Goal: Task Accomplishment & Management: Manage account settings

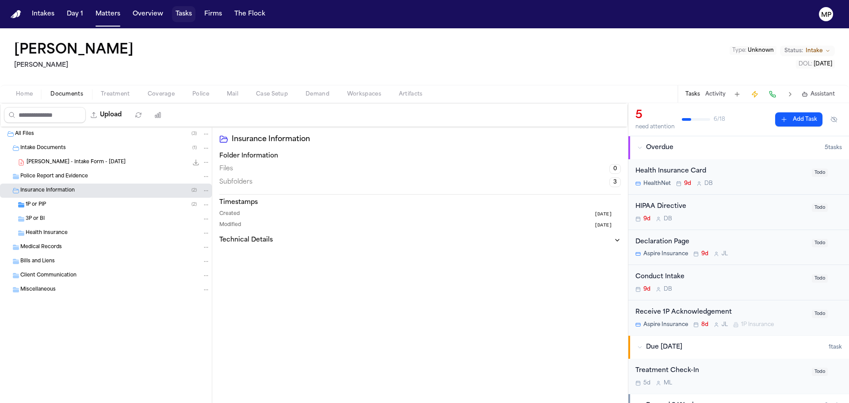
click at [175, 13] on button "Tasks" at bounding box center [183, 14] width 23 height 16
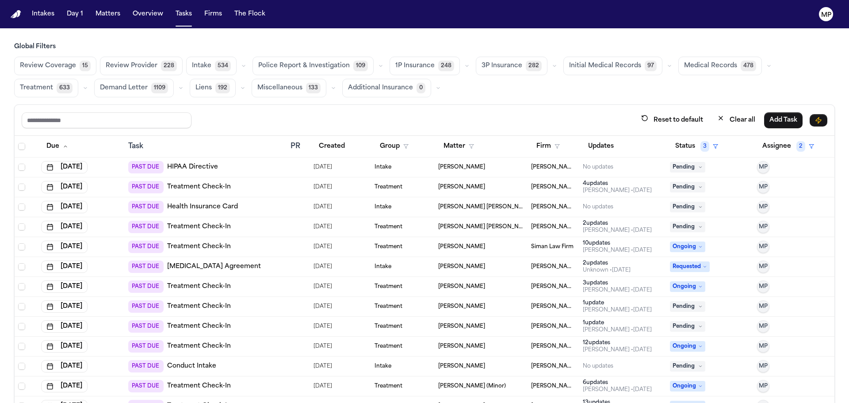
click at [487, 288] on div "[PERSON_NAME]" at bounding box center [481, 286] width 86 height 7
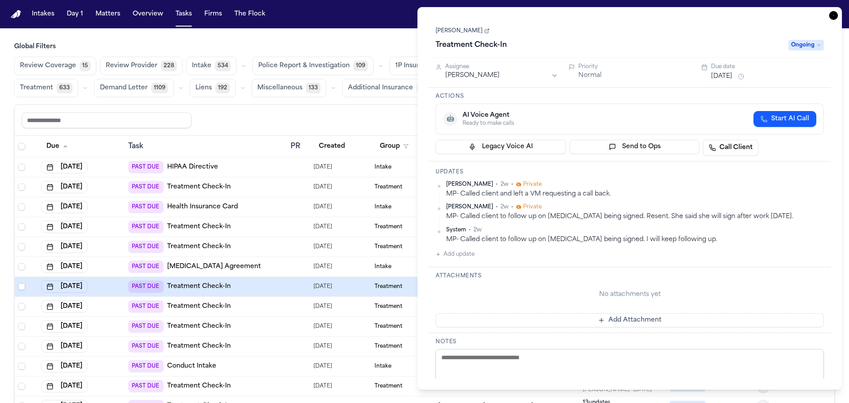
click at [757, 76] on html "Intakes Day 1 Matters Overview Tasks Firms The Flock MP Global Filters Review C…" at bounding box center [424, 201] width 849 height 403
click at [714, 77] on html "Intakes Day 1 Matters Overview Tasks Firms The Flock MP Global Filters Review C…" at bounding box center [424, 201] width 849 height 403
click at [714, 77] on button "[DATE]" at bounding box center [721, 76] width 21 height 9
click at [637, 93] on h3 "Actions" at bounding box center [630, 96] width 388 height 7
click at [733, 77] on button "Aug 12, 2025" at bounding box center [721, 76] width 21 height 9
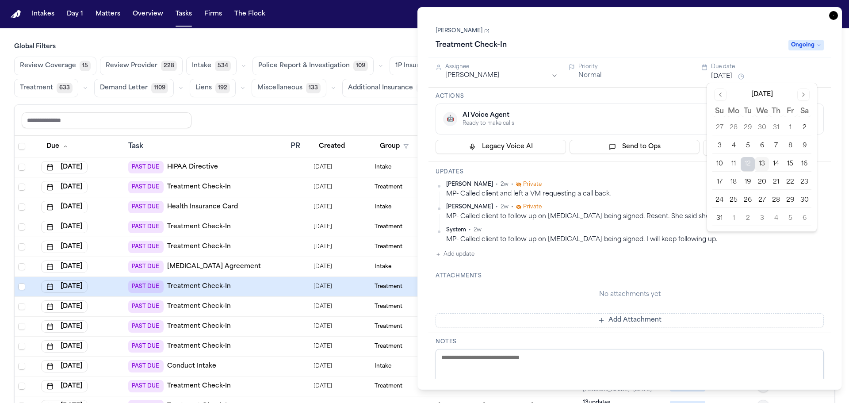
click at [761, 162] on button "13" at bounding box center [762, 164] width 14 height 14
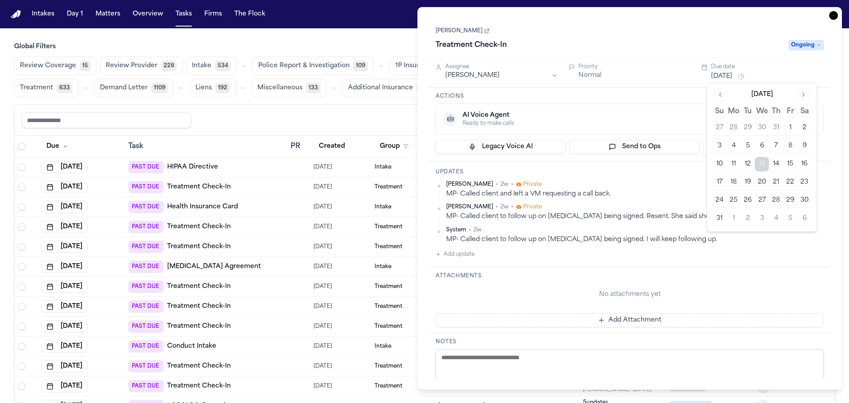
click at [467, 73] on html "Intakes Day 1 Matters Overview Tasks Firms The Flock MP Global Filters Review C…" at bounding box center [424, 201] width 849 height 403
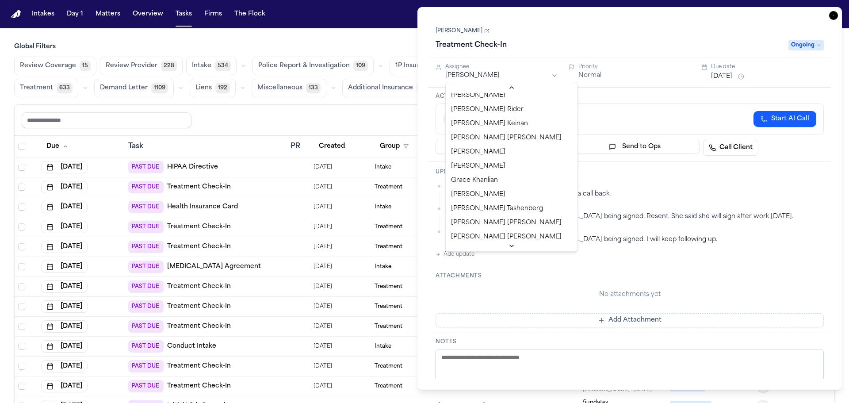
scroll to position [177, 0]
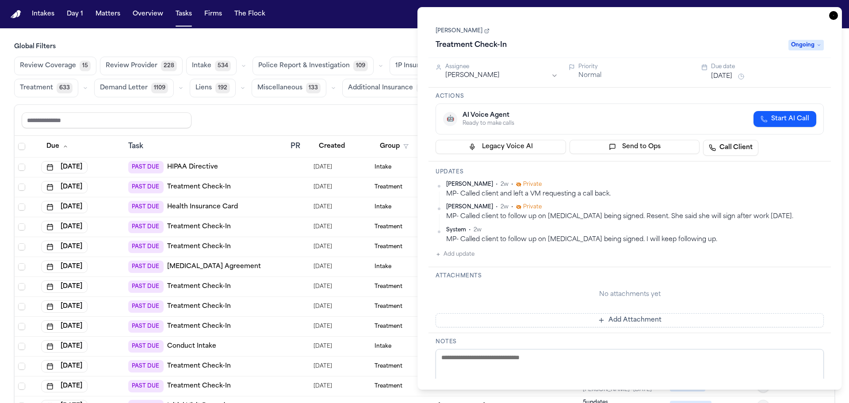
click at [619, 40] on div "Treatment Check-In" at bounding box center [610, 45] width 348 height 14
click at [835, 15] on icon "button" at bounding box center [833, 15] width 9 height 9
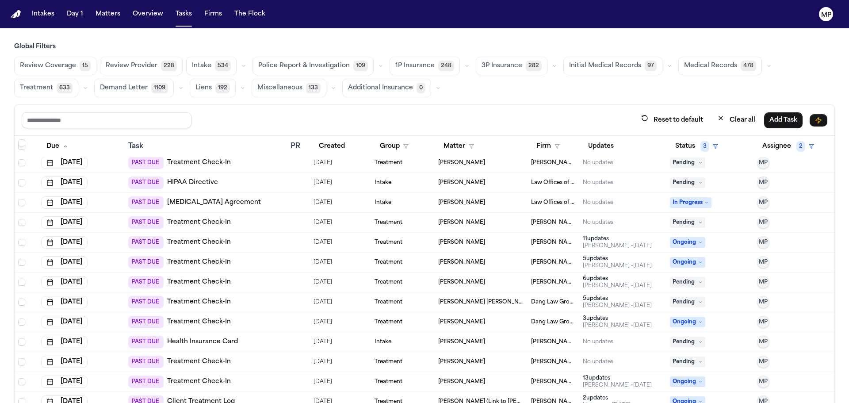
scroll to position [354, 0]
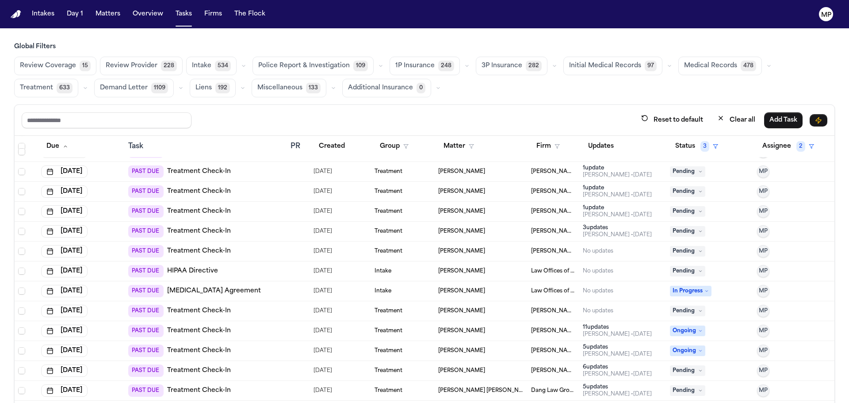
click at [622, 249] on div "No updates" at bounding box center [623, 251] width 80 height 7
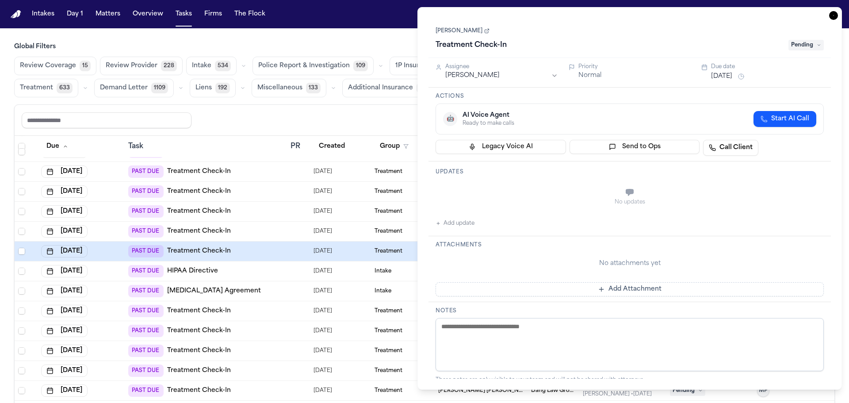
click at [450, 226] on button "Add update" at bounding box center [455, 223] width 39 height 11
click at [486, 188] on textarea "Add your update" at bounding box center [635, 193] width 371 height 18
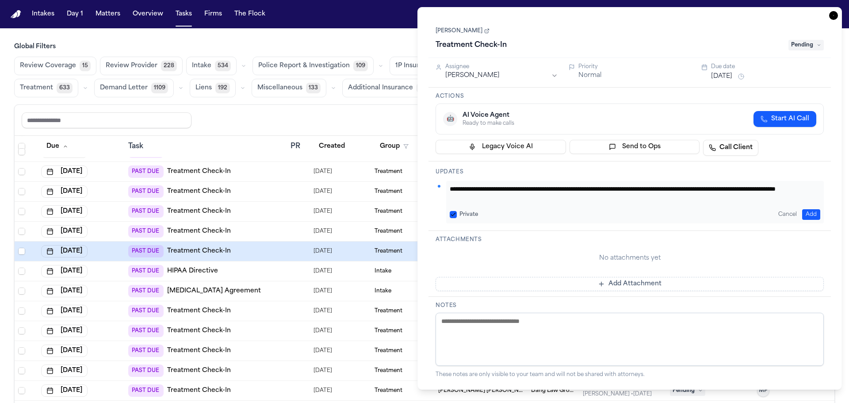
type textarea "**********"
click at [722, 81] on button "Aug 12, 2025" at bounding box center [721, 76] width 21 height 9
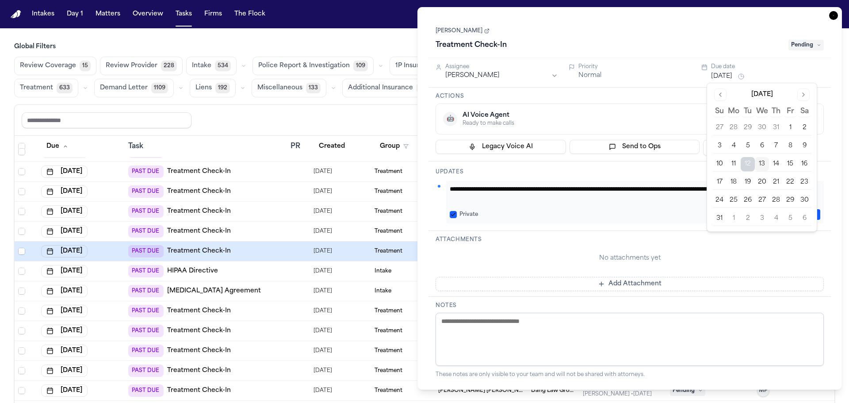
click at [764, 161] on button "13" at bounding box center [762, 164] width 14 height 14
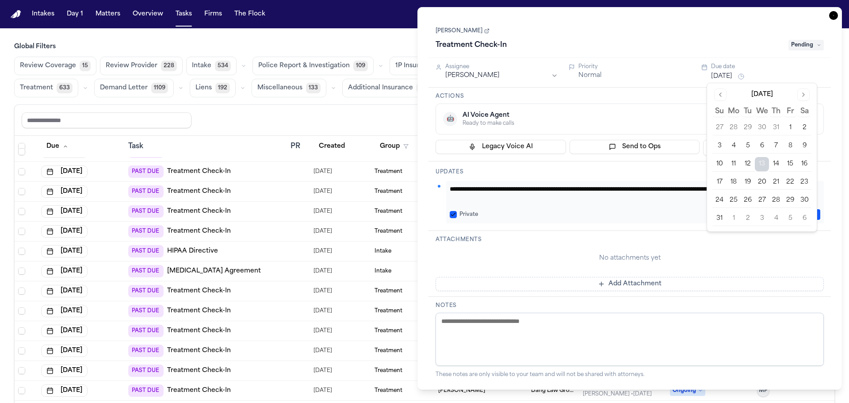
click at [761, 181] on button "20" at bounding box center [762, 182] width 14 height 14
click at [580, 108] on div "🤖 AI Voice Agent Ready to make calls Start AI Call" at bounding box center [630, 119] width 388 height 31
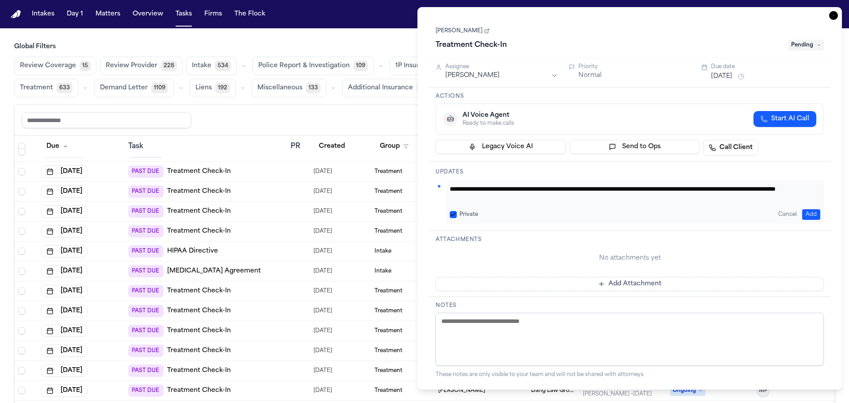
click at [809, 42] on span "Pending" at bounding box center [806, 45] width 35 height 11
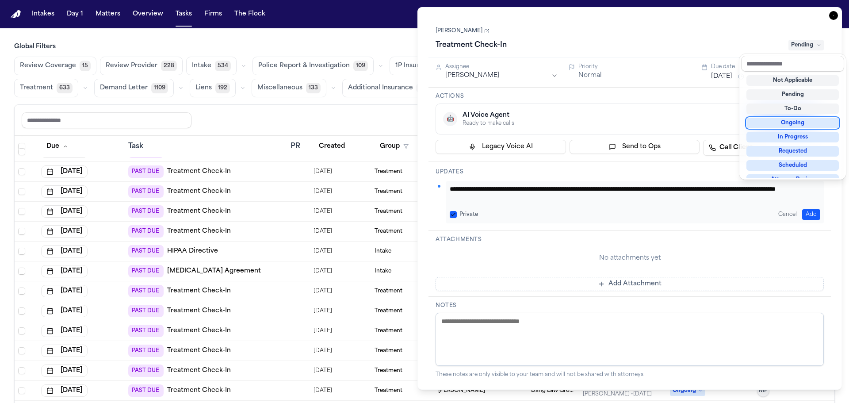
click at [790, 122] on div "Ongoing" at bounding box center [793, 123] width 92 height 11
click at [799, 22] on div "Jerome Griffin Treatment Check-In Ongoing" at bounding box center [630, 38] width 403 height 40
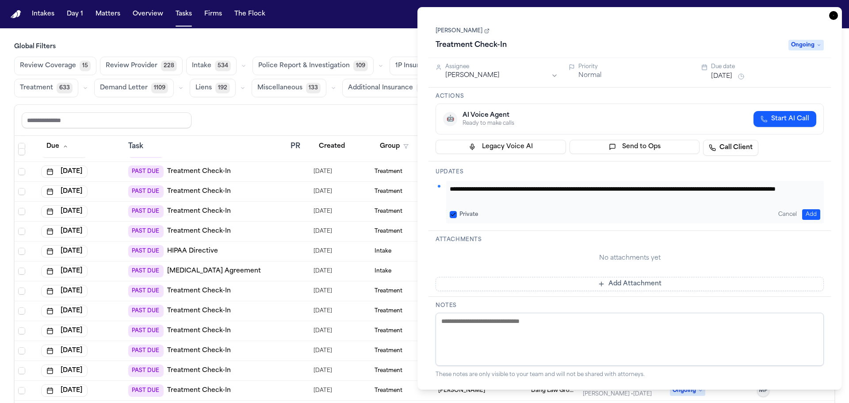
click at [834, 13] on icon "button" at bounding box center [833, 15] width 9 height 9
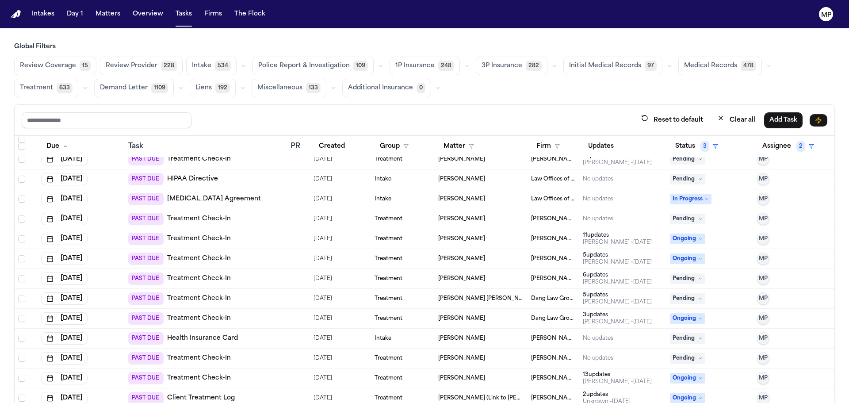
scroll to position [398, 0]
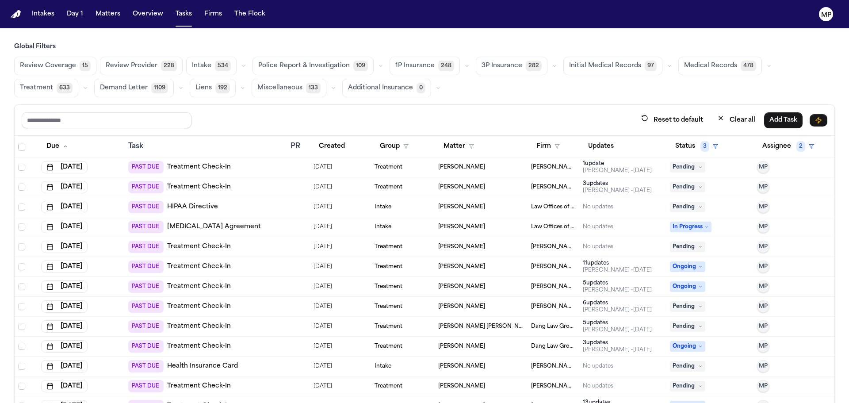
click at [498, 167] on div "[PERSON_NAME]" at bounding box center [481, 167] width 86 height 7
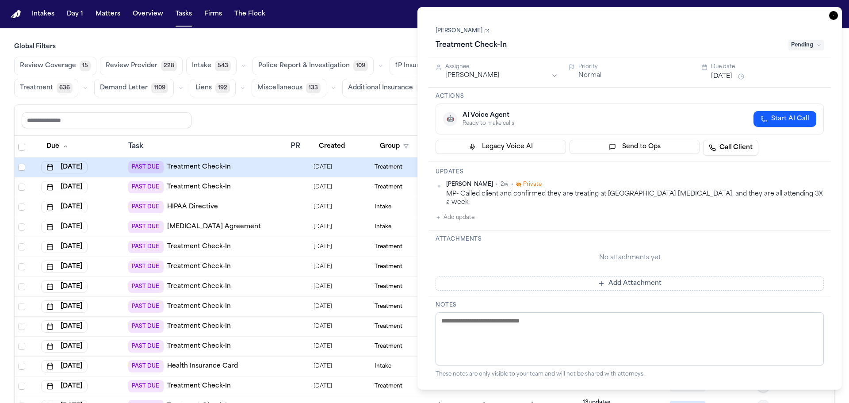
click at [733, 74] on button "Aug 12, 2025" at bounding box center [721, 76] width 21 height 9
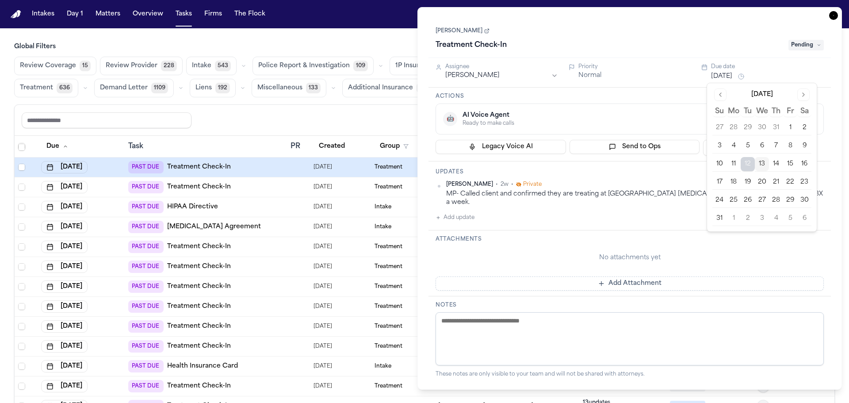
click at [762, 158] on button "13" at bounding box center [762, 164] width 14 height 14
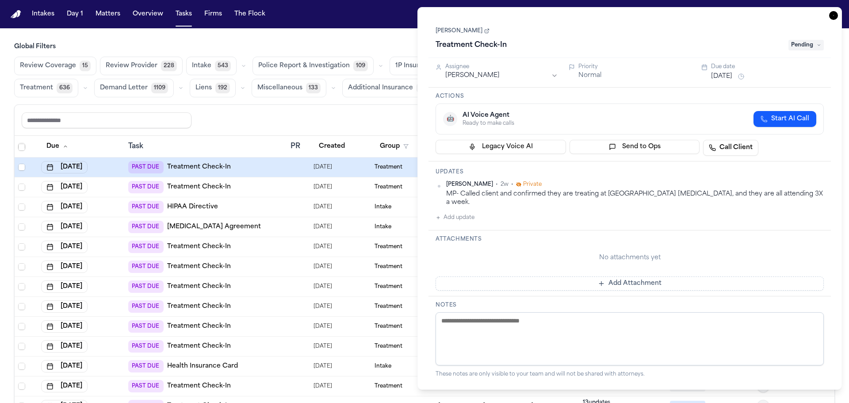
click at [722, 34] on div "Jason Ocampo Treatment Check-In Pending" at bounding box center [630, 38] width 388 height 27
click at [791, 41] on span "Pending" at bounding box center [806, 45] width 35 height 11
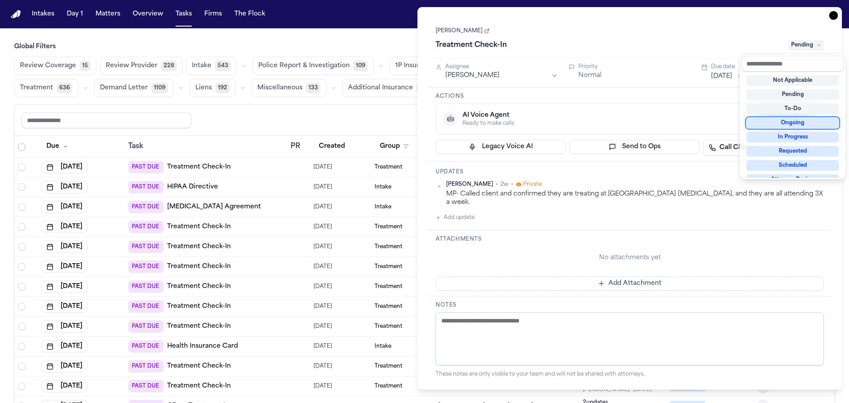
click at [792, 126] on div "Ongoing" at bounding box center [793, 123] width 92 height 11
click at [641, 105] on div "Jason Ocampo Treatment Check-In Ongoing Assignee Michelle Pimienta Priority Nor…" at bounding box center [630, 198] width 403 height 361
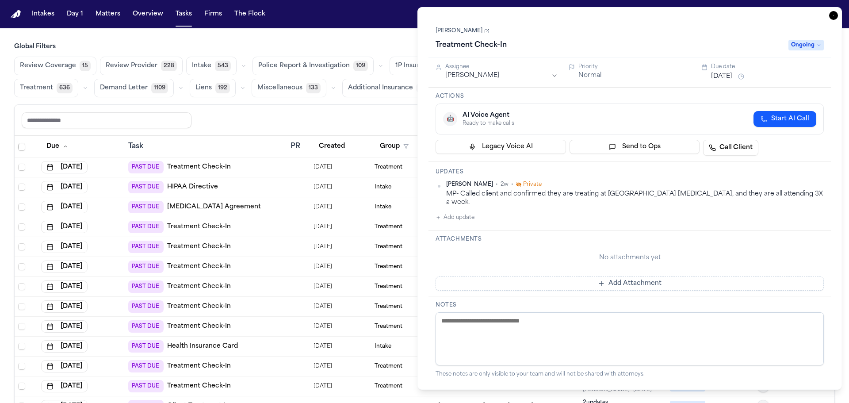
click at [484, 76] on html "Intakes Day 1 Matters Overview Tasks Firms The Flock MP Global Filters Review C…" at bounding box center [424, 201] width 849 height 403
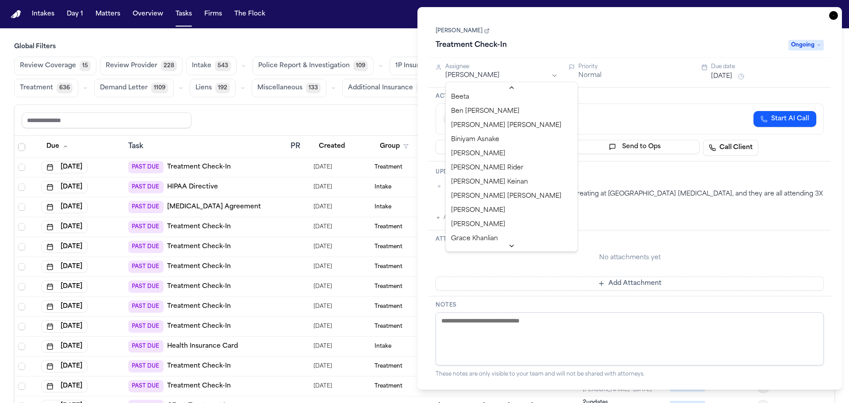
scroll to position [133, 0]
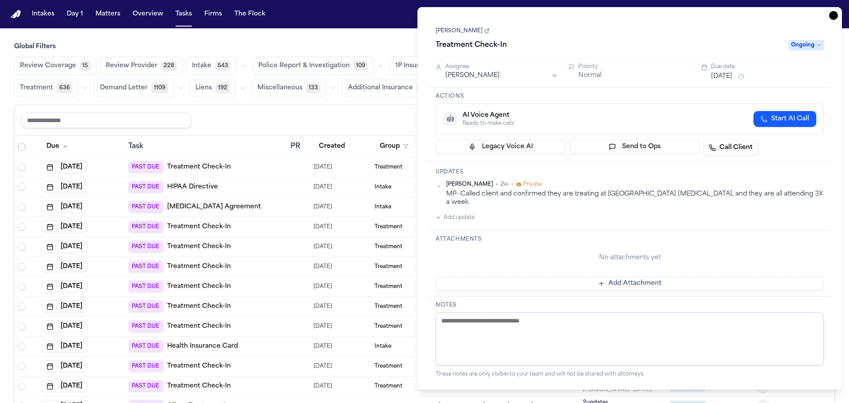
click at [568, 27] on div "Jason Ocampo Treatment Check-In Ongoing" at bounding box center [630, 38] width 388 height 27
click at [832, 14] on icon "button" at bounding box center [833, 15] width 9 height 9
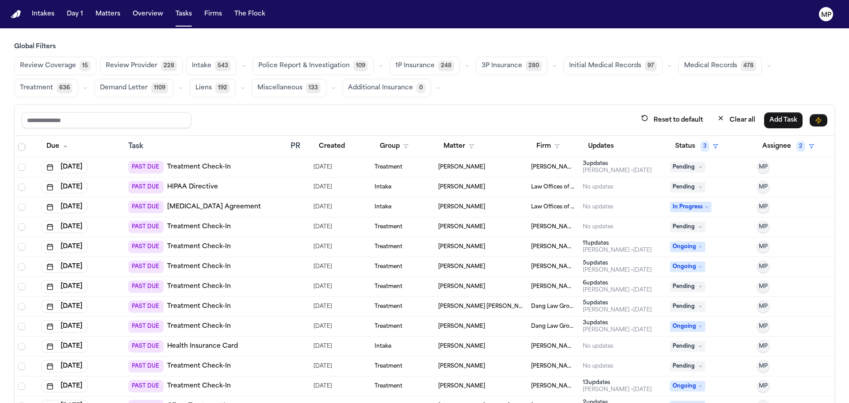
click at [264, 168] on div "PAST DUE Treatment Check-In" at bounding box center [205, 167] width 155 height 12
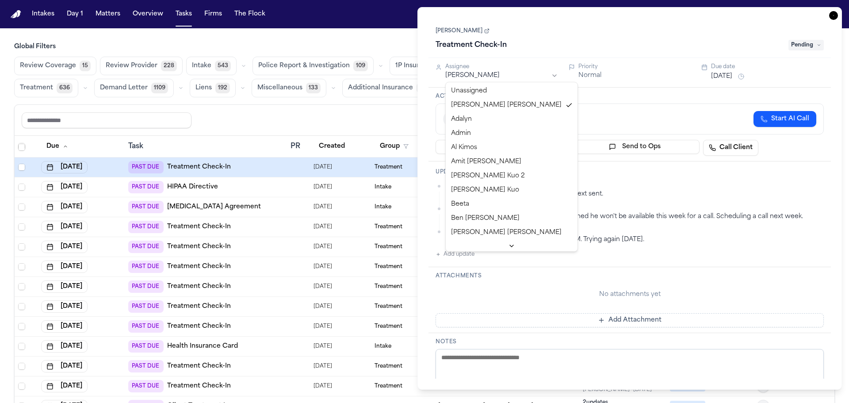
click at [510, 73] on html "Intakes Day 1 Matters Overview Tasks Firms The Flock MP Global Filters Review C…" at bounding box center [424, 201] width 849 height 403
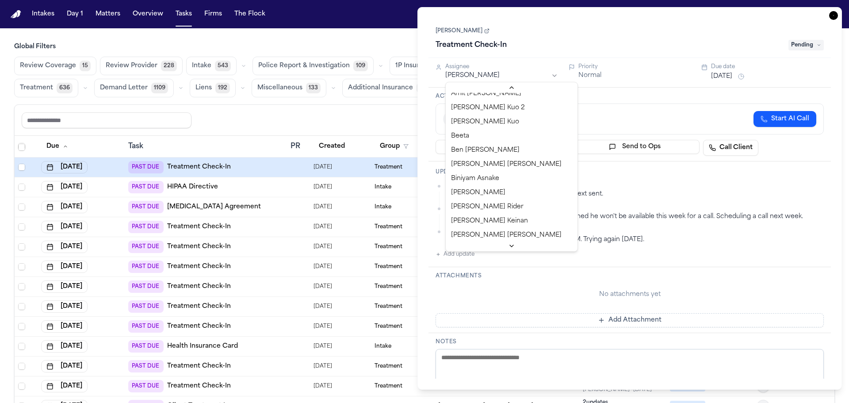
scroll to position [177, 0]
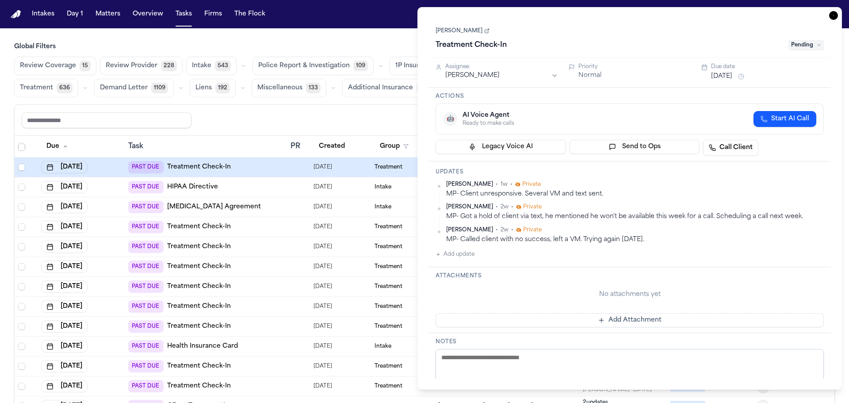
click at [727, 70] on div "Due date" at bounding box center [767, 66] width 113 height 7
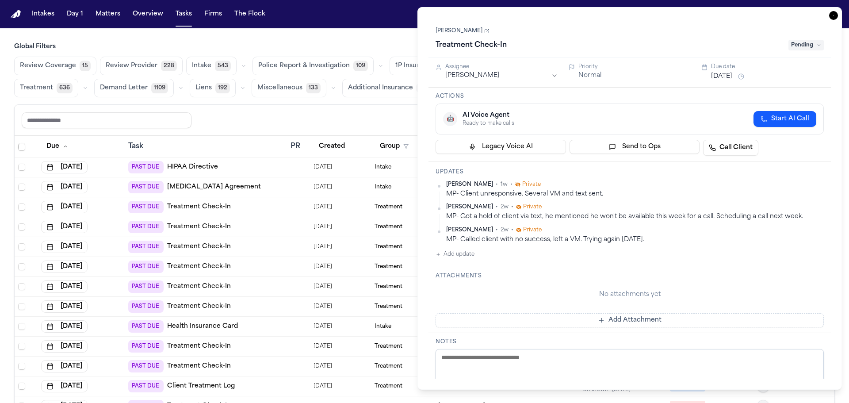
click at [727, 73] on button "Aug 12, 2025" at bounding box center [721, 76] width 21 height 9
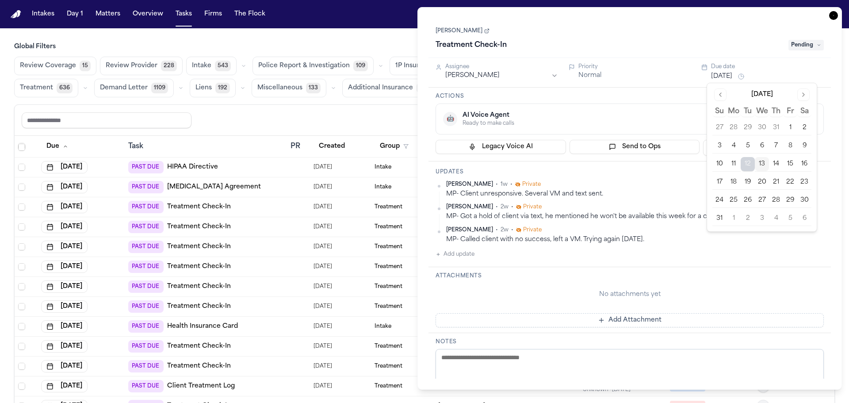
click at [760, 159] on button "13" at bounding box center [762, 164] width 14 height 14
click at [630, 63] on div "Assignee Denise Biggs Priority Normal Due date Aug 13, 2025" at bounding box center [630, 73] width 403 height 30
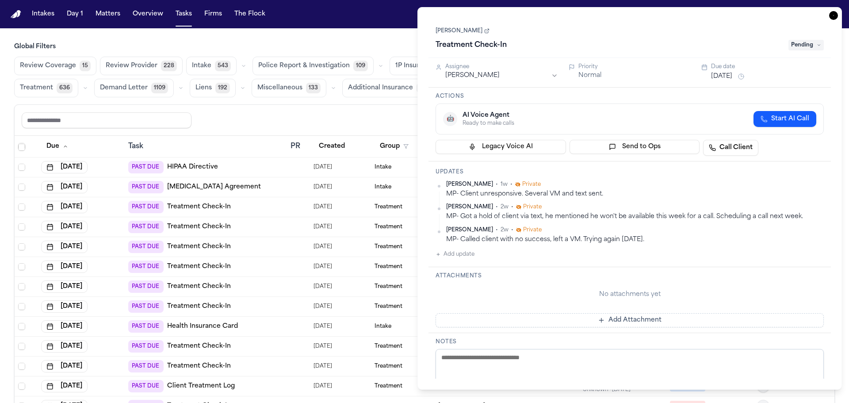
click at [799, 41] on span "Pending" at bounding box center [806, 45] width 35 height 11
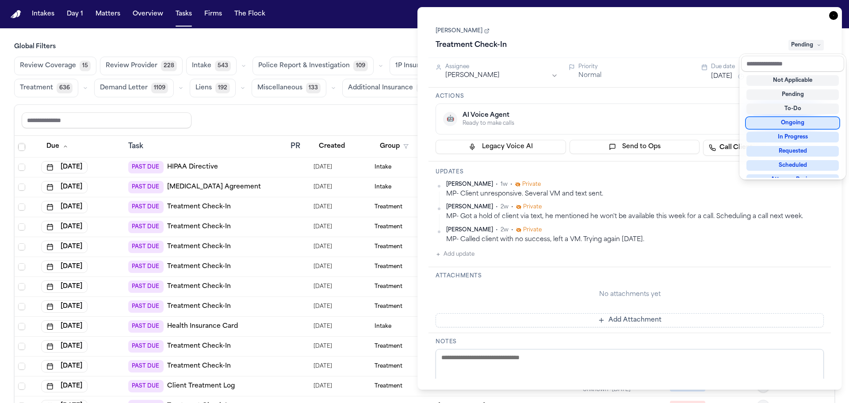
click at [787, 127] on div "Ongoing" at bounding box center [793, 123] width 92 height 11
drag, startPoint x: 721, startPoint y: 34, endPoint x: 844, endPoint y: 31, distance: 123.0
click at [723, 34] on div "Jeremy Benjamin Treatment Check-In Ongoing" at bounding box center [630, 38] width 388 height 27
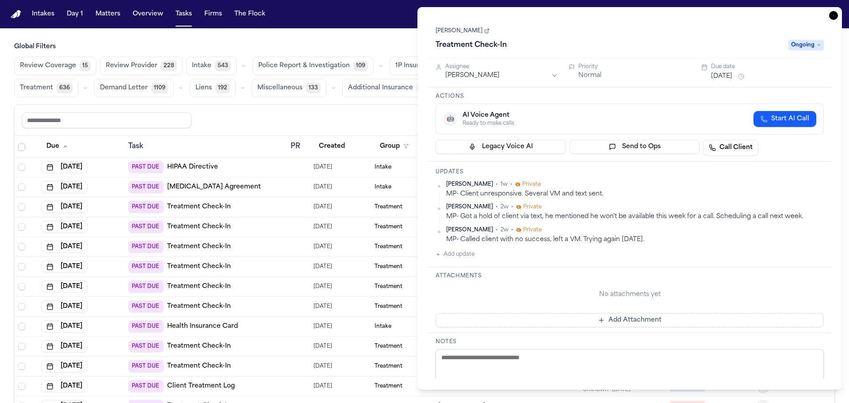
click at [834, 17] on icon "button" at bounding box center [833, 15] width 9 height 9
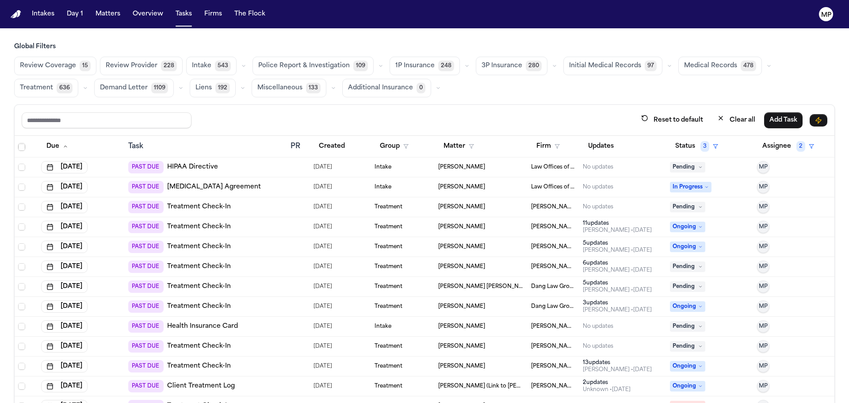
click at [687, 206] on span "Pending" at bounding box center [687, 207] width 35 height 11
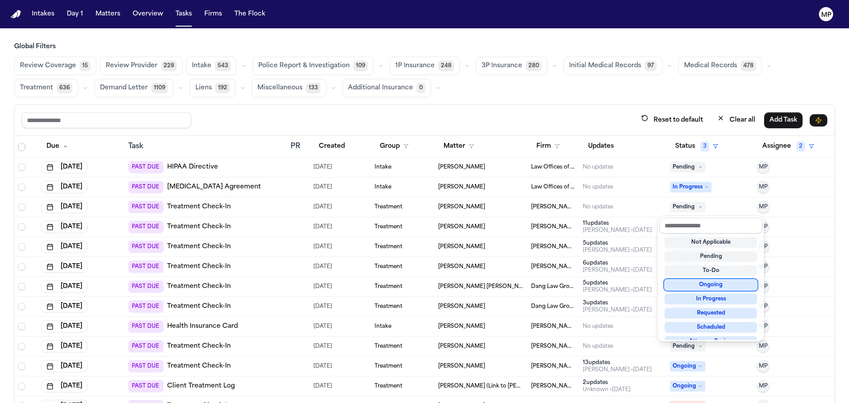
click at [710, 284] on div "Ongoing" at bounding box center [711, 285] width 92 height 11
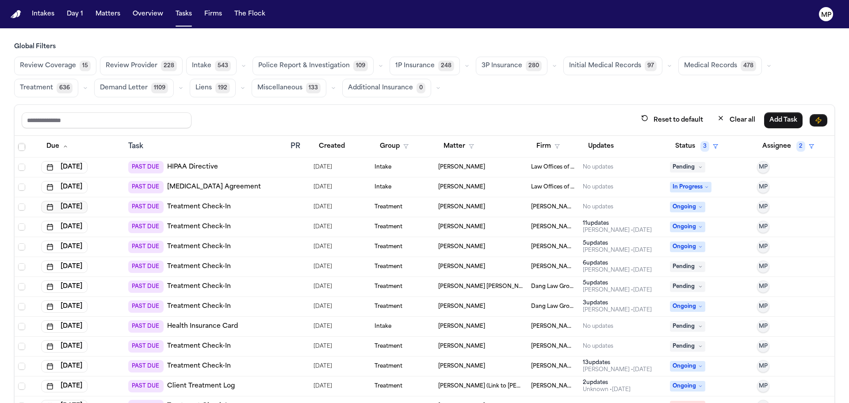
click at [88, 207] on button "Aug 12, 2025" at bounding box center [64, 207] width 46 height 12
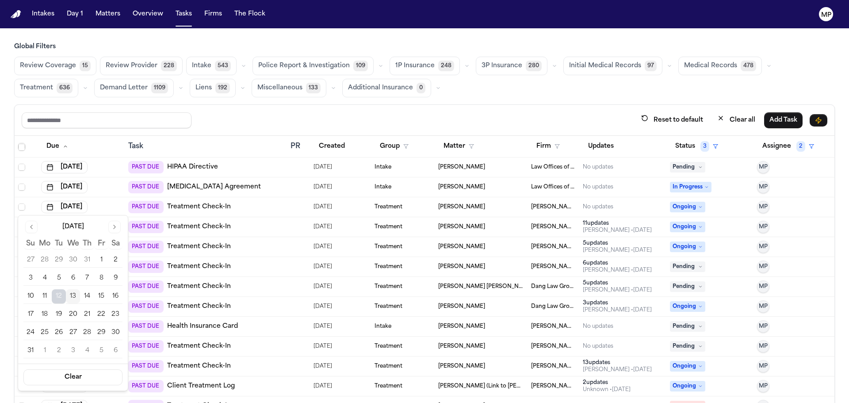
click at [86, 295] on button "14" at bounding box center [87, 296] width 14 height 14
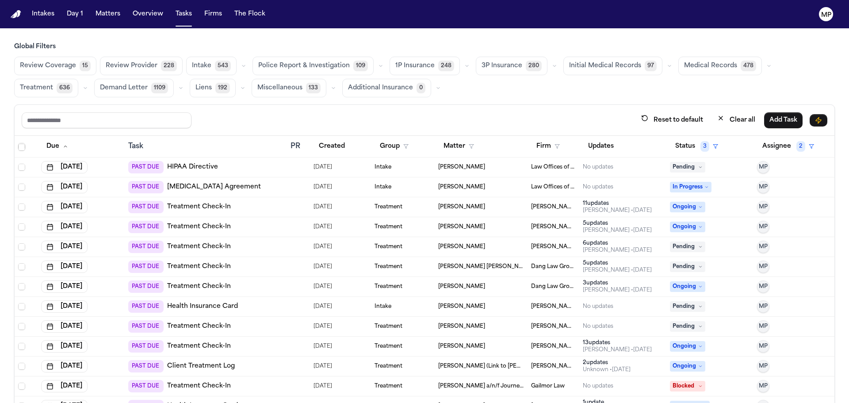
click at [491, 209] on div "[PERSON_NAME]" at bounding box center [481, 206] width 86 height 7
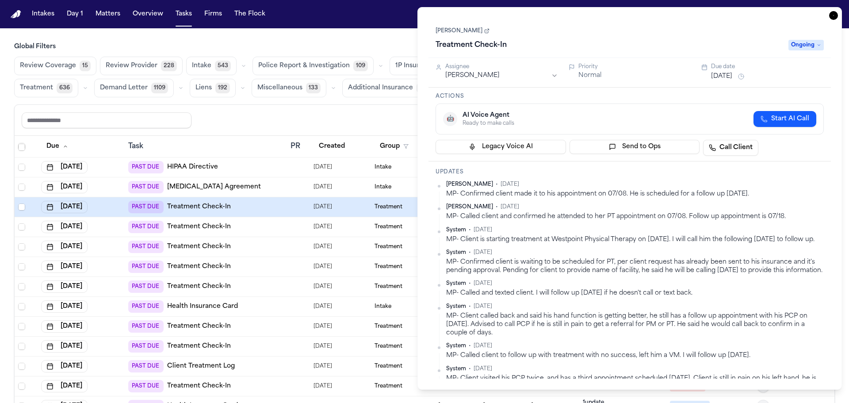
click at [724, 76] on button "Aug 12, 2025" at bounding box center [721, 76] width 21 height 9
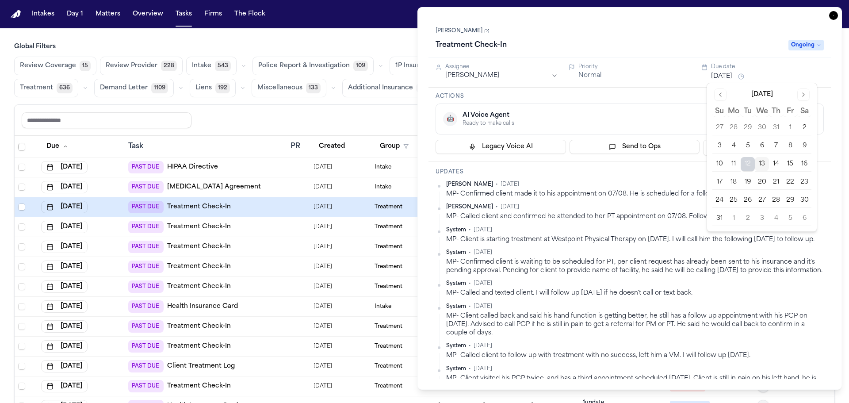
click at [763, 161] on button "13" at bounding box center [762, 164] width 14 height 14
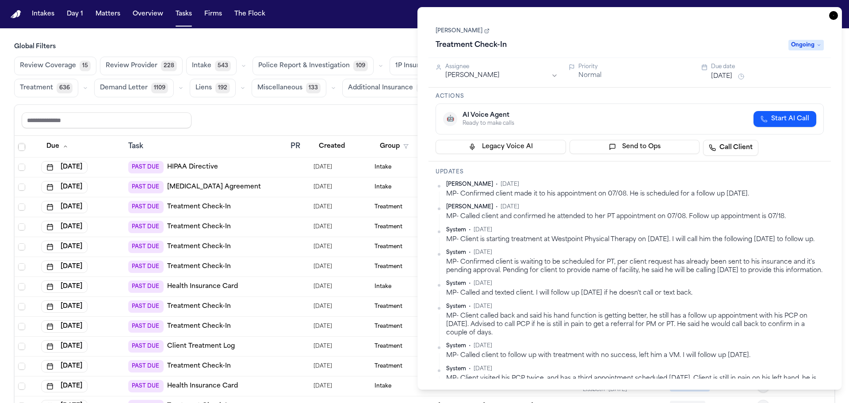
click at [617, 104] on div "🤖 AI Voice Agent Ready to make calls Start AI Call" at bounding box center [630, 119] width 388 height 31
click at [493, 78] on html "Intakes Day 1 Matters Overview Tasks Firms The Flock MP Global Filters Review C…" at bounding box center [424, 201] width 849 height 403
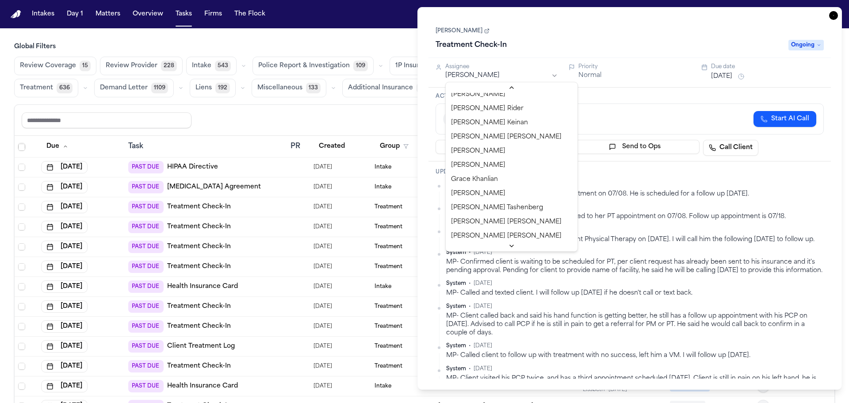
scroll to position [221, 0]
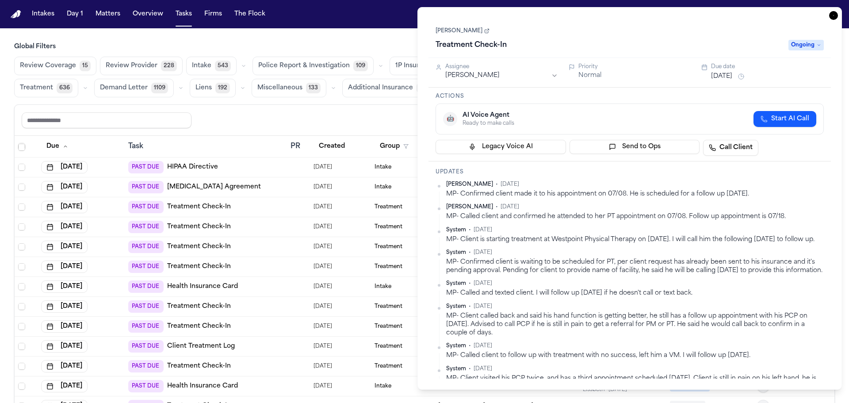
click at [590, 46] on div "Treatment Check-In" at bounding box center [610, 45] width 348 height 14
click at [834, 16] on icon "button" at bounding box center [833, 15] width 9 height 9
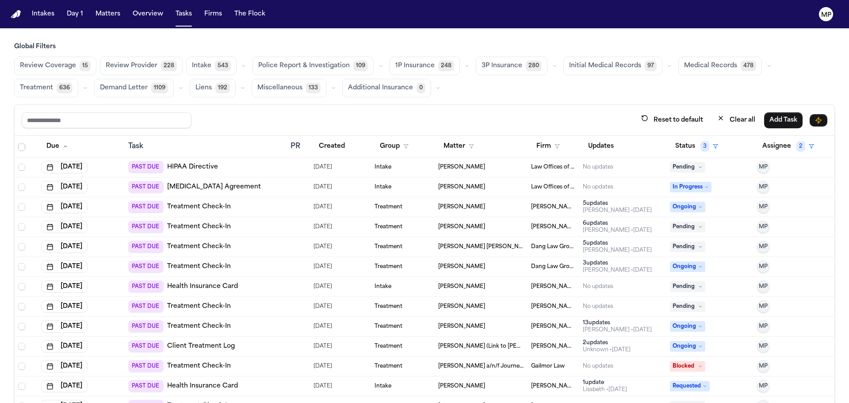
click at [491, 206] on div "[PERSON_NAME]" at bounding box center [481, 206] width 86 height 7
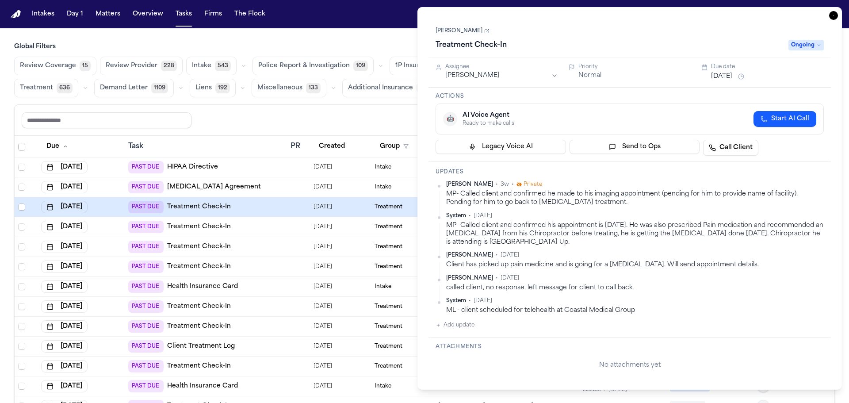
click at [833, 12] on icon "button" at bounding box center [833, 15] width 9 height 9
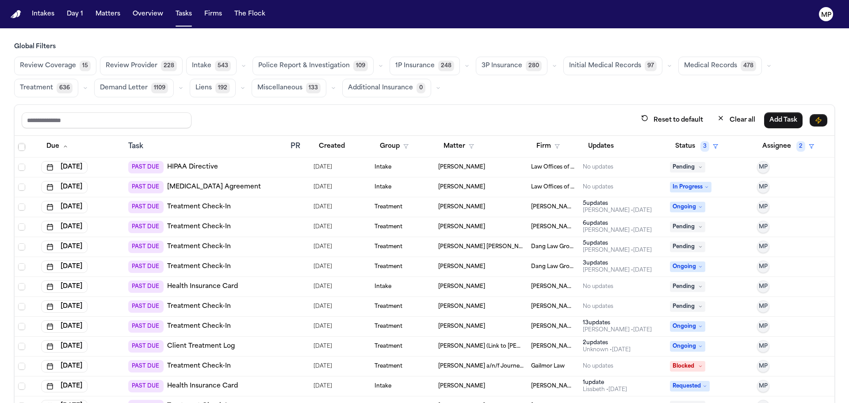
click at [438, 207] on span "[PERSON_NAME]" at bounding box center [461, 206] width 47 height 7
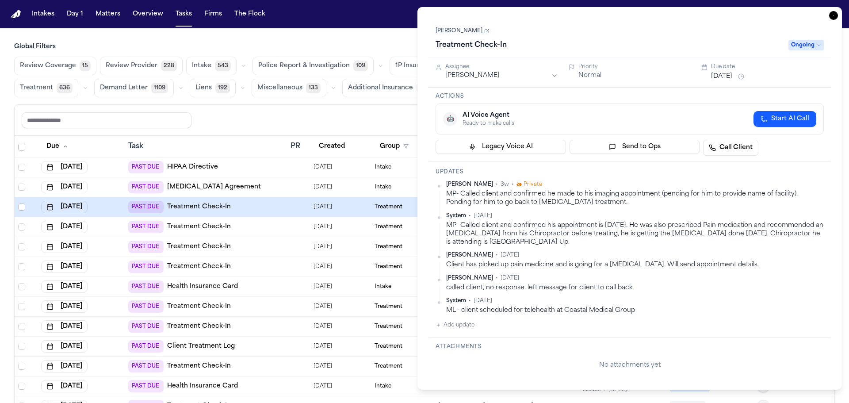
click at [711, 72] on div "Aug 12, 2025" at bounding box center [767, 76] width 113 height 11
click at [723, 80] on button "Aug 12, 2025" at bounding box center [721, 76] width 21 height 9
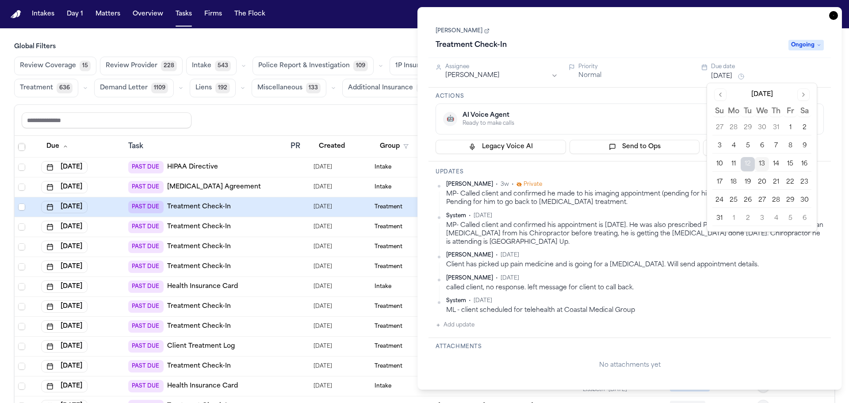
click at [777, 164] on button "14" at bounding box center [776, 164] width 14 height 14
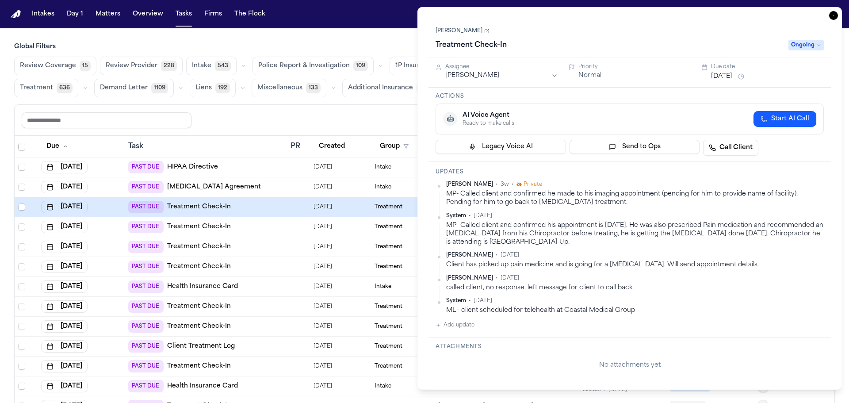
click at [618, 41] on div "Treatment Check-In" at bounding box center [610, 45] width 348 height 14
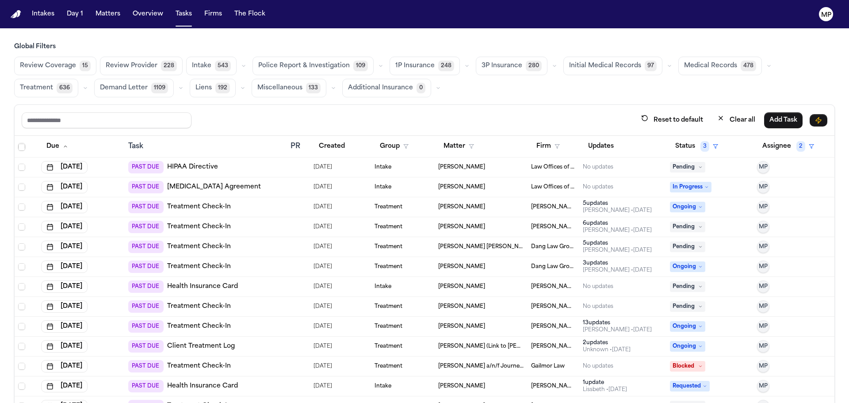
drag, startPoint x: 842, startPoint y: 14, endPoint x: 836, endPoint y: 16, distance: 7.0
click at [841, 14] on nav "Intakes Day 1 Matters Overview Tasks Firms The Flock MP" at bounding box center [424, 14] width 849 height 28
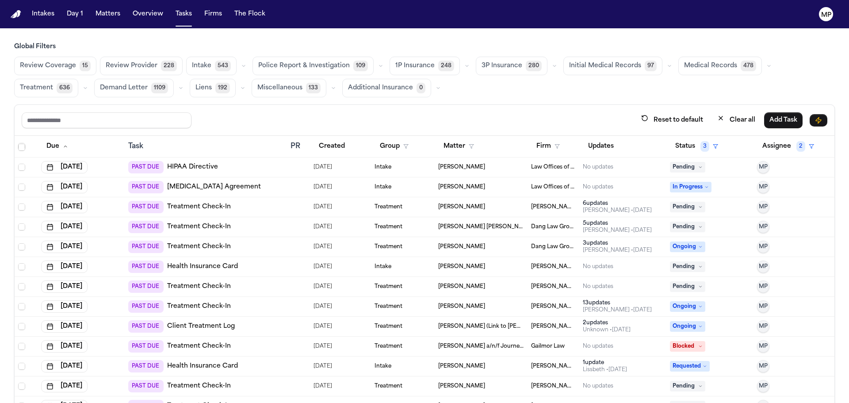
click at [698, 167] on icon at bounding box center [700, 167] width 4 height 4
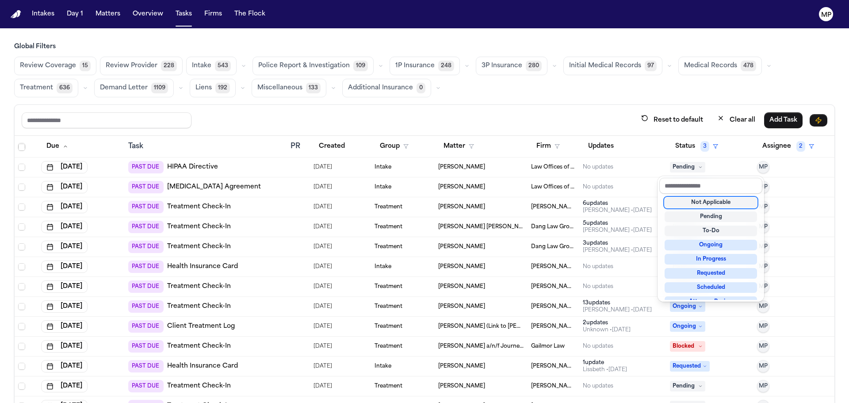
click at [501, 110] on div "Reset to default Clear all Add Task Due Task PR Created Group Matter Firm Updat…" at bounding box center [424, 273] width 821 height 338
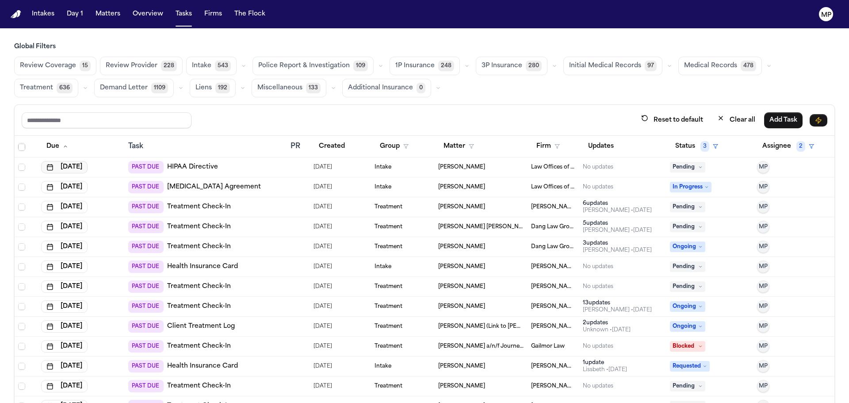
click at [88, 166] on button "Aug 12, 2025" at bounding box center [64, 167] width 46 height 12
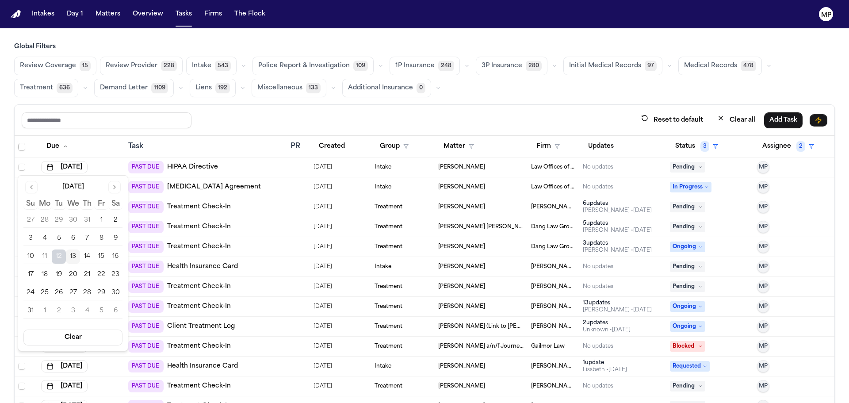
click at [49, 274] on button "18" at bounding box center [45, 275] width 14 height 14
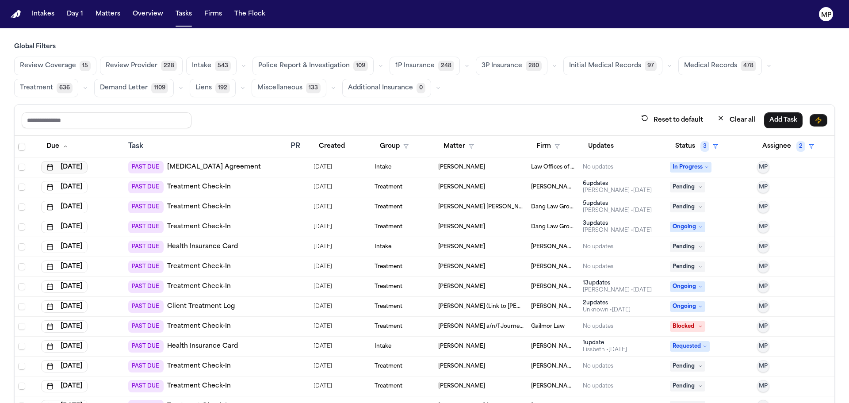
click at [88, 170] on button "Aug 12, 2025" at bounding box center [64, 167] width 46 height 12
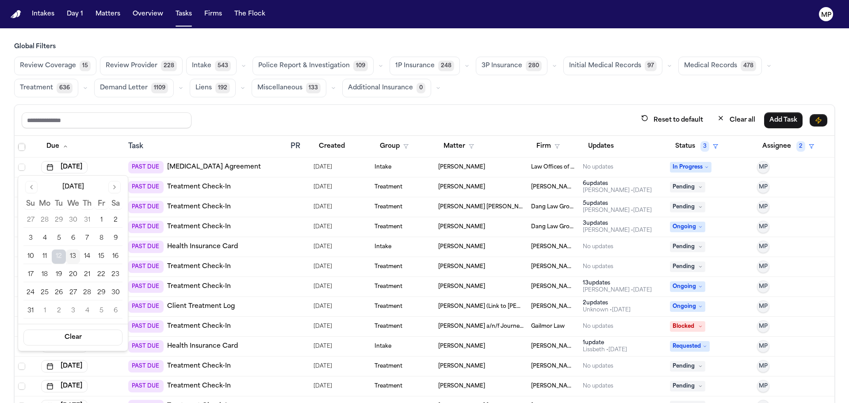
click at [49, 272] on button "18" at bounding box center [45, 275] width 14 height 14
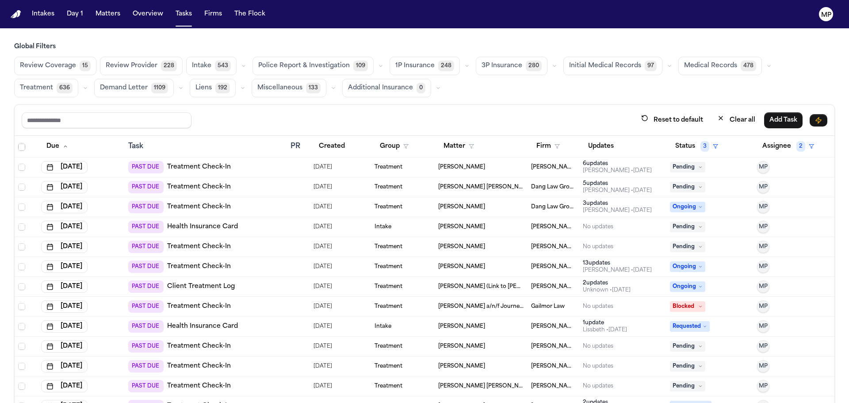
click at [463, 166] on span "[PERSON_NAME]" at bounding box center [461, 167] width 47 height 7
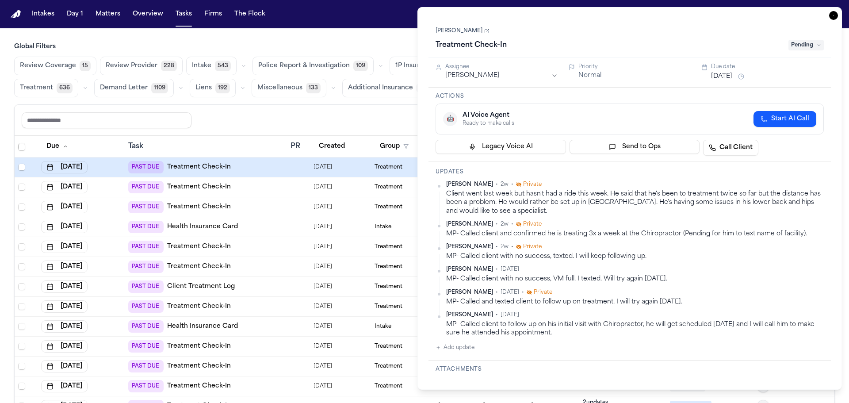
click at [524, 77] on html "Intakes Day 1 Matters Overview Tasks Firms The Flock MP Global Filters Review C…" at bounding box center [424, 201] width 849 height 403
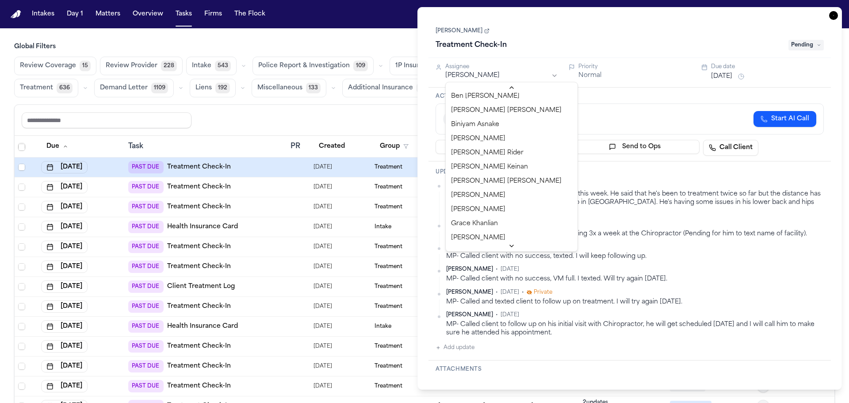
scroll to position [177, 0]
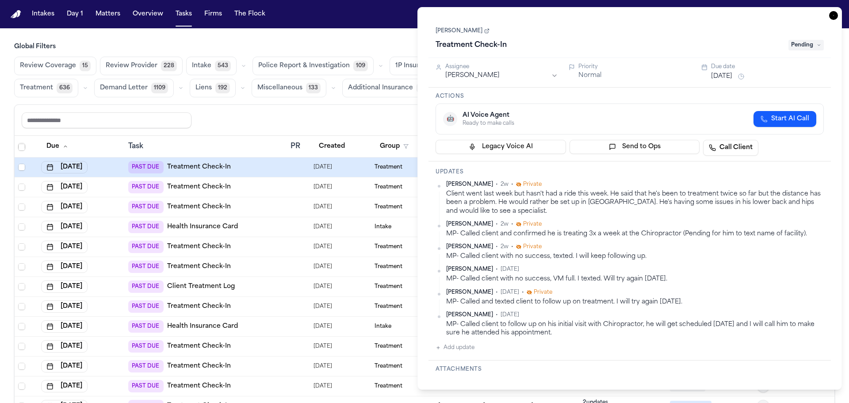
click at [546, 46] on div "Treatment Check-In" at bounding box center [610, 45] width 348 height 14
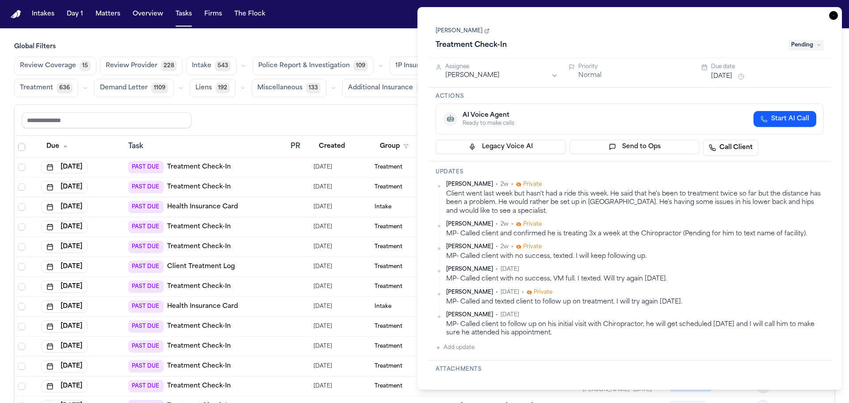
click at [811, 42] on span "Pending" at bounding box center [806, 45] width 35 height 11
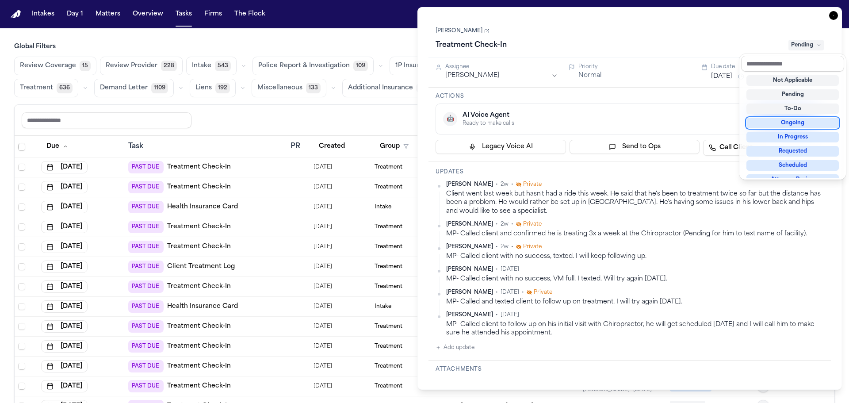
click at [786, 125] on div "Ongoing" at bounding box center [793, 123] width 92 height 11
click at [832, 16] on div "Task Details Juan Alegria Treatment Check-In Ongoing Assignee Jessica Barrett P…" at bounding box center [630, 198] width 425 height 383
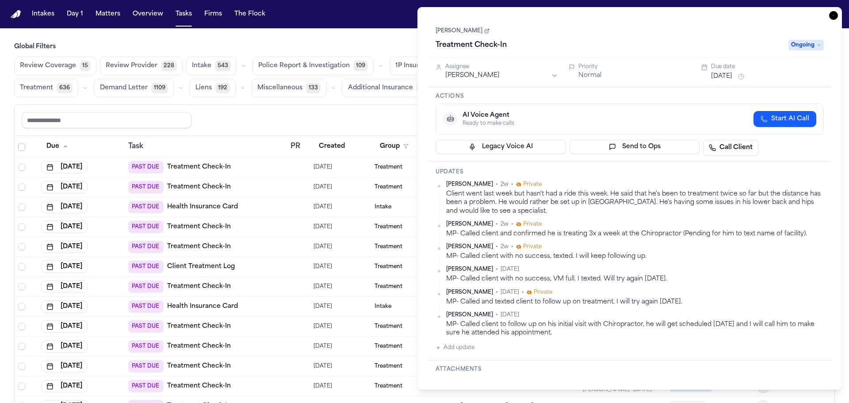
click at [835, 17] on icon "button" at bounding box center [833, 15] width 9 height 9
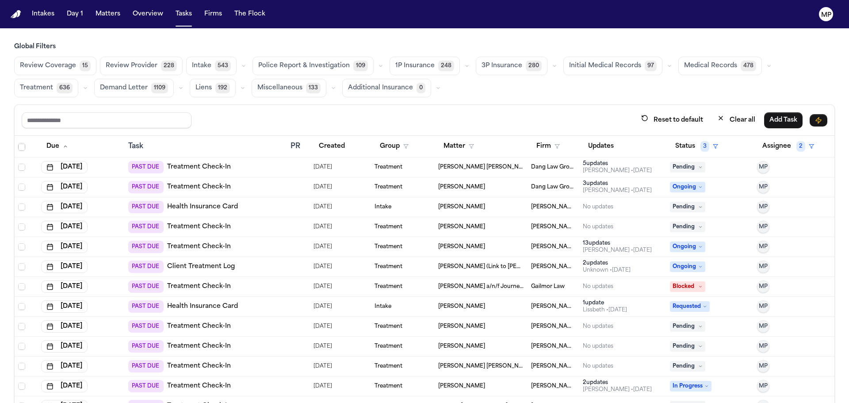
click at [418, 169] on div "Treatment" at bounding box center [403, 167] width 57 height 7
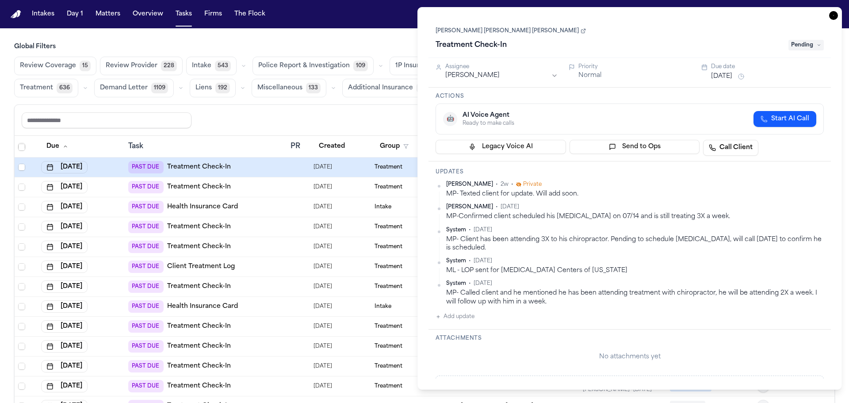
click at [717, 74] on button "Aug 12, 2025" at bounding box center [721, 76] width 21 height 9
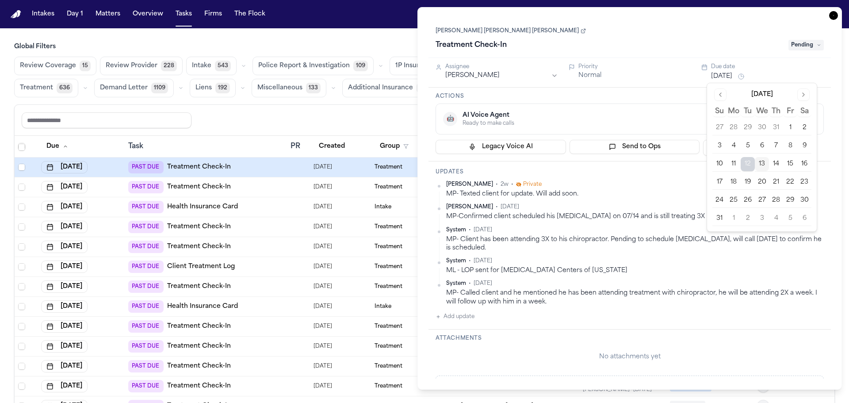
click at [779, 164] on button "14" at bounding box center [776, 164] width 14 height 14
click at [679, 42] on div "Treatment Check-In" at bounding box center [610, 45] width 348 height 14
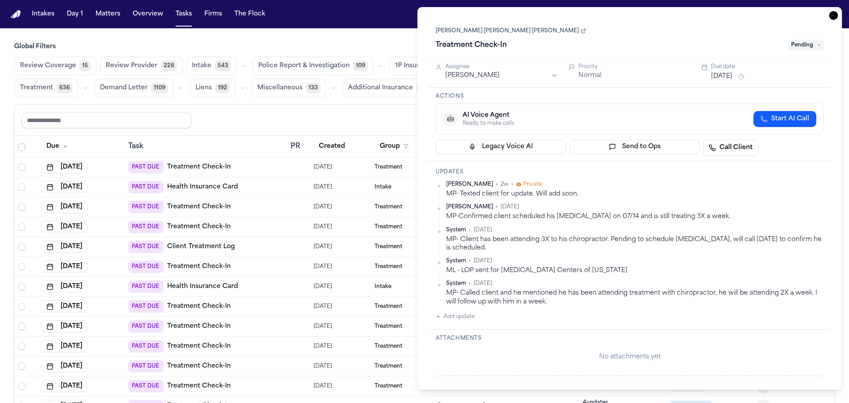
click at [832, 16] on icon "button" at bounding box center [833, 15] width 9 height 9
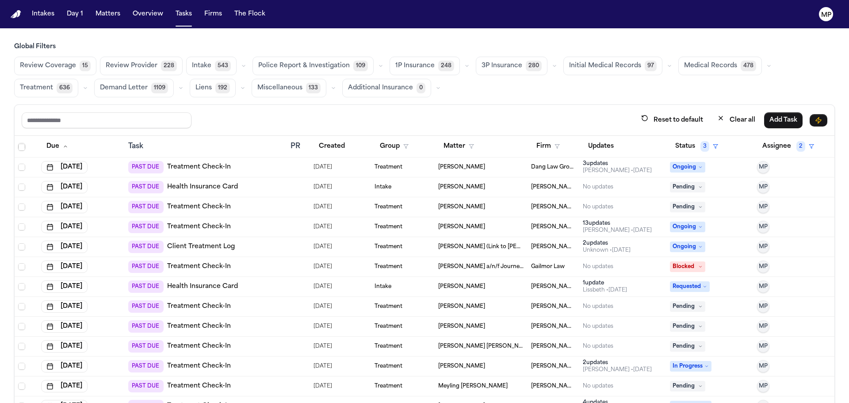
click at [503, 169] on div "[PERSON_NAME]" at bounding box center [481, 167] width 86 height 7
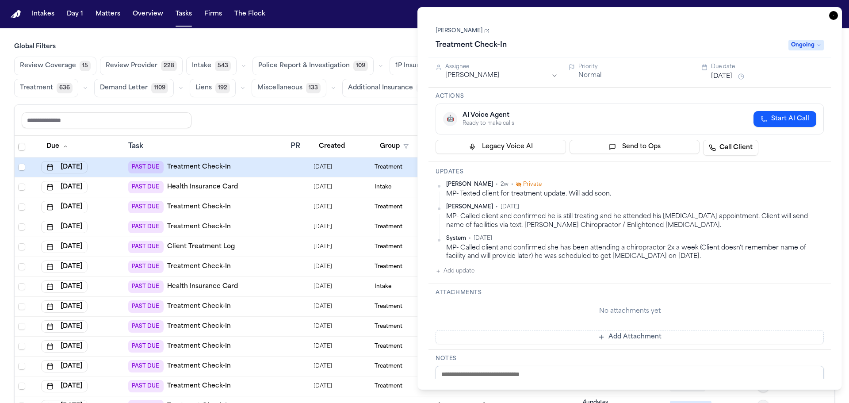
click at [723, 79] on button "Aug 12, 2025" at bounding box center [721, 76] width 21 height 9
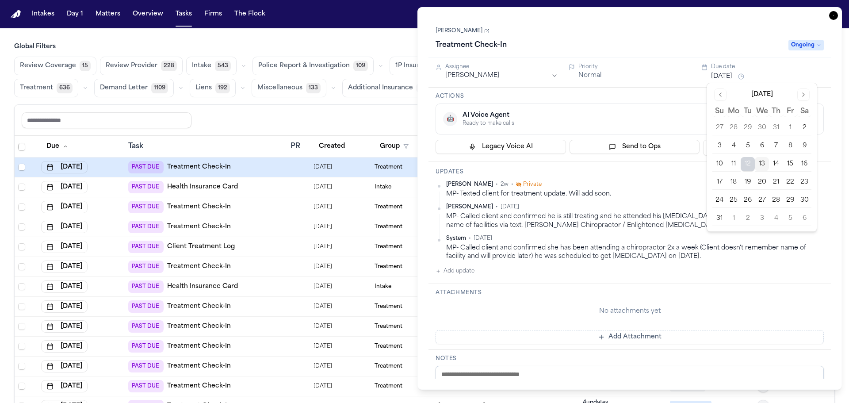
click at [772, 164] on button "14" at bounding box center [776, 164] width 14 height 14
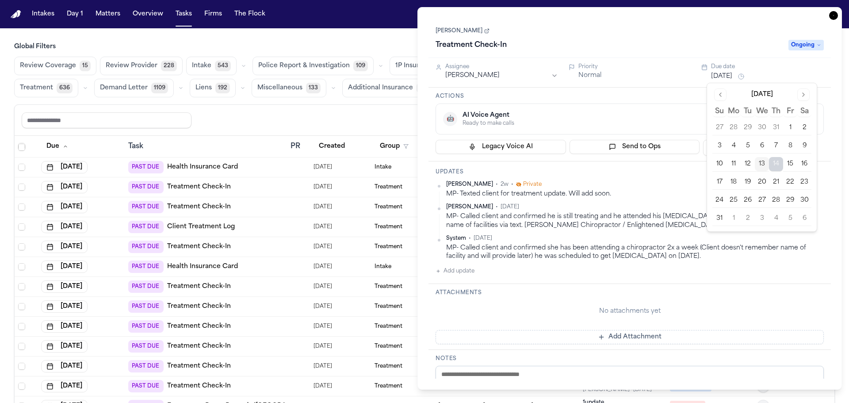
click at [833, 15] on icon "button" at bounding box center [833, 15] width 9 height 9
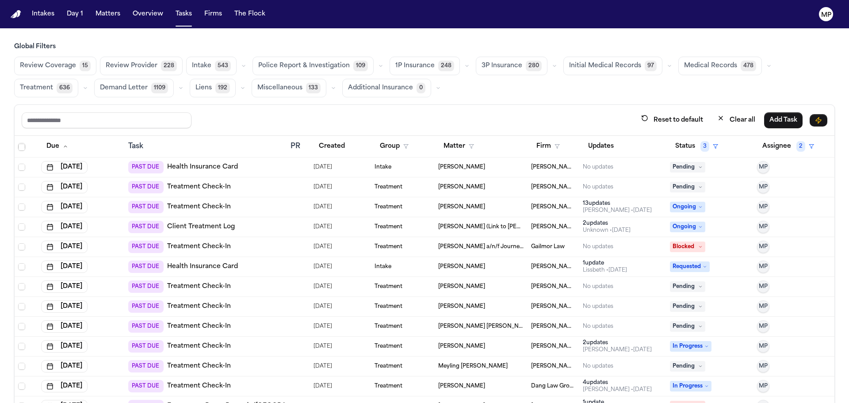
click at [487, 173] on td "[PERSON_NAME]" at bounding box center [481, 167] width 93 height 20
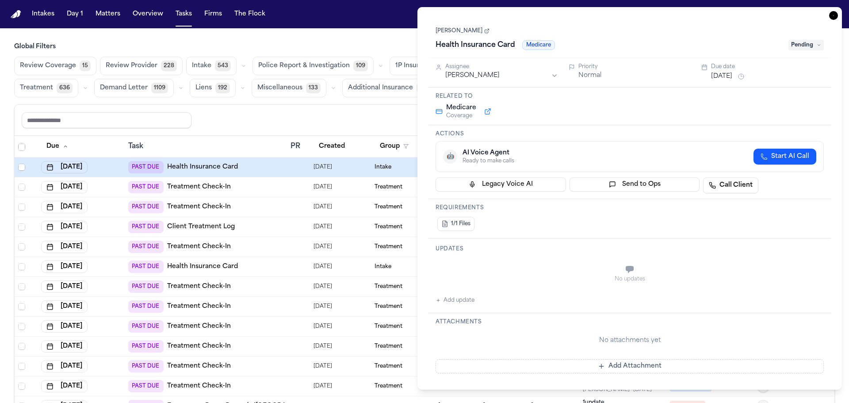
click at [282, 114] on div "Reset to default Clear all Add Task" at bounding box center [425, 120] width 806 height 16
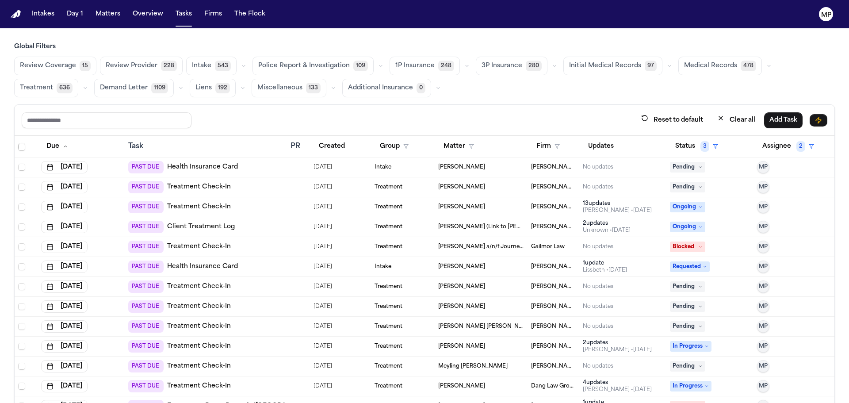
click at [489, 173] on td "[PERSON_NAME]" at bounding box center [481, 167] width 93 height 20
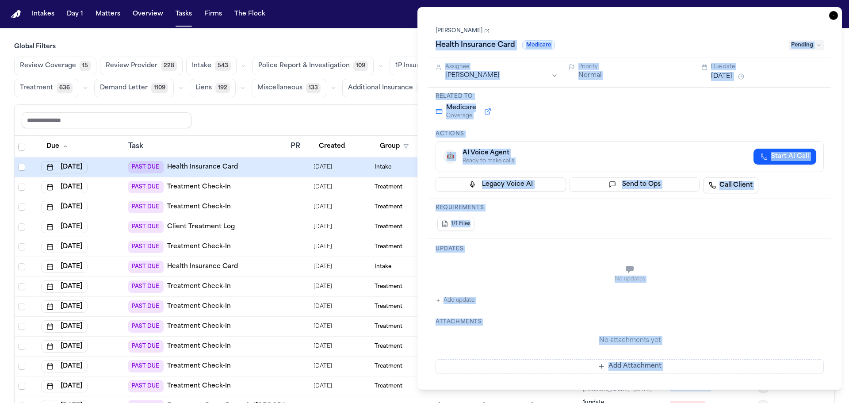
click at [838, 13] on div "Task Details Kelly Saetern Health Insurance Card Medicare Pending Assignee Mich…" at bounding box center [630, 198] width 425 height 383
click at [831, 16] on icon "button" at bounding box center [833, 15] width 9 height 9
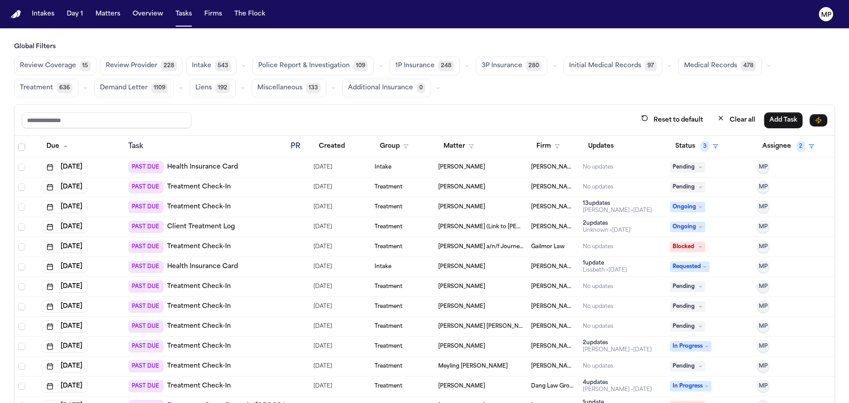
click at [472, 186] on div "[PERSON_NAME]" at bounding box center [481, 187] width 86 height 7
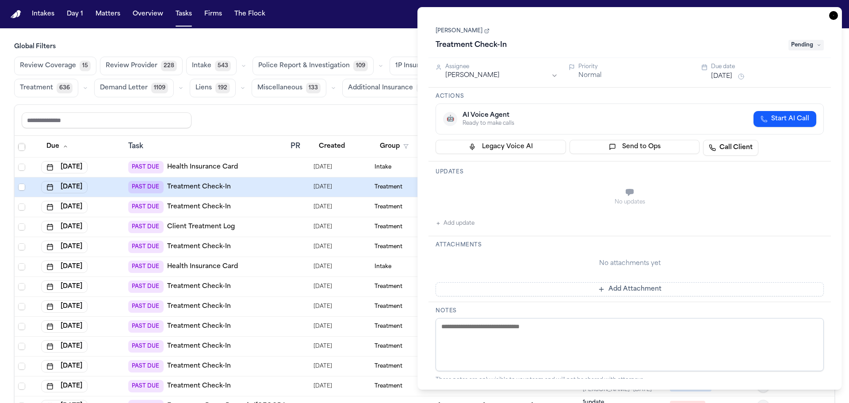
click at [724, 68] on div "Due date" at bounding box center [767, 66] width 113 height 7
click at [723, 77] on button "Aug 12, 2025" at bounding box center [721, 76] width 21 height 9
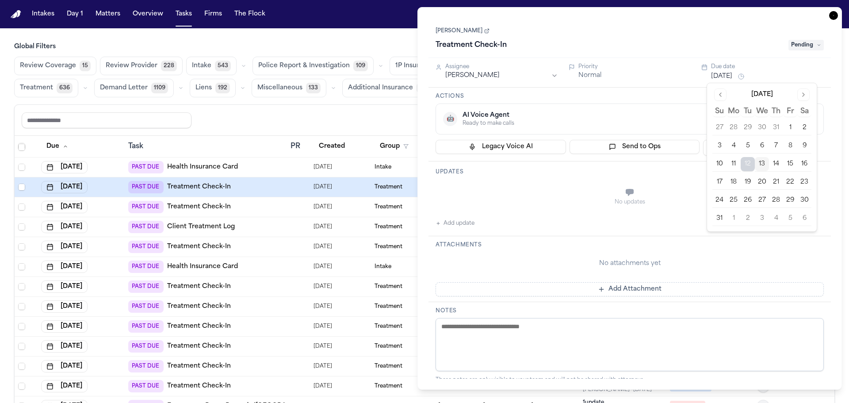
click at [763, 161] on button "13" at bounding box center [762, 164] width 14 height 14
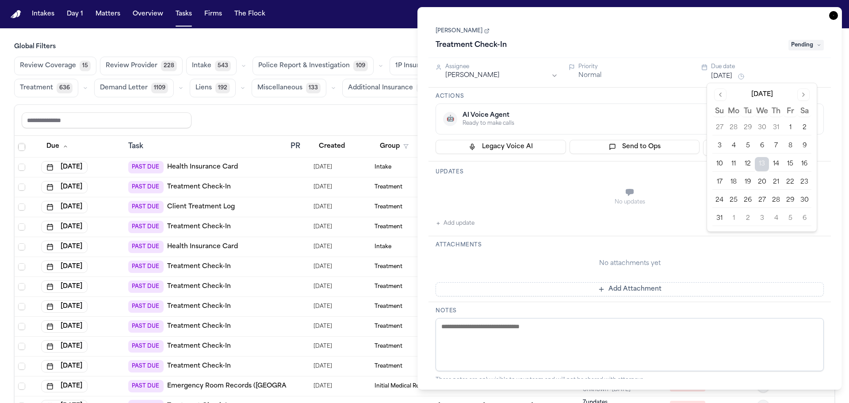
click at [777, 162] on button "14" at bounding box center [776, 164] width 14 height 14
click at [604, 23] on div "Kelly Saetern Treatment Check-In Pending" at bounding box center [630, 38] width 403 height 40
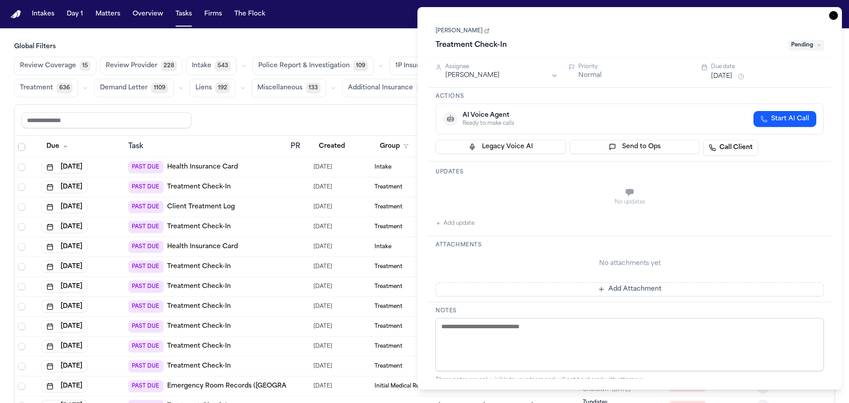
click at [836, 12] on icon "button" at bounding box center [833, 15] width 9 height 9
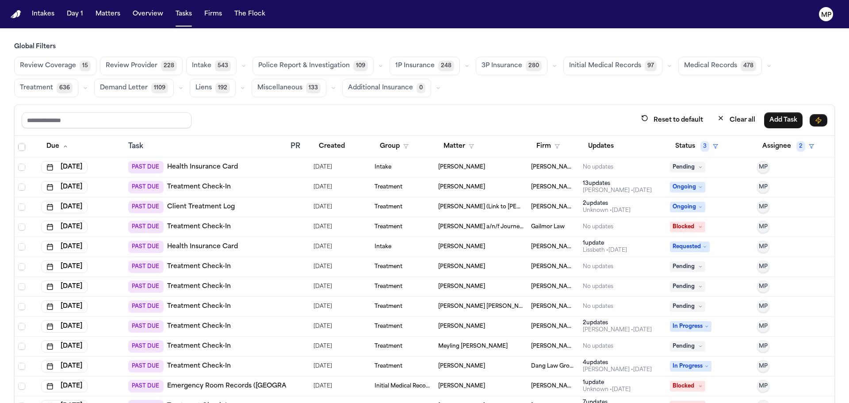
click at [480, 247] on div "[PERSON_NAME]" at bounding box center [481, 246] width 86 height 7
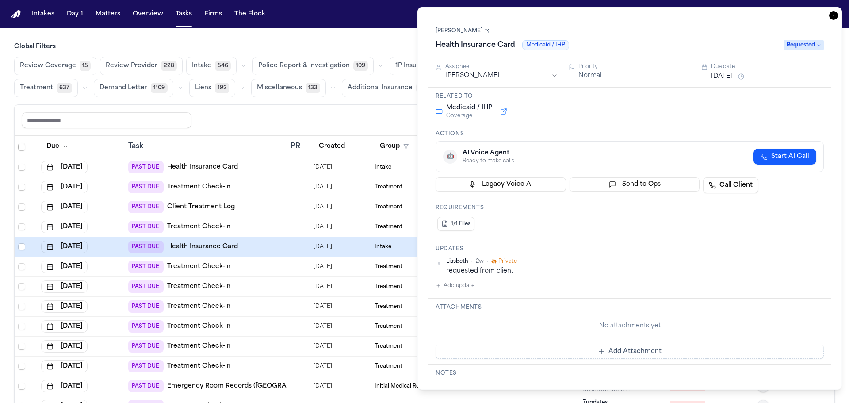
click at [505, 76] on html "Intakes Day 1 Matters Overview Tasks Firms The Flock MP Global Filters Review C…" at bounding box center [424, 201] width 849 height 403
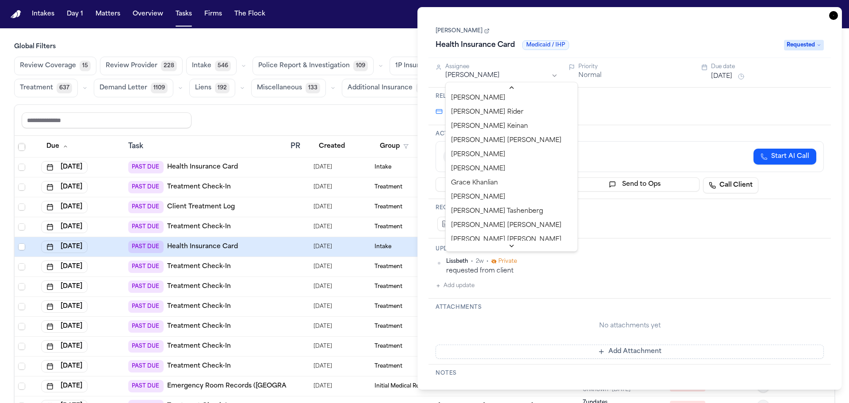
scroll to position [177, 0]
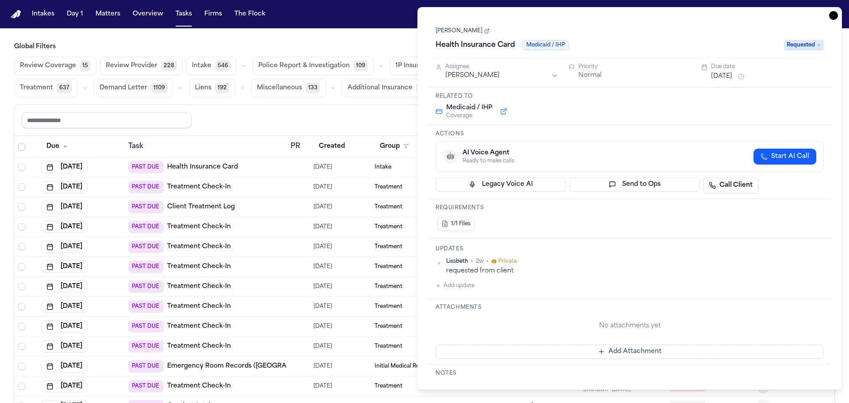
click at [746, 77] on div "Aug 12, 2025" at bounding box center [767, 76] width 113 height 11
click at [716, 75] on button "Aug 12, 2025" at bounding box center [721, 76] width 21 height 9
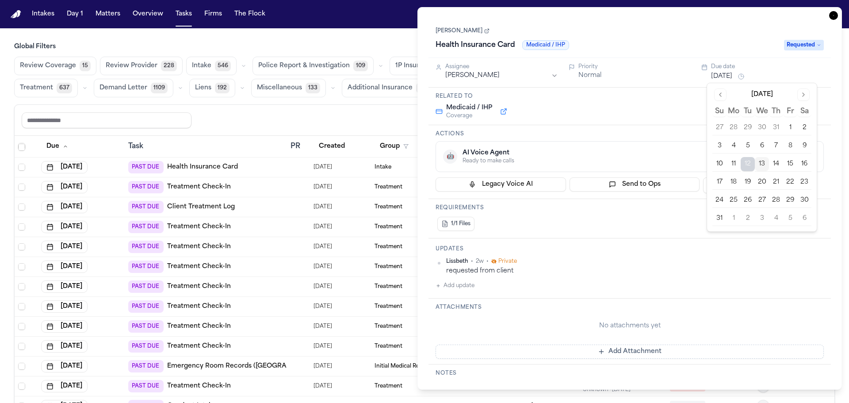
click at [762, 165] on button "13" at bounding box center [762, 164] width 14 height 14
click at [693, 138] on div "Actions 🤖 AI Voice Agent Ready to make calls Start AI Call Legacy Voice AI Send…" at bounding box center [630, 162] width 403 height 74
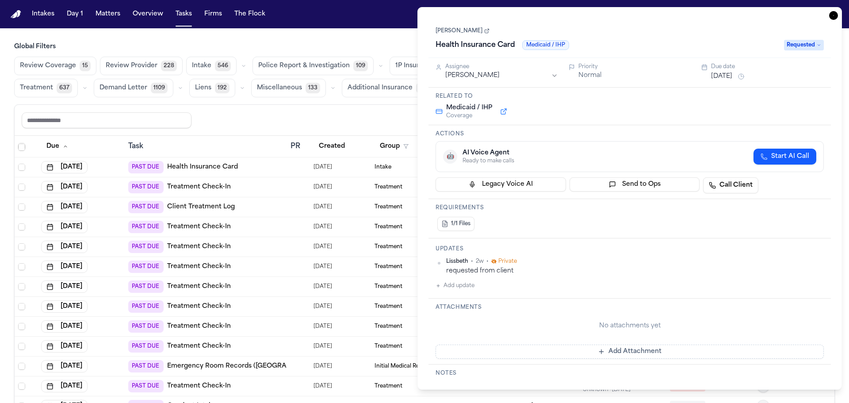
click at [831, 14] on icon "button" at bounding box center [833, 15] width 9 height 9
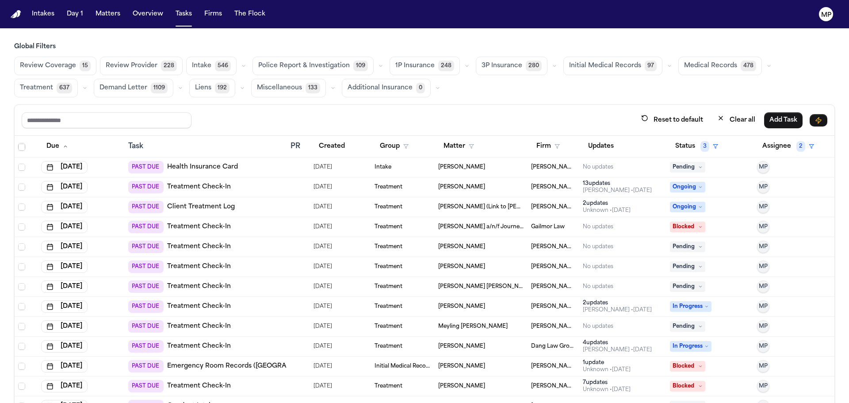
click at [490, 238] on td "[PERSON_NAME]" at bounding box center [481, 247] width 93 height 20
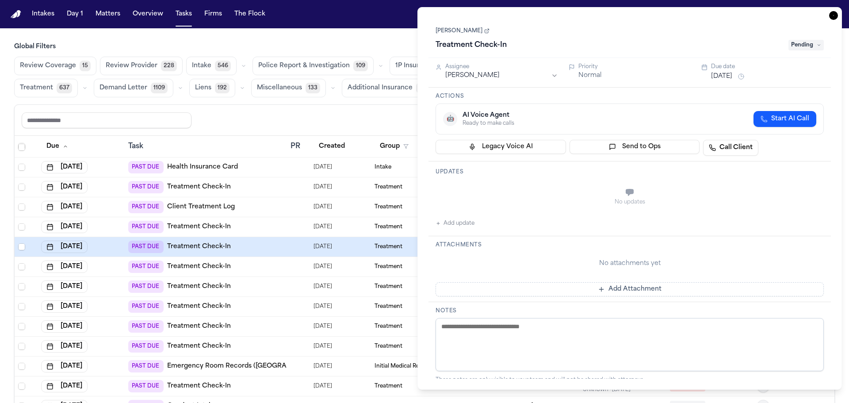
click at [725, 78] on button "Aug 12, 2025" at bounding box center [721, 76] width 21 height 9
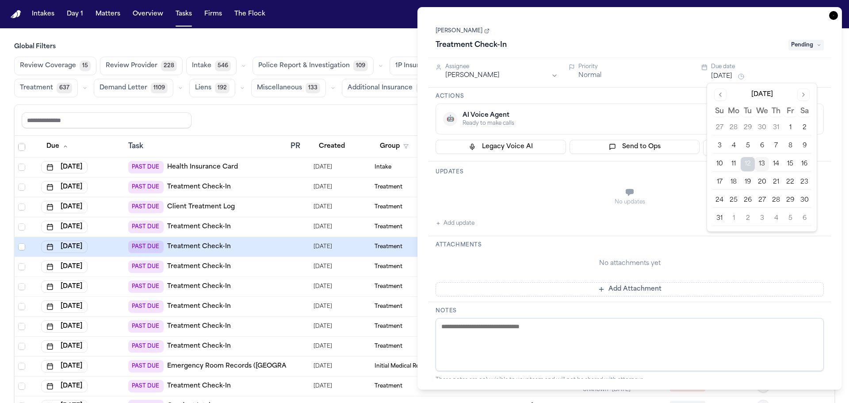
click at [761, 167] on button "13" at bounding box center [762, 164] width 14 height 14
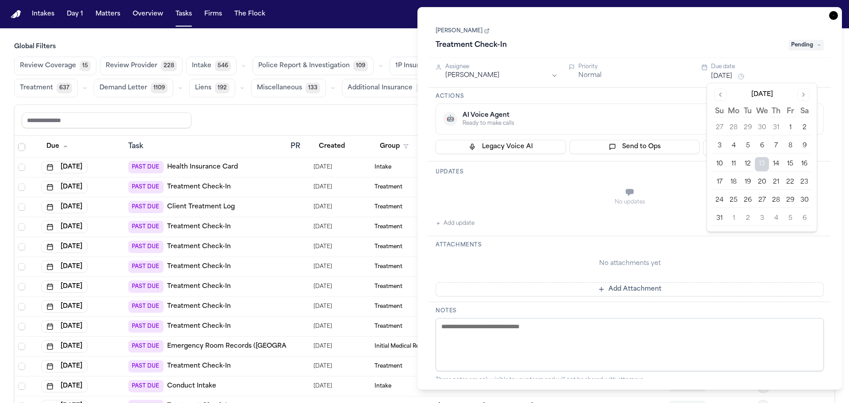
click at [555, 106] on div "🤖 AI Voice Agent Ready to make calls Start AI Call" at bounding box center [630, 119] width 388 height 31
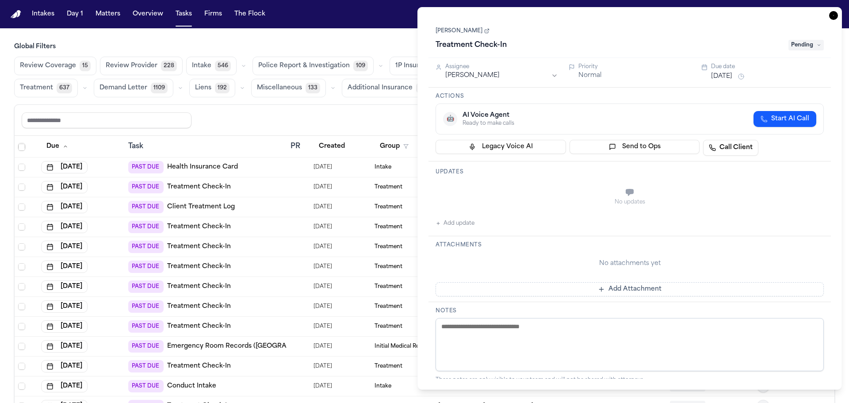
click at [466, 76] on html "Intakes Day 1 Matters Overview Tasks Firms The Flock MP Global Filters Review C…" at bounding box center [424, 201] width 849 height 403
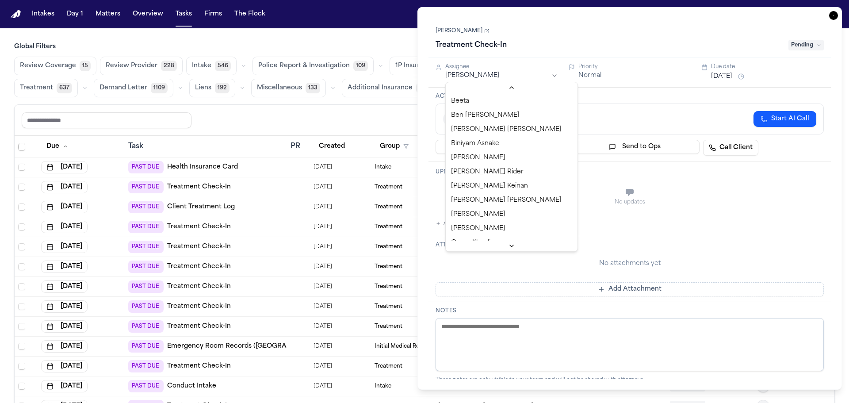
scroll to position [133, 0]
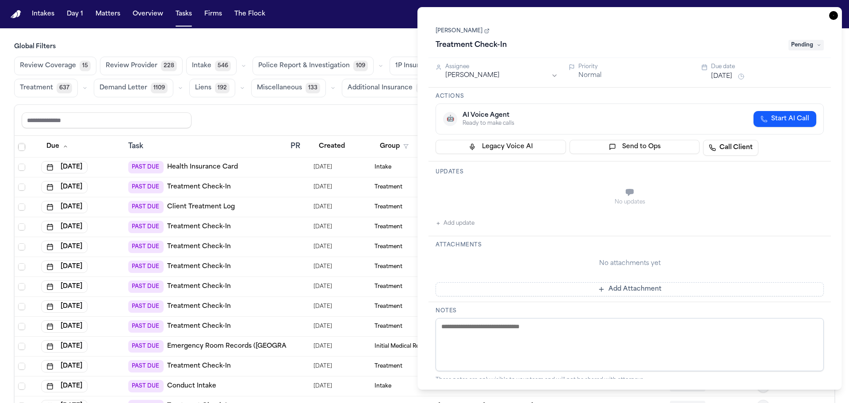
click at [625, 52] on div "LUCERO HUERTA Treatment Check-In Pending" at bounding box center [630, 38] width 403 height 40
click at [833, 17] on icon "button" at bounding box center [833, 15] width 9 height 9
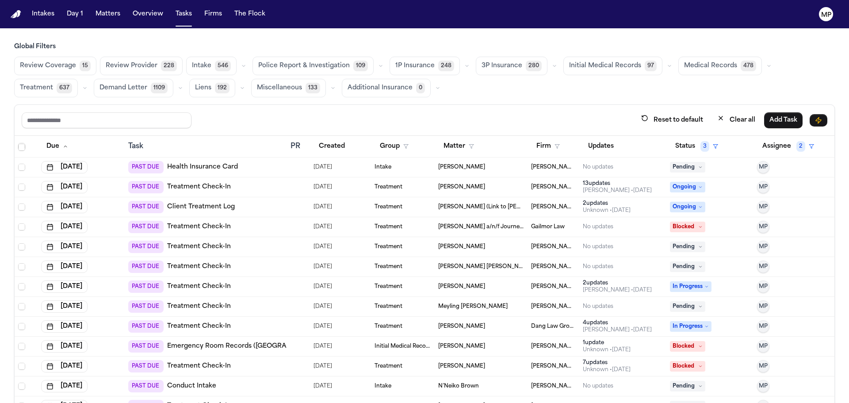
click at [451, 272] on td "[PERSON_NAME] [PERSON_NAME]" at bounding box center [481, 267] width 93 height 20
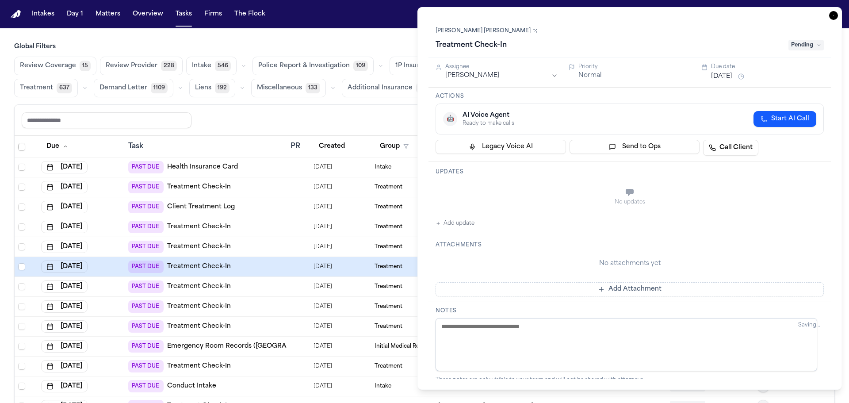
click at [727, 73] on button "Aug 12, 2025" at bounding box center [721, 76] width 21 height 9
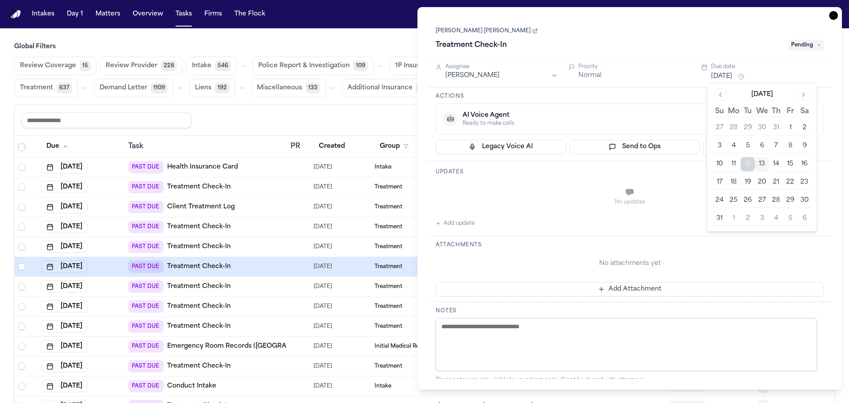
click at [782, 162] on button "14" at bounding box center [776, 164] width 14 height 14
click at [621, 32] on div "Maria Celinda Orellana Ochoa Treatment Check-In Pending" at bounding box center [630, 38] width 388 height 27
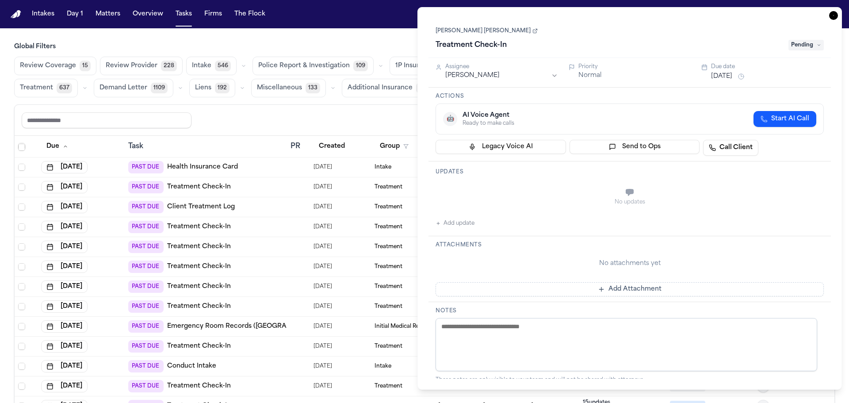
click at [833, 17] on icon "button" at bounding box center [833, 15] width 9 height 9
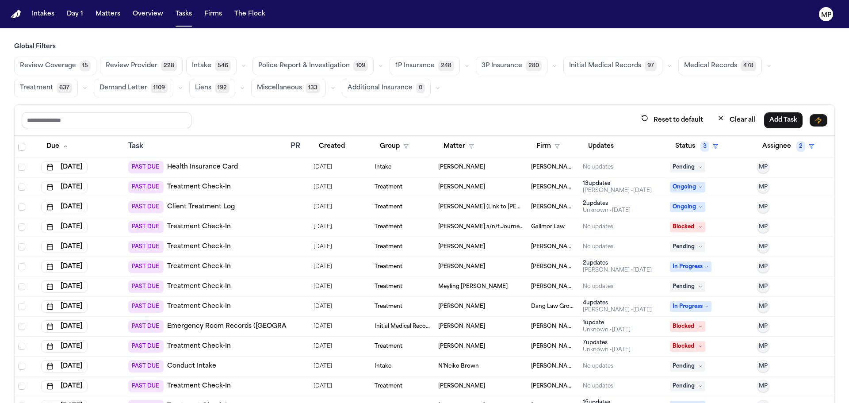
click at [443, 265] on span "[PERSON_NAME]" at bounding box center [461, 266] width 47 height 7
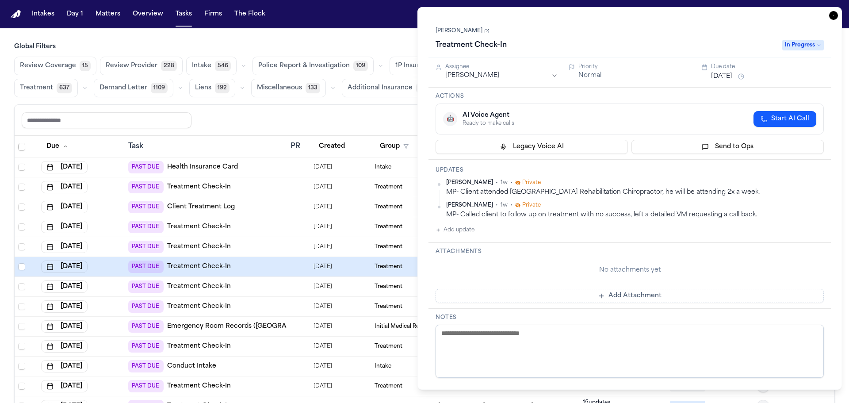
click at [733, 76] on button "Aug 12, 2025" at bounding box center [721, 76] width 21 height 9
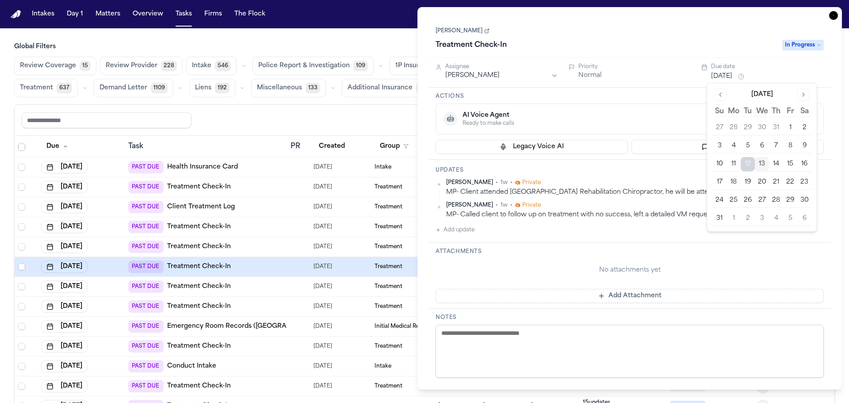
click at [738, 181] on button "18" at bounding box center [734, 182] width 14 height 14
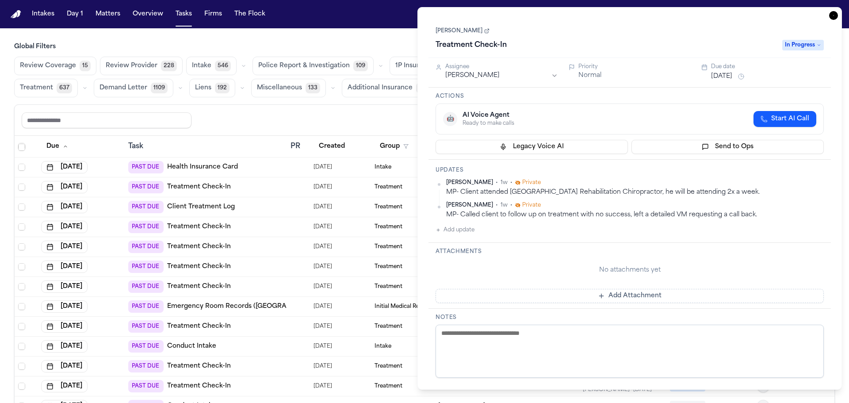
click at [643, 55] on div "Matthew Duncan Treatment Check-In In Progress" at bounding box center [630, 38] width 403 height 40
click at [836, 12] on icon "button" at bounding box center [833, 15] width 9 height 9
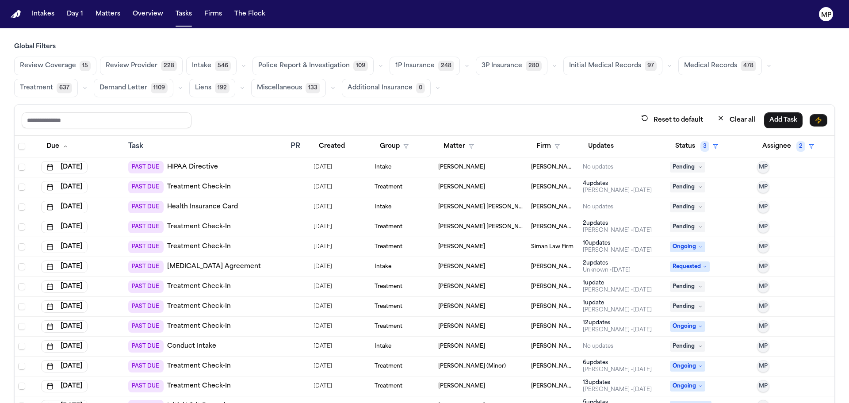
click at [483, 167] on div "[PERSON_NAME]" at bounding box center [481, 167] width 86 height 7
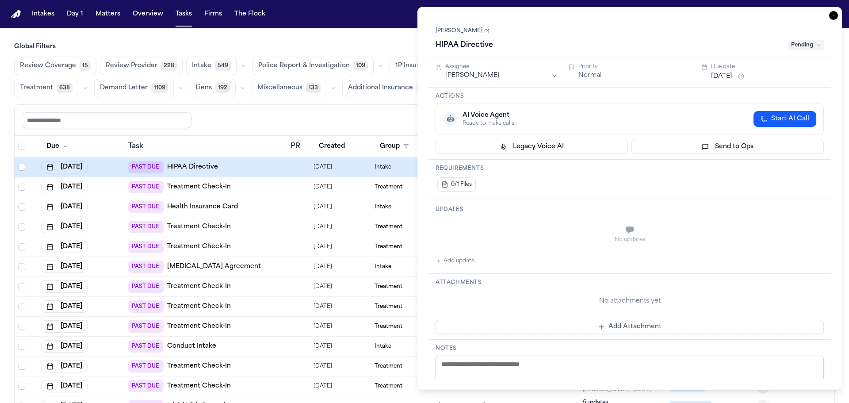
click at [790, 47] on span "Pending" at bounding box center [806, 45] width 35 height 11
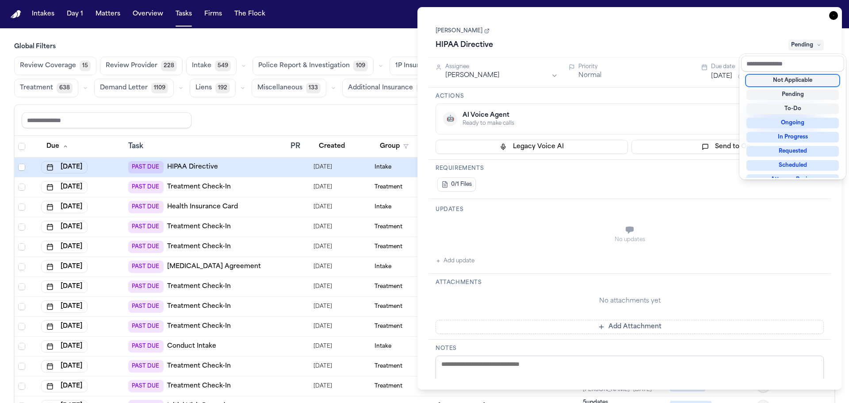
click at [806, 78] on div "Not Applicable" at bounding box center [793, 80] width 92 height 11
click at [706, 33] on div "Peter Chin HIPAA Directive Pending" at bounding box center [630, 38] width 388 height 27
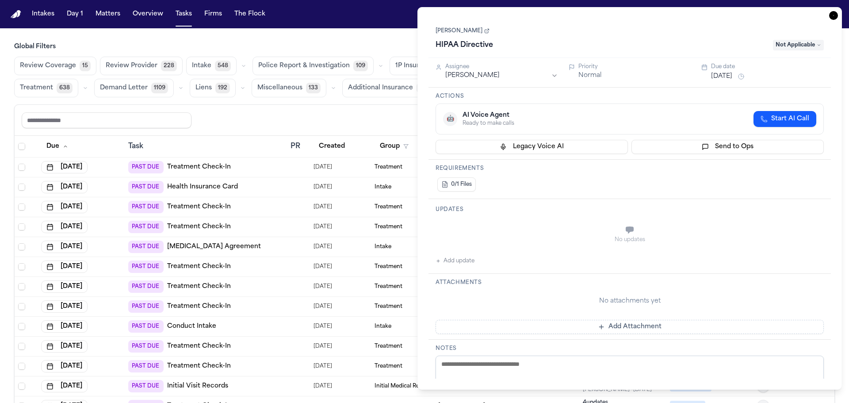
click at [833, 14] on icon "button" at bounding box center [833, 15] width 9 height 9
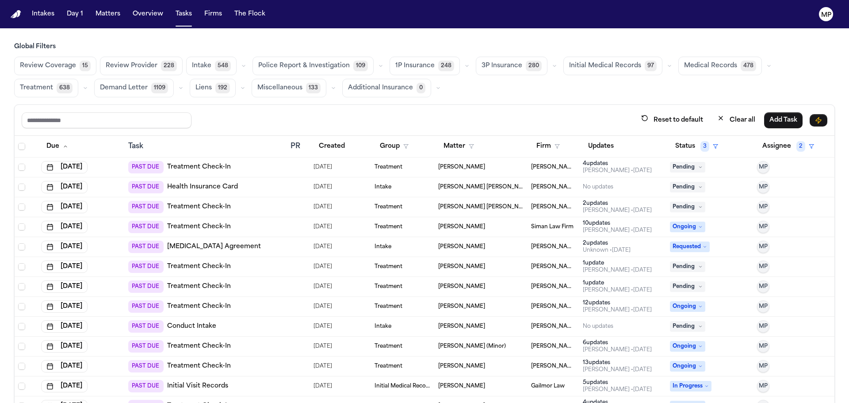
click at [506, 168] on div "[PERSON_NAME]" at bounding box center [481, 167] width 86 height 7
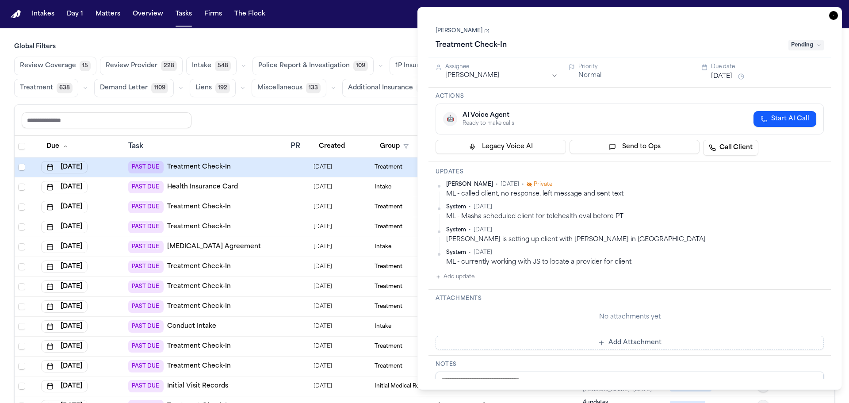
click at [733, 76] on button "Aug 1, 2025" at bounding box center [721, 76] width 21 height 9
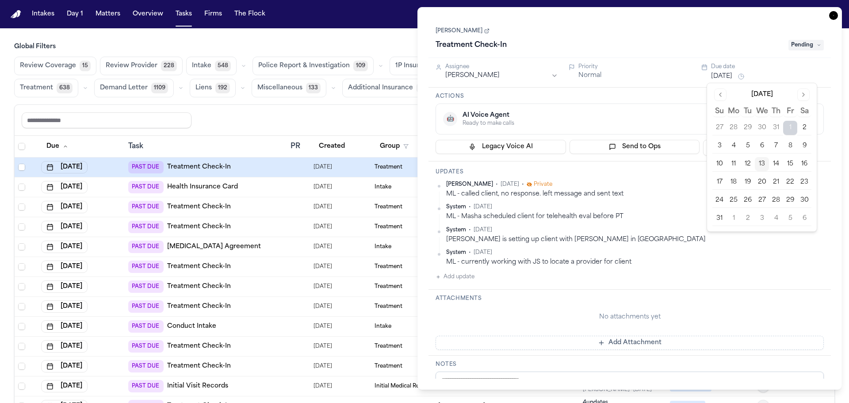
click at [774, 165] on button "14" at bounding box center [776, 164] width 14 height 14
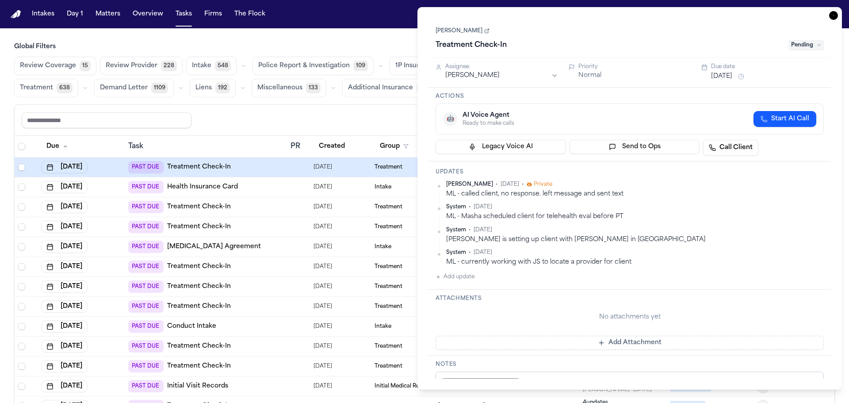
click at [645, 126] on div "🤖 AI Voice Agent Ready to make calls Start AI Call" at bounding box center [629, 119] width 373 height 16
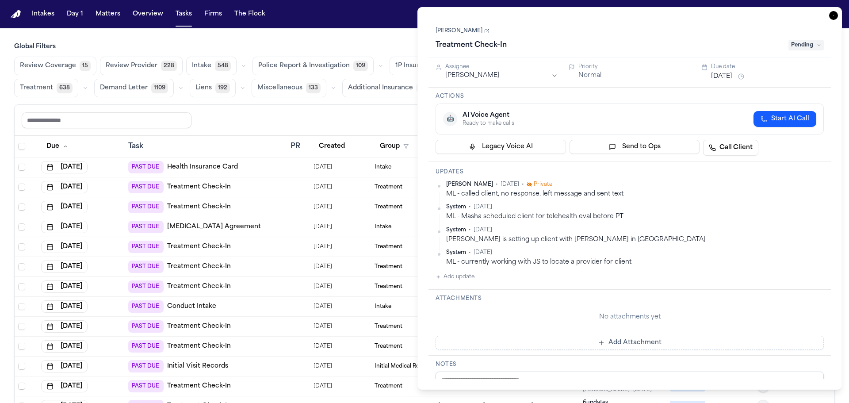
click at [836, 18] on icon "button" at bounding box center [833, 15] width 9 height 9
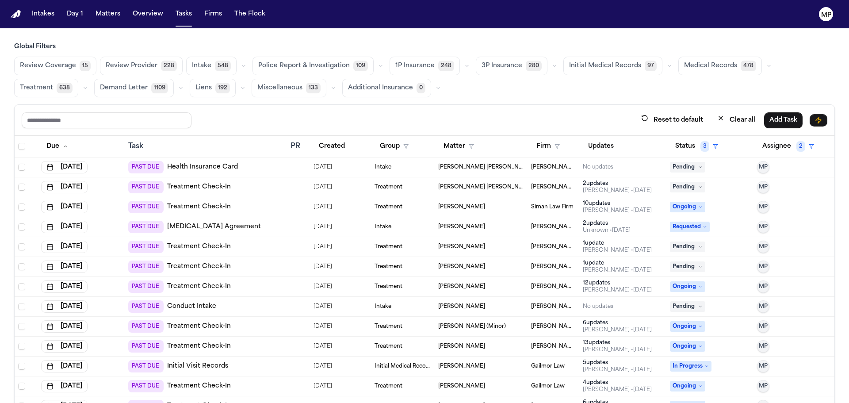
click at [499, 169] on div "[PERSON_NAME] [PERSON_NAME] Van De Vort" at bounding box center [481, 167] width 86 height 7
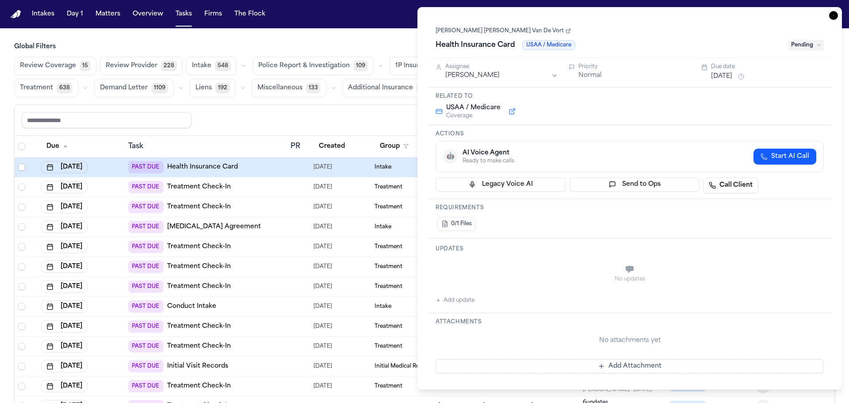
click at [720, 77] on button "Aug 12, 2025" at bounding box center [721, 76] width 21 height 9
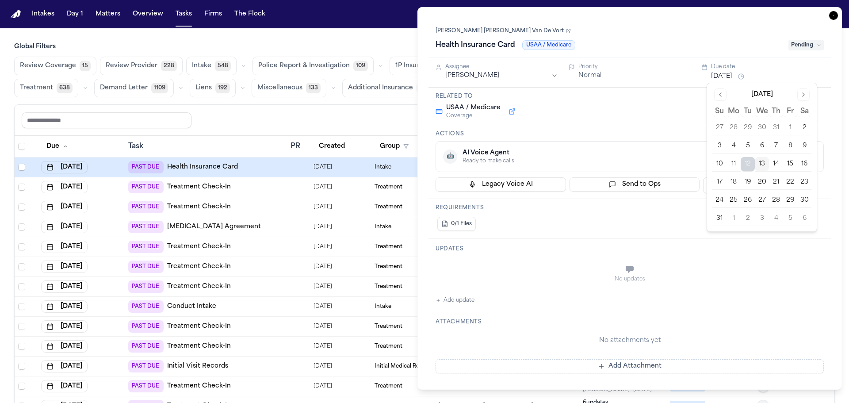
click at [779, 165] on button "14" at bounding box center [776, 164] width 14 height 14
click at [790, 59] on div "Assignee Michelle Pimienta Priority Normal Due date Aug 14, 2025" at bounding box center [630, 73] width 403 height 30
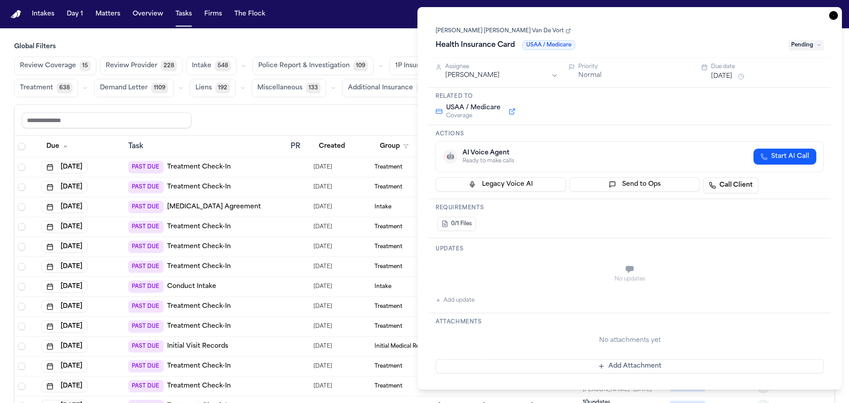
click at [809, 48] on span "Pending" at bounding box center [806, 45] width 35 height 11
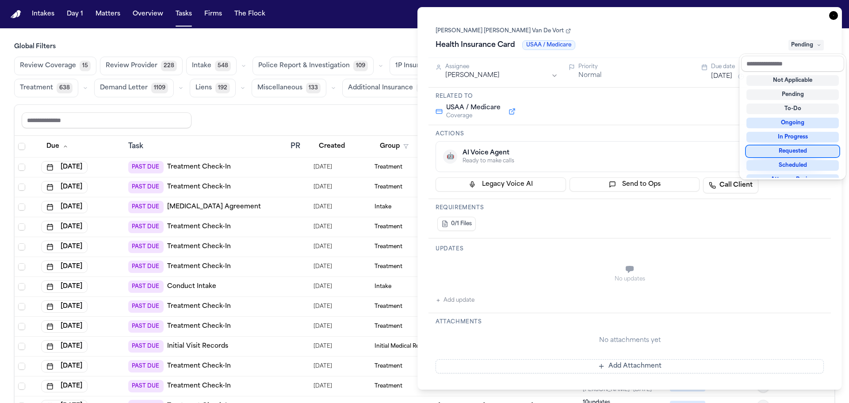
click at [810, 151] on div "Requested" at bounding box center [793, 151] width 92 height 11
click at [663, 38] on div "Alan Roger Van De Vort Health Insurance Card USAA / Medicare Requested" at bounding box center [630, 38] width 388 height 27
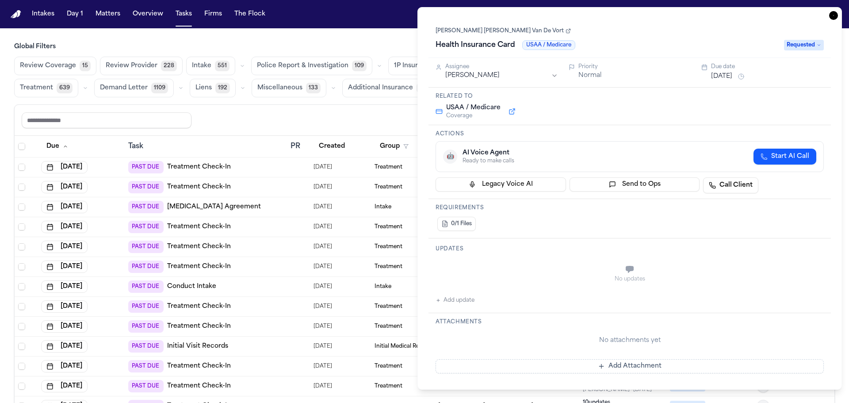
click at [835, 15] on icon "button" at bounding box center [833, 15] width 9 height 9
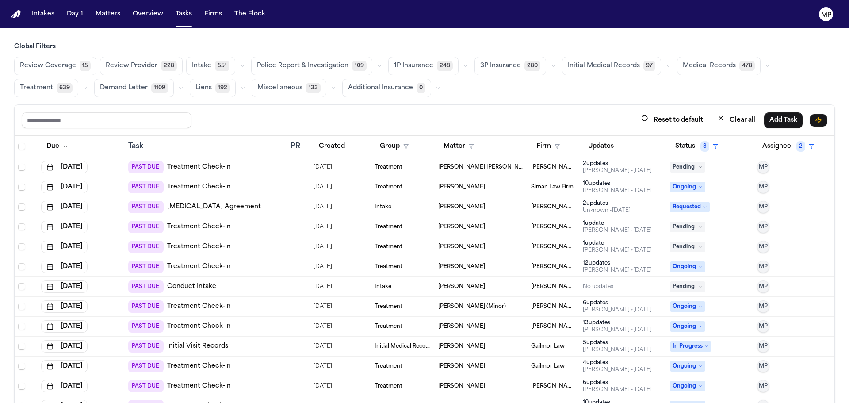
click at [495, 169] on div "[PERSON_NAME] [PERSON_NAME] Van De Vort" at bounding box center [481, 167] width 86 height 7
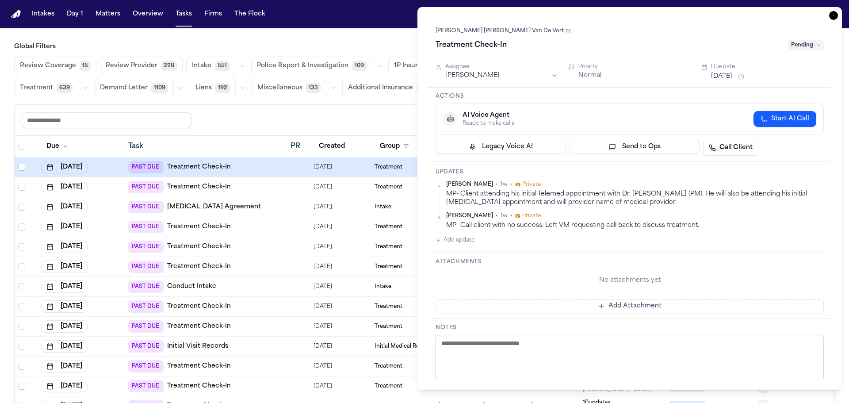
click at [726, 76] on button "Aug 12, 2025" at bounding box center [721, 76] width 21 height 9
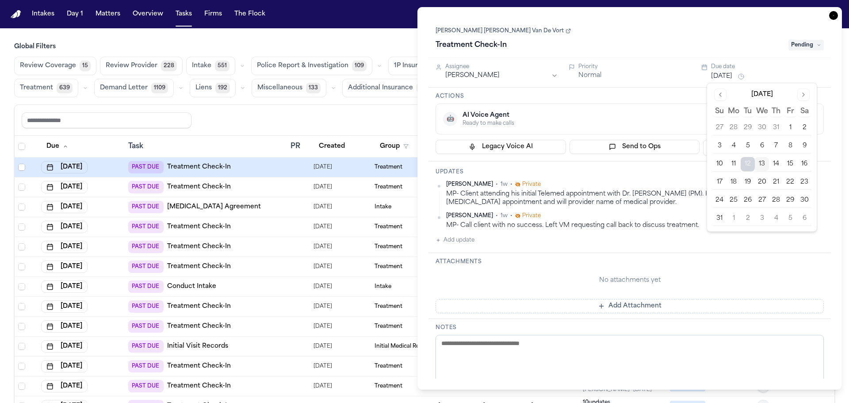
click at [737, 180] on button "18" at bounding box center [734, 182] width 14 height 14
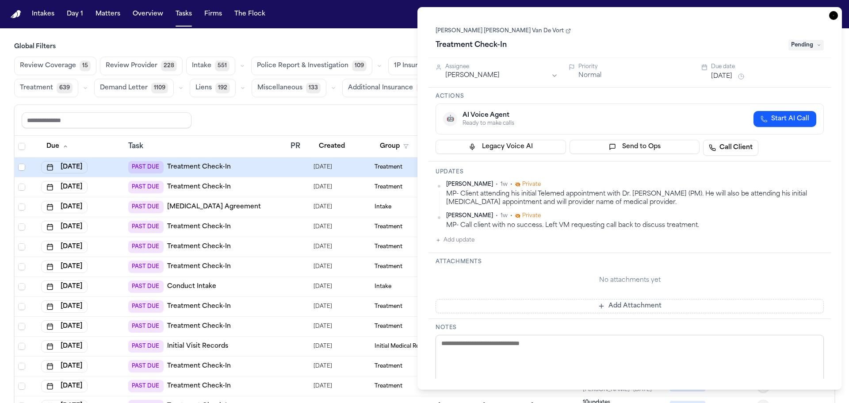
click at [681, 91] on div "Actions 🤖 AI Voice Agent Ready to make calls Start AI Call Legacy Voice AI Send…" at bounding box center [630, 125] width 403 height 74
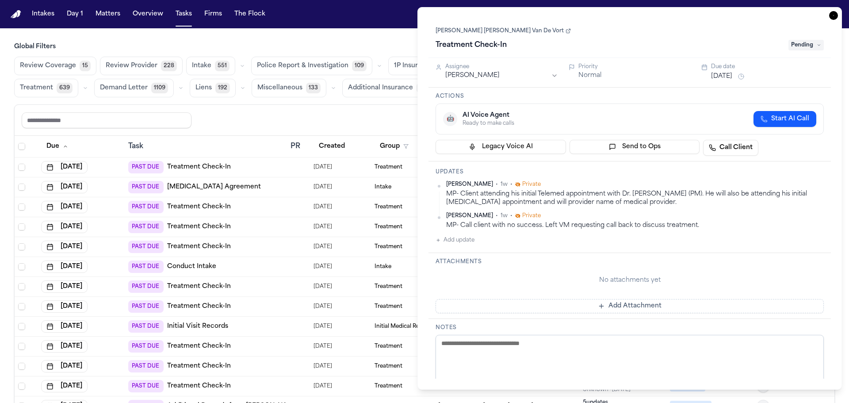
click at [816, 46] on span "Pending" at bounding box center [806, 45] width 35 height 11
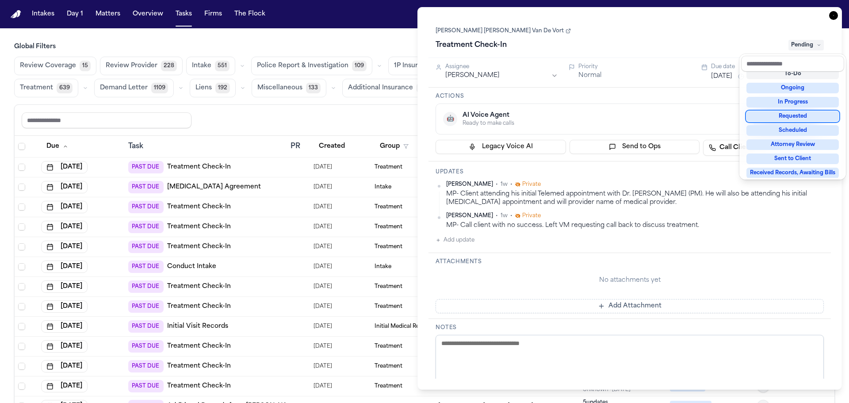
scroll to position [44, 0]
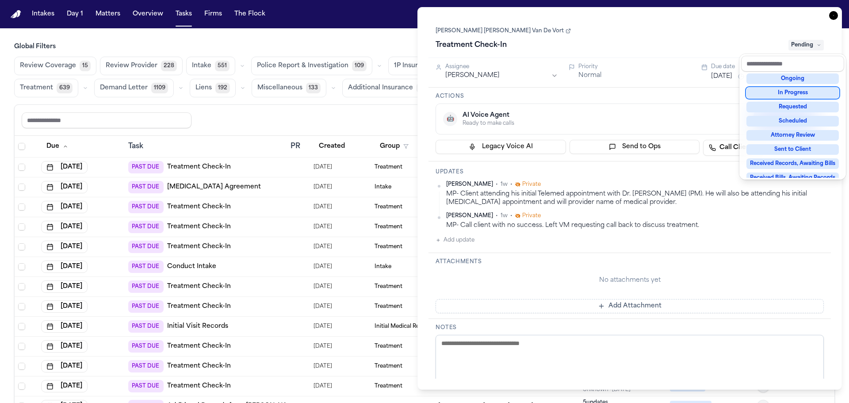
click at [814, 92] on div "In Progress" at bounding box center [793, 93] width 92 height 11
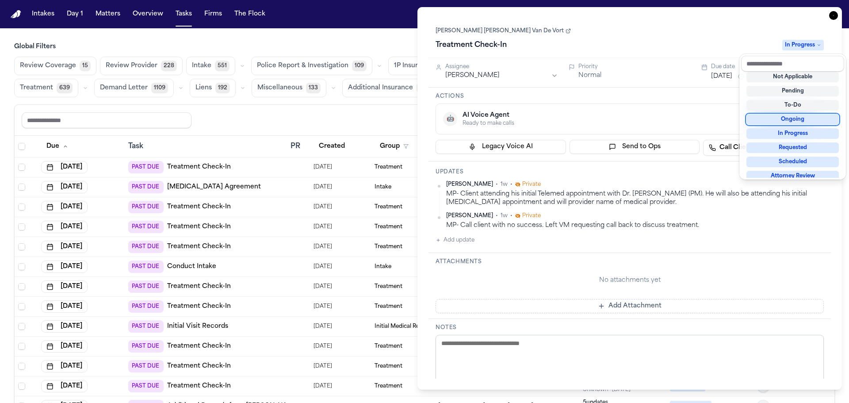
click at [823, 115] on div "Ongoing" at bounding box center [793, 119] width 92 height 11
click at [750, 38] on div "Treatment Check-In Ongoing" at bounding box center [630, 45] width 388 height 14
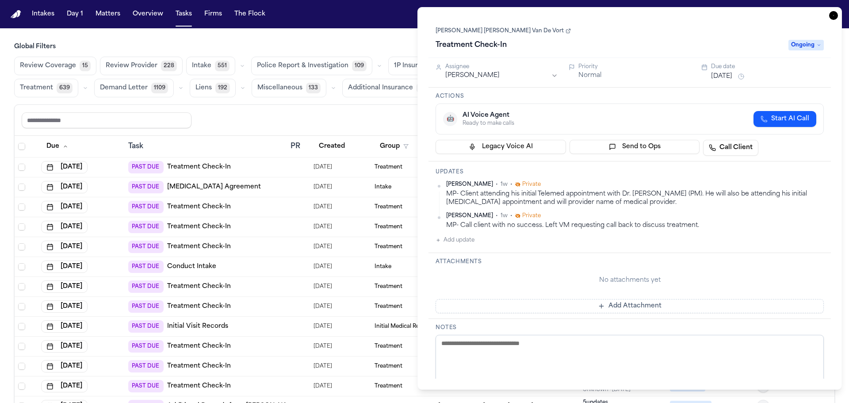
click at [835, 17] on icon "button" at bounding box center [833, 15] width 9 height 9
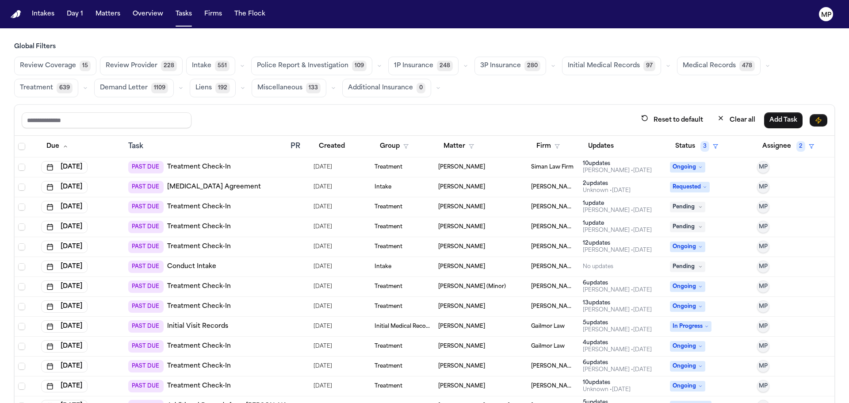
click at [479, 165] on div "[PERSON_NAME]" at bounding box center [481, 167] width 86 height 7
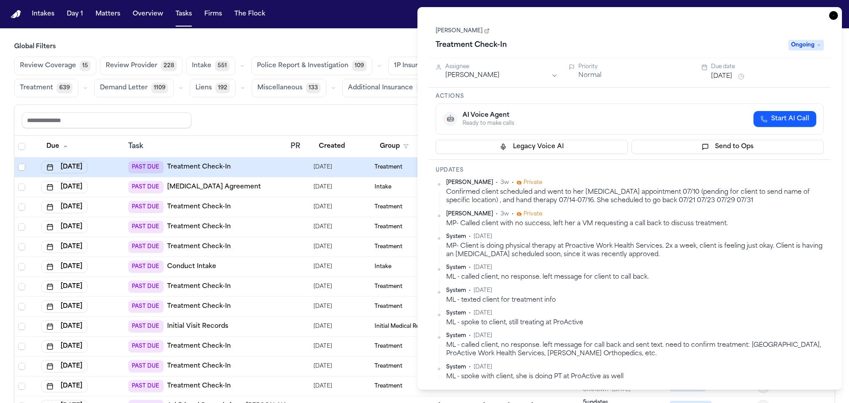
click at [479, 77] on html "Intakes Day 1 Matters Overview Tasks Firms The Flock MP Global Filters Review C…" at bounding box center [424, 201] width 849 height 403
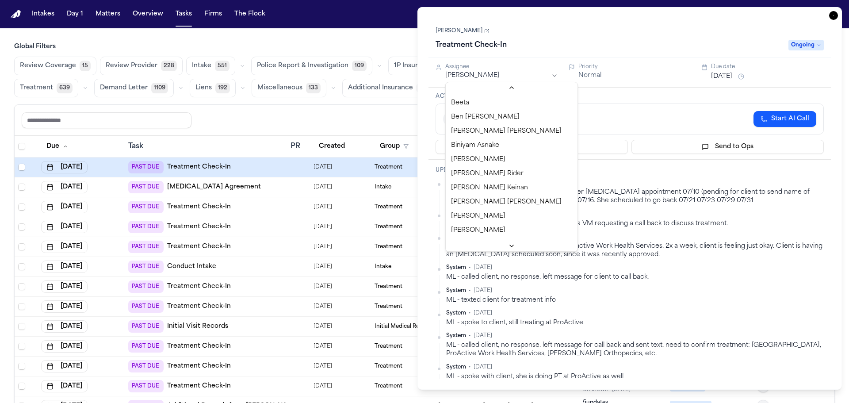
scroll to position [133, 0]
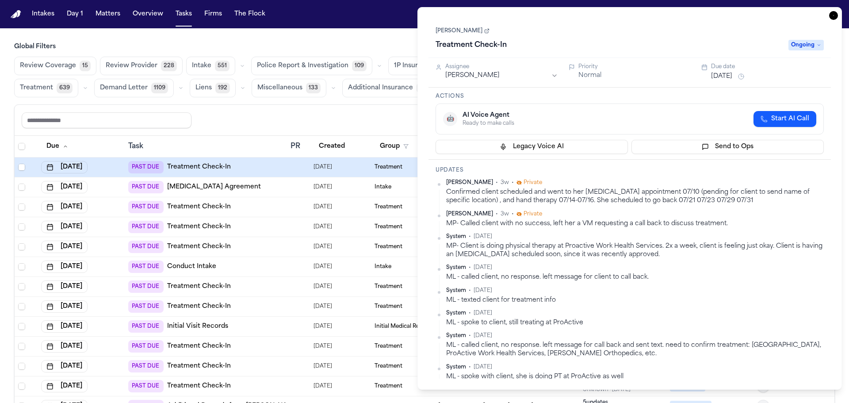
click at [723, 73] on button "Aug 12, 2025" at bounding box center [721, 76] width 21 height 9
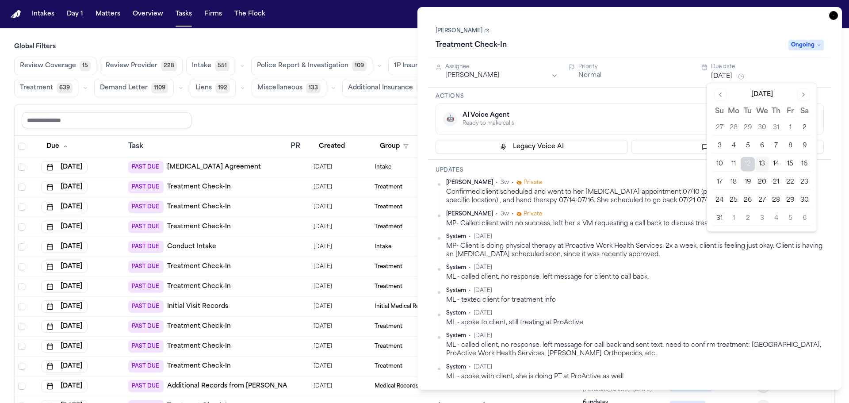
click at [762, 167] on button "13" at bounding box center [762, 164] width 14 height 14
click at [662, 68] on div "Priority" at bounding box center [635, 66] width 113 height 7
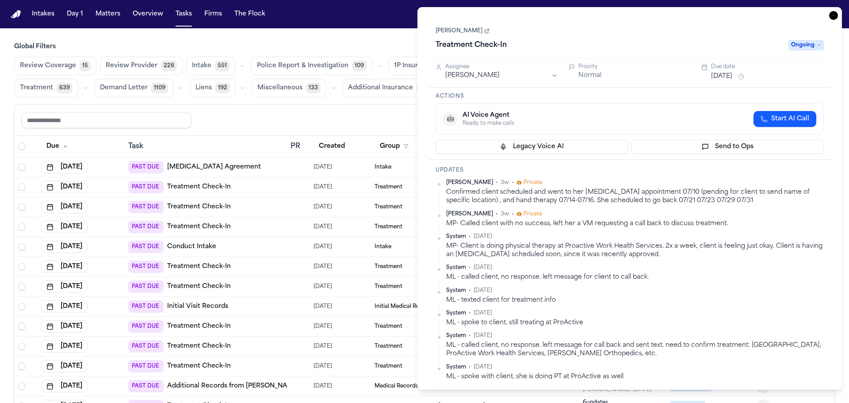
click at [837, 17] on icon "button" at bounding box center [833, 15] width 9 height 9
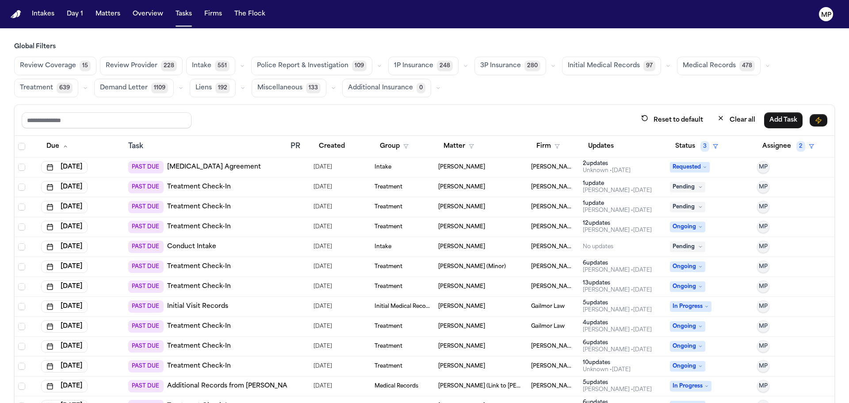
click at [502, 171] on td "[PERSON_NAME]" at bounding box center [481, 167] width 93 height 20
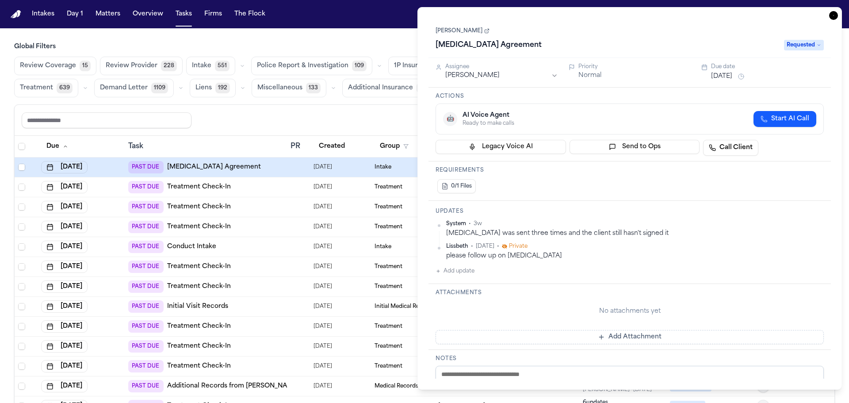
click at [719, 75] on button "Aug 12, 2025" at bounding box center [721, 76] width 21 height 9
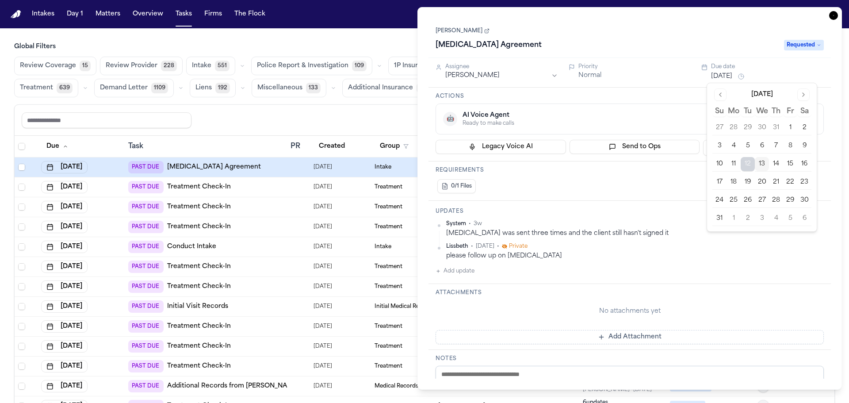
click at [774, 161] on button "14" at bounding box center [776, 164] width 14 height 14
click at [694, 15] on div "Task Details Araceli Tornero Retainer Agreement Requested Assignee Michelle Pim…" at bounding box center [630, 198] width 425 height 383
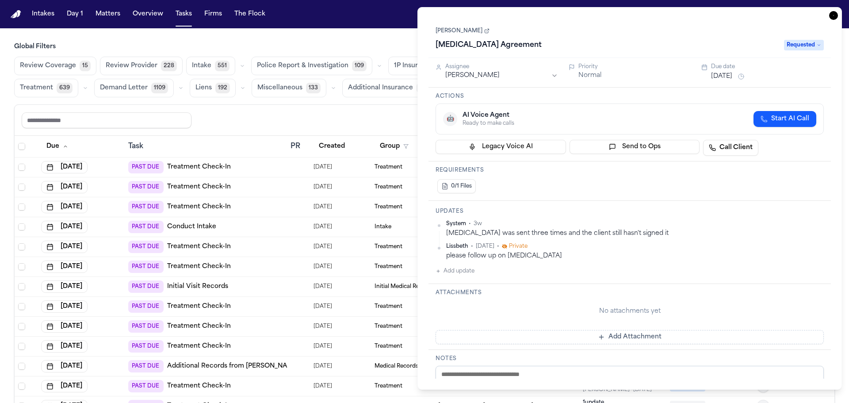
click at [834, 16] on icon "button" at bounding box center [833, 15] width 9 height 9
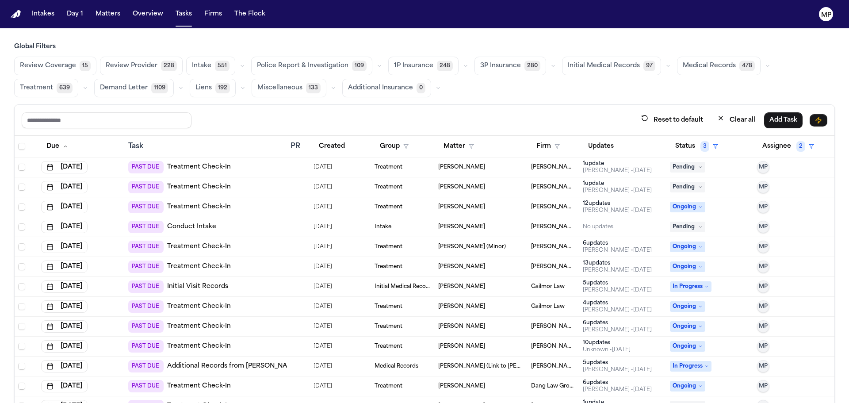
click at [476, 167] on div "[PERSON_NAME]" at bounding box center [481, 167] width 86 height 7
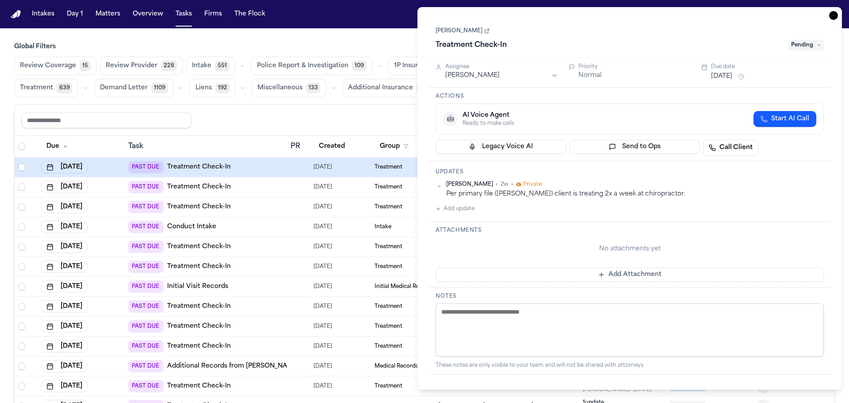
click at [721, 74] on button "Aug 12, 2025" at bounding box center [721, 76] width 21 height 9
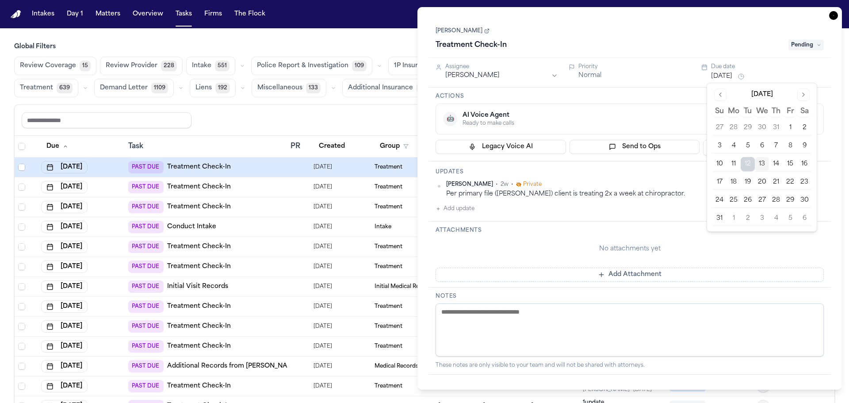
click at [739, 179] on button "18" at bounding box center [734, 182] width 14 height 14
click at [739, 29] on div "Arvin Tapia Treatment Check-In Pending" at bounding box center [630, 38] width 388 height 27
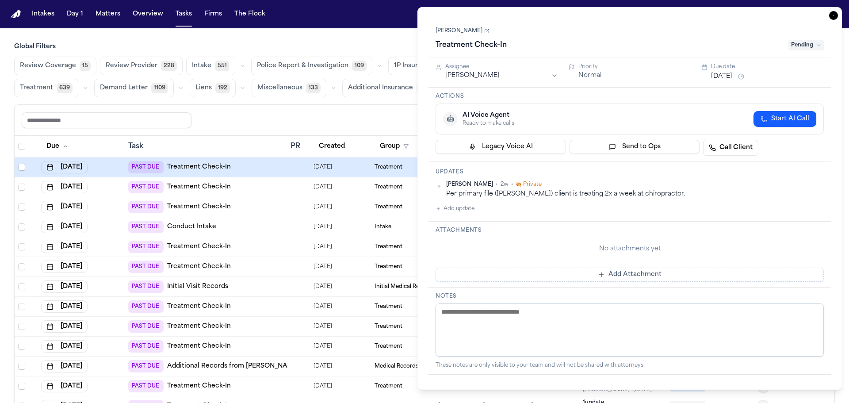
click at [829, 15] on icon "button" at bounding box center [833, 15] width 9 height 9
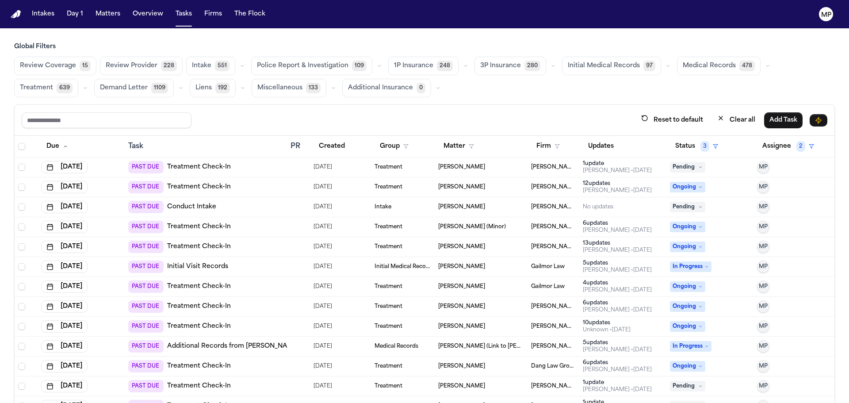
click at [507, 168] on div "[PERSON_NAME]" at bounding box center [481, 167] width 86 height 7
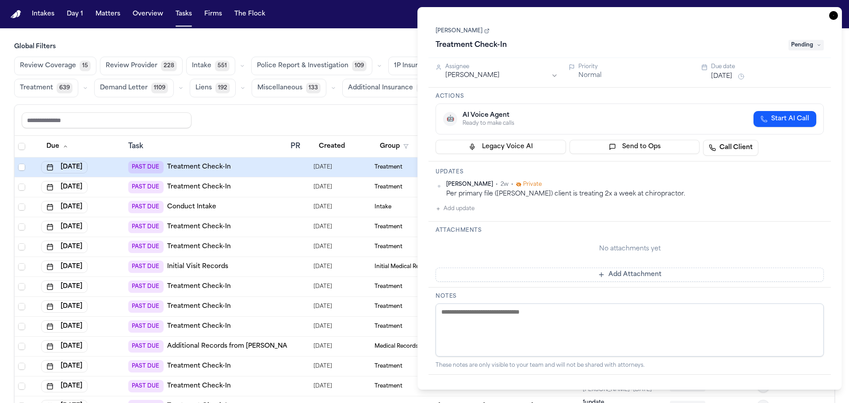
click at [725, 75] on button "Aug 12, 2025" at bounding box center [721, 76] width 21 height 9
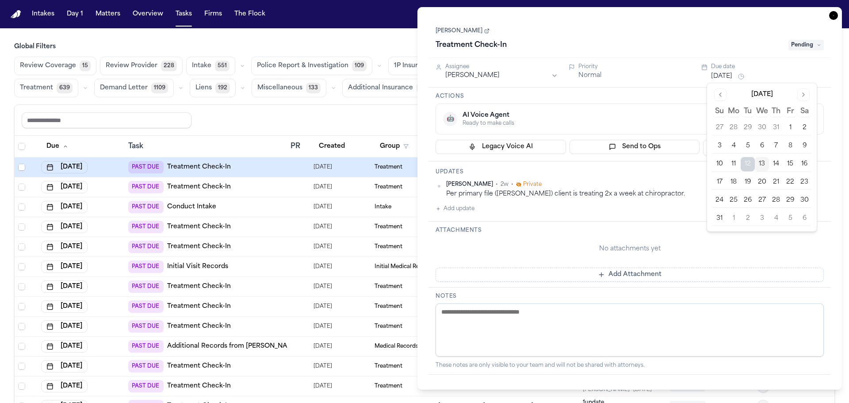
click at [733, 179] on button "18" at bounding box center [734, 182] width 14 height 14
click at [650, 65] on div "Priority" at bounding box center [635, 66] width 113 height 7
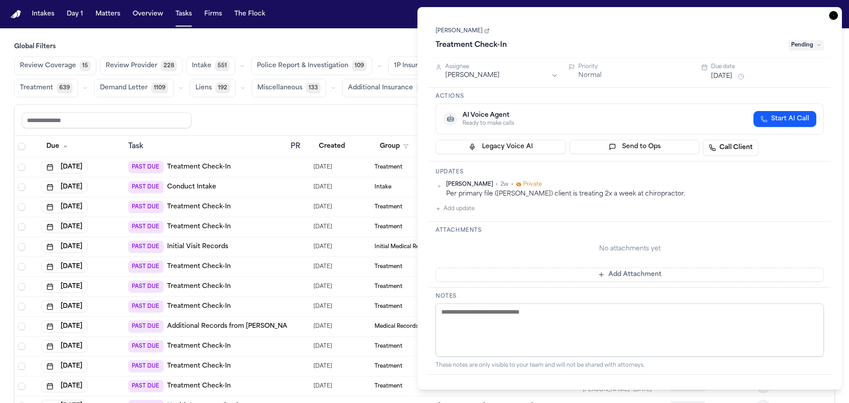
click at [832, 18] on icon "button" at bounding box center [833, 15] width 9 height 9
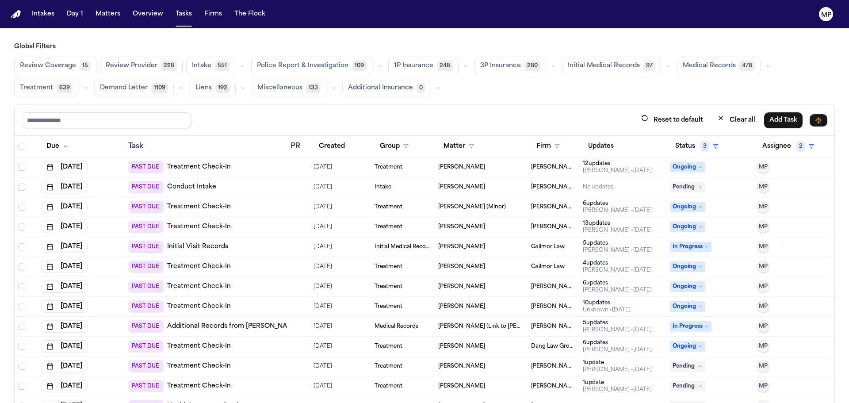
click at [414, 165] on div "Treatment" at bounding box center [403, 167] width 57 height 7
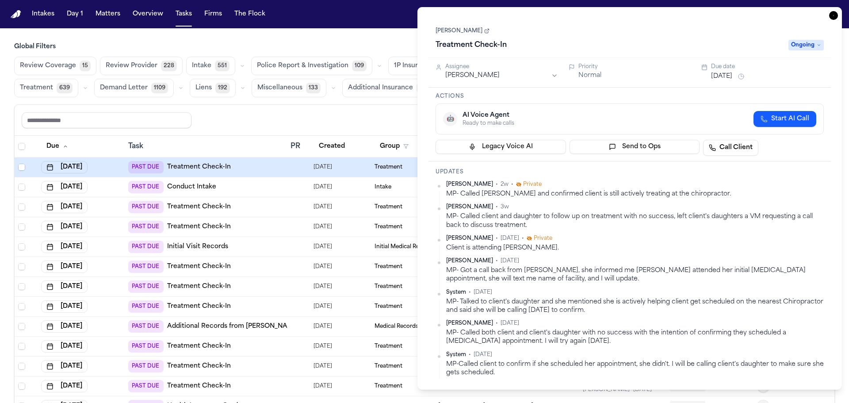
click at [733, 77] on button "Aug 12, 2025" at bounding box center [721, 76] width 21 height 9
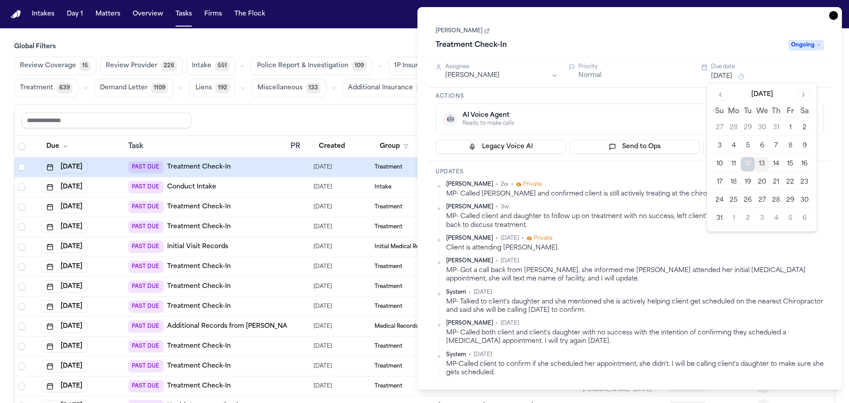
click at [733, 179] on button "18" at bounding box center [734, 182] width 14 height 14
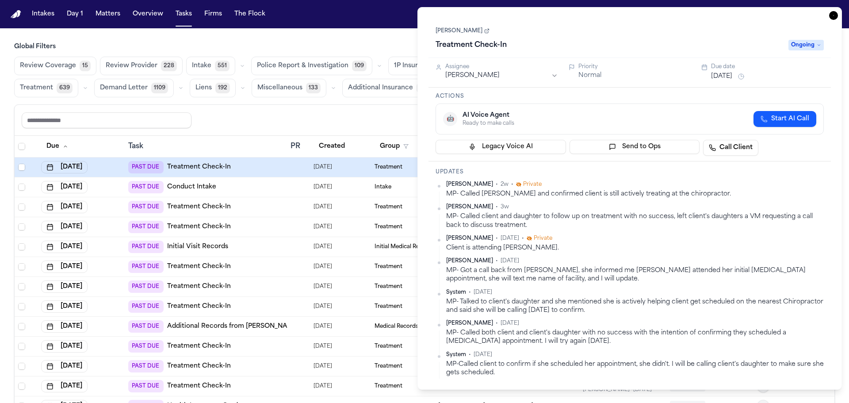
click at [687, 26] on div "Betty Cervantes Treatment Check-In Ongoing" at bounding box center [630, 38] width 388 height 27
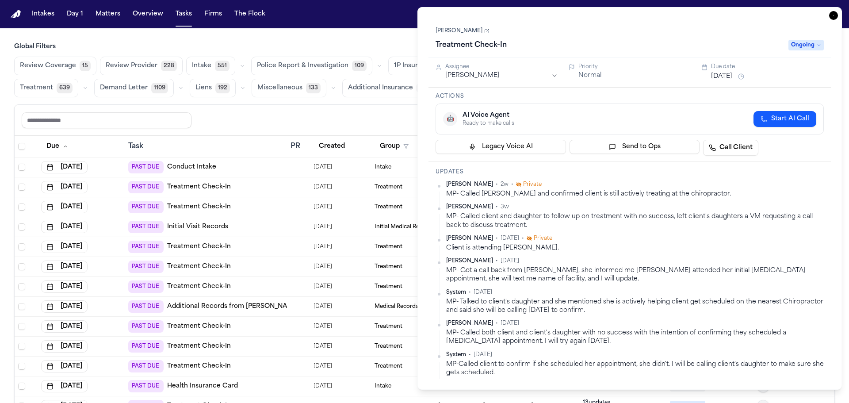
click at [831, 16] on icon "button" at bounding box center [833, 15] width 9 height 9
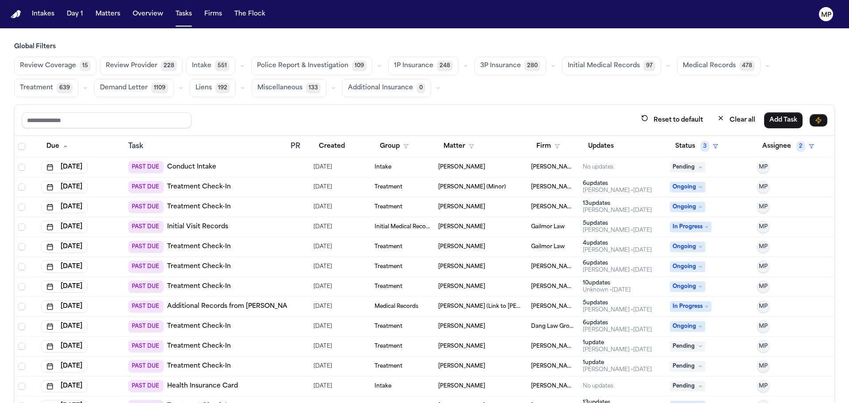
click at [488, 168] on div "[PERSON_NAME]" at bounding box center [481, 167] width 86 height 7
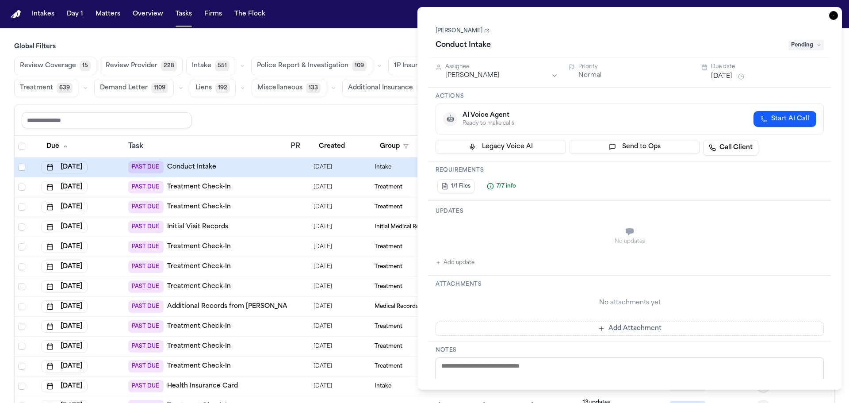
click at [810, 46] on span "Pending" at bounding box center [806, 45] width 35 height 11
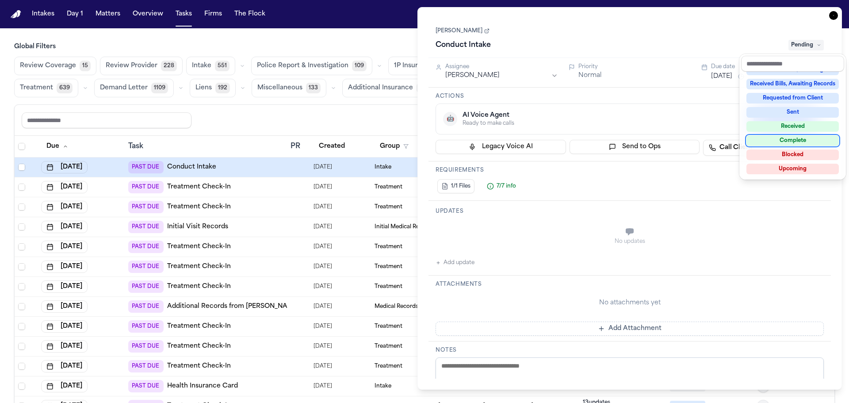
click at [800, 140] on div "Complete" at bounding box center [793, 140] width 92 height 11
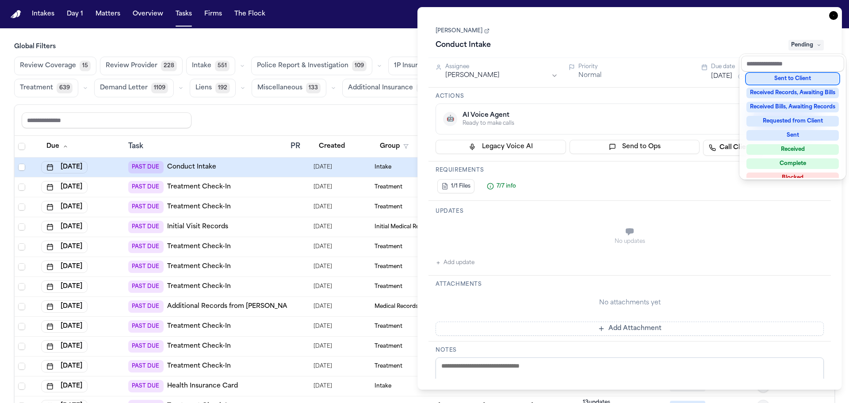
click at [757, 31] on div "Brianna Pearson Conduct Intake Pending" at bounding box center [630, 38] width 388 height 27
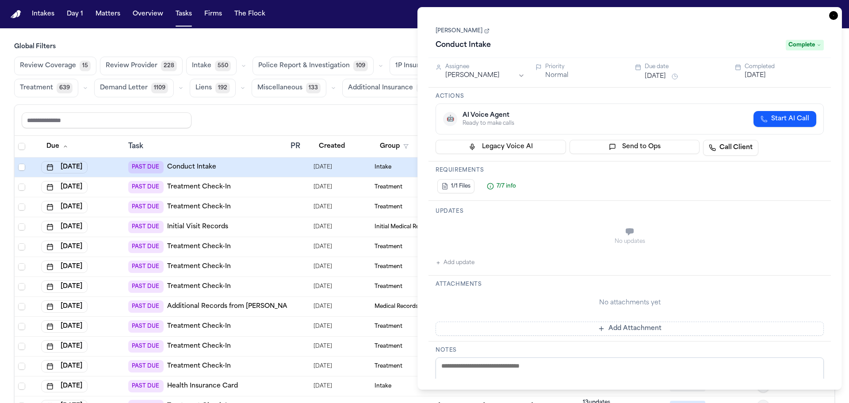
click at [837, 17] on icon "button" at bounding box center [833, 15] width 9 height 9
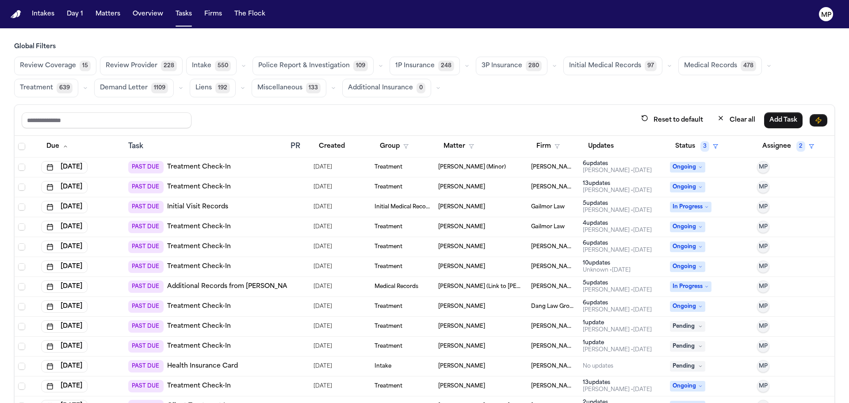
click at [505, 165] on div "[PERSON_NAME] (Minor)" at bounding box center [481, 167] width 86 height 7
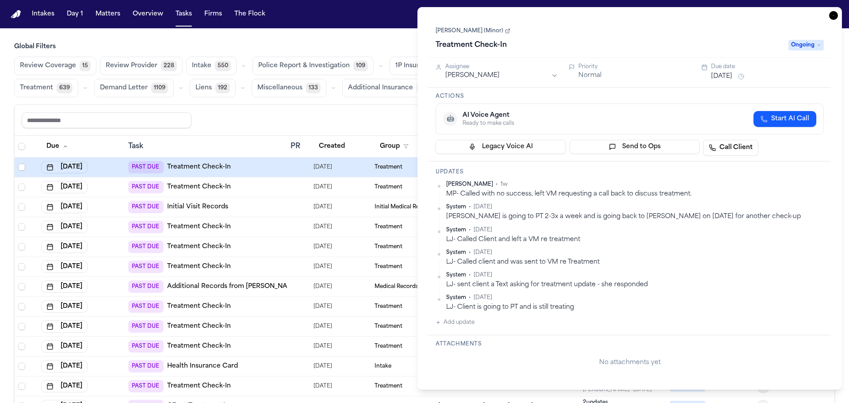
click at [473, 76] on html "Intakes Day 1 Matters Overview Tasks Firms The Flock MP Global Filters Review C…" at bounding box center [424, 201] width 849 height 403
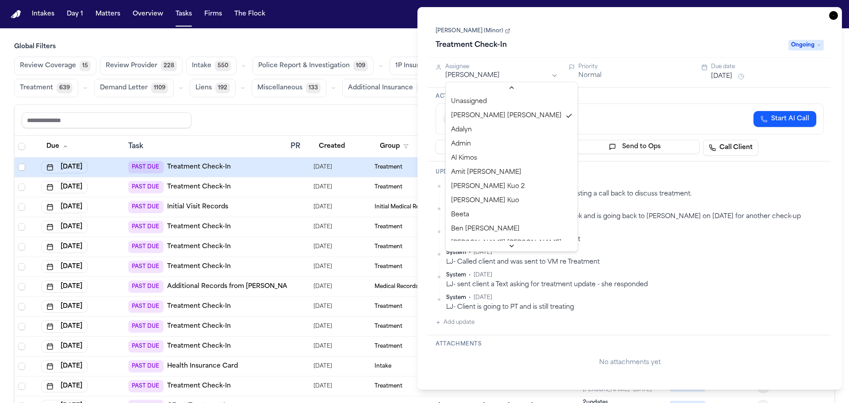
scroll to position [44, 0]
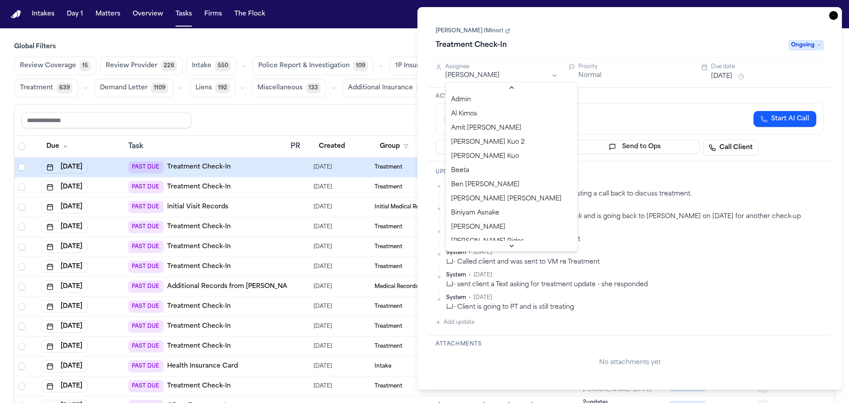
click at [646, 106] on html "Intakes Day 1 Matters Overview Tasks Firms The Flock MP Global Filters Review C…" at bounding box center [424, 201] width 849 height 403
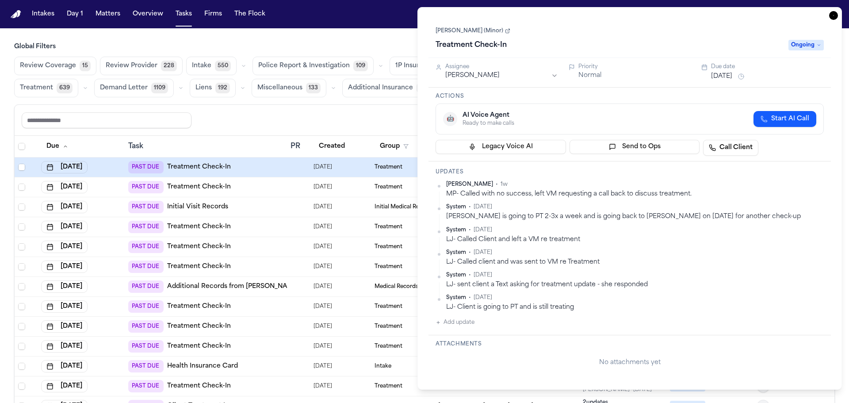
click at [730, 78] on button "Aug 12, 2025" at bounding box center [721, 76] width 21 height 9
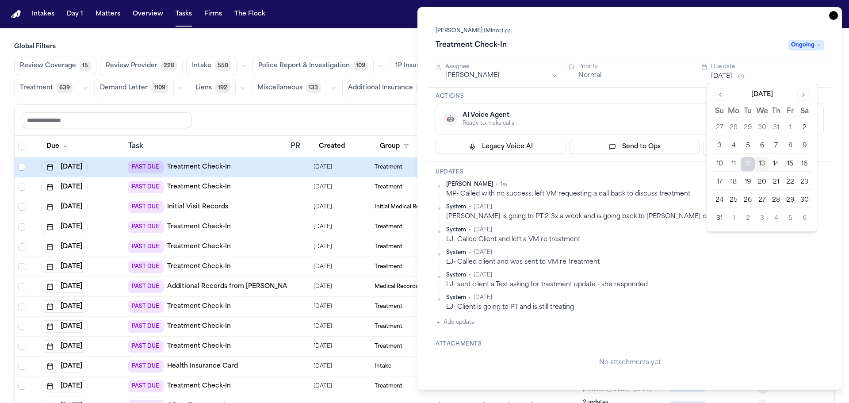
click at [771, 163] on button "14" at bounding box center [776, 164] width 14 height 14
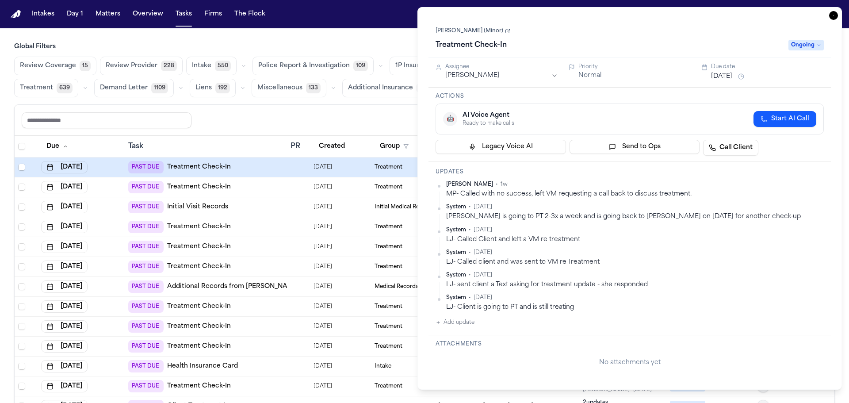
click at [688, 47] on div "Treatment Check-In" at bounding box center [610, 45] width 348 height 14
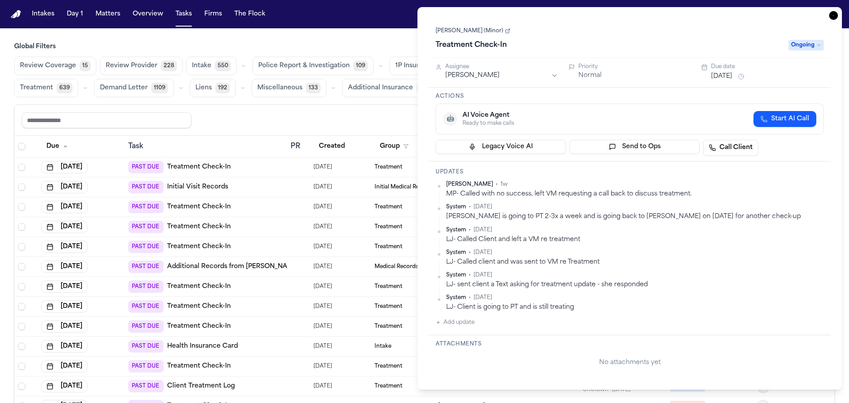
click at [835, 19] on icon "button" at bounding box center [833, 15] width 9 height 9
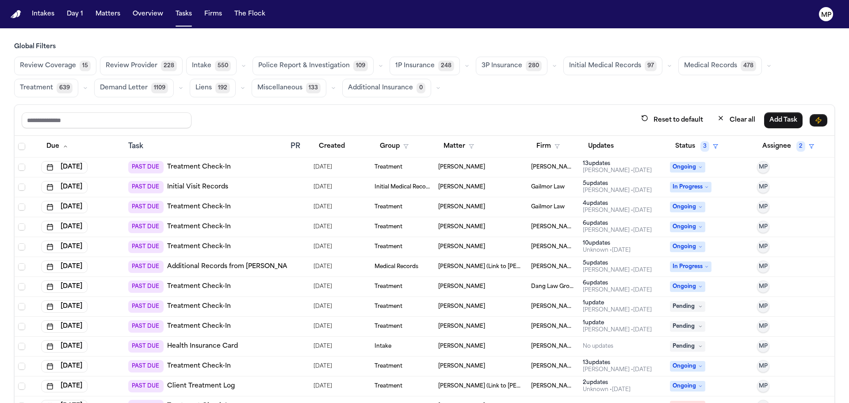
click at [471, 169] on div "[PERSON_NAME]" at bounding box center [481, 167] width 86 height 7
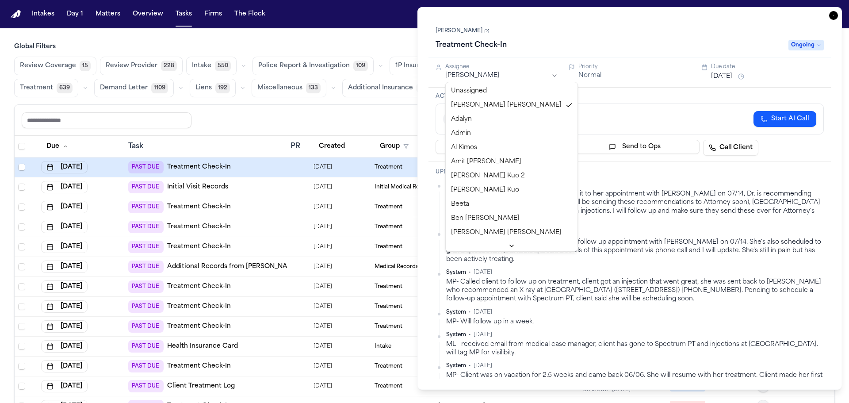
click at [493, 77] on html "Intakes Day 1 Matters Overview Tasks Firms The Flock MP Global Filters Review C…" at bounding box center [424, 201] width 849 height 403
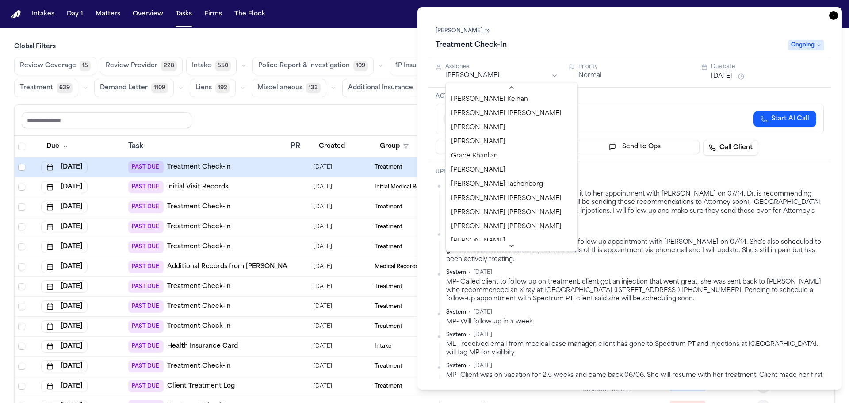
scroll to position [221, 0]
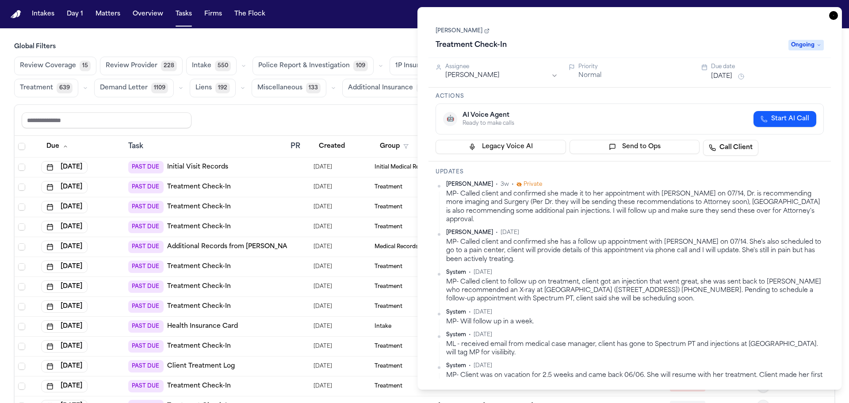
click at [833, 14] on icon "button" at bounding box center [833, 15] width 9 height 9
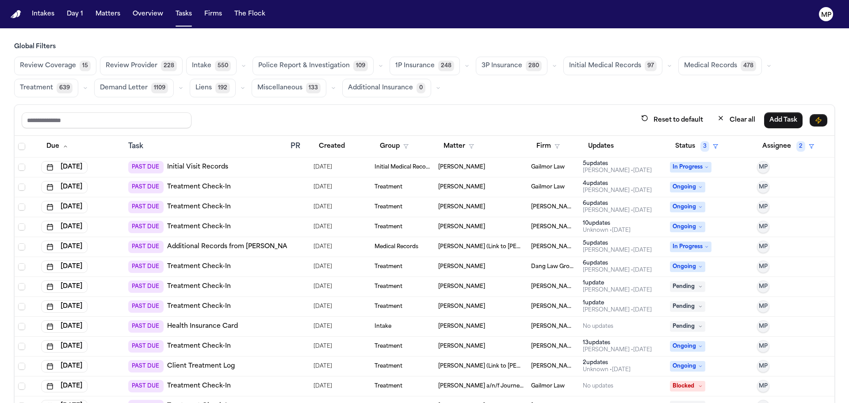
click at [502, 172] on td "[PERSON_NAME]" at bounding box center [481, 167] width 93 height 20
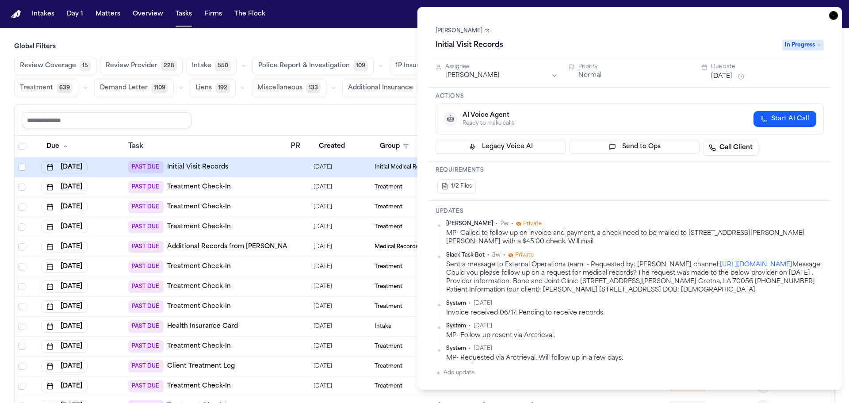
click at [711, 73] on button "Aug 12, 2025" at bounding box center [721, 76] width 21 height 9
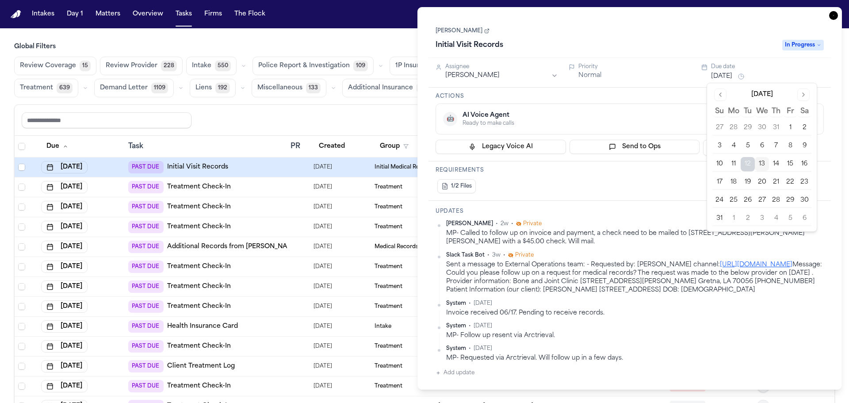
click at [770, 165] on button "14" at bounding box center [776, 164] width 14 height 14
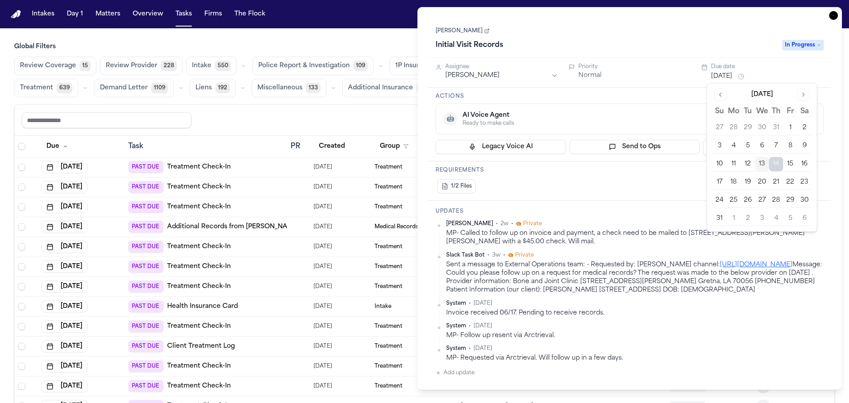
drag, startPoint x: 658, startPoint y: 116, endPoint x: 776, endPoint y: 84, distance: 122.3
click at [660, 116] on div "🤖 AI Voice Agent Ready to make calls Start AI Call" at bounding box center [629, 119] width 373 height 16
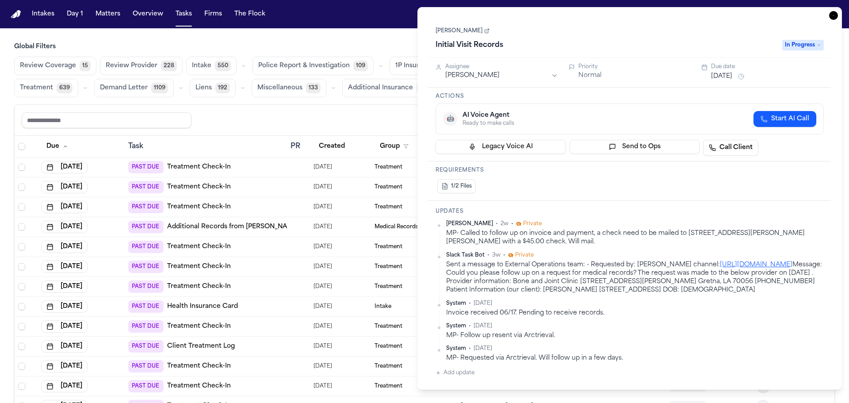
click at [831, 15] on icon "button" at bounding box center [833, 15] width 9 height 9
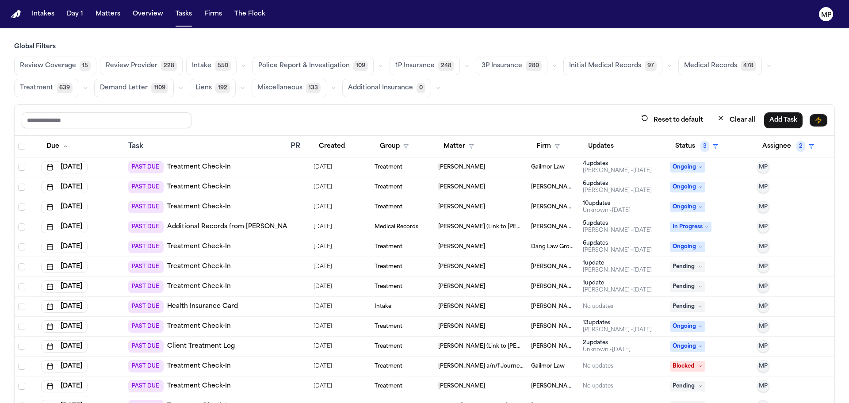
click at [442, 170] on span "[PERSON_NAME]" at bounding box center [461, 167] width 47 height 7
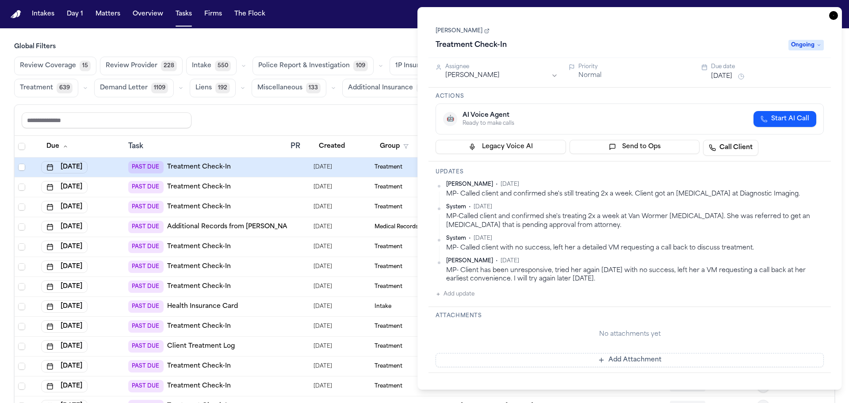
click at [724, 77] on button "Aug 12, 2025" at bounding box center [721, 76] width 21 height 9
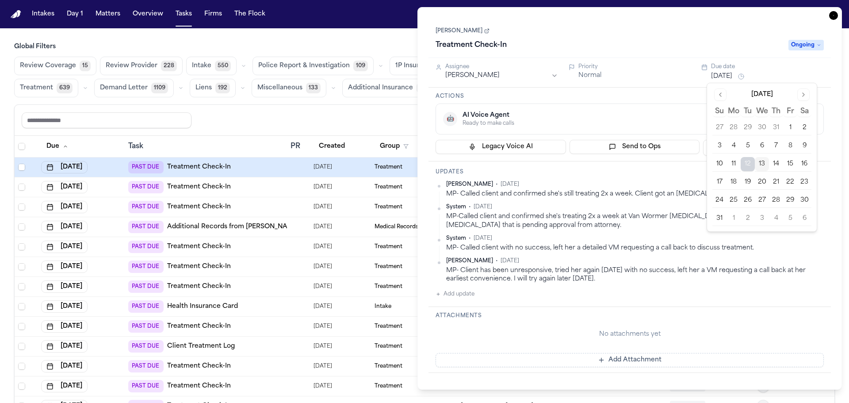
click at [775, 164] on button "14" at bounding box center [776, 164] width 14 height 14
click at [613, 108] on div "🤖 AI Voice Agent Ready to make calls Start AI Call" at bounding box center [630, 119] width 388 height 31
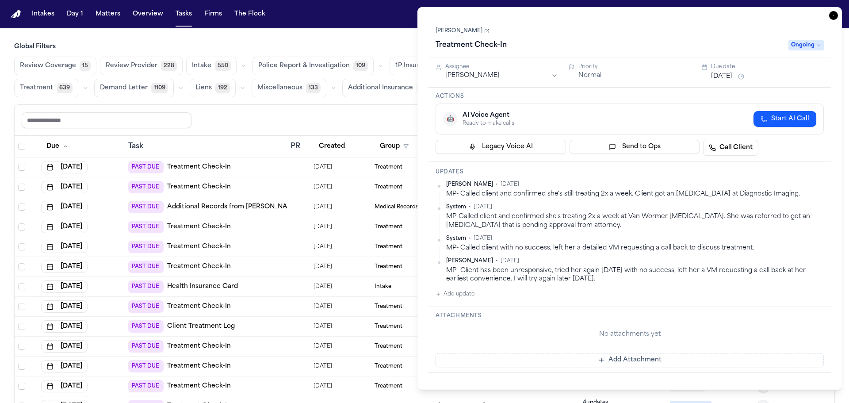
click at [832, 15] on icon "button" at bounding box center [833, 15] width 9 height 9
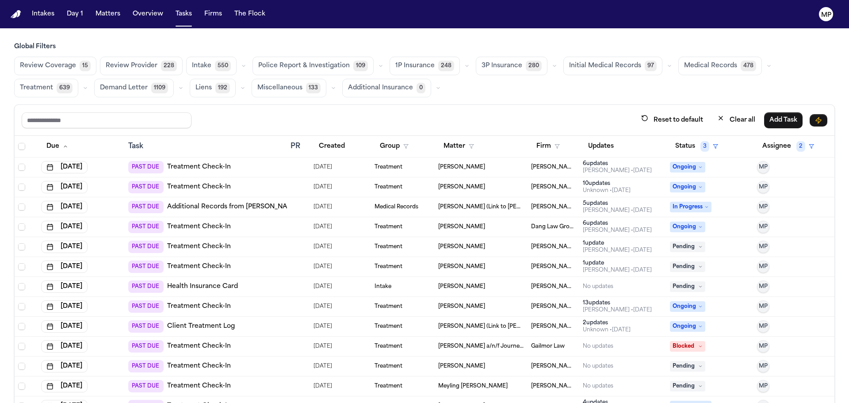
click at [488, 169] on div "[PERSON_NAME]" at bounding box center [481, 167] width 86 height 7
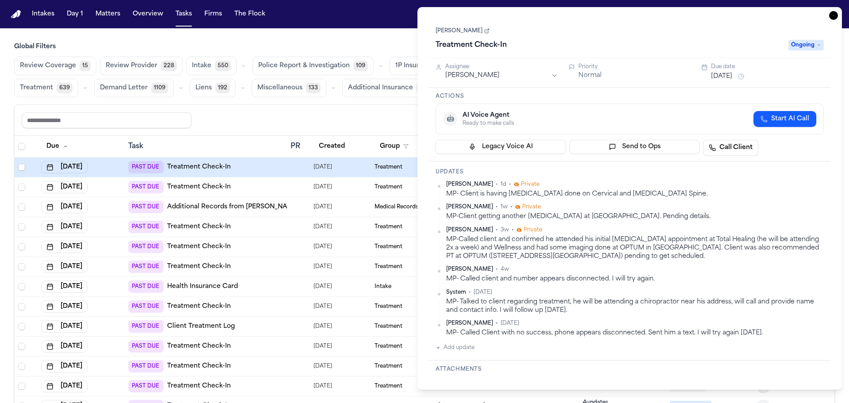
click at [729, 78] on button "Aug 12, 2025" at bounding box center [721, 76] width 21 height 9
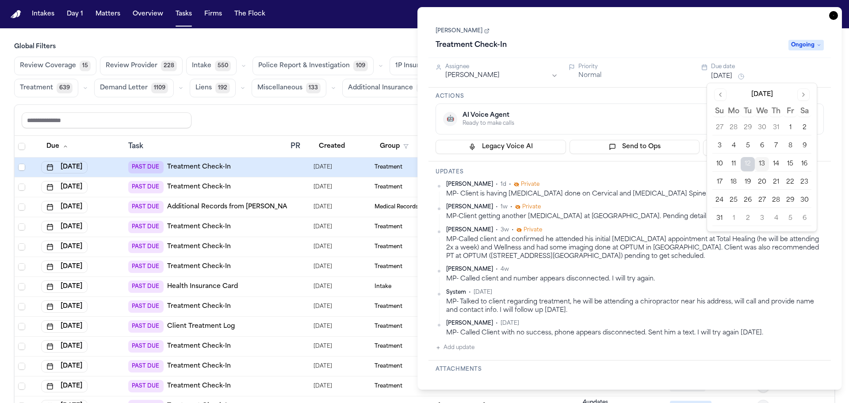
click at [794, 181] on button "22" at bounding box center [790, 182] width 14 height 14
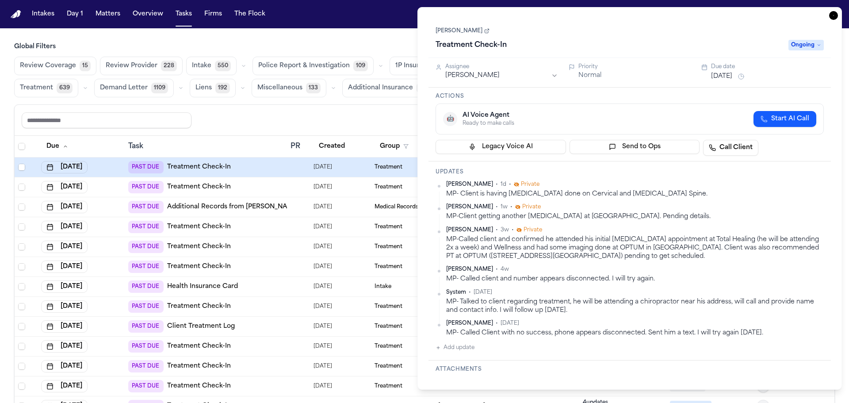
click at [647, 68] on div "Priority" at bounding box center [635, 66] width 113 height 7
click at [832, 17] on icon "button" at bounding box center [833, 15] width 9 height 9
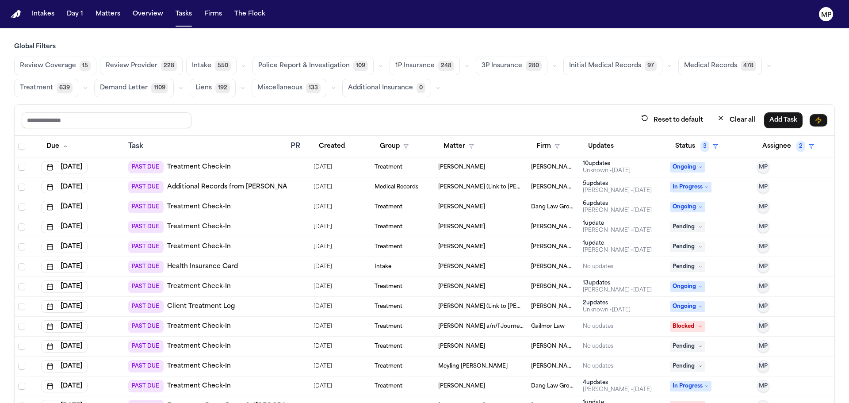
click at [488, 171] on td "[PERSON_NAME]" at bounding box center [481, 167] width 93 height 20
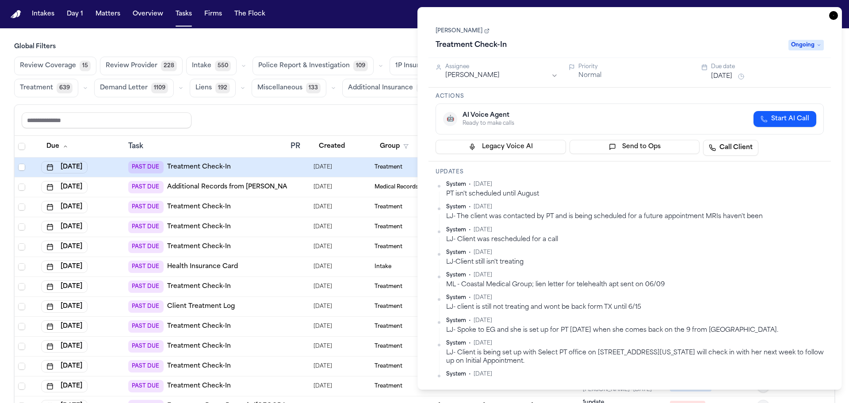
click at [728, 73] on button "Aug 12, 2025" at bounding box center [721, 76] width 21 height 9
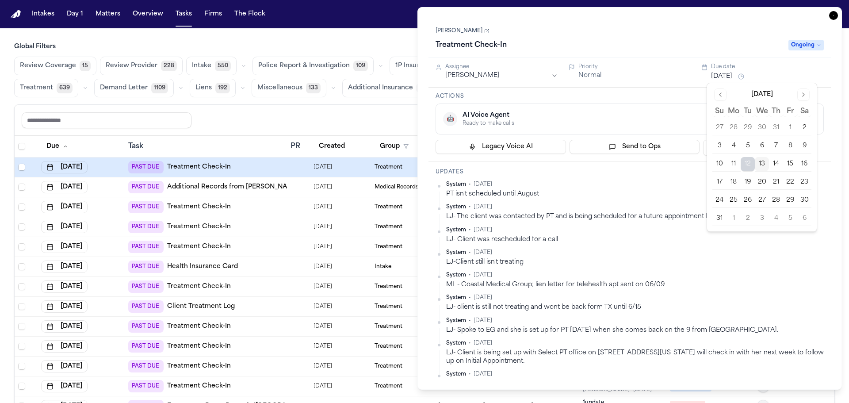
click at [781, 167] on button "14" at bounding box center [776, 164] width 14 height 14
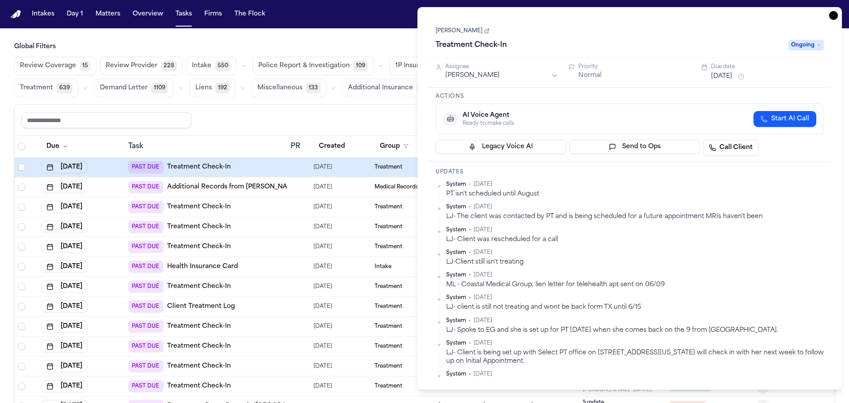
click at [668, 18] on div "Elisa Garcia Treatment Check-In Ongoing" at bounding box center [630, 38] width 403 height 40
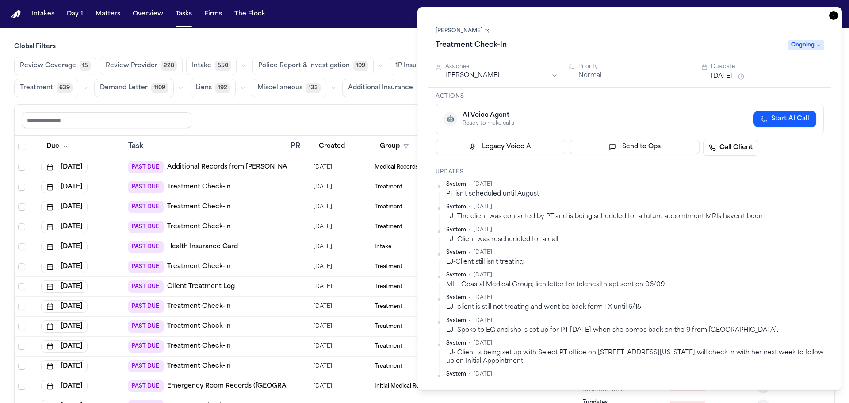
click at [840, 17] on div "Task Details Elisa Garcia Treatment Check-In Ongoing Assignee Michelle Pimienta…" at bounding box center [630, 198] width 425 height 383
click at [834, 15] on icon "button" at bounding box center [833, 15] width 9 height 9
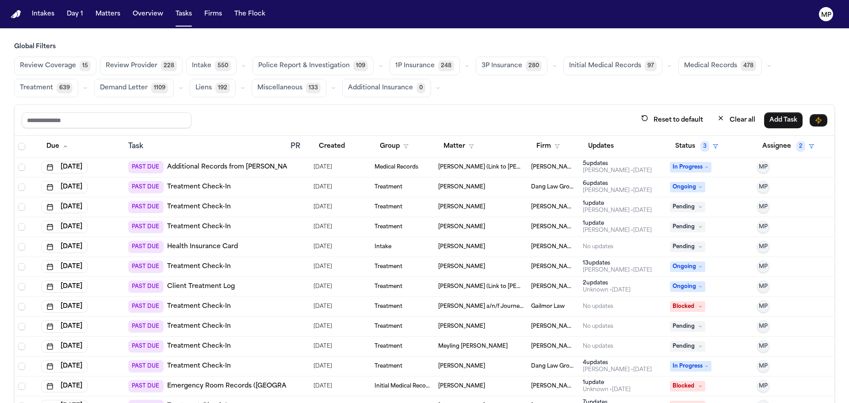
click at [487, 169] on span "[PERSON_NAME] (Link to [PERSON_NAME])" at bounding box center [481, 167] width 86 height 7
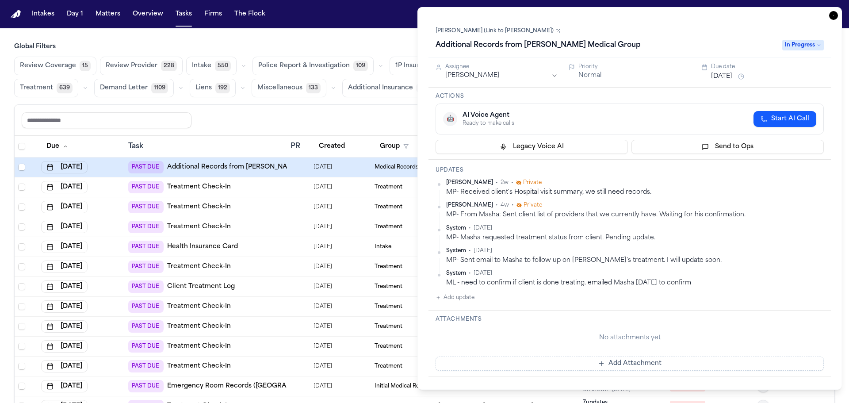
click at [733, 74] on button "Aug 12, 2025" at bounding box center [721, 76] width 21 height 9
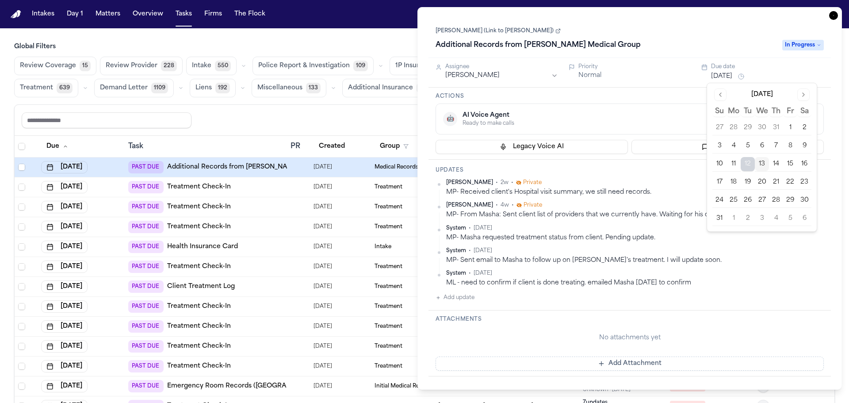
click at [784, 160] on button "15" at bounding box center [790, 164] width 14 height 14
click at [697, 119] on div "🤖 AI Voice Agent Ready to make calls Start AI Call" at bounding box center [629, 119] width 373 height 16
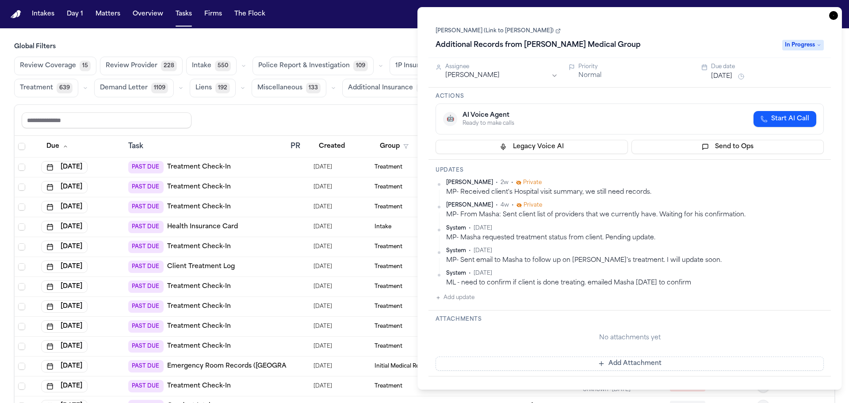
click at [833, 14] on icon "button" at bounding box center [833, 15] width 9 height 9
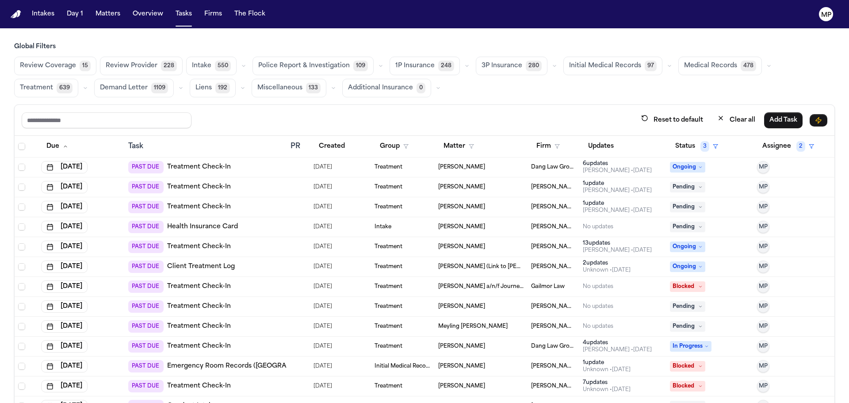
click at [458, 171] on td "[PERSON_NAME]" at bounding box center [481, 167] width 93 height 20
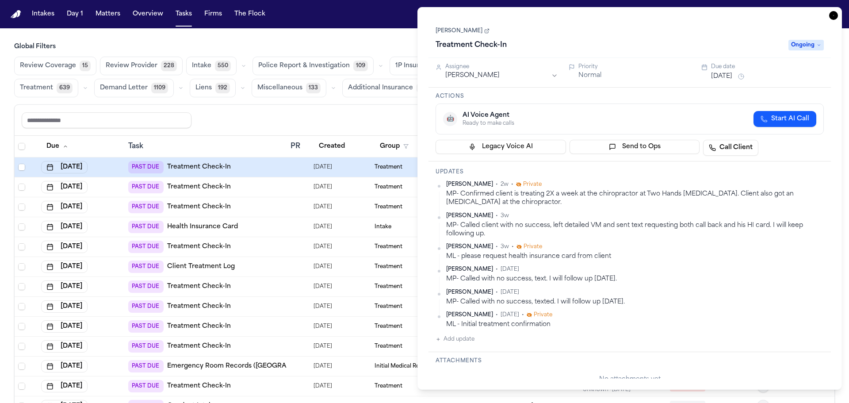
click at [733, 77] on button "Aug 12, 2025" at bounding box center [721, 76] width 21 height 9
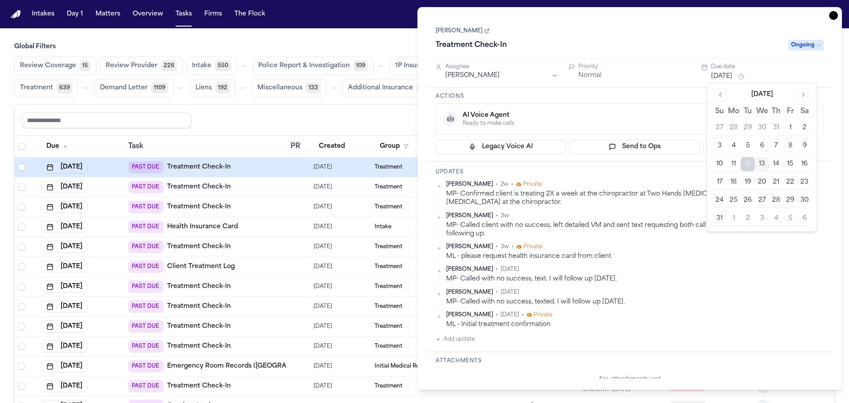
click at [753, 180] on button "19" at bounding box center [748, 182] width 14 height 14
click at [694, 44] on div "Treatment Check-In" at bounding box center [610, 45] width 348 height 14
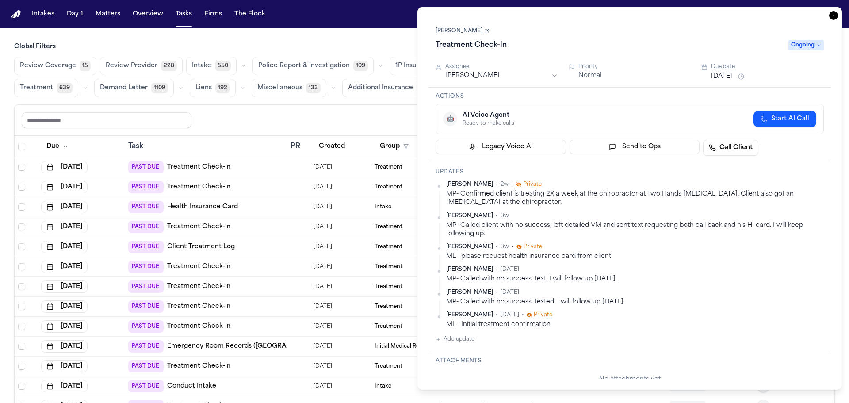
click at [832, 15] on icon "button" at bounding box center [833, 15] width 9 height 9
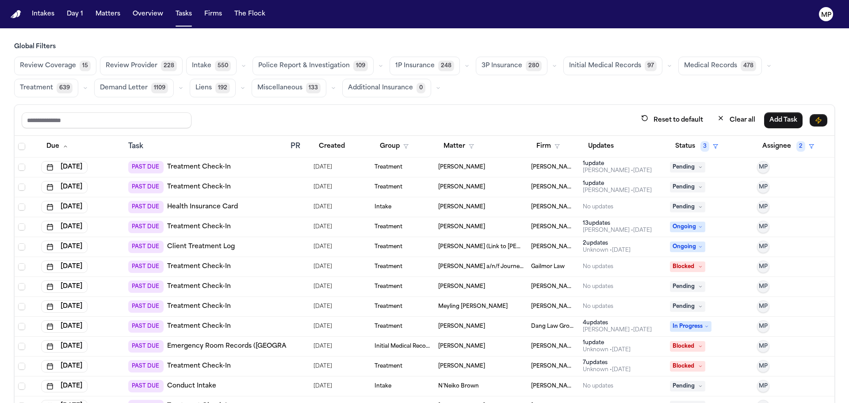
click at [487, 173] on td "[PERSON_NAME]" at bounding box center [481, 167] width 93 height 20
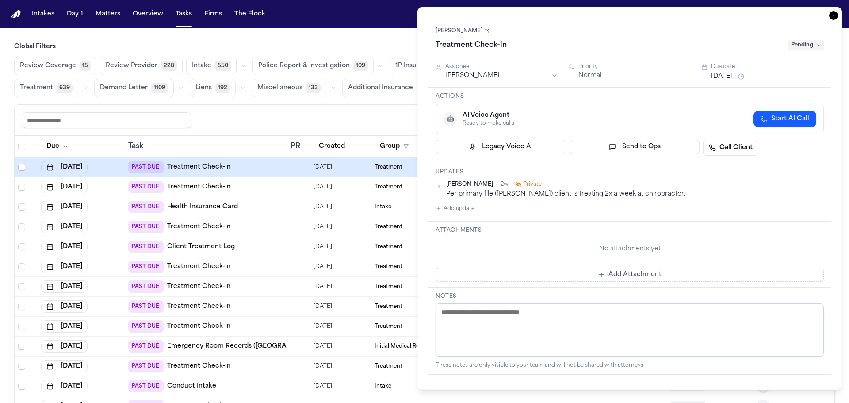
click at [726, 76] on button "Aug 12, 2025" at bounding box center [721, 76] width 21 height 9
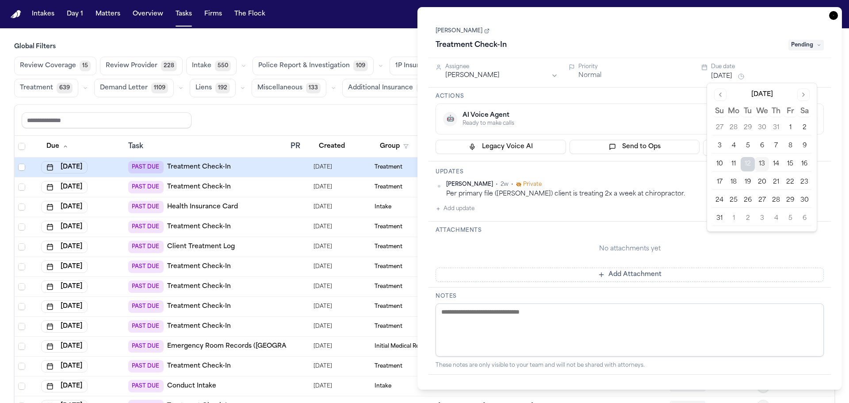
click at [734, 182] on button "18" at bounding box center [734, 182] width 14 height 14
click at [651, 43] on div "Treatment Check-In" at bounding box center [610, 45] width 348 height 14
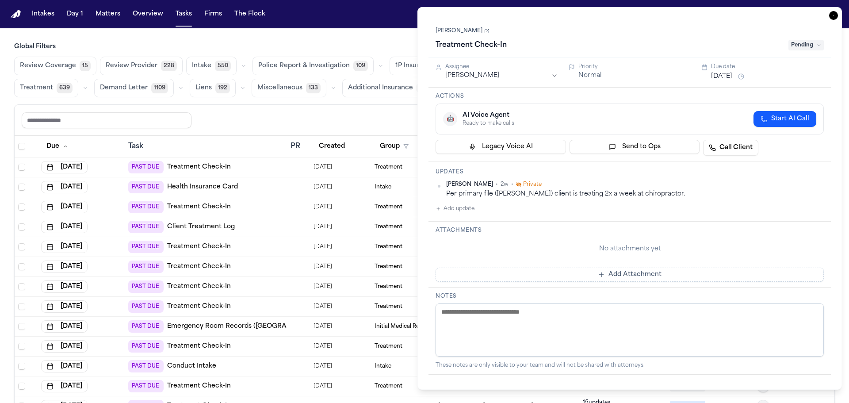
click at [833, 12] on icon "button" at bounding box center [833, 15] width 9 height 9
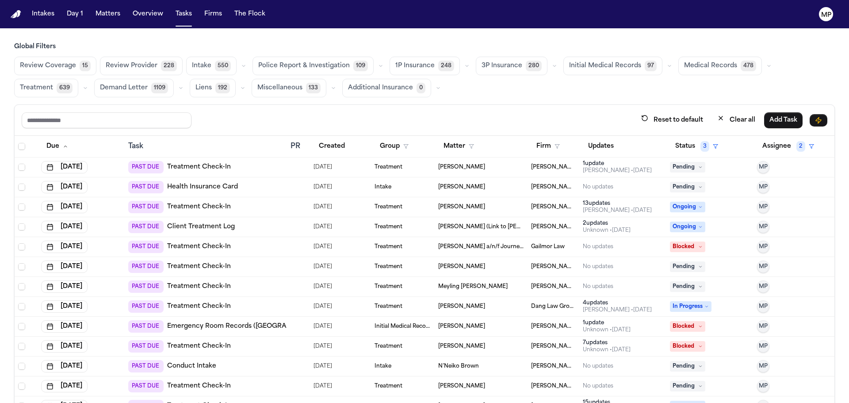
click at [413, 165] on div "Treatment" at bounding box center [403, 167] width 57 height 7
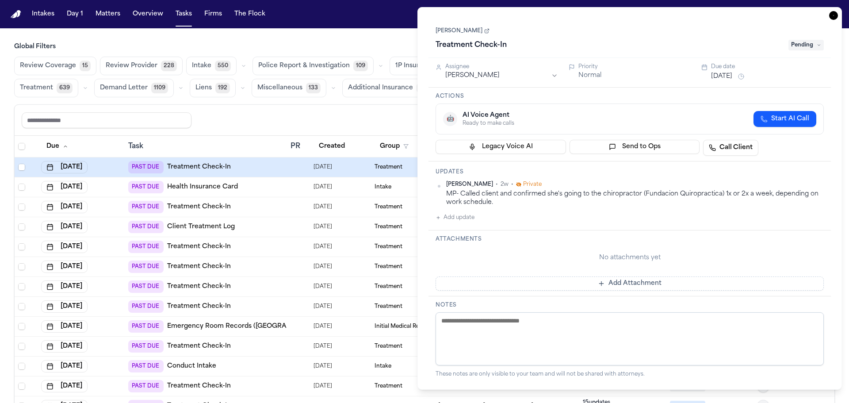
click at [715, 72] on div "Aug 12, 2025" at bounding box center [767, 76] width 113 height 11
click at [716, 76] on button "Aug 12, 2025" at bounding box center [721, 76] width 21 height 9
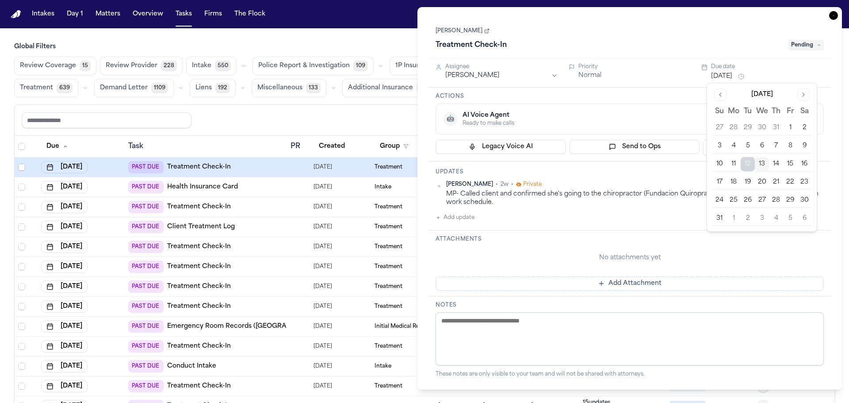
click at [789, 184] on button "22" at bounding box center [790, 182] width 14 height 14
click at [745, 35] on div "Janetsy Amaya Treatment Check-In Pending" at bounding box center [630, 38] width 388 height 27
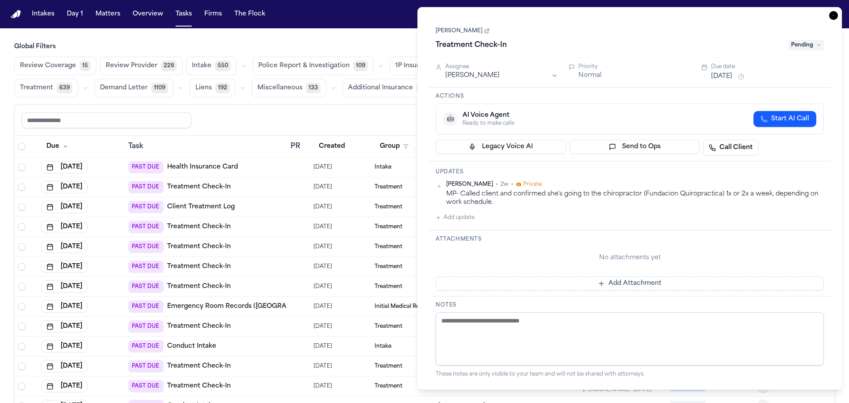
click at [834, 13] on icon "button" at bounding box center [833, 15] width 9 height 9
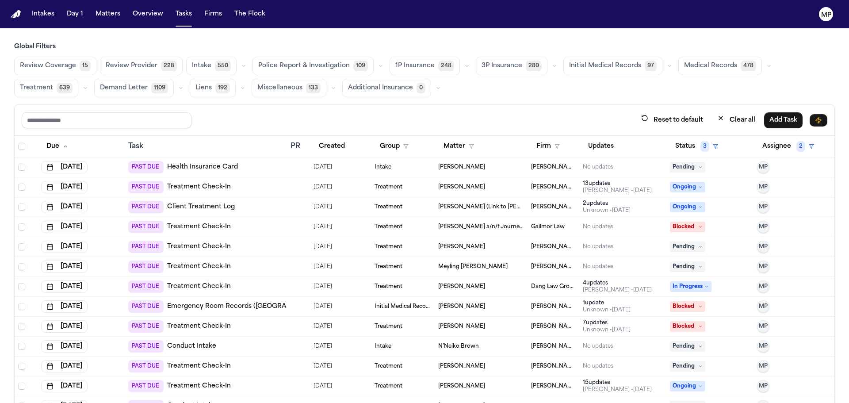
click at [499, 168] on div "[PERSON_NAME]" at bounding box center [481, 167] width 86 height 7
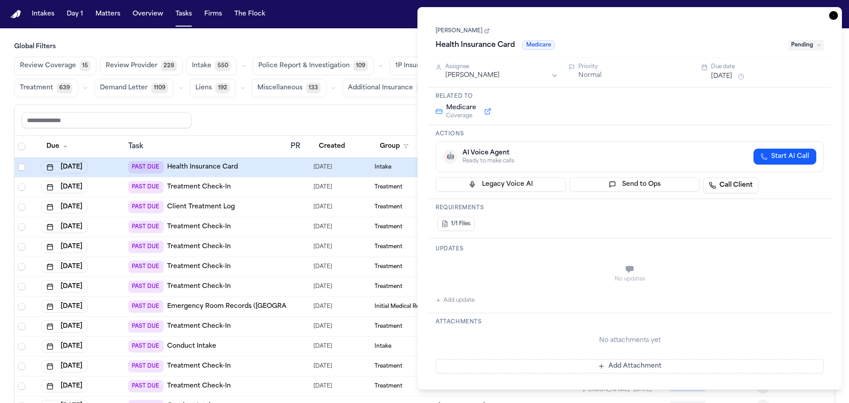
click at [733, 77] on button "Aug 12, 2025" at bounding box center [721, 76] width 21 height 9
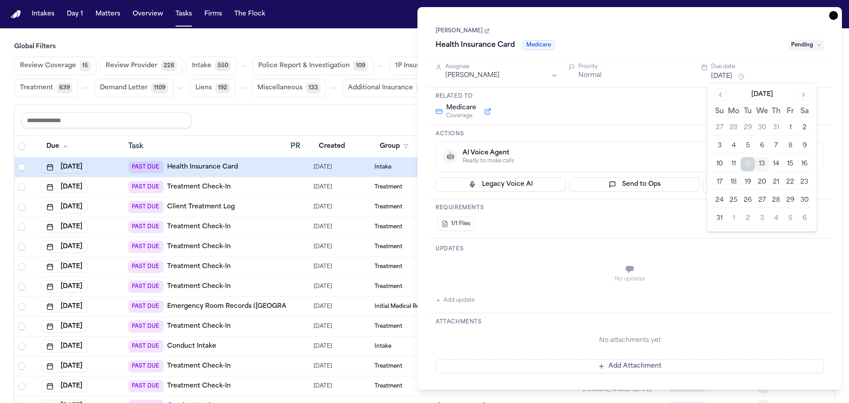
click at [778, 165] on button "14" at bounding box center [776, 164] width 14 height 14
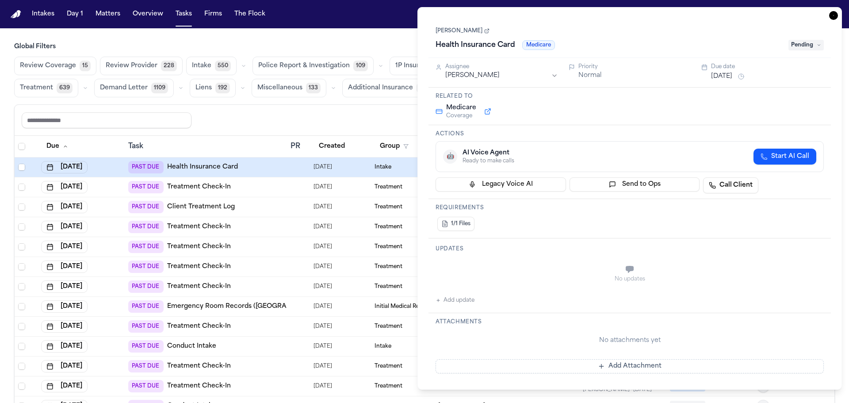
click at [676, 139] on div "Actions 🤖 AI Voice Agent Ready to make calls Start AI Call Legacy Voice AI Send…" at bounding box center [630, 162] width 403 height 74
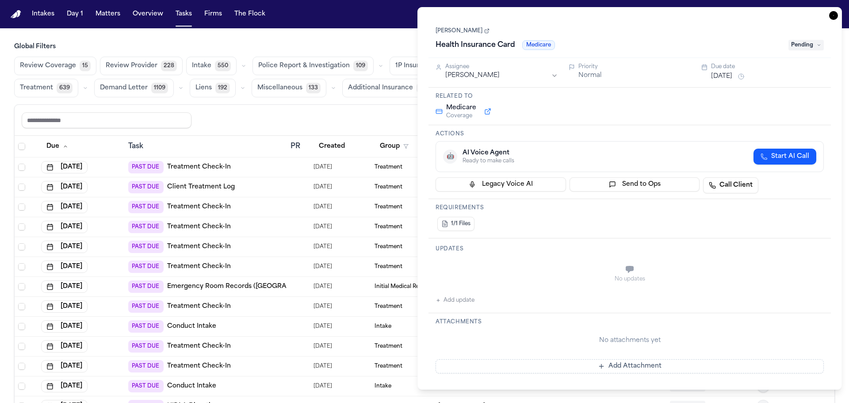
click at [835, 17] on icon "button" at bounding box center [833, 15] width 9 height 9
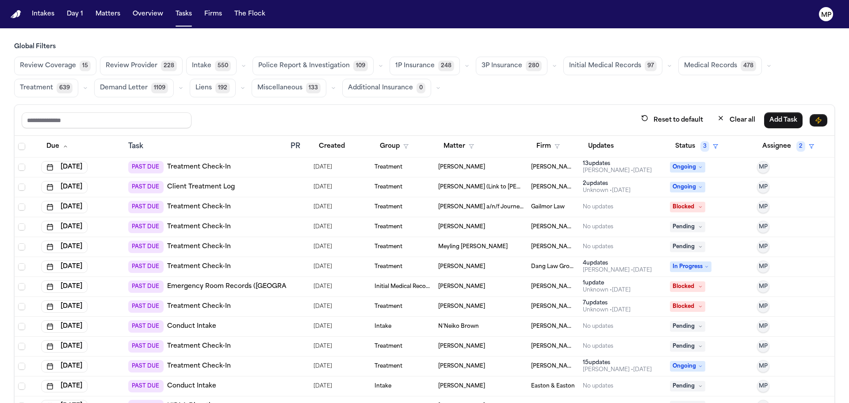
click at [491, 171] on td "[PERSON_NAME]" at bounding box center [481, 167] width 93 height 20
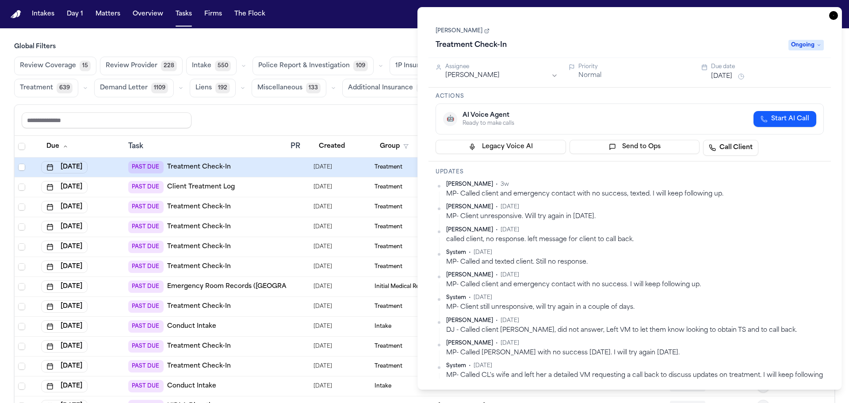
click at [727, 75] on button "Aug 12, 2025" at bounding box center [721, 76] width 21 height 9
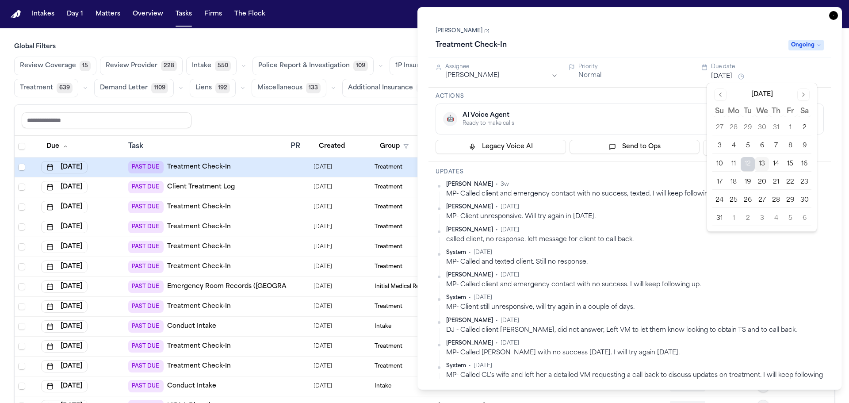
click at [775, 160] on button "14" at bounding box center [776, 164] width 14 height 14
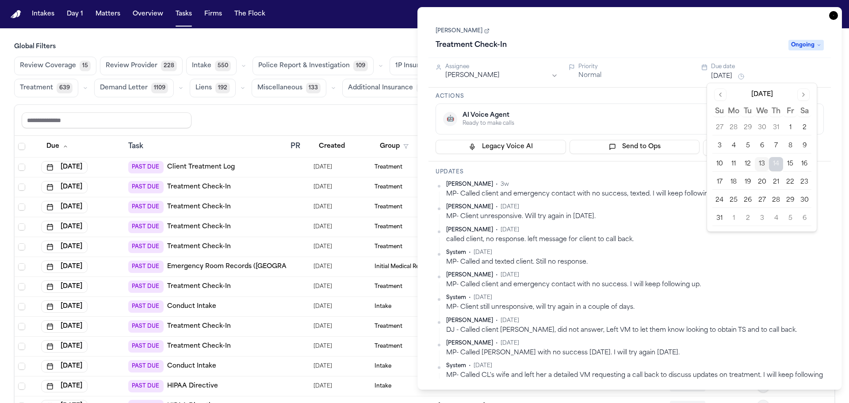
click at [605, 39] on div "Treatment Check-In" at bounding box center [610, 45] width 348 height 14
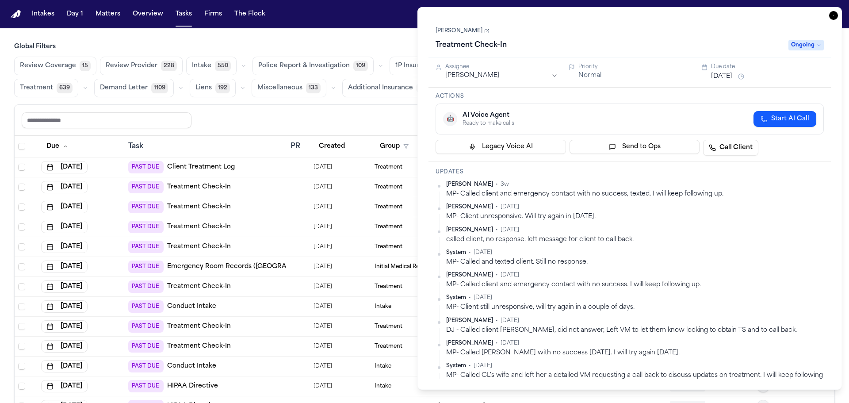
click at [834, 18] on icon "button" at bounding box center [833, 15] width 9 height 9
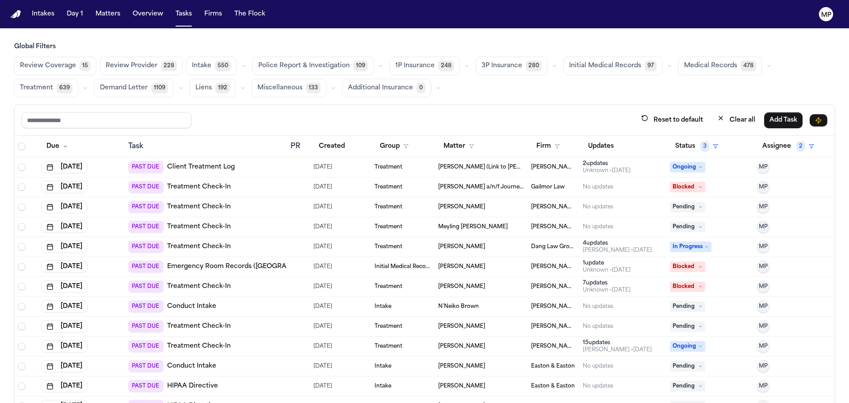
click at [275, 165] on div "PAST DUE Client Treatment Log" at bounding box center [205, 167] width 155 height 12
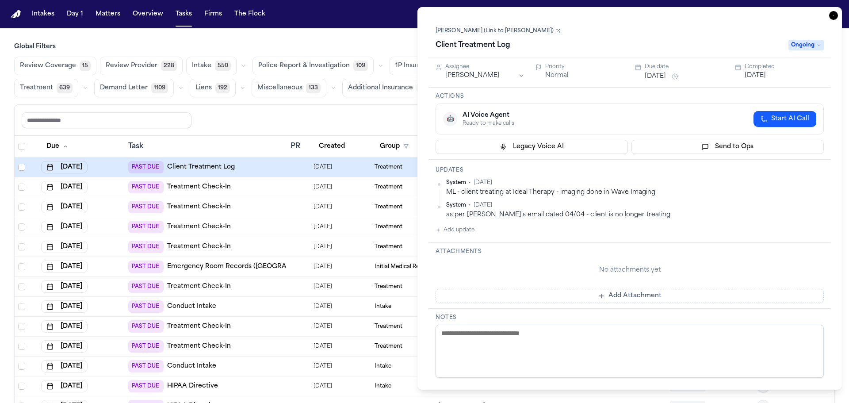
click at [655, 79] on button "Aug 12, 2025" at bounding box center [655, 76] width 21 height 9
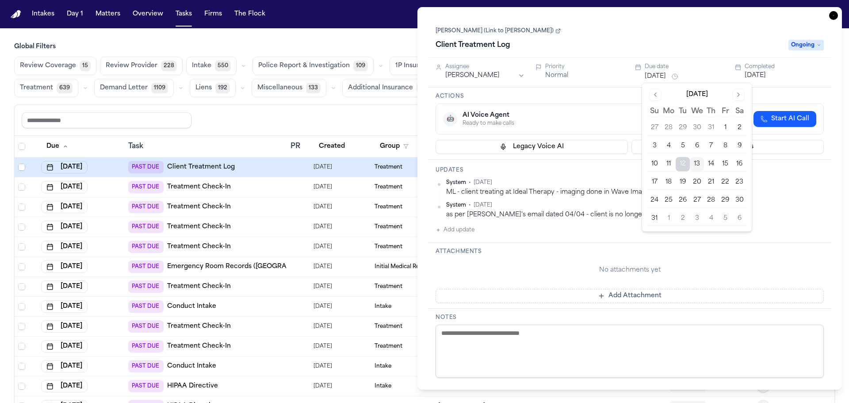
click at [714, 165] on button "14" at bounding box center [711, 164] width 14 height 14
click at [642, 22] on div "Larry Nagata (Link to Elizabeth Nagata) Client Treatment Log Ongoing" at bounding box center [630, 38] width 403 height 40
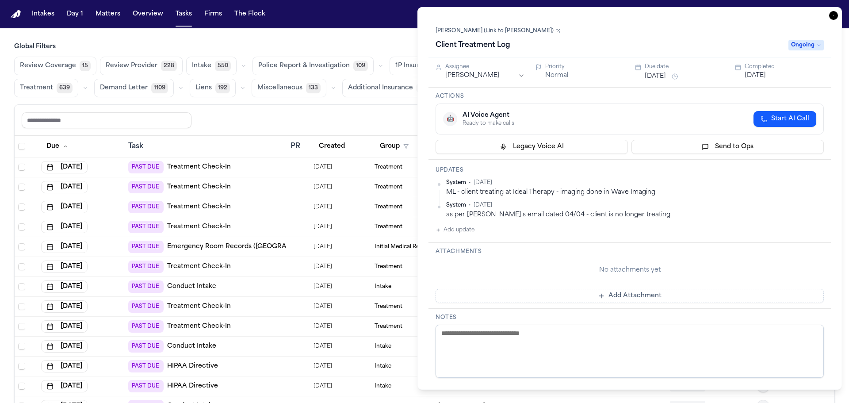
click at [834, 15] on icon "button" at bounding box center [833, 15] width 1 height 1
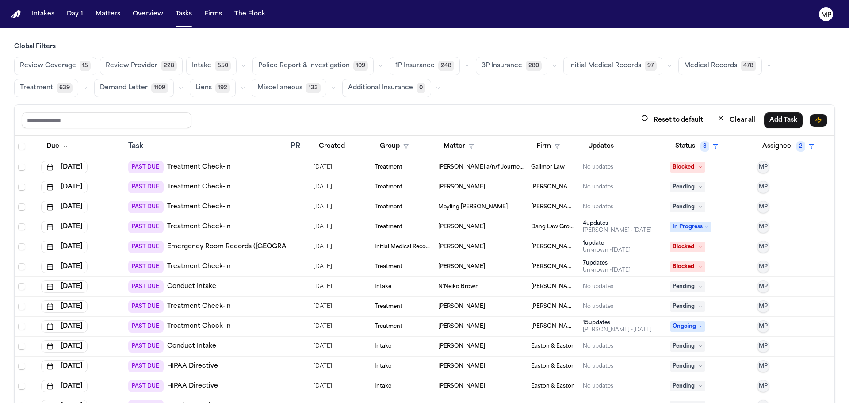
click at [419, 167] on div "Treatment" at bounding box center [403, 167] width 57 height 7
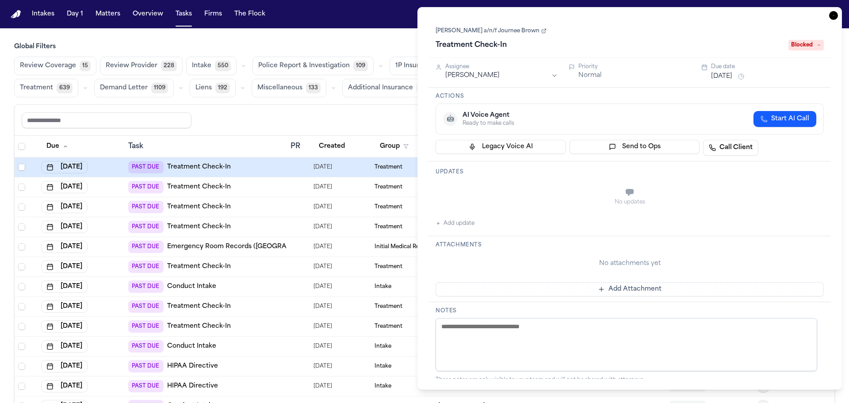
click at [733, 77] on button "Aug 12, 2025" at bounding box center [721, 76] width 21 height 9
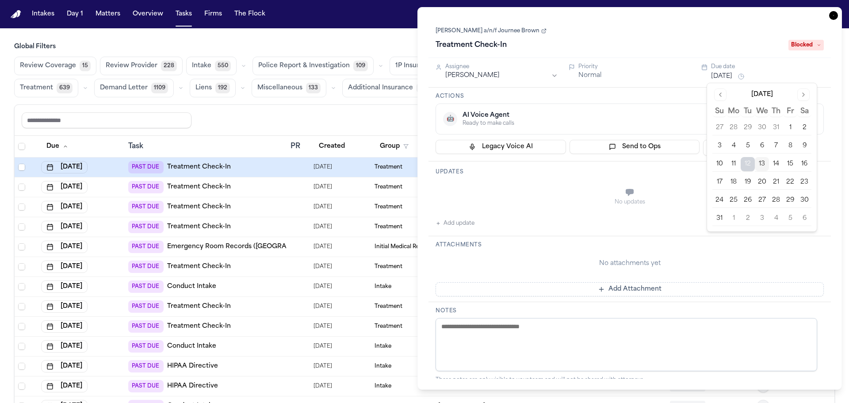
click at [791, 181] on button "22" at bounding box center [790, 182] width 14 height 14
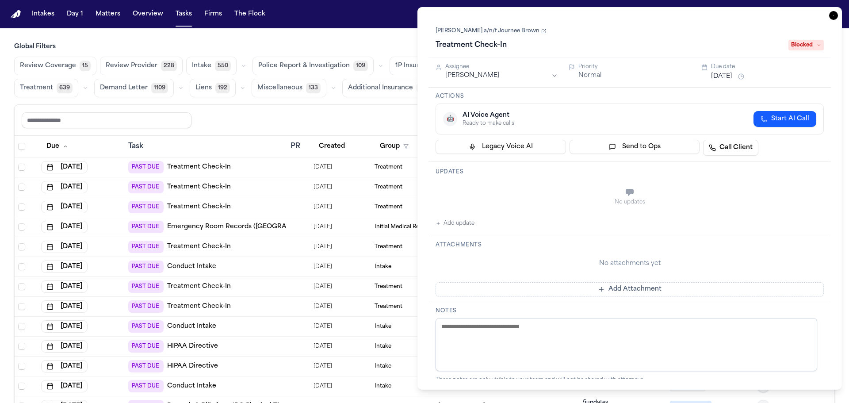
click at [702, 186] on div "No updates" at bounding box center [630, 197] width 388 height 32
click at [830, 16] on icon "button" at bounding box center [833, 15] width 9 height 9
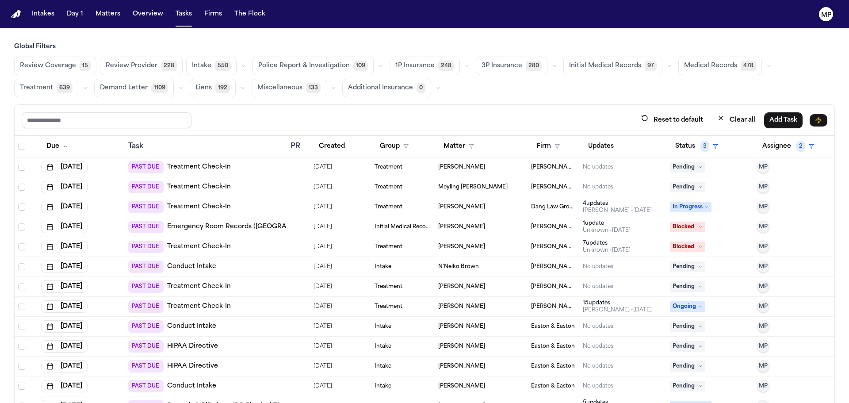
click at [422, 169] on div "Treatment" at bounding box center [403, 167] width 57 height 7
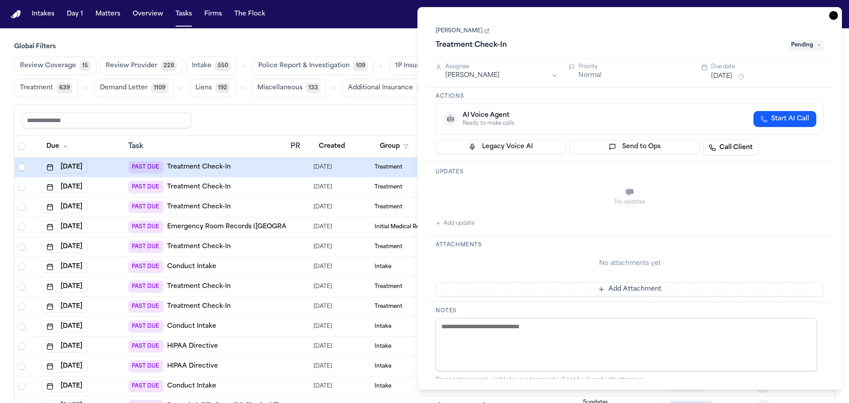
click at [726, 74] on button "Aug 12, 2025" at bounding box center [721, 76] width 21 height 9
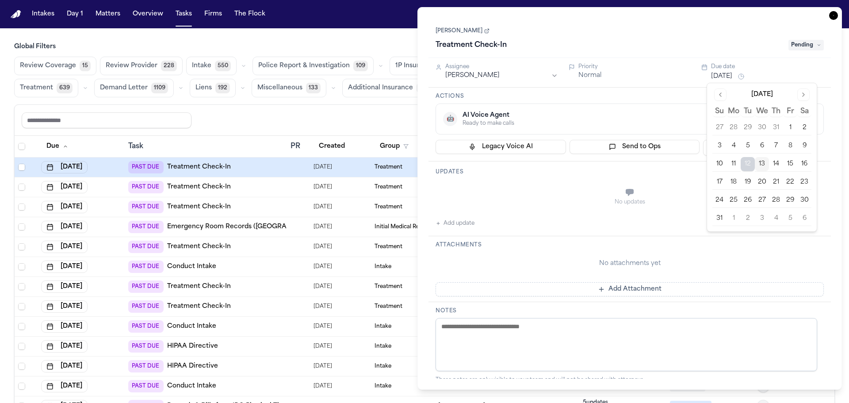
click at [776, 160] on button "14" at bounding box center [776, 164] width 14 height 14
click at [531, 192] on div "No updates" at bounding box center [630, 197] width 388 height 32
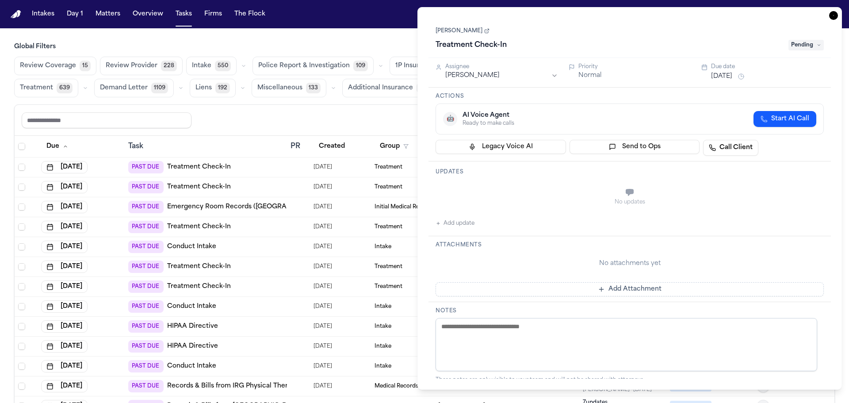
click at [836, 19] on icon "button" at bounding box center [833, 15] width 9 height 9
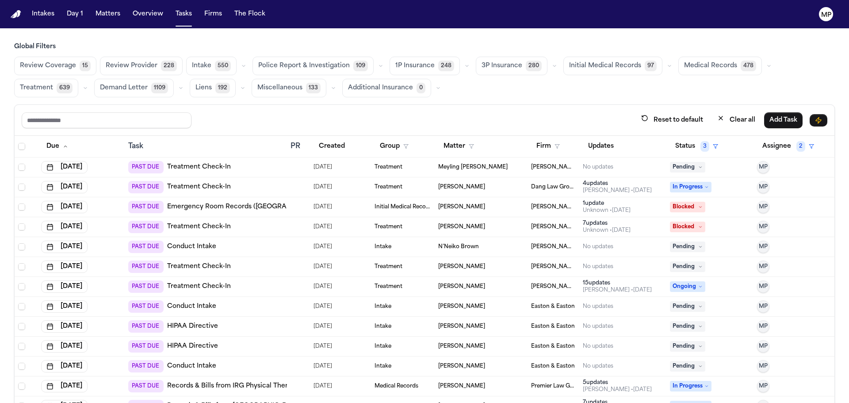
click at [504, 171] on td "Meyling [PERSON_NAME]" at bounding box center [481, 167] width 93 height 20
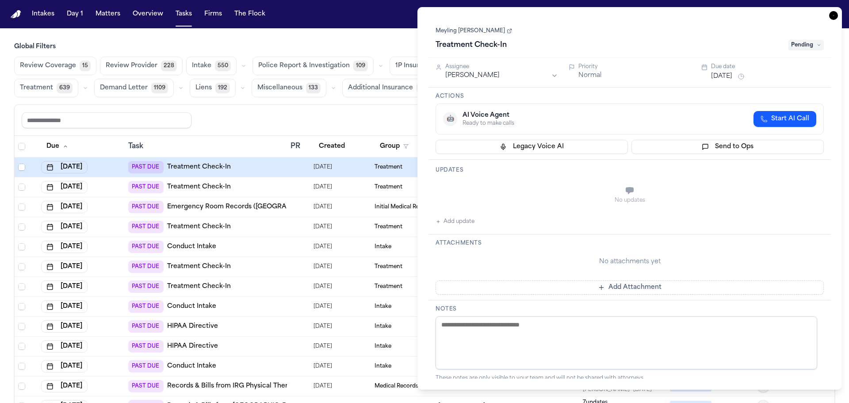
click at [733, 75] on button "Aug 12, 2025" at bounding box center [721, 76] width 21 height 9
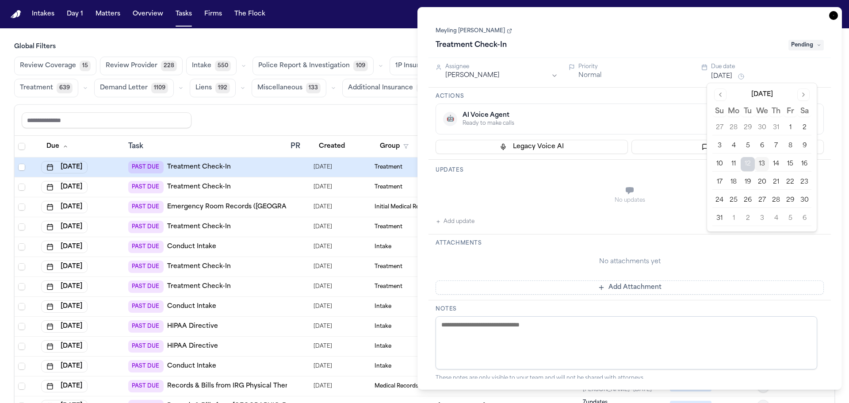
click at [774, 164] on button "14" at bounding box center [776, 164] width 14 height 14
click at [394, 44] on h3 "Global Filters" at bounding box center [424, 46] width 821 height 9
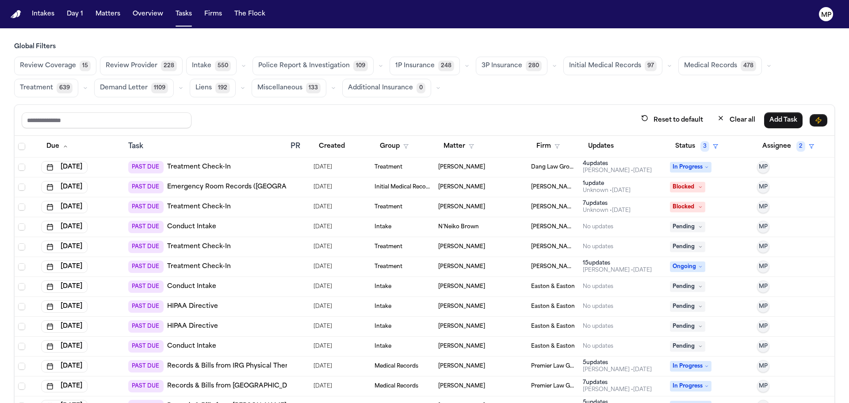
click at [458, 164] on span "[PERSON_NAME]" at bounding box center [461, 167] width 47 height 7
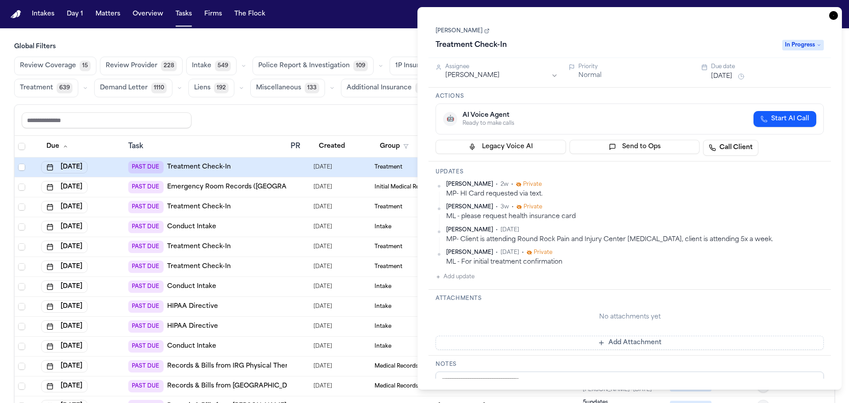
click at [724, 77] on button "Aug 12, 2025" at bounding box center [721, 76] width 21 height 9
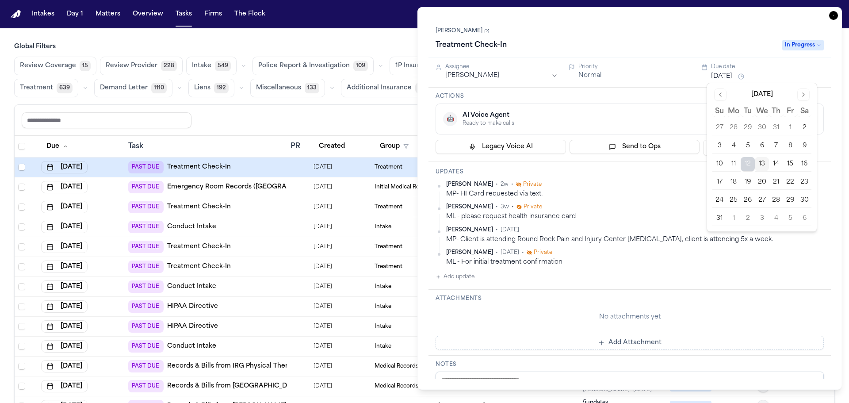
click at [773, 161] on button "14" at bounding box center [776, 164] width 14 height 14
click at [652, 33] on div "Modesto Reyes Melendez Treatment Check-In In Progress" at bounding box center [630, 38] width 388 height 27
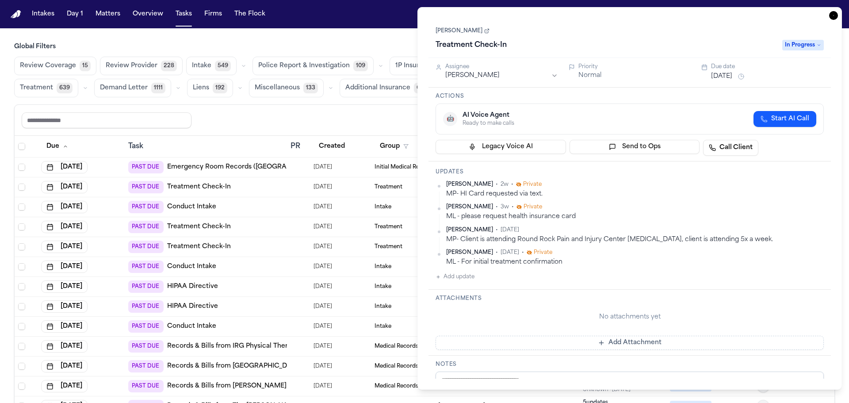
click at [831, 17] on icon "button" at bounding box center [833, 15] width 9 height 9
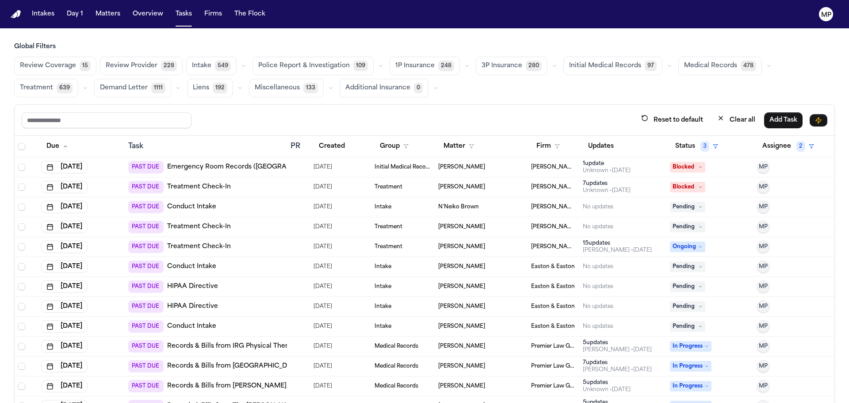
click at [491, 166] on div "[PERSON_NAME]" at bounding box center [481, 167] width 86 height 7
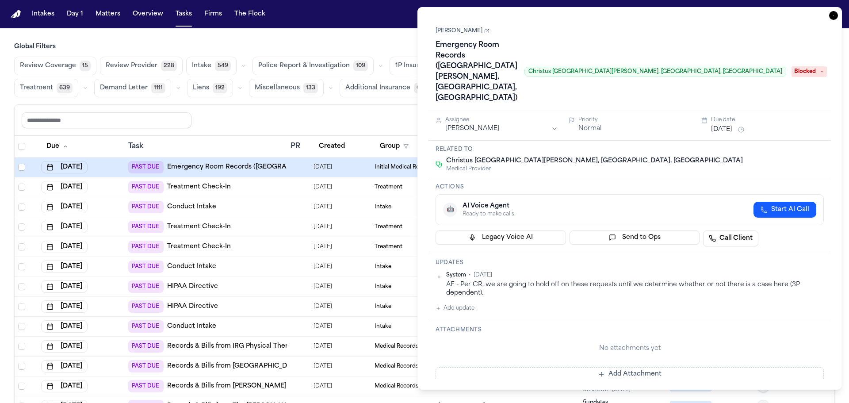
click at [530, 73] on html "Intakes Day 1 Matters Overview Tasks Firms The Flock MP Global Filters Review C…" at bounding box center [424, 201] width 849 height 403
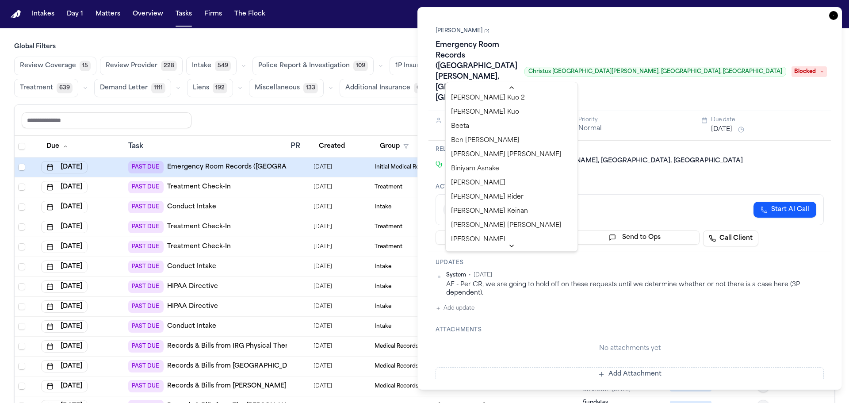
scroll to position [177, 0]
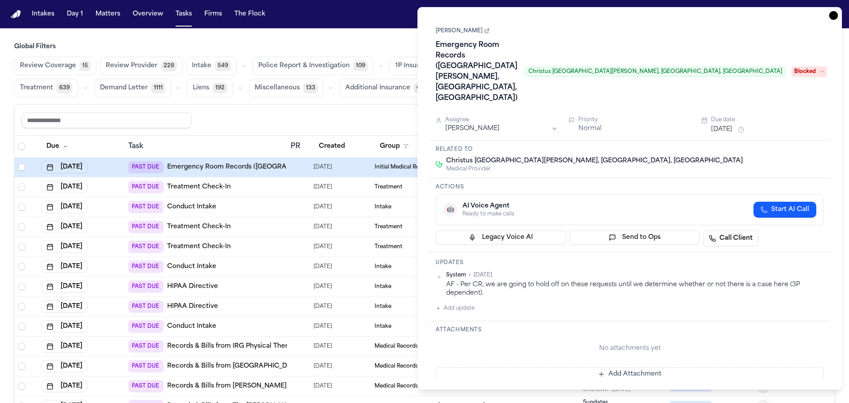
click at [648, 146] on h3 "Related to" at bounding box center [630, 149] width 388 height 7
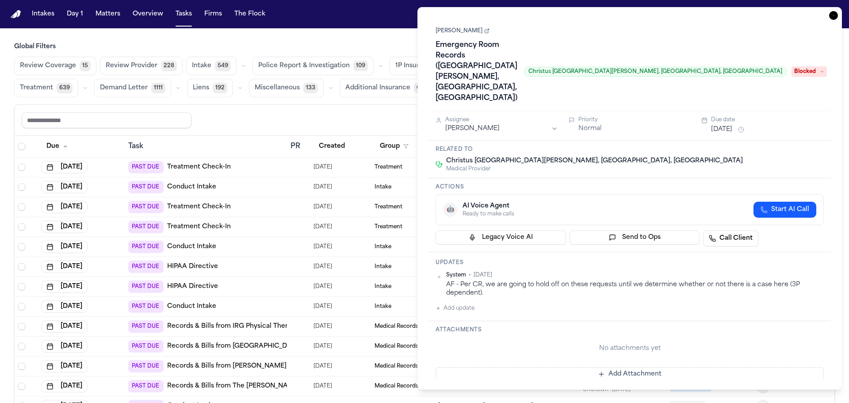
click at [832, 17] on icon "button" at bounding box center [833, 15] width 9 height 9
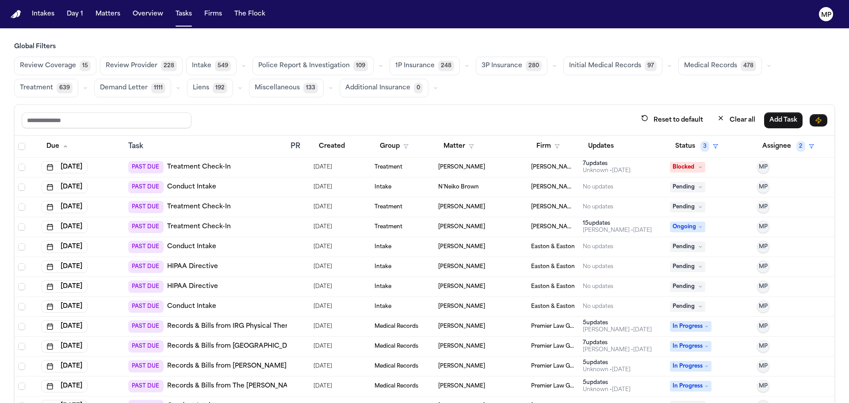
click at [260, 166] on div "PAST DUE Treatment Check-In" at bounding box center [205, 167] width 155 height 12
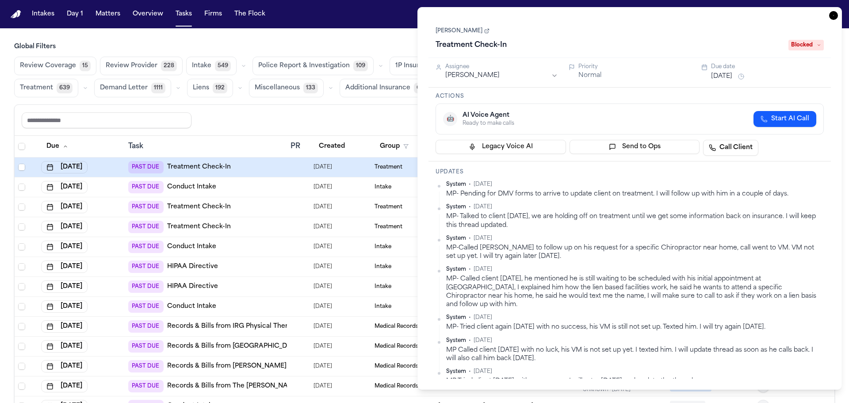
click at [732, 76] on button "Aug 12, 2025" at bounding box center [721, 76] width 21 height 9
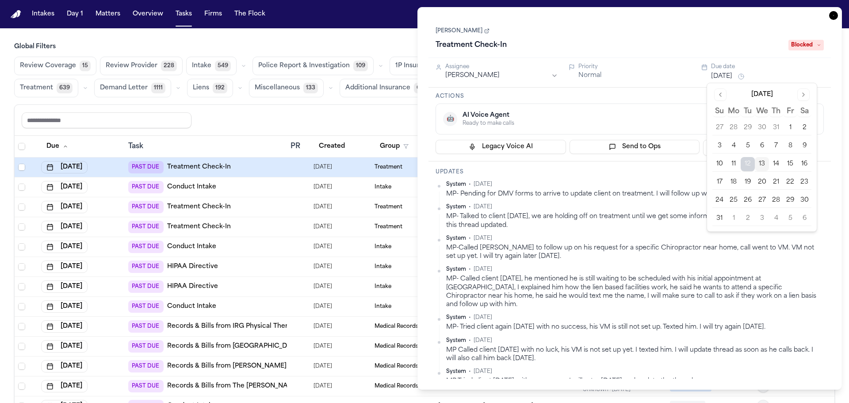
click at [736, 177] on button "18" at bounding box center [734, 182] width 14 height 14
click at [610, 45] on div "Treatment Check-In" at bounding box center [610, 45] width 348 height 14
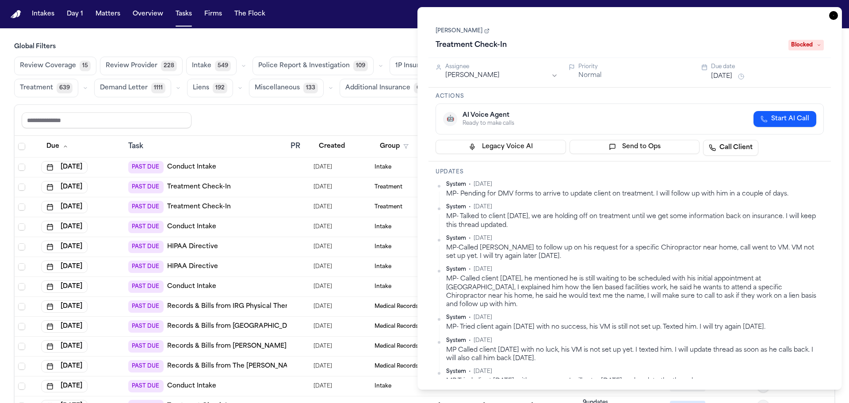
click at [834, 14] on icon "button" at bounding box center [833, 15] width 9 height 9
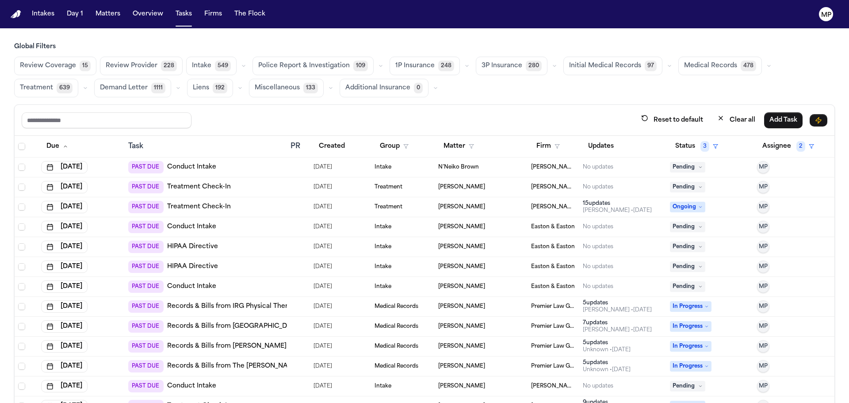
click at [232, 164] on div "PAST DUE Conduct Intake" at bounding box center [205, 167] width 155 height 12
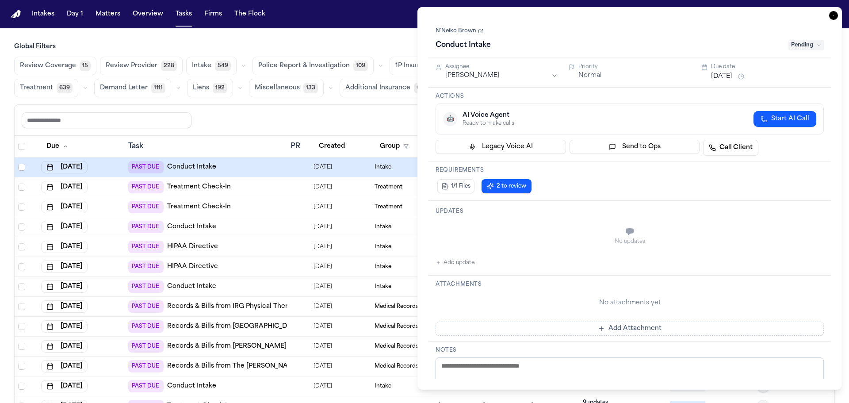
click at [811, 46] on span "Pending" at bounding box center [806, 45] width 35 height 11
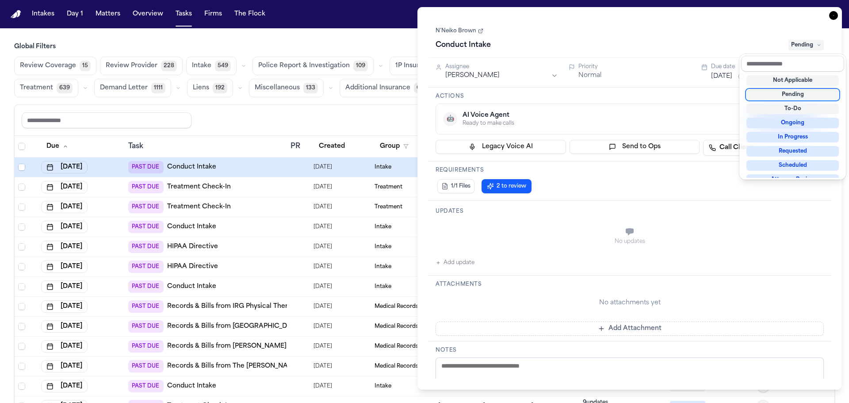
click at [803, 96] on div "Pending" at bounding box center [793, 94] width 92 height 11
click at [706, 113] on div "N’Neiko Brown Conduct Intake Pending Assignee [PERSON_NAME] Priority Normal Due…" at bounding box center [630, 198] width 403 height 361
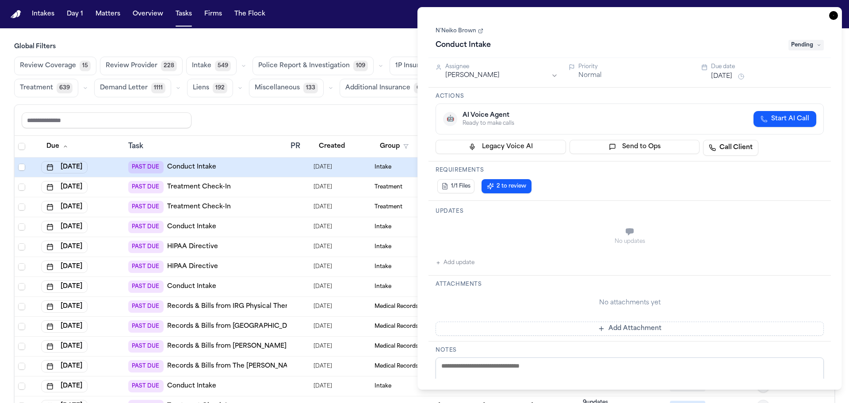
click at [722, 78] on button "[DATE]" at bounding box center [721, 76] width 21 height 9
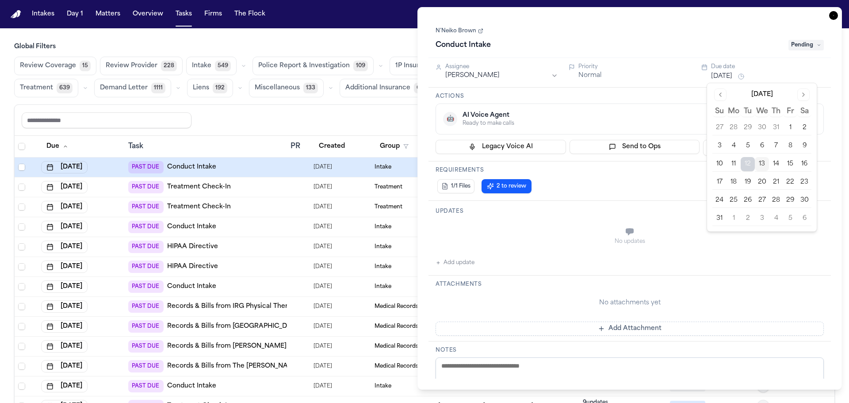
click at [774, 164] on button "14" at bounding box center [776, 164] width 14 height 14
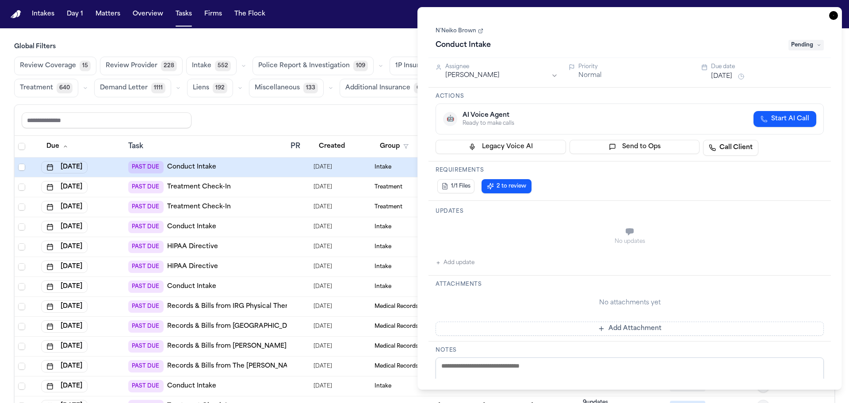
click at [681, 115] on div "🤖 AI Voice Agent Ready to make calls Start AI Call" at bounding box center [629, 119] width 373 height 16
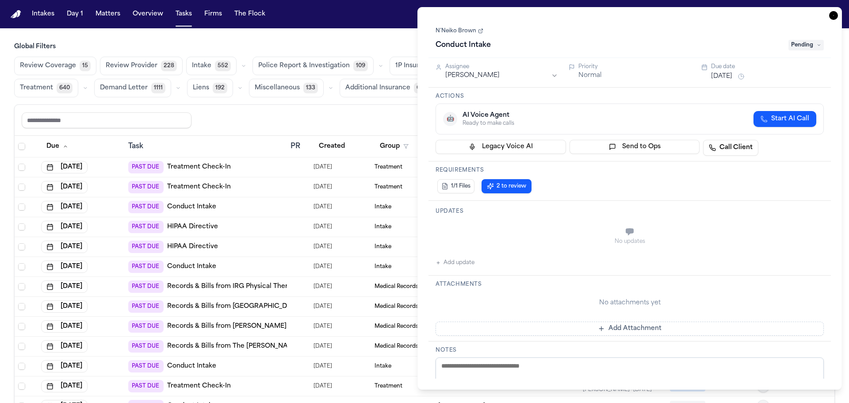
click at [834, 15] on icon "button" at bounding box center [833, 15] width 9 height 9
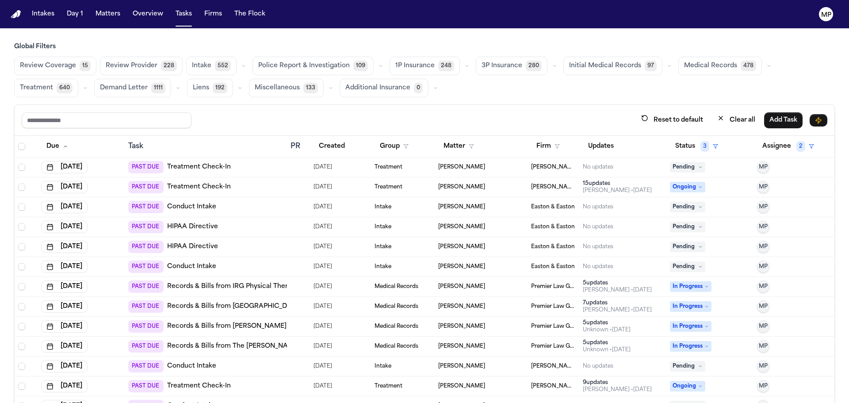
click at [483, 171] on td "[PERSON_NAME]" at bounding box center [481, 167] width 93 height 20
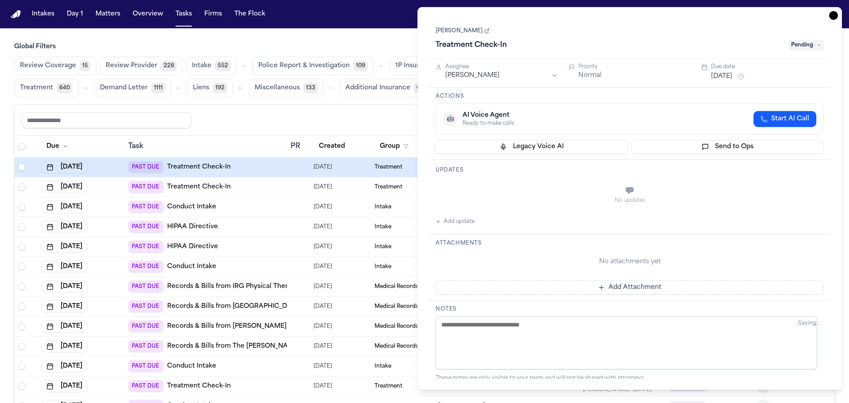
type textarea "**********"
click at [457, 221] on button "Add update" at bounding box center [455, 221] width 39 height 11
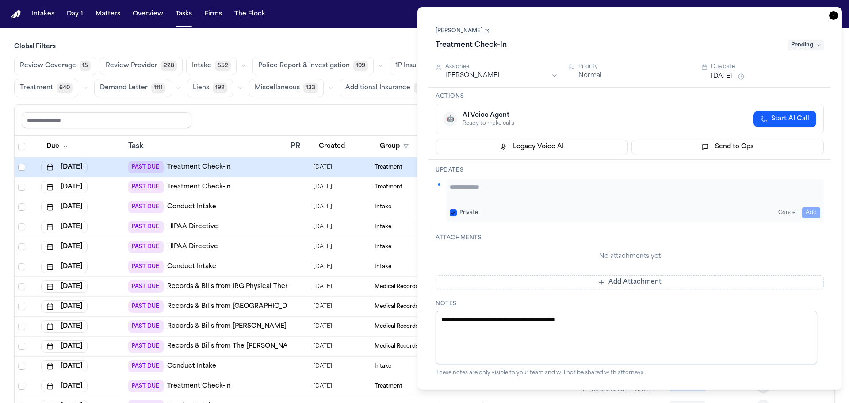
click at [474, 191] on textarea "Add your update" at bounding box center [635, 192] width 371 height 18
click at [450, 186] on textarea "**********" at bounding box center [632, 192] width 364 height 18
type textarea "**********"
click at [805, 213] on button "Add" at bounding box center [811, 212] width 18 height 11
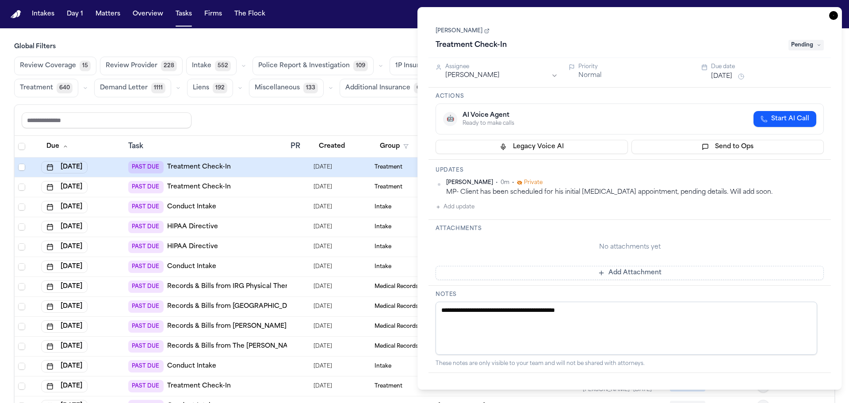
click at [731, 72] on button "Aug 12, 2025" at bounding box center [721, 76] width 21 height 9
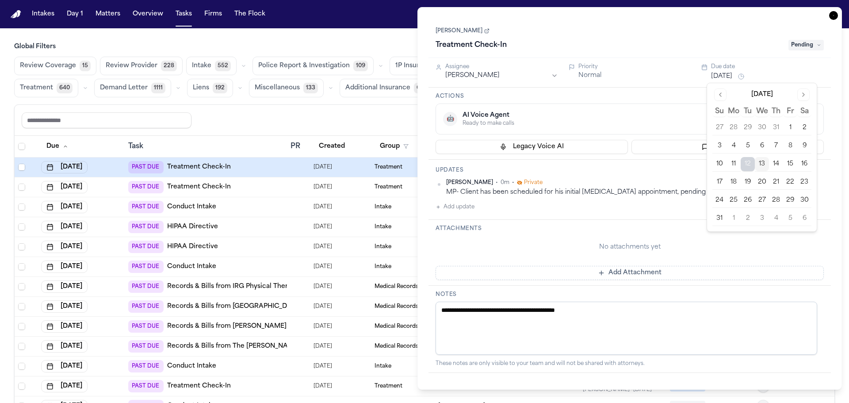
click at [736, 181] on button "18" at bounding box center [734, 182] width 14 height 14
click at [636, 108] on div "🤖 AI Voice Agent Ready to make calls Start AI Call" at bounding box center [630, 119] width 388 height 31
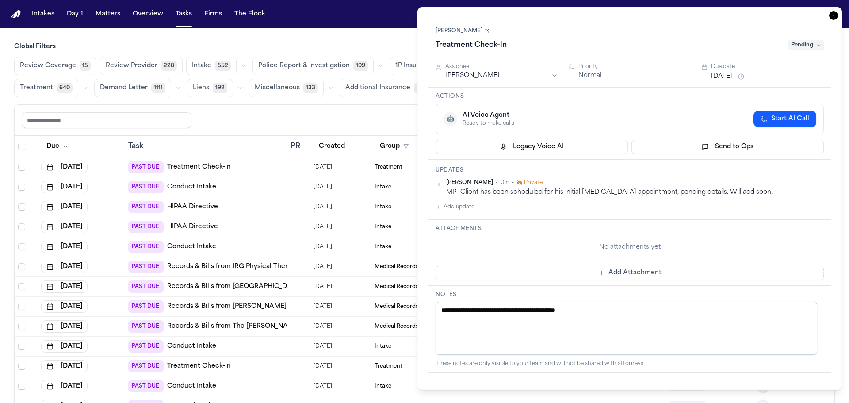
click at [833, 14] on icon "button" at bounding box center [833, 15] width 9 height 9
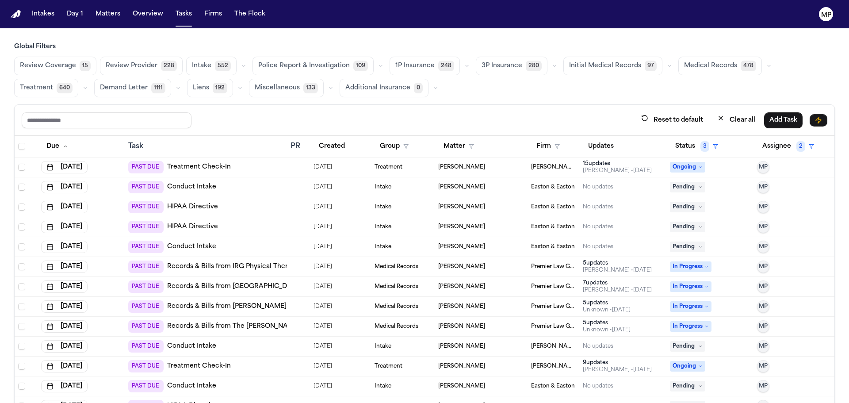
click at [250, 162] on div "PAST DUE Treatment Check-In" at bounding box center [205, 167] width 155 height 12
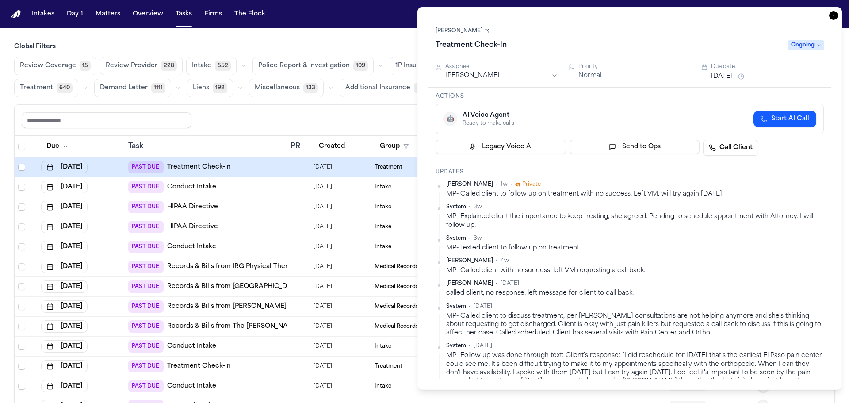
click at [724, 73] on button "Aug 12, 2025" at bounding box center [721, 76] width 21 height 9
click at [578, 108] on div "🤖 AI Voice Agent Ready to make calls Start AI Call" at bounding box center [630, 119] width 388 height 31
click at [511, 76] on html "Intakes Day 1 Matters Overview Tasks Firms The Flock MP Global Filters Review C…" at bounding box center [424, 201] width 849 height 403
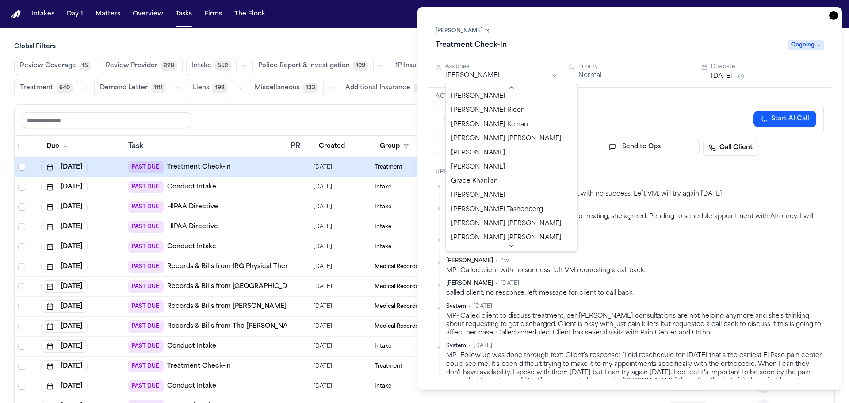
scroll to position [177, 0]
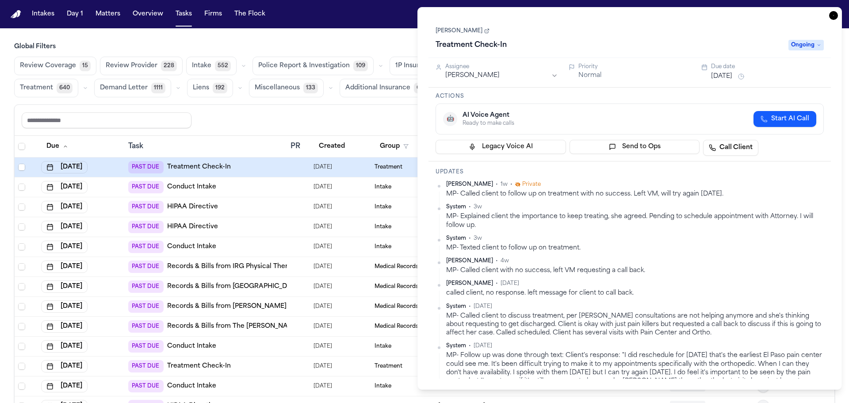
click at [605, 113] on div "🤖 AI Voice Agent Ready to make calls Start AI Call" at bounding box center [629, 119] width 373 height 16
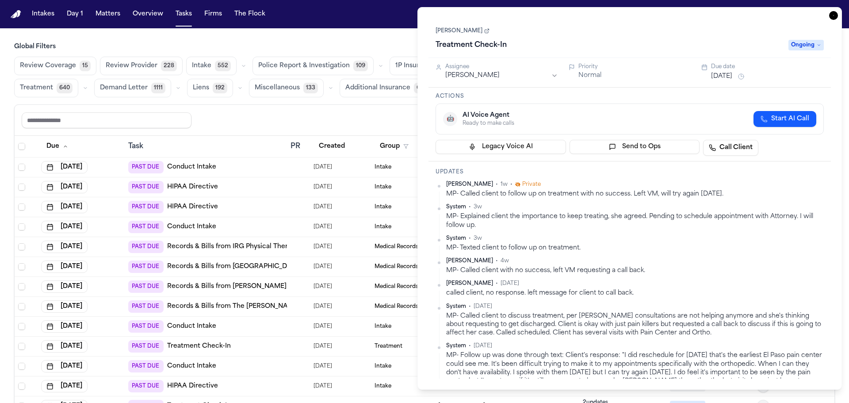
click at [831, 15] on icon "button" at bounding box center [833, 15] width 9 height 9
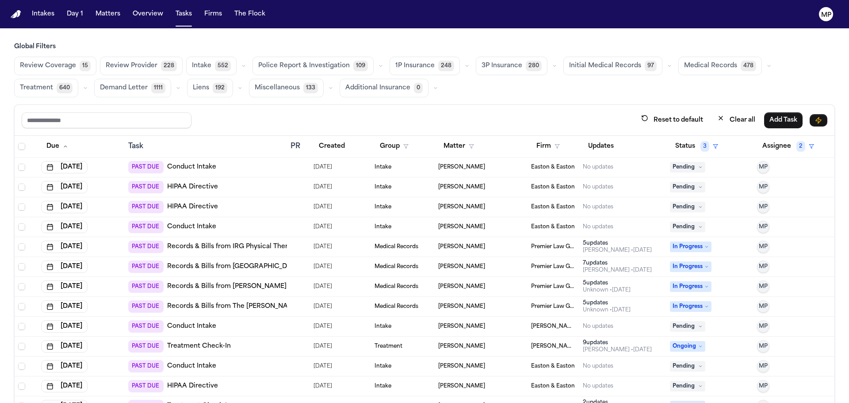
click at [250, 168] on div "PAST DUE Conduct Intake" at bounding box center [205, 167] width 155 height 12
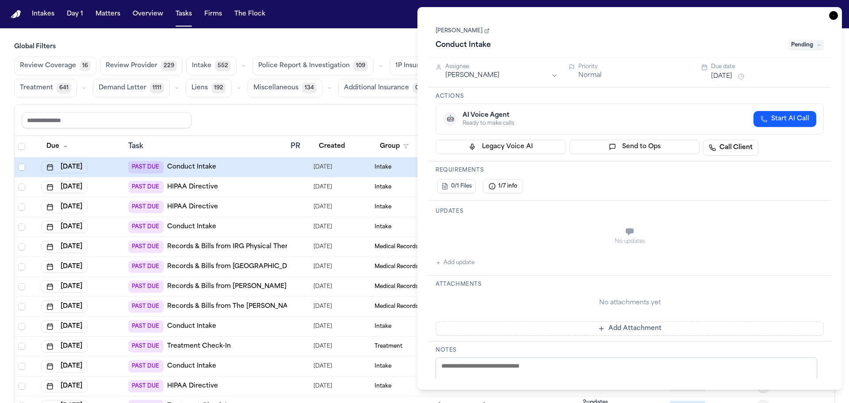
type textarea "**********"
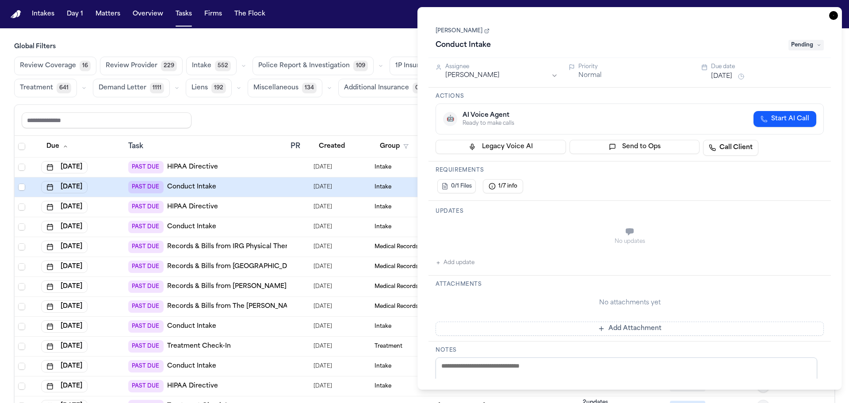
type textarea "**********"
click at [798, 45] on span "Pending" at bounding box center [806, 45] width 35 height 11
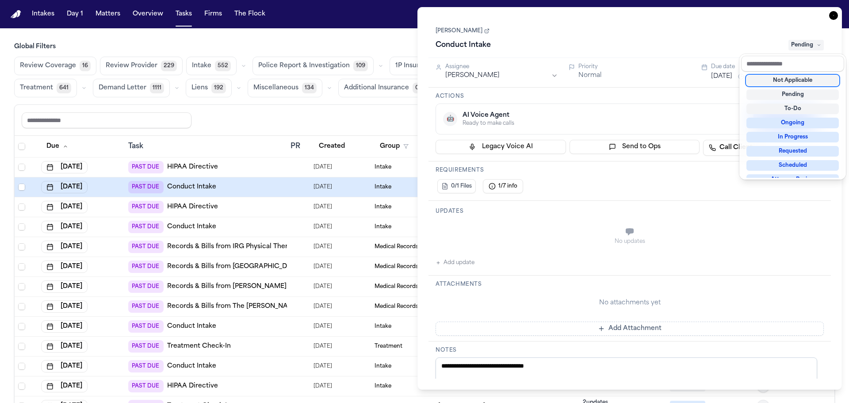
click at [790, 79] on div "Not Applicable" at bounding box center [793, 80] width 92 height 11
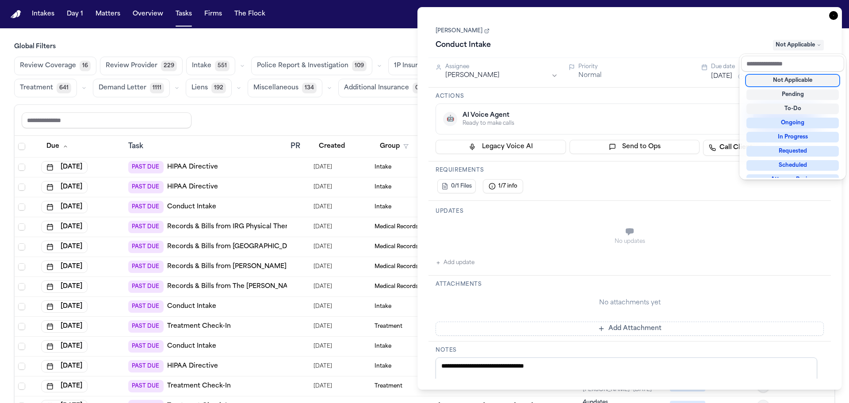
click at [832, 12] on div "**********" at bounding box center [630, 198] width 425 height 383
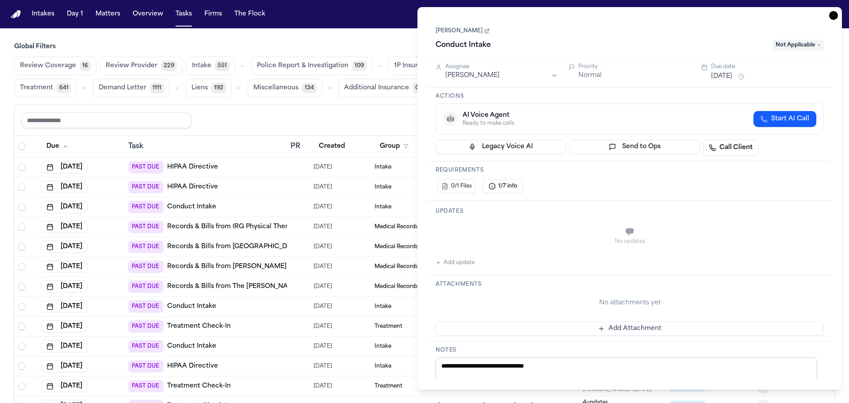
click at [833, 16] on icon "button" at bounding box center [833, 15] width 9 height 9
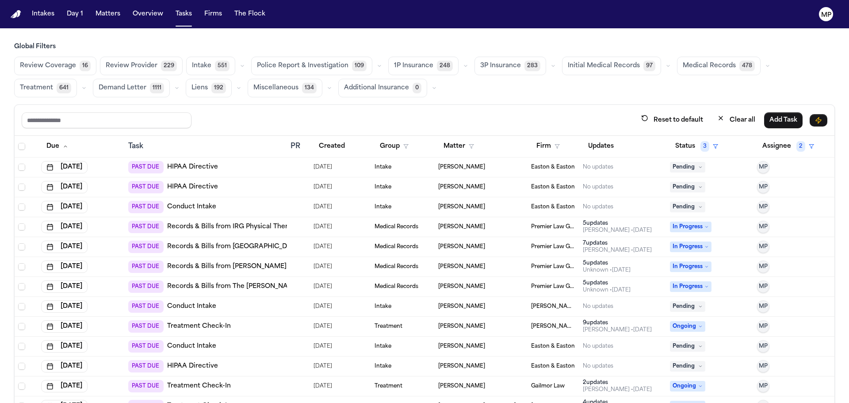
click at [491, 169] on div "[PERSON_NAME]" at bounding box center [481, 167] width 86 height 7
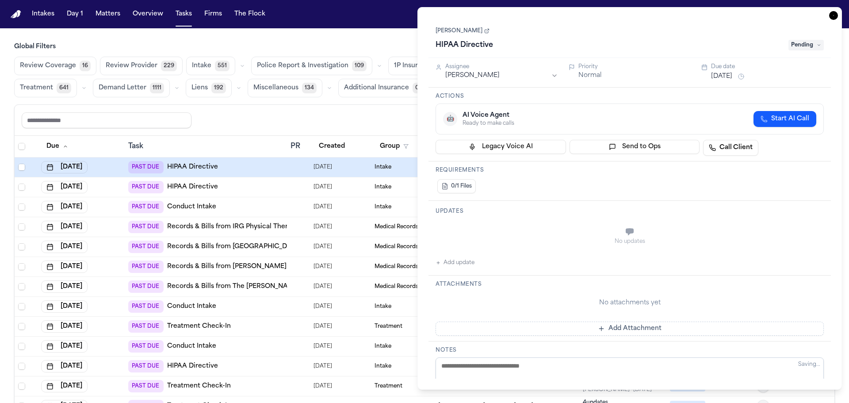
click at [799, 42] on span "Pending" at bounding box center [806, 45] width 35 height 11
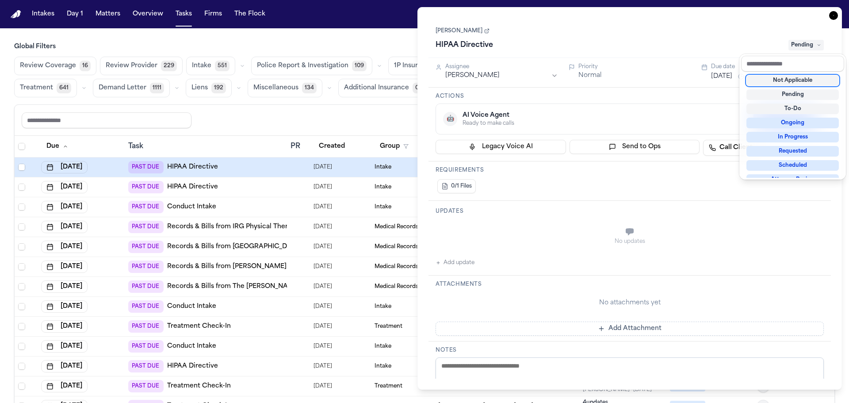
click at [797, 81] on div "Not Applicable" at bounding box center [793, 80] width 92 height 11
click at [776, 38] on div "HIPAA Directive Pending" at bounding box center [630, 45] width 388 height 14
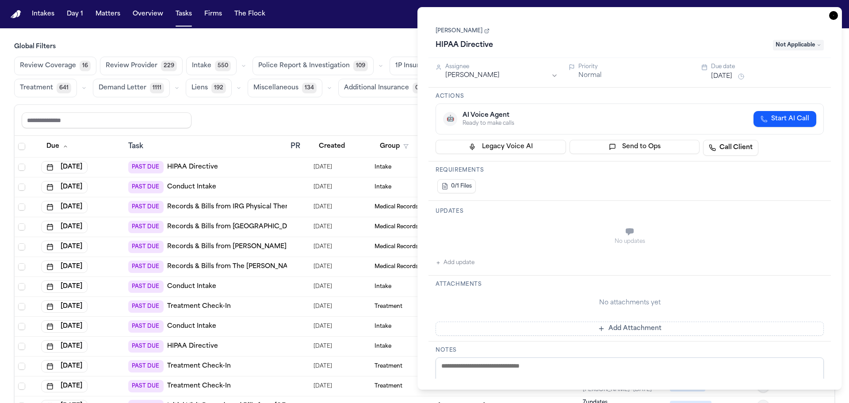
click at [831, 15] on icon "button" at bounding box center [833, 15] width 9 height 9
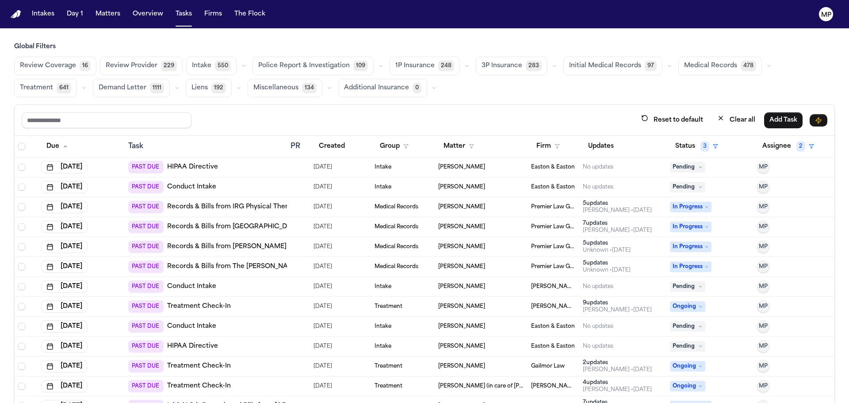
click at [516, 164] on td "[PERSON_NAME]" at bounding box center [481, 167] width 93 height 20
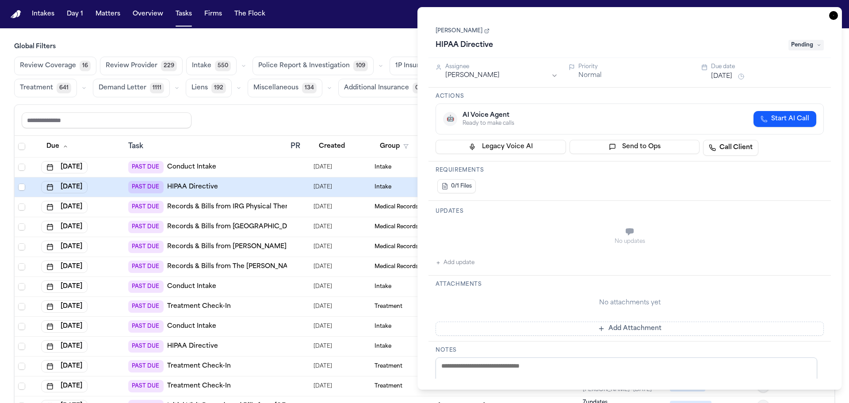
click at [795, 47] on span "Pending" at bounding box center [806, 45] width 35 height 11
type textarea "**********"
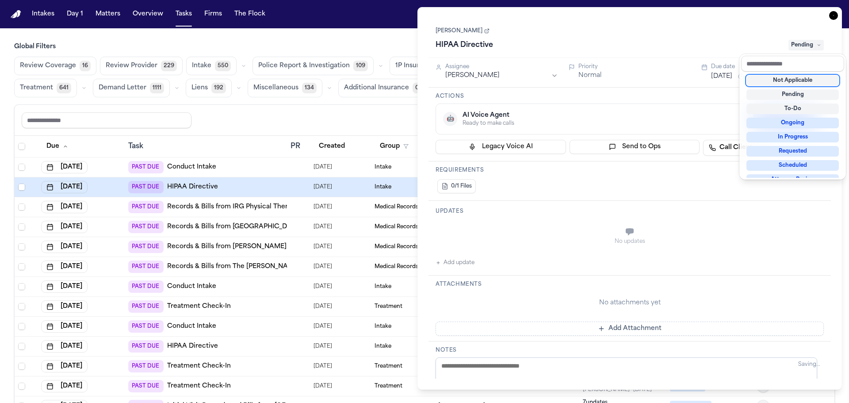
click at [791, 82] on div "Not Applicable" at bounding box center [793, 80] width 92 height 11
click at [714, 32] on div "Serena Rico HIPAA Directive Pending" at bounding box center [630, 38] width 388 height 27
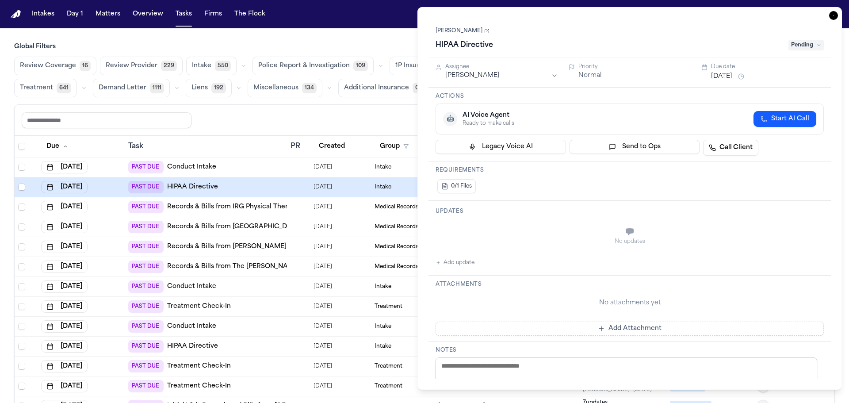
type textarea "**********"
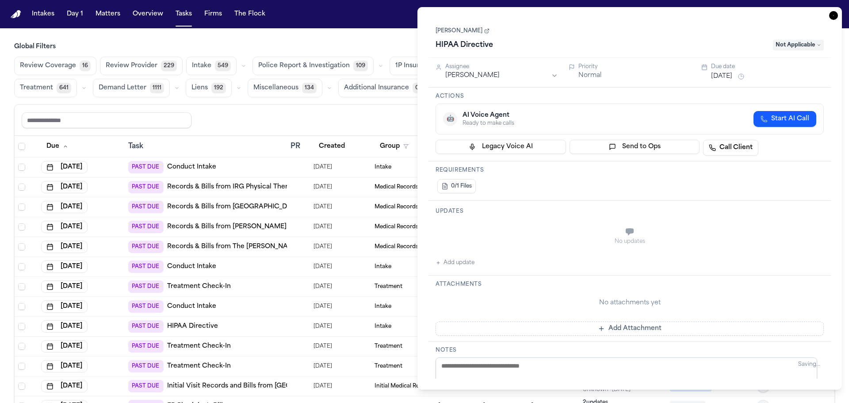
click at [834, 15] on icon "button" at bounding box center [833, 15] width 9 height 9
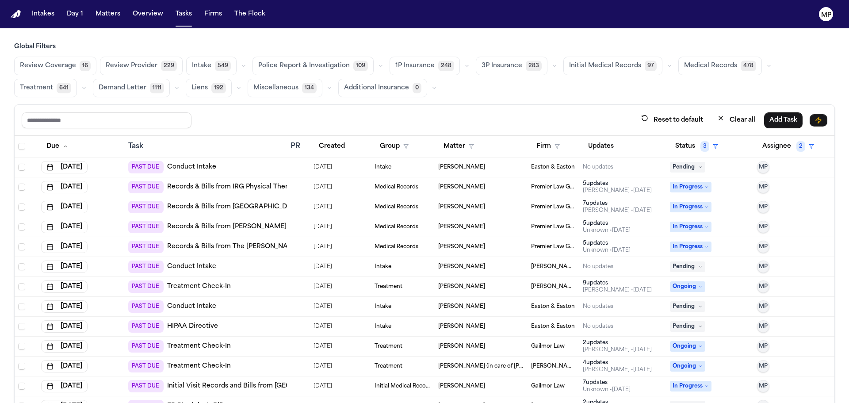
click at [500, 166] on div "[PERSON_NAME]" at bounding box center [481, 167] width 86 height 7
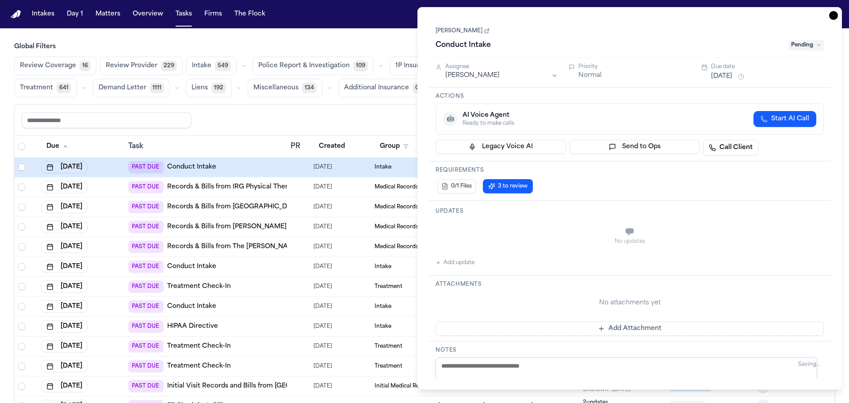
click at [802, 46] on span "Pending" at bounding box center [806, 45] width 35 height 11
type textarea "**********"
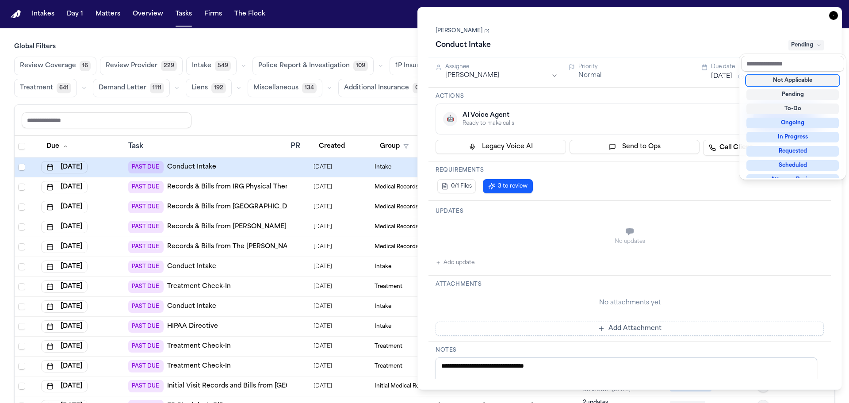
click at [800, 81] on div "Not Applicable" at bounding box center [793, 80] width 92 height 11
click at [655, 27] on div "Serena Rico Conduct Intake Pending" at bounding box center [630, 38] width 388 height 27
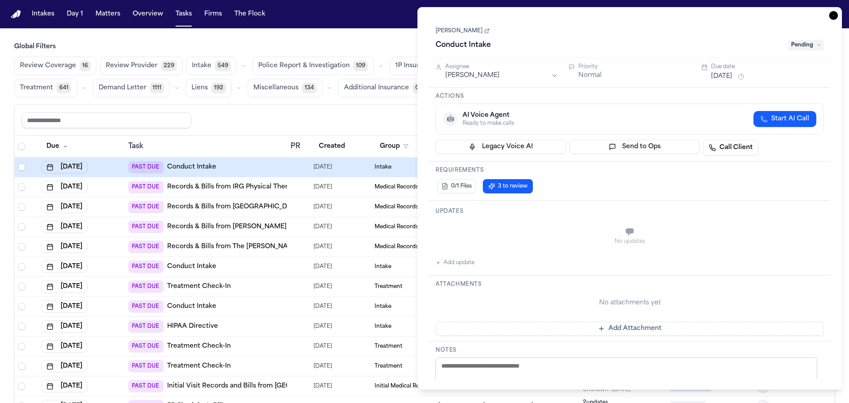
type textarea "**********"
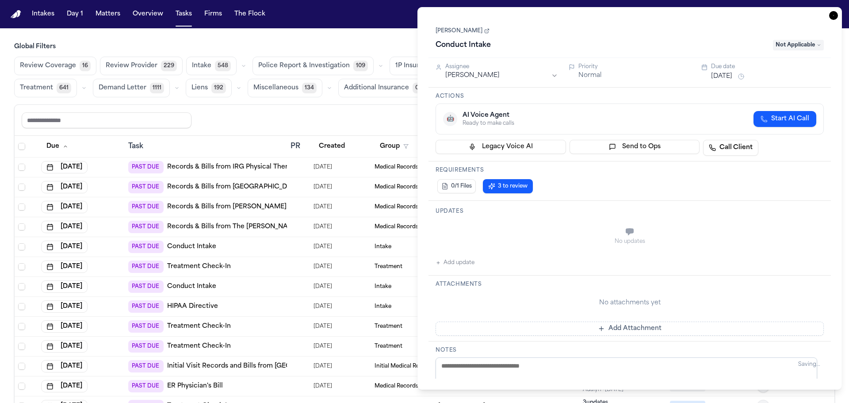
click at [835, 17] on icon "button" at bounding box center [833, 15] width 9 height 9
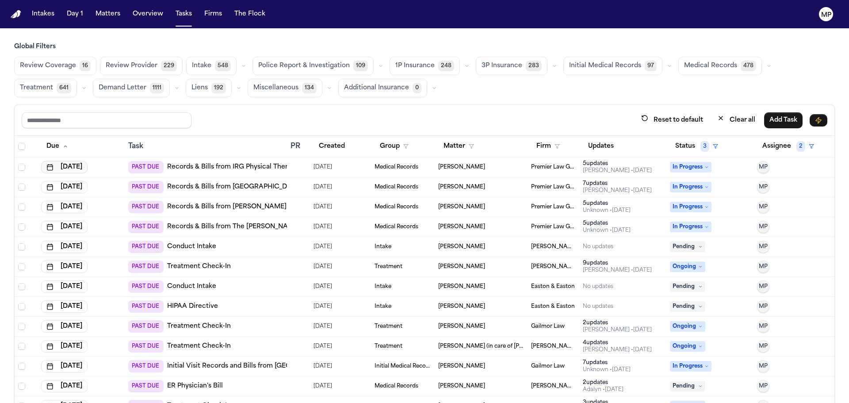
click at [82, 165] on button "Aug 12, 2025" at bounding box center [64, 167] width 46 height 12
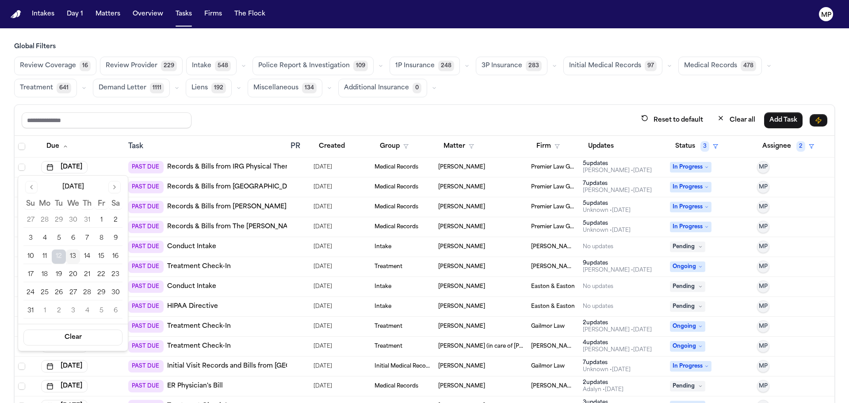
click at [89, 254] on button "14" at bounding box center [87, 256] width 14 height 14
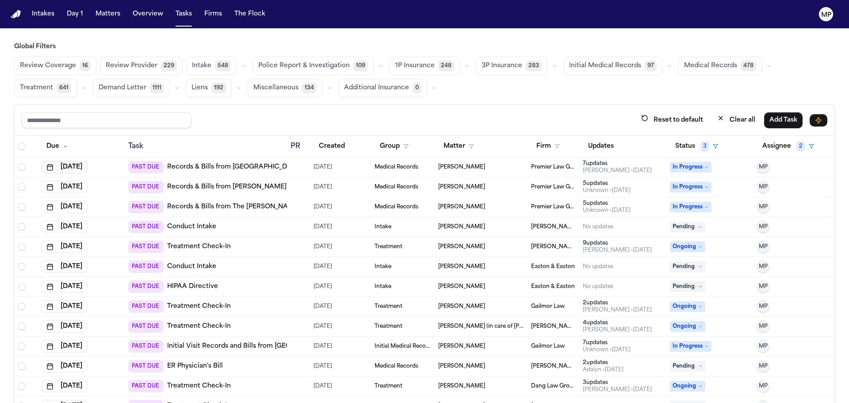
click at [77, 166] on button "Aug 12, 2025" at bounding box center [64, 167] width 46 height 12
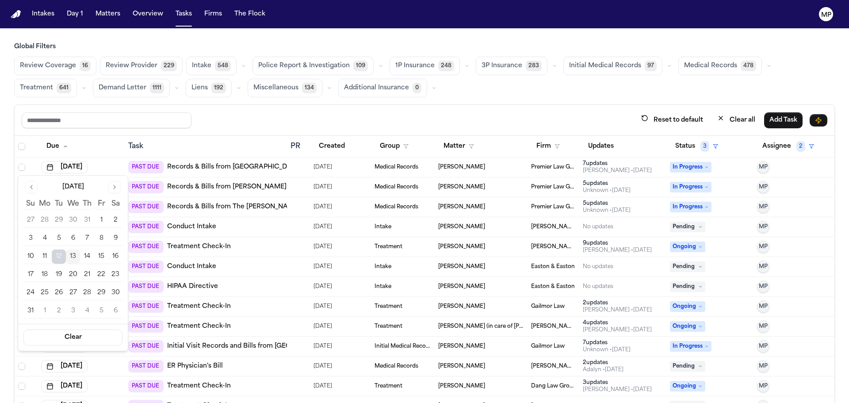
click at [89, 257] on button "14" at bounding box center [87, 256] width 14 height 14
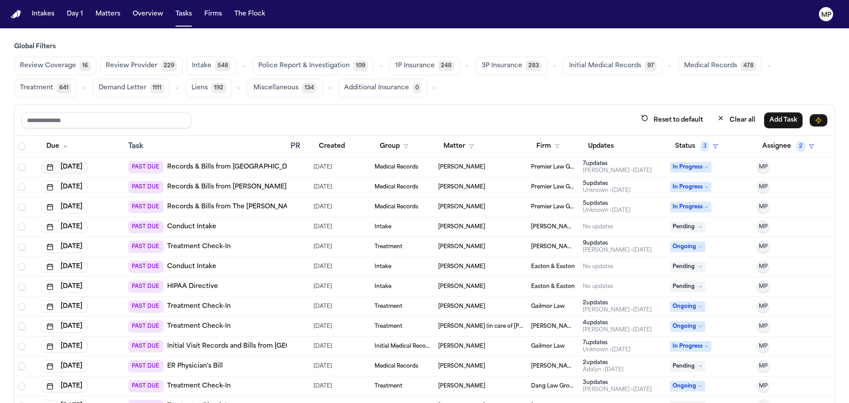
click at [84, 169] on button "Aug 12, 2025" at bounding box center [64, 167] width 46 height 12
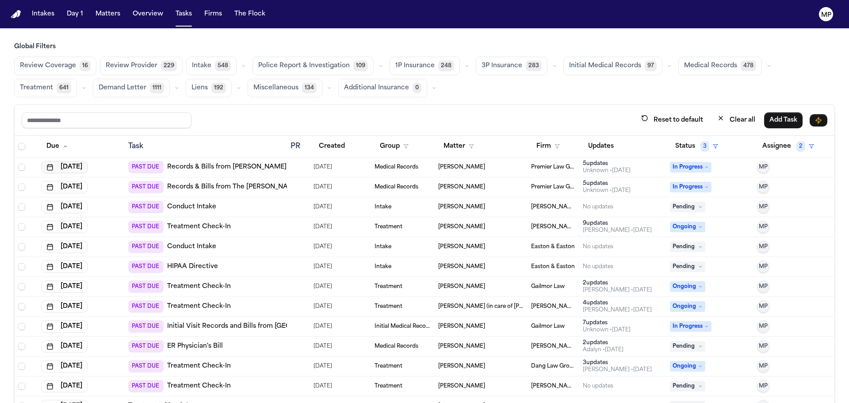
click at [87, 166] on button "Aug 12, 2025" at bounding box center [64, 167] width 46 height 12
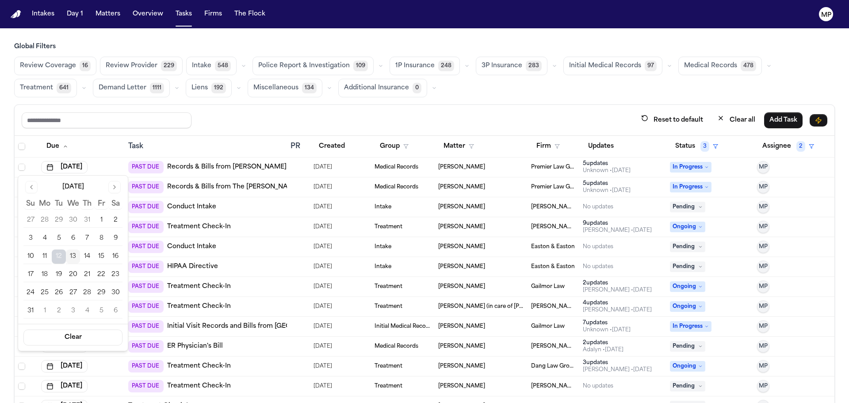
click at [87, 261] on button "14" at bounding box center [87, 256] width 14 height 14
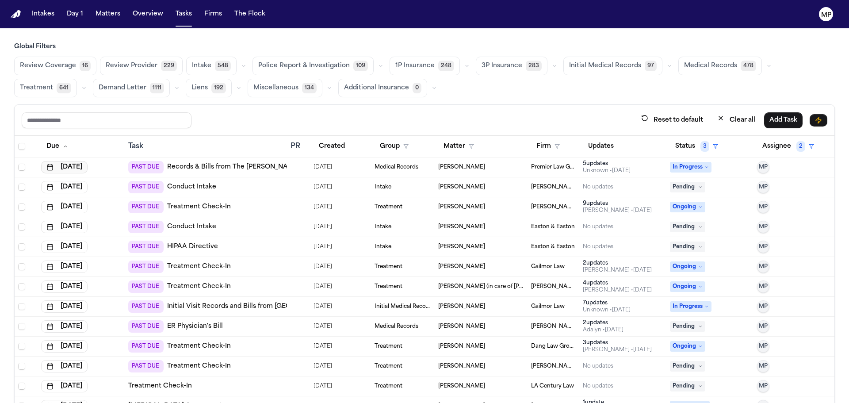
click at [85, 169] on button "Aug 12, 2025" at bounding box center [64, 167] width 46 height 12
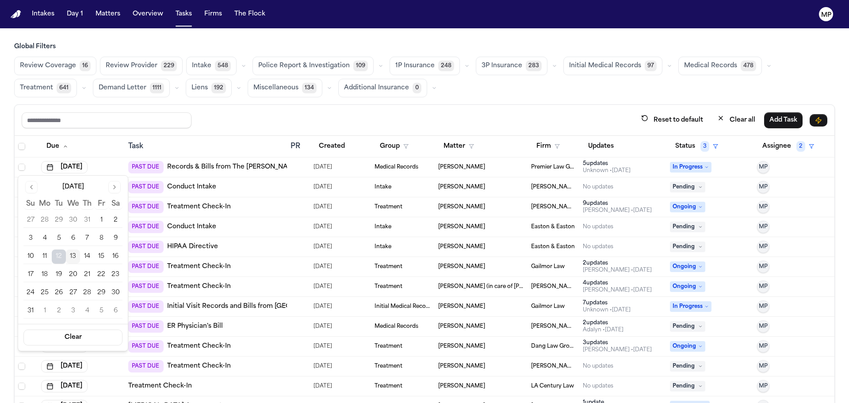
click at [86, 256] on button "14" at bounding box center [87, 256] width 14 height 14
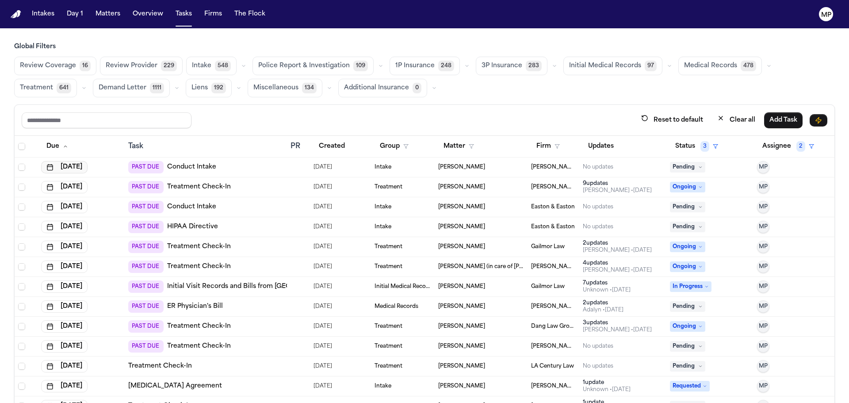
click at [74, 168] on button "Aug 12, 2025" at bounding box center [64, 167] width 46 height 12
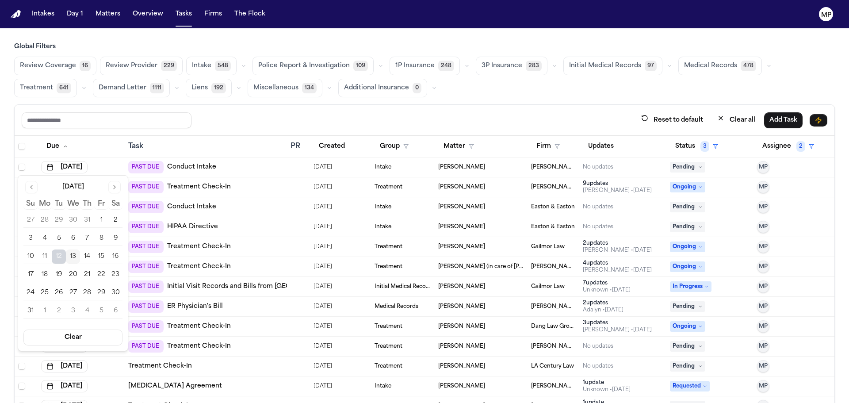
click at [88, 259] on button "14" at bounding box center [87, 256] width 14 height 14
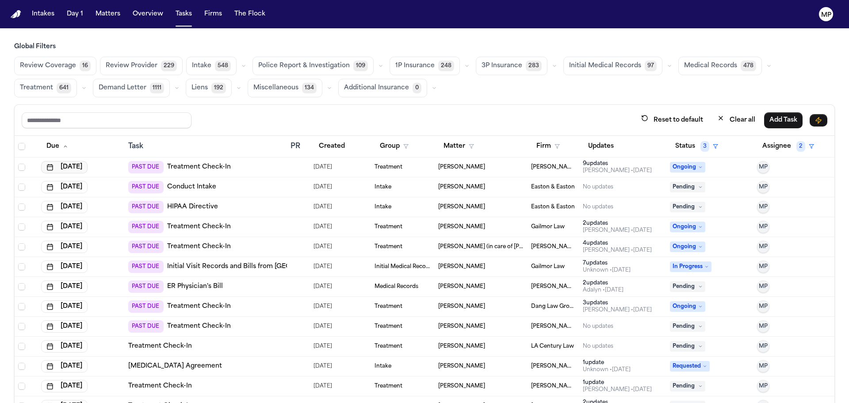
click at [84, 167] on button "Aug 12, 2025" at bounding box center [64, 167] width 46 height 12
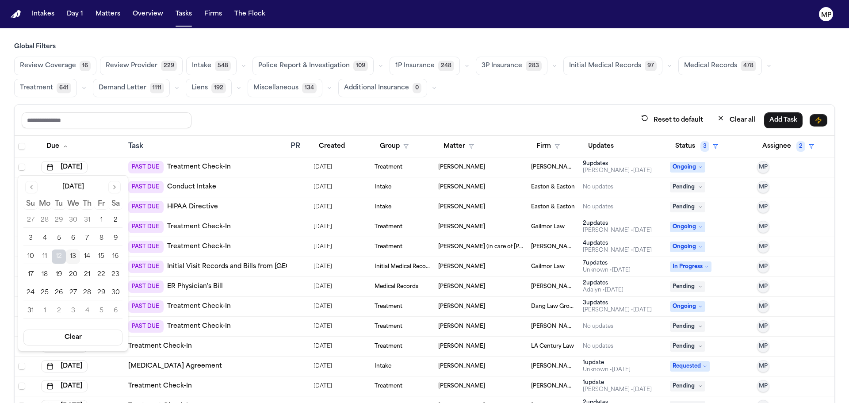
click at [85, 259] on button "14" at bounding box center [87, 256] width 14 height 14
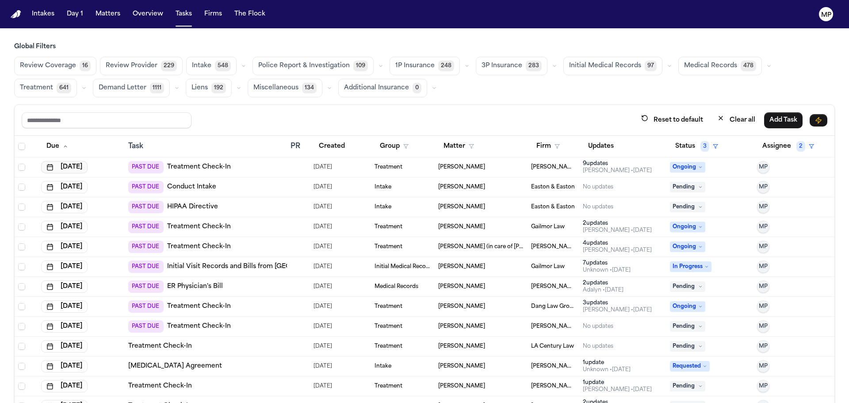
click at [84, 168] on button "Aug 12, 2025" at bounding box center [64, 167] width 46 height 12
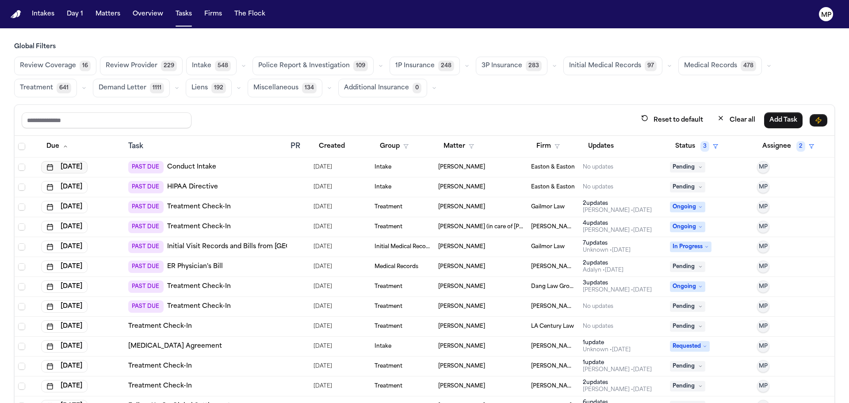
click at [84, 164] on button "Aug 12, 2025" at bounding box center [64, 167] width 46 height 12
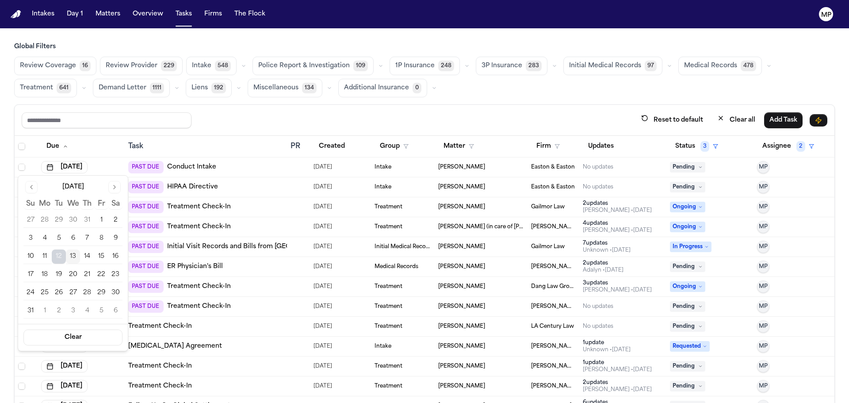
click at [87, 252] on button "14" at bounding box center [87, 256] width 14 height 14
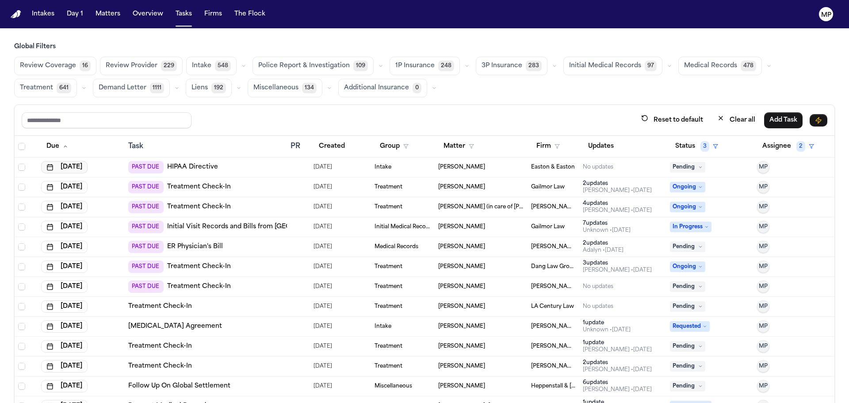
click at [84, 167] on button "Aug 12, 2025" at bounding box center [64, 167] width 46 height 12
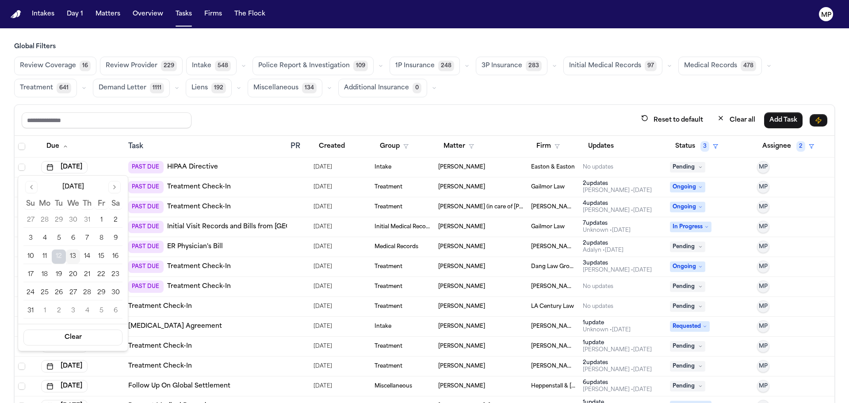
click at [88, 258] on button "14" at bounding box center [87, 256] width 14 height 14
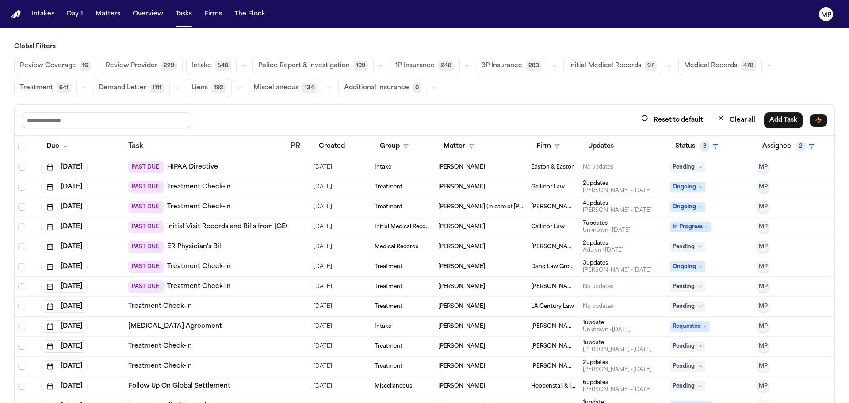
click at [81, 166] on button "Aug 12, 2025" at bounding box center [64, 167] width 46 height 12
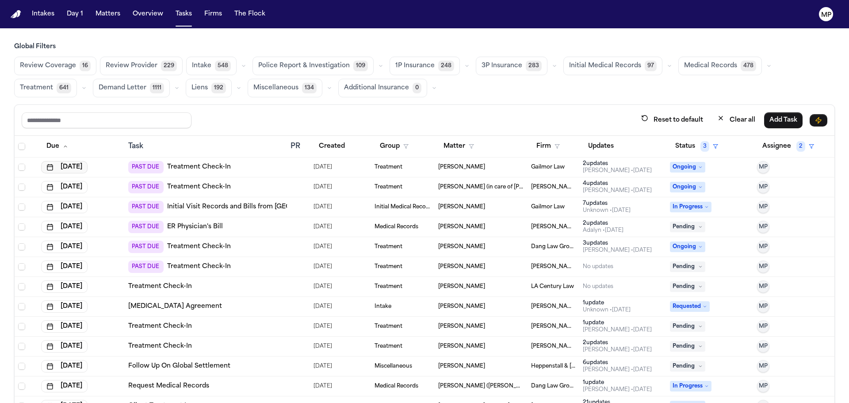
click at [88, 168] on button "Aug 12, 2025" at bounding box center [64, 167] width 46 height 12
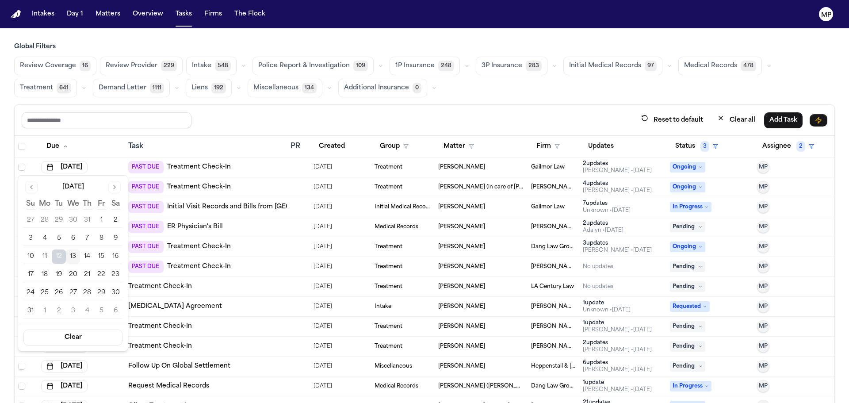
click at [87, 253] on button "14" at bounding box center [87, 256] width 14 height 14
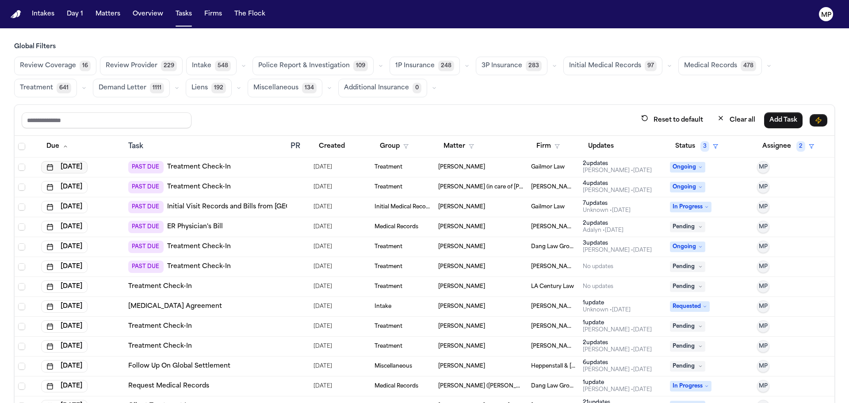
click at [82, 167] on button "Aug 12, 2025" at bounding box center [64, 167] width 46 height 12
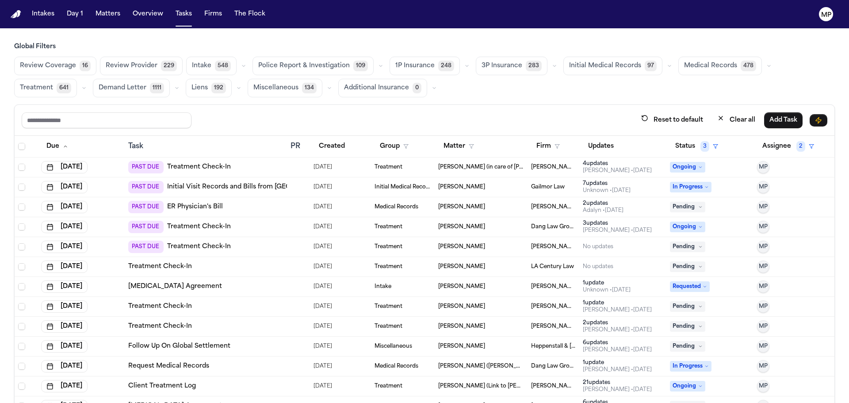
click at [417, 170] on div "Treatment" at bounding box center [403, 167] width 57 height 7
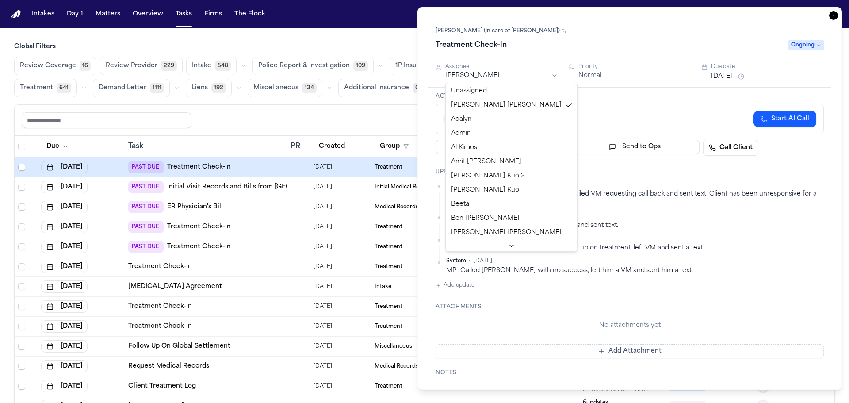
click at [478, 76] on html "Intakes Day 1 Matters Overview Tasks Firms The Flock MP Global Filters Review C…" at bounding box center [424, 201] width 849 height 403
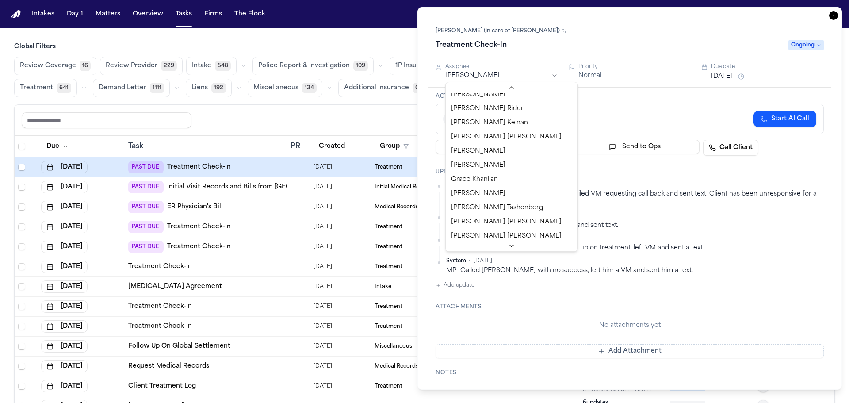
scroll to position [221, 0]
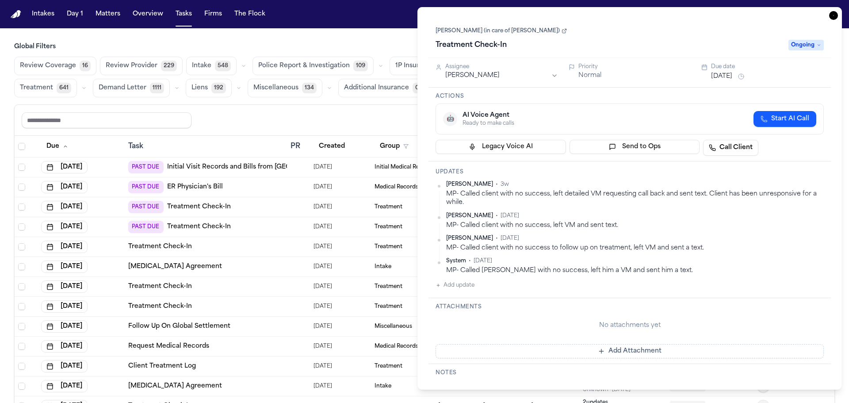
click at [832, 15] on icon "button" at bounding box center [833, 15] width 9 height 9
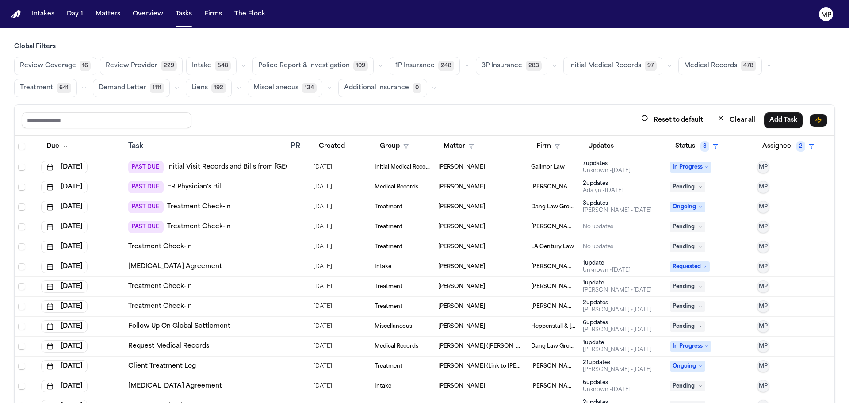
click at [487, 163] on td "[PERSON_NAME]" at bounding box center [481, 167] width 93 height 20
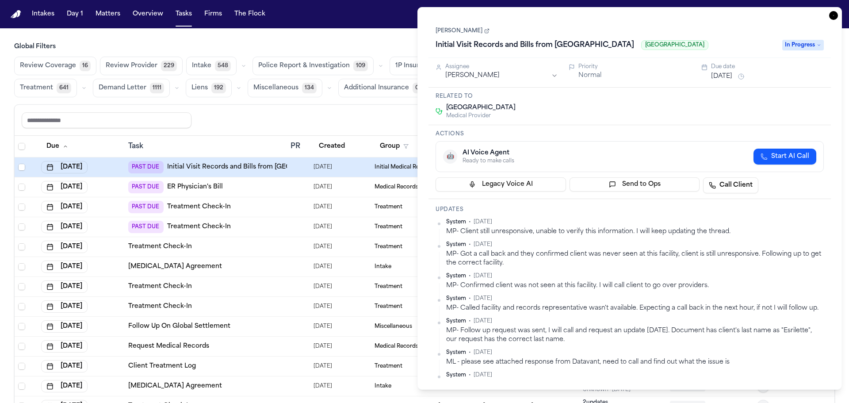
click at [733, 75] on button "Aug 12, 2025" at bounding box center [721, 76] width 21 height 9
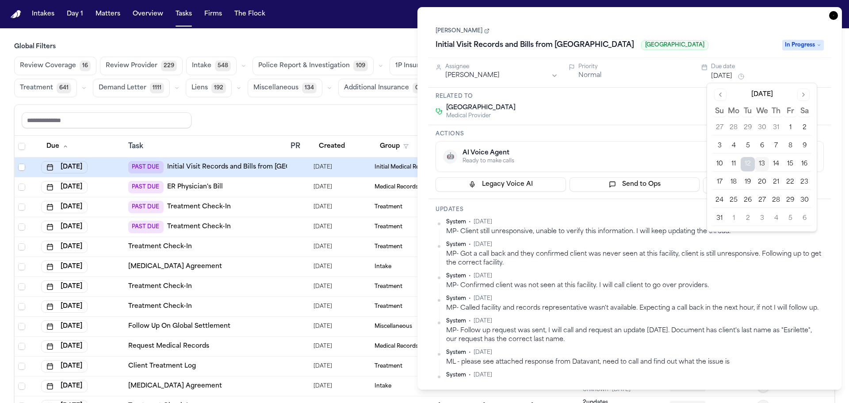
click at [775, 166] on button "14" at bounding box center [776, 164] width 14 height 14
click at [670, 129] on div "Actions 🤖 AI Voice Agent Ready to make calls Start AI Call Legacy Voice AI Send…" at bounding box center [630, 162] width 403 height 74
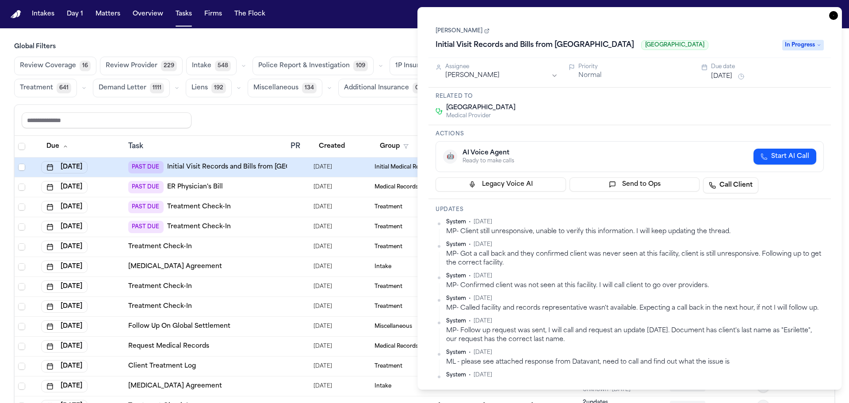
drag, startPoint x: 833, startPoint y: 14, endPoint x: 714, endPoint y: 55, distance: 126.2
click at [833, 15] on icon "button" at bounding box center [833, 15] width 9 height 9
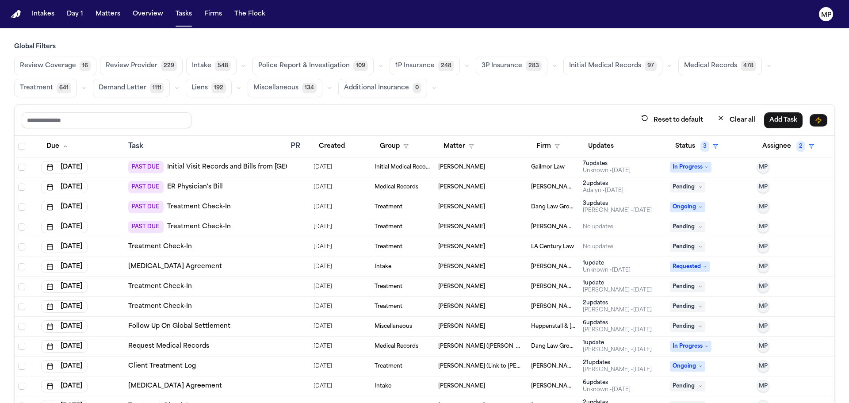
click at [329, 167] on span "05/05/2025" at bounding box center [323, 167] width 19 height 12
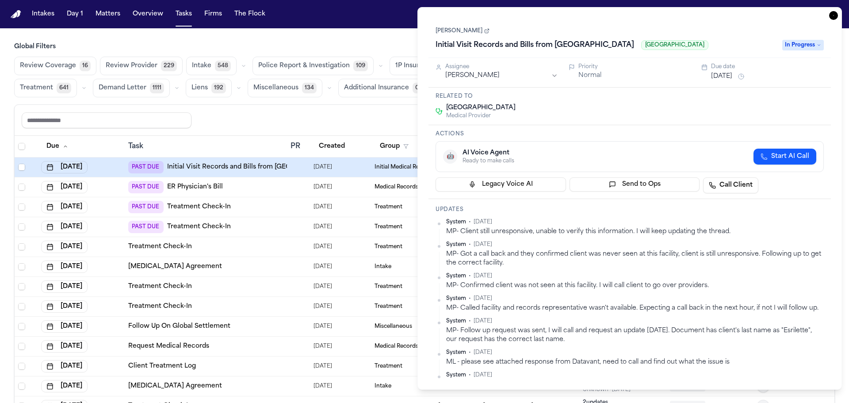
click at [720, 78] on button "Aug 12, 2025" at bounding box center [721, 76] width 21 height 9
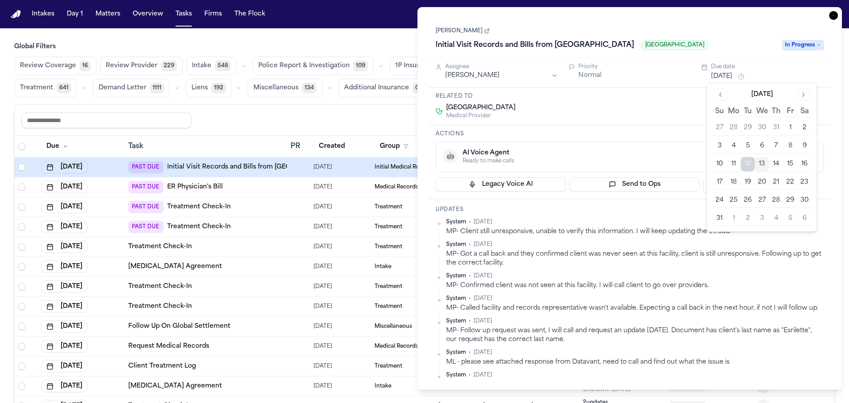
click at [774, 166] on button "14" at bounding box center [776, 164] width 14 height 14
click at [677, 139] on div "Actions 🤖 AI Voice Agent Ready to make calls Start AI Call Legacy Voice AI Send…" at bounding box center [630, 162] width 403 height 74
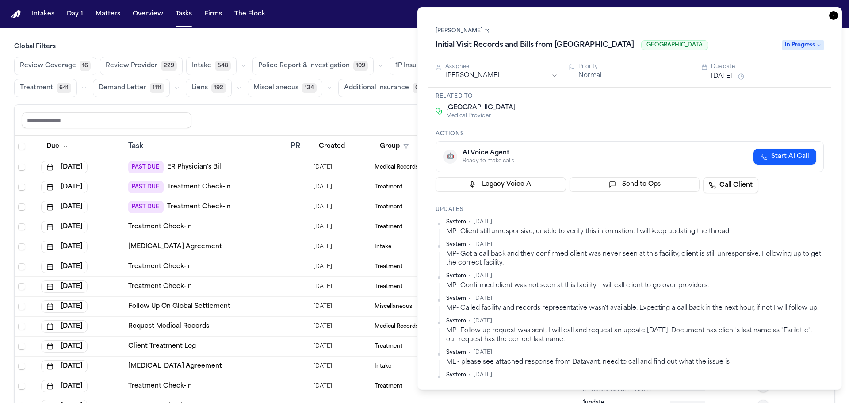
click at [830, 15] on icon "button" at bounding box center [833, 15] width 9 height 9
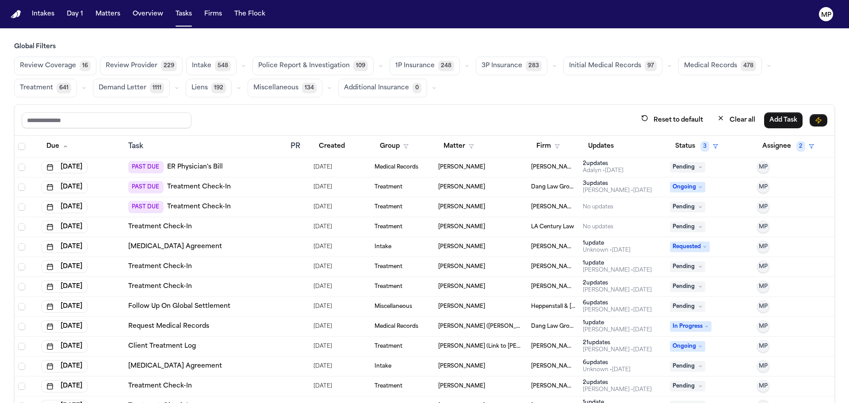
click at [290, 173] on td at bounding box center [298, 167] width 23 height 20
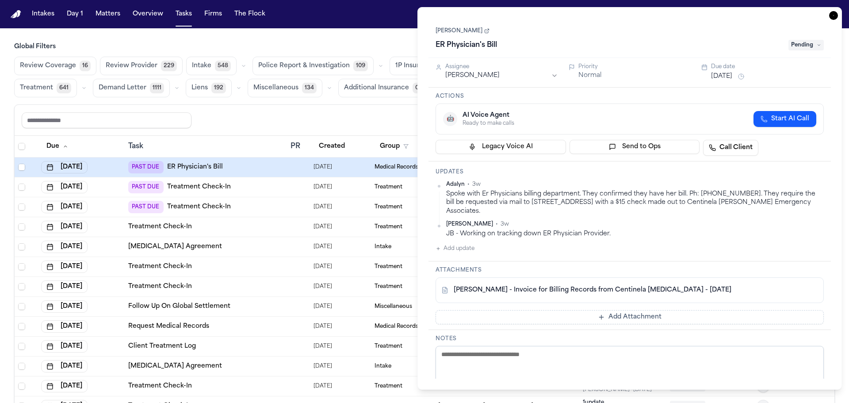
click at [726, 78] on button "Aug 12, 2025" at bounding box center [721, 76] width 21 height 9
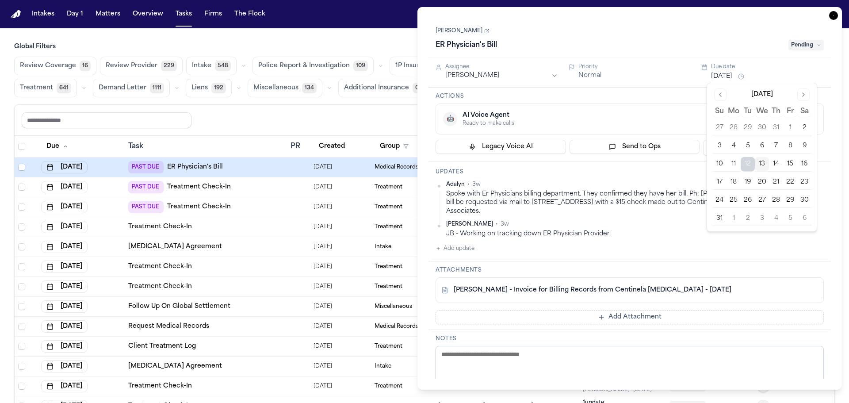
click at [775, 164] on button "14" at bounding box center [776, 164] width 14 height 14
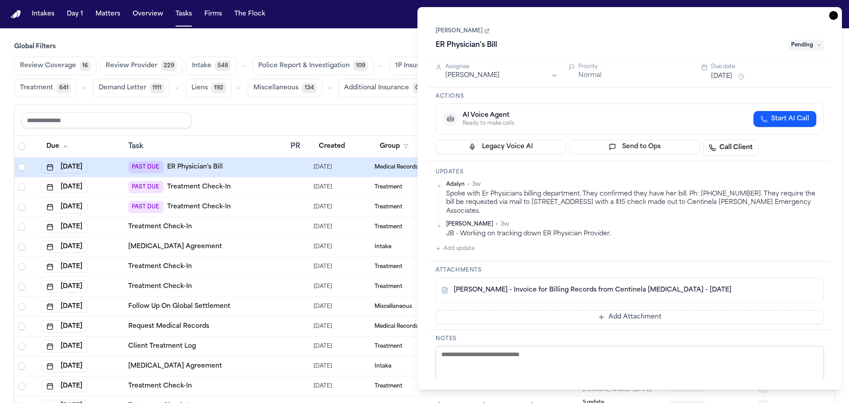
click at [678, 119] on div "🤖 AI Voice Agent Ready to make calls Start AI Call" at bounding box center [629, 119] width 373 height 16
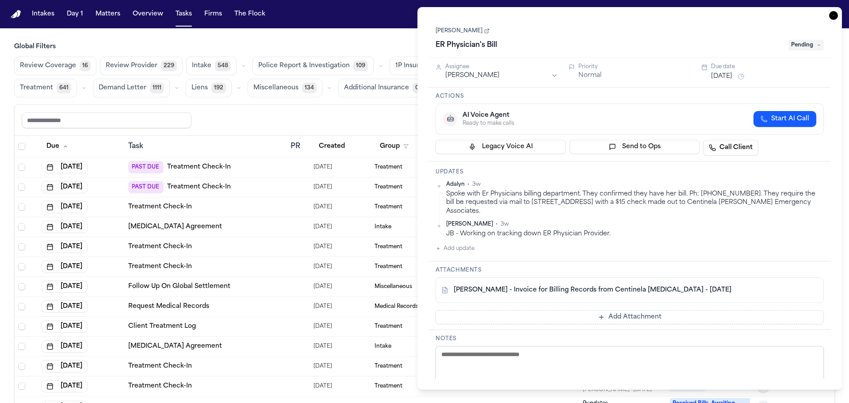
click at [832, 16] on icon "button" at bounding box center [833, 15] width 9 height 9
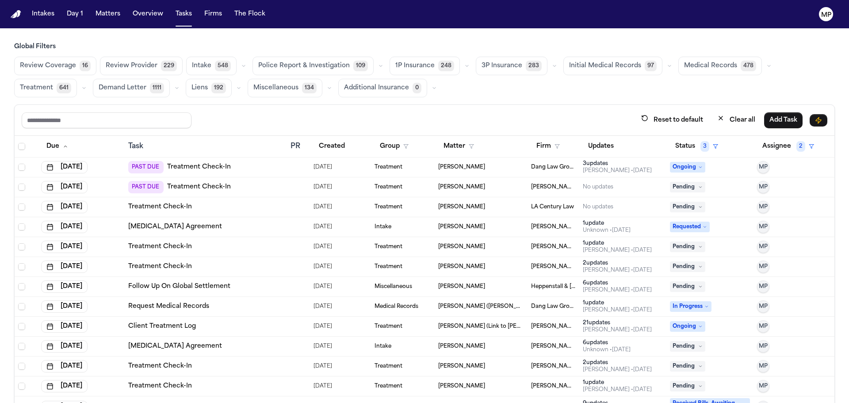
click at [500, 165] on div "[PERSON_NAME]" at bounding box center [481, 167] width 86 height 7
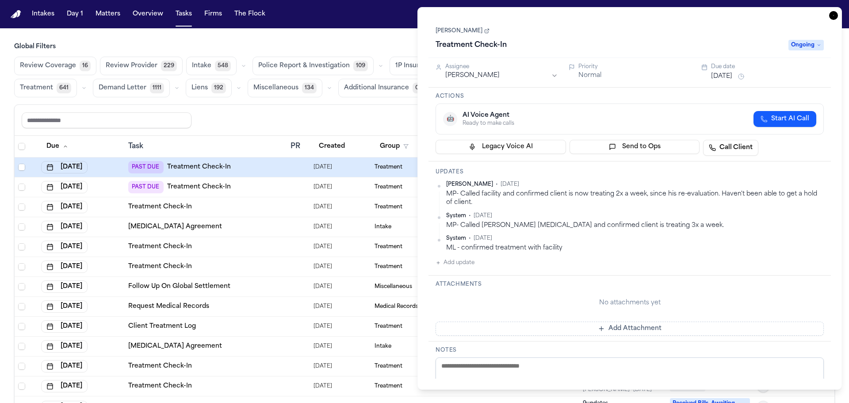
click at [730, 78] on button "Aug 12, 2025" at bounding box center [721, 76] width 21 height 9
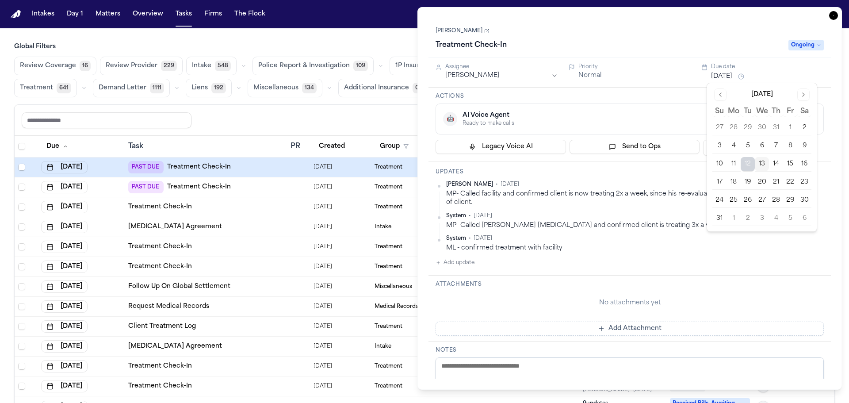
click at [772, 161] on button "14" at bounding box center [776, 164] width 14 height 14
click at [673, 109] on div "🤖 AI Voice Agent Ready to make calls Start AI Call" at bounding box center [630, 119] width 388 height 31
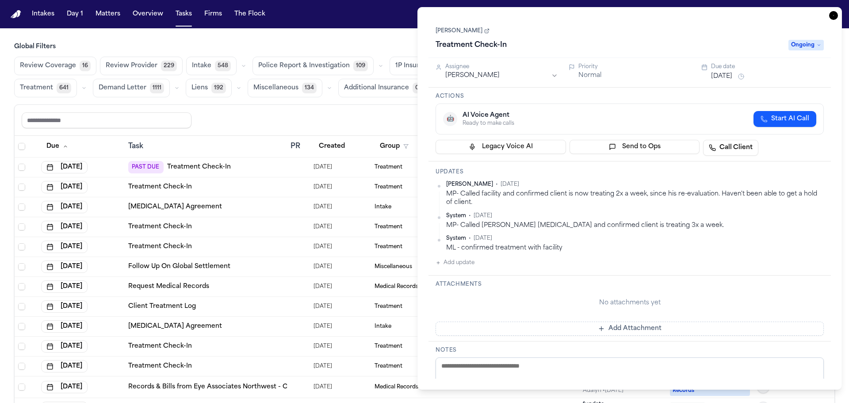
click at [832, 17] on icon "button" at bounding box center [833, 15] width 9 height 9
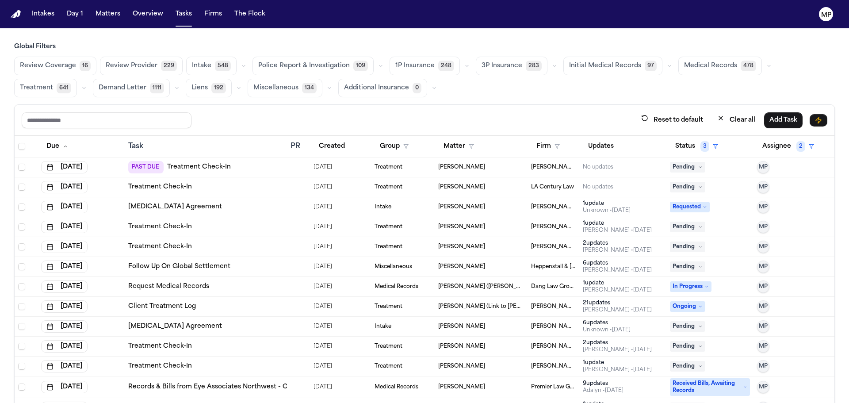
click at [419, 165] on div "Treatment" at bounding box center [403, 167] width 57 height 7
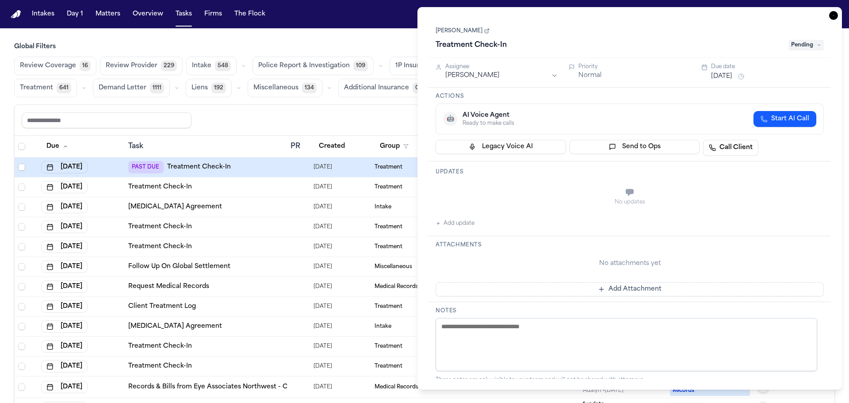
click at [721, 78] on button "Aug 12, 2025" at bounding box center [721, 76] width 21 height 9
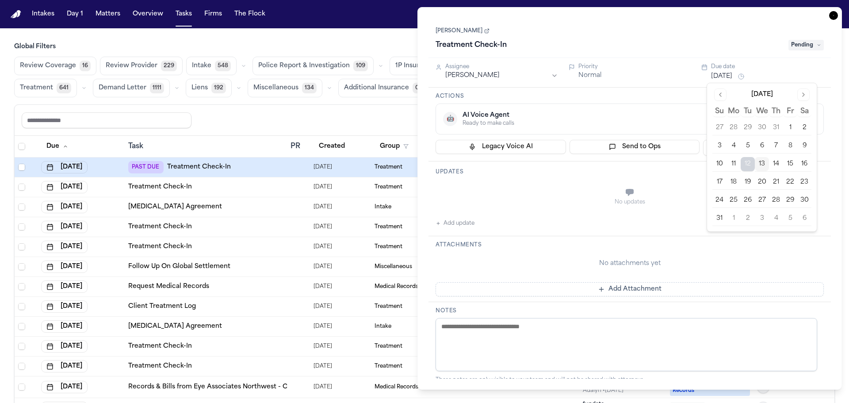
click at [777, 167] on button "14" at bounding box center [776, 164] width 14 height 14
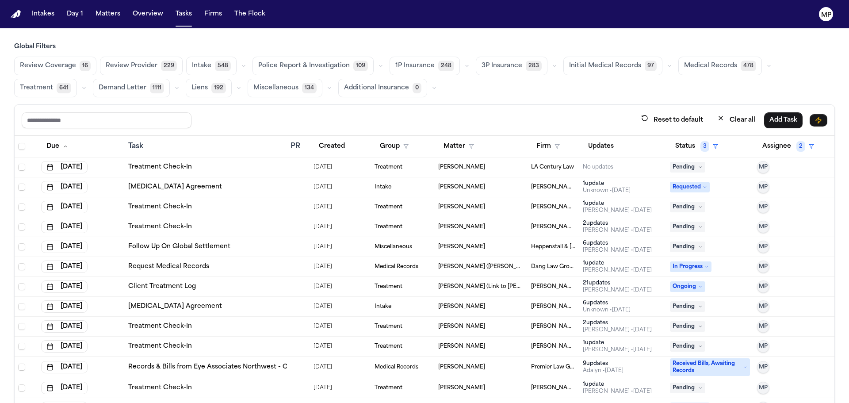
click at [248, 125] on div "Reset to default Clear all Add Task" at bounding box center [425, 120] width 806 height 16
click at [493, 169] on div "[PERSON_NAME]" at bounding box center [481, 167] width 86 height 7
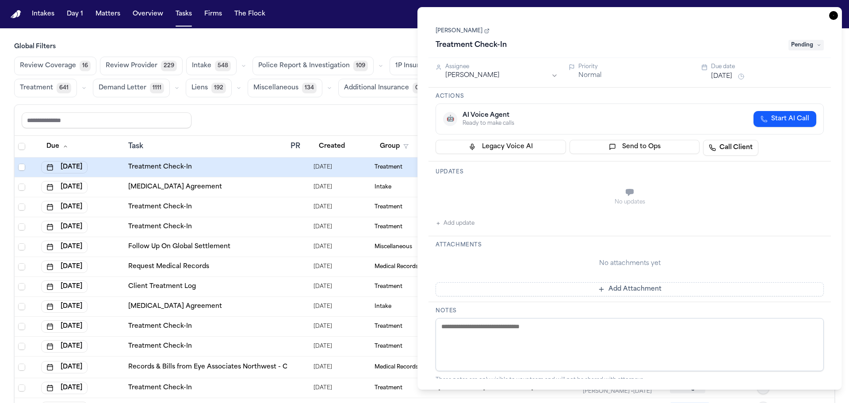
click at [804, 41] on span "Pending" at bounding box center [806, 45] width 35 height 11
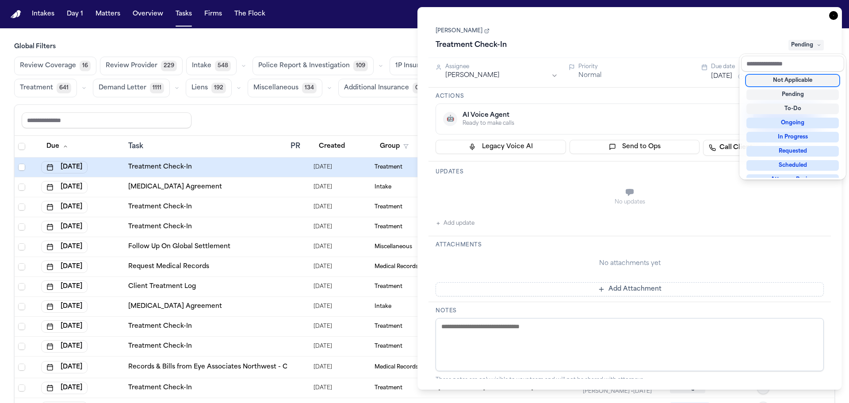
click at [807, 81] on div "Not Applicable" at bounding box center [793, 80] width 92 height 11
click at [723, 37] on div "Jose Vicuna Treatment Check-In Pending" at bounding box center [630, 38] width 388 height 27
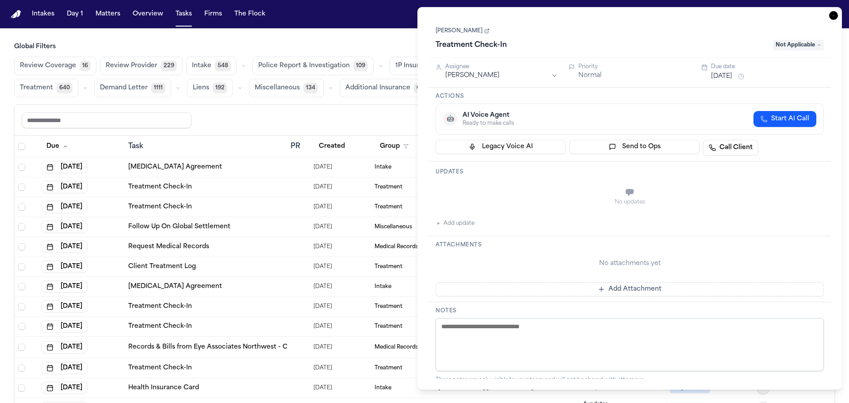
click at [836, 15] on icon "button" at bounding box center [833, 15] width 9 height 9
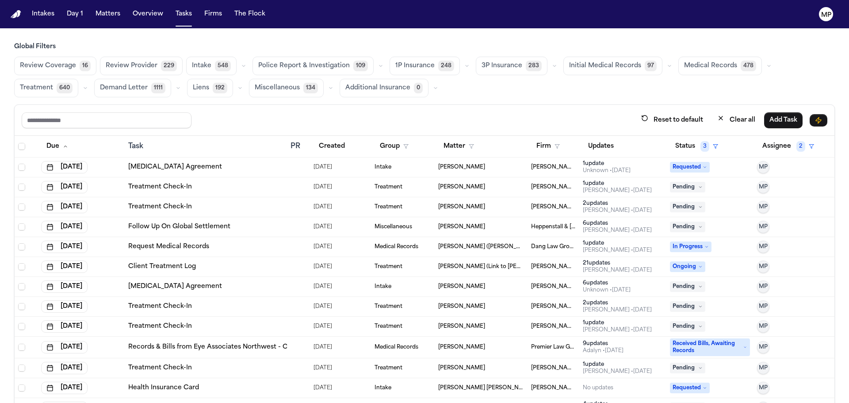
click at [420, 173] on td "Intake" at bounding box center [403, 167] width 64 height 20
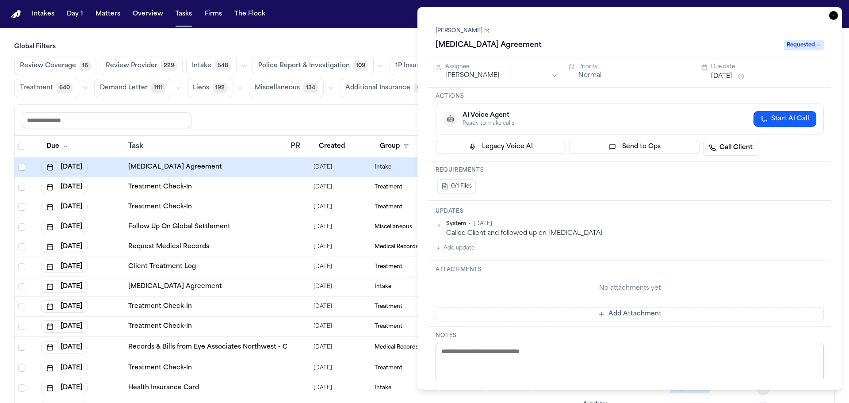
click at [715, 76] on button "Aug 13, 2025" at bounding box center [721, 76] width 21 height 9
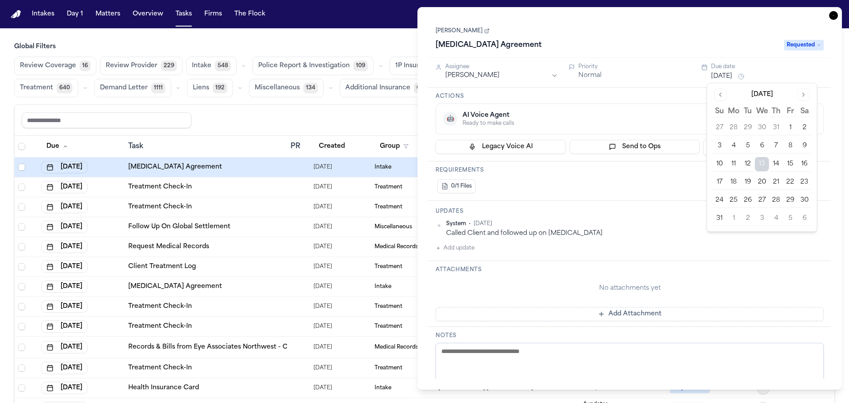
click at [776, 164] on button "14" at bounding box center [776, 164] width 14 height 14
click at [690, 93] on div "Actions 🤖 AI Voice Agent Ready to make calls Start AI Call Legacy Voice AI Send…" at bounding box center [630, 125] width 403 height 74
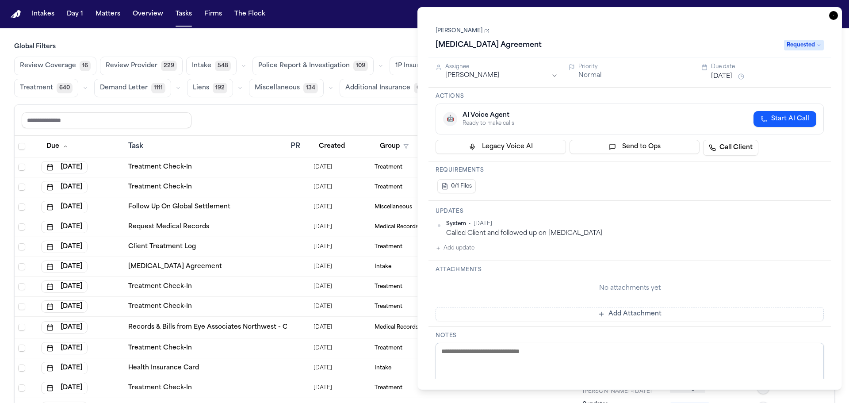
click at [830, 17] on icon "button" at bounding box center [833, 15] width 9 height 9
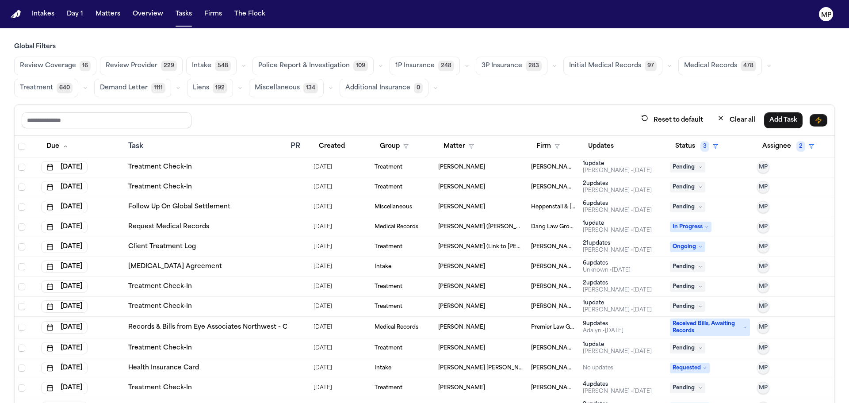
click at [482, 169] on div "[PERSON_NAME]" at bounding box center [481, 167] width 86 height 7
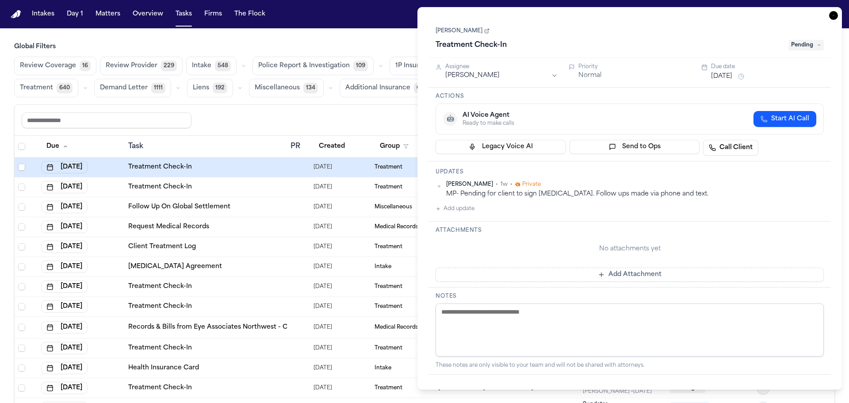
click at [733, 78] on button "Aug 13, 2025" at bounding box center [721, 76] width 21 height 9
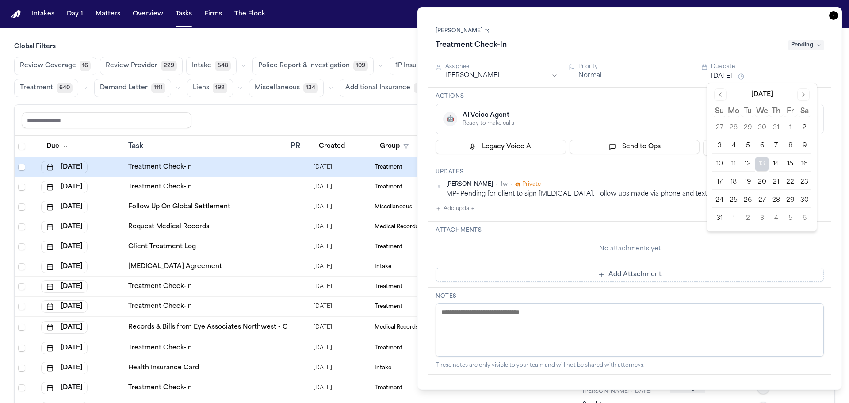
click at [774, 161] on button "14" at bounding box center [776, 164] width 14 height 14
click at [656, 33] on div "Maria Herrera Treatment Check-In Pending" at bounding box center [630, 38] width 388 height 27
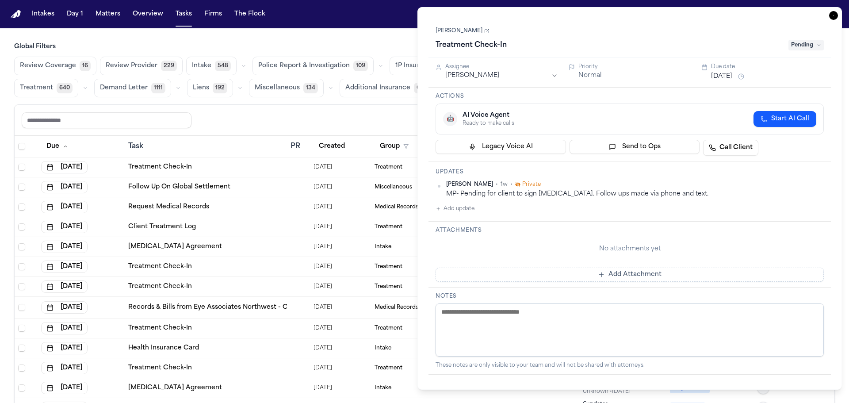
click at [834, 15] on icon "button" at bounding box center [833, 15] width 9 height 9
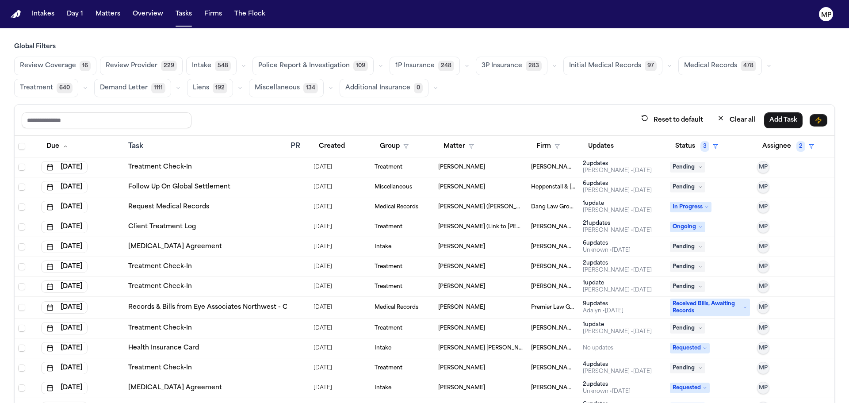
click at [413, 166] on div "Treatment" at bounding box center [403, 167] width 57 height 7
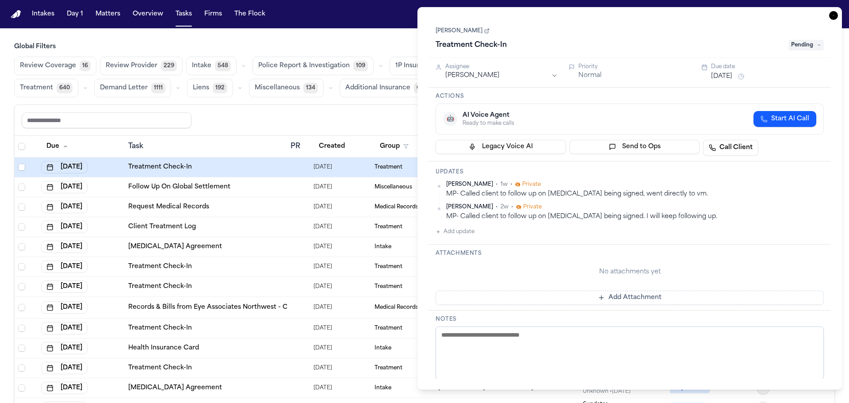
click at [733, 75] on button "Aug 13, 2025" at bounding box center [721, 76] width 21 height 9
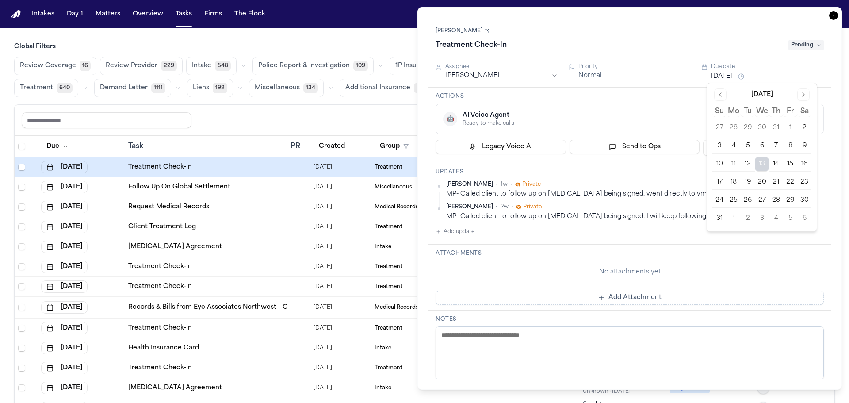
click at [779, 166] on button "14" at bounding box center [776, 164] width 14 height 14
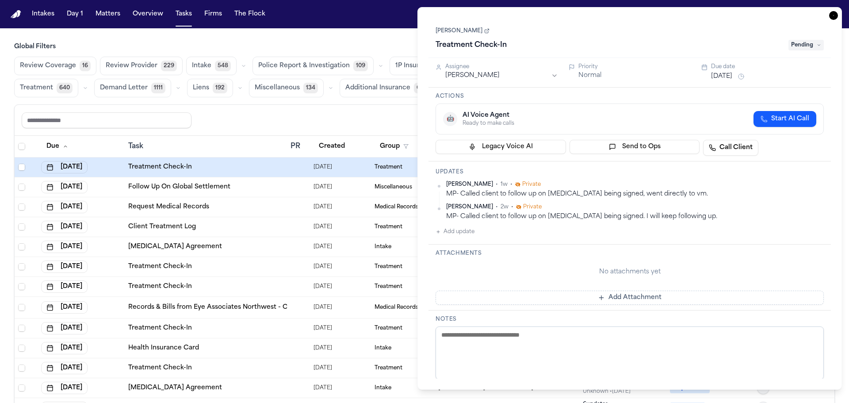
click at [641, 104] on div "🤖 AI Voice Agent Ready to make calls Start AI Call" at bounding box center [630, 119] width 388 height 31
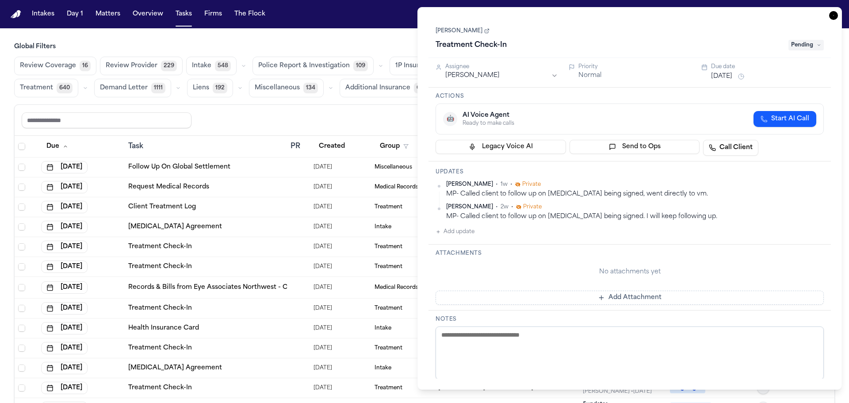
click at [831, 17] on icon "button" at bounding box center [833, 15] width 9 height 9
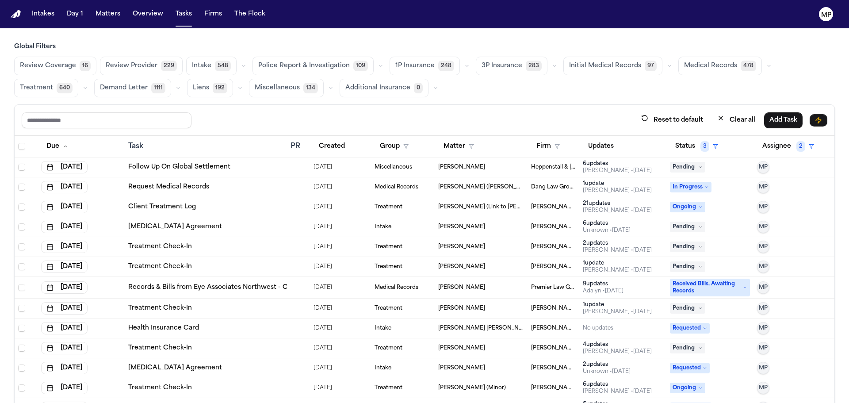
click at [393, 170] on span "Miscellaneous" at bounding box center [394, 167] width 38 height 7
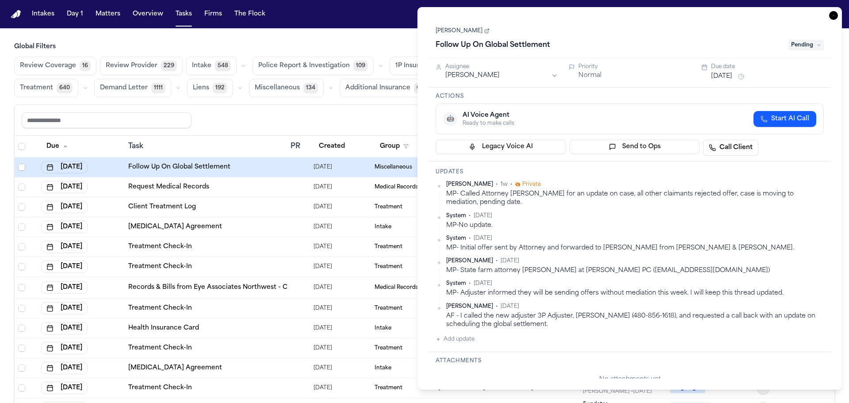
click at [720, 70] on div "Due date Aug 13, 2025" at bounding box center [767, 72] width 113 height 19
click at [721, 76] on button "Aug 13, 2025" at bounding box center [721, 76] width 21 height 9
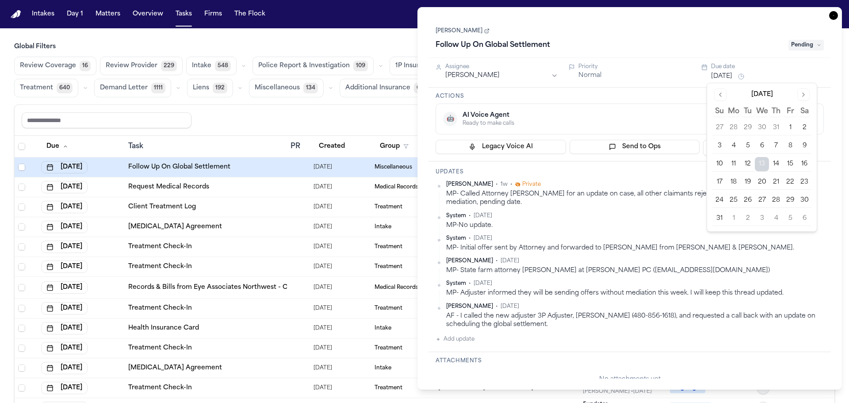
click at [775, 162] on button "14" at bounding box center [776, 164] width 14 height 14
drag, startPoint x: 597, startPoint y: 84, endPoint x: 616, endPoint y: 91, distance: 20.6
click at [598, 84] on div "Assignee Michelle Pimienta Priority Normal Due date Aug 13, 2025" at bounding box center [630, 73] width 403 height 30
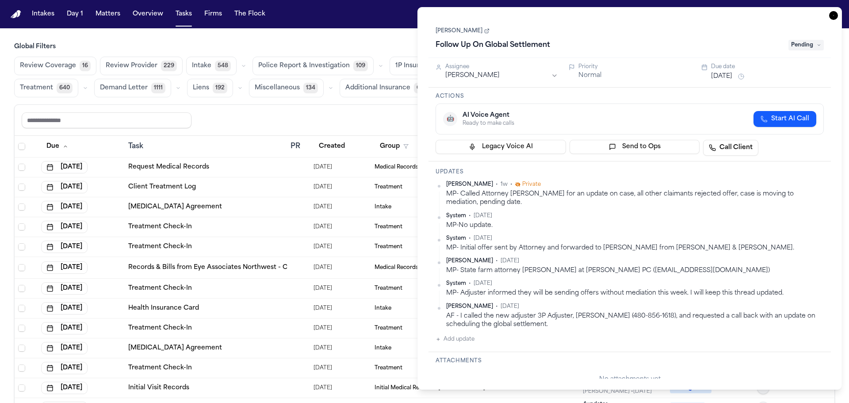
click at [833, 16] on icon "button" at bounding box center [833, 15] width 9 height 9
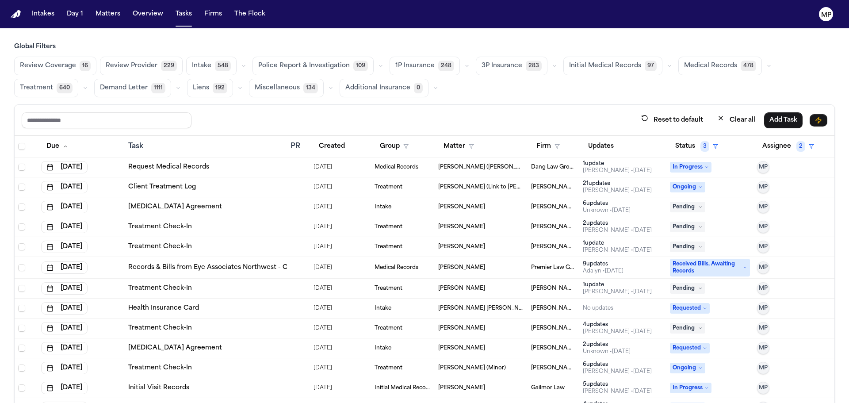
click at [424, 172] on td "Medical Records" at bounding box center [403, 167] width 64 height 20
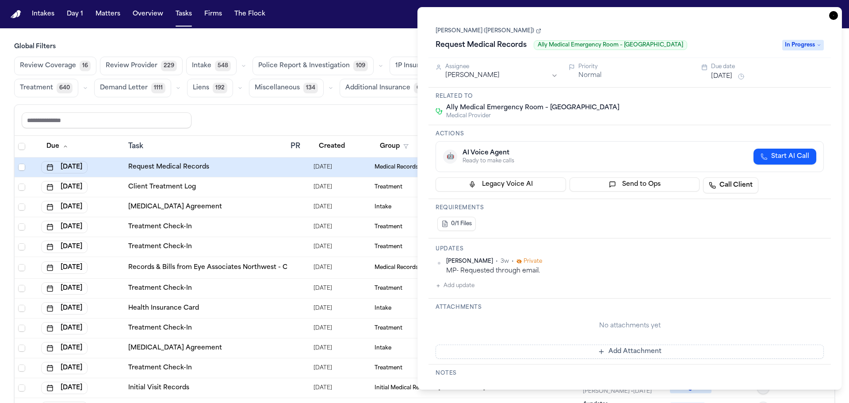
click at [733, 77] on button "Aug 13, 2025" at bounding box center [721, 76] width 21 height 9
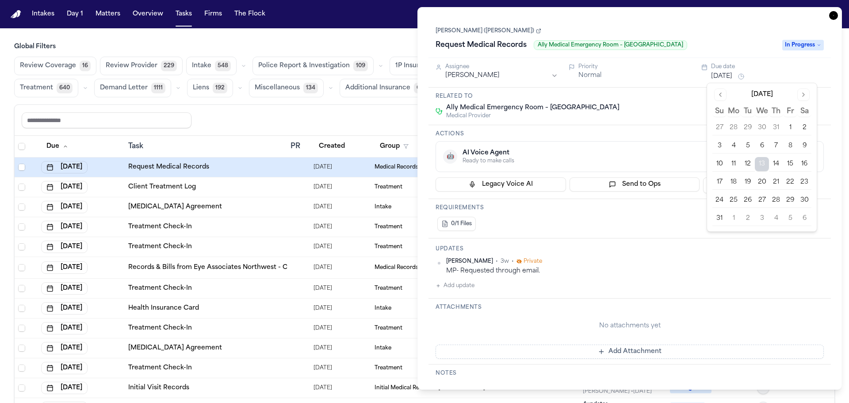
click at [778, 169] on button "14" at bounding box center [776, 164] width 14 height 14
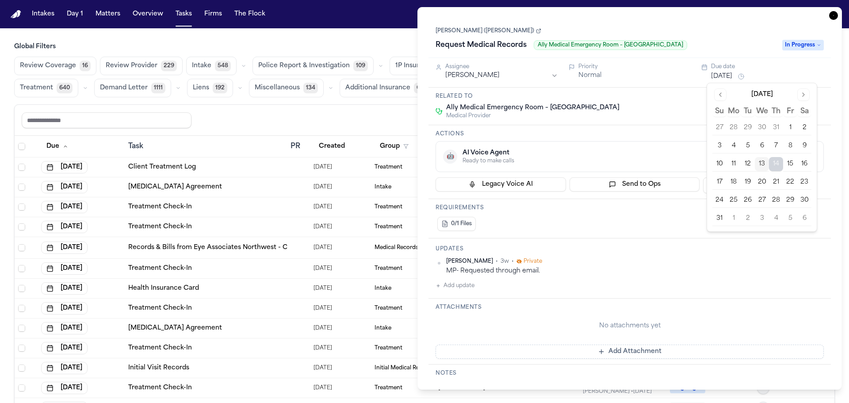
click at [614, 110] on div "Ally Medical Emergency Room – Round Rock Medical Provider" at bounding box center [630, 112] width 388 height 16
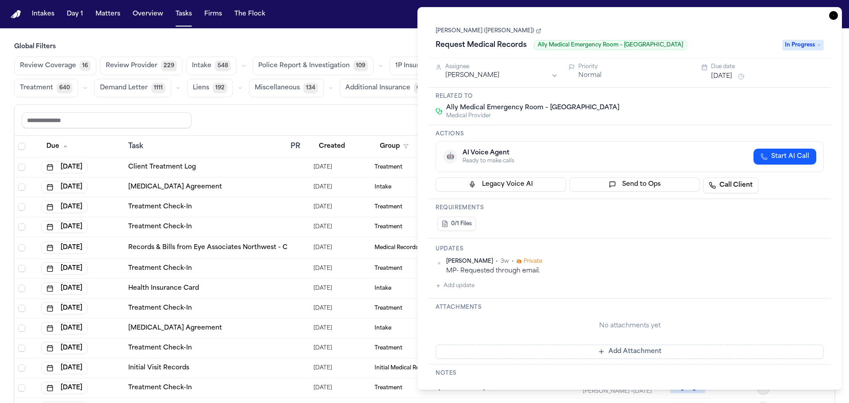
click at [830, 18] on icon "button" at bounding box center [833, 15] width 9 height 9
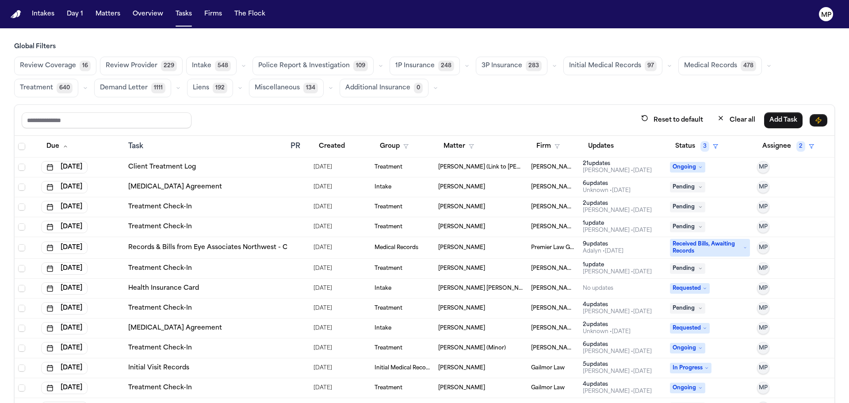
click at [499, 171] on td "[PERSON_NAME] (Link to [PERSON_NAME])" at bounding box center [481, 167] width 93 height 20
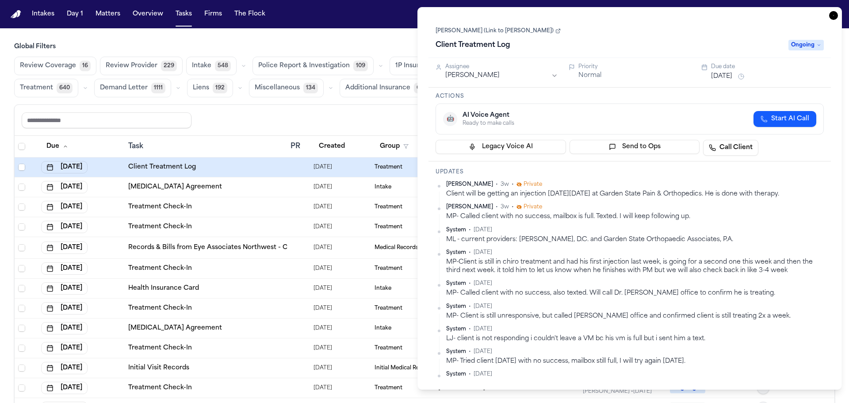
click at [729, 75] on button "Aug 13, 2025" at bounding box center [721, 76] width 21 height 9
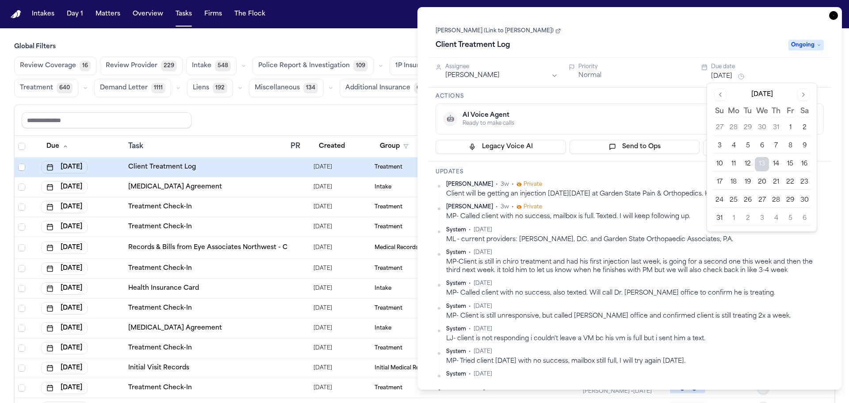
click at [774, 165] on button "14" at bounding box center [776, 164] width 14 height 14
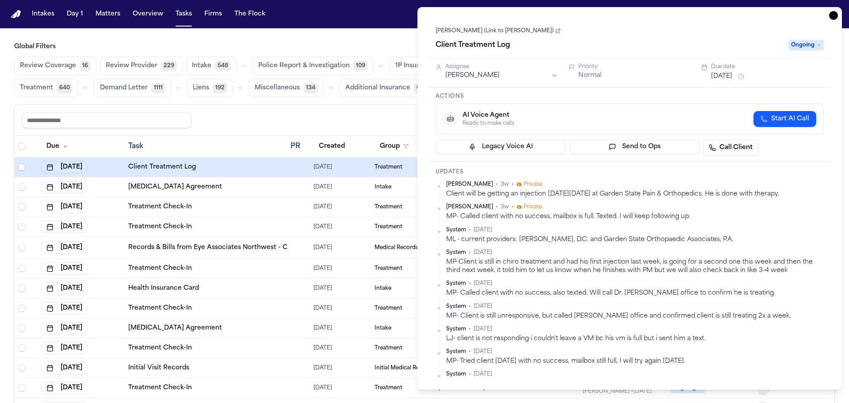
click at [636, 103] on div "Actions 🤖 AI Voice Agent Ready to make calls Start AI Call Legacy Voice AI Send…" at bounding box center [630, 125] width 403 height 74
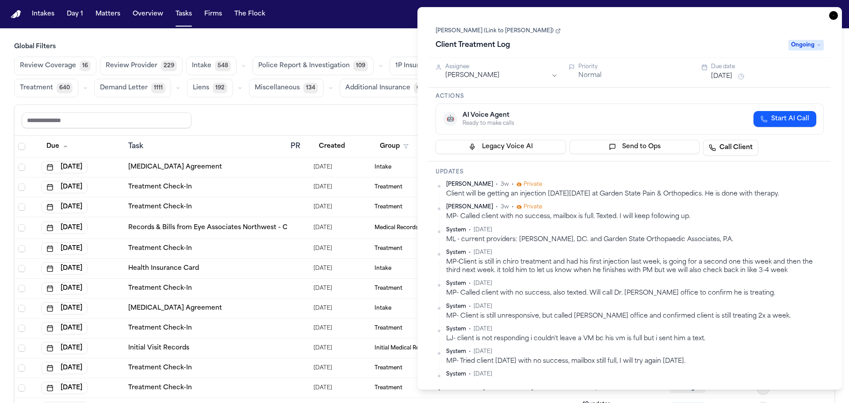
click at [834, 15] on icon "button" at bounding box center [833, 15] width 9 height 9
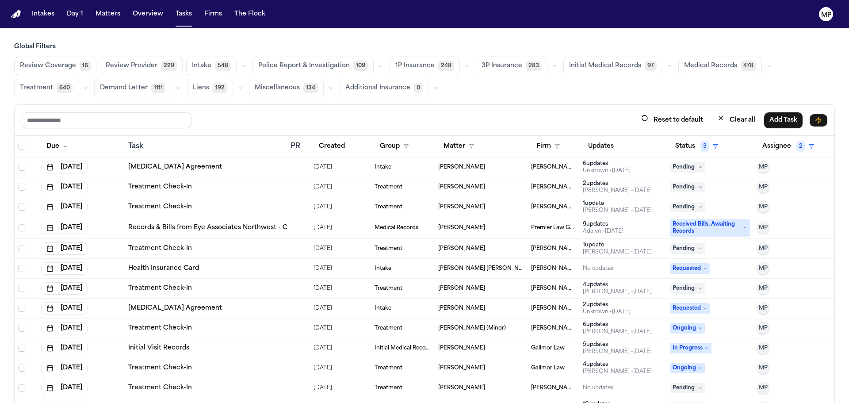
click at [277, 168] on div "[MEDICAL_DATA] Agreement" at bounding box center [205, 167] width 155 height 9
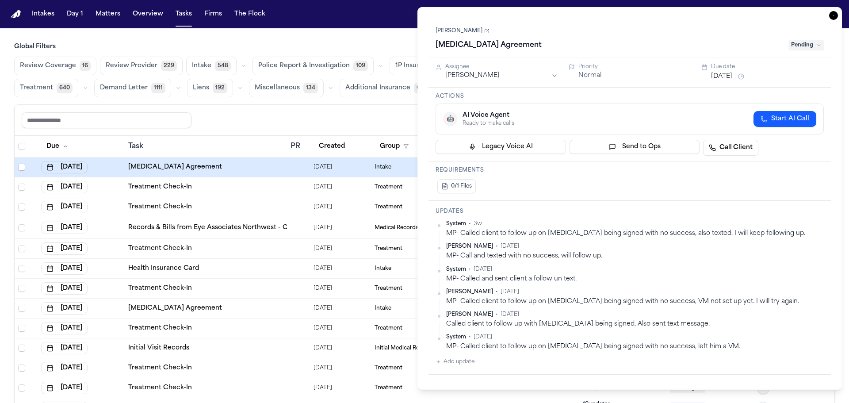
click at [736, 72] on div "Aug 13, 2025" at bounding box center [767, 76] width 113 height 11
click at [733, 74] on button "Aug 13, 2025" at bounding box center [721, 76] width 21 height 9
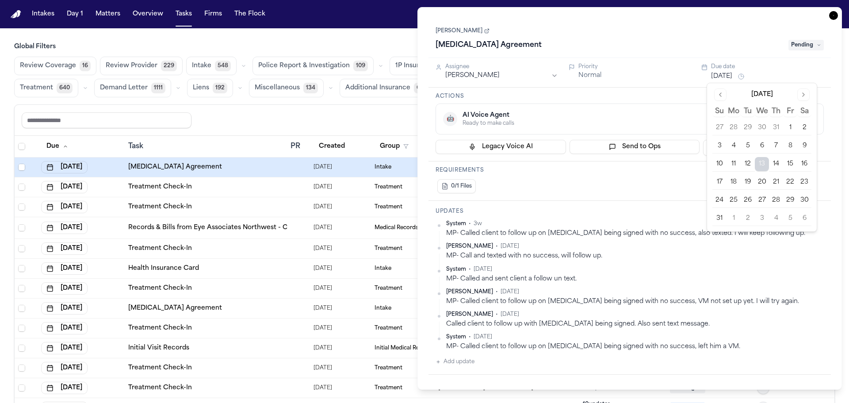
click at [787, 164] on button "15" at bounding box center [790, 164] width 14 height 14
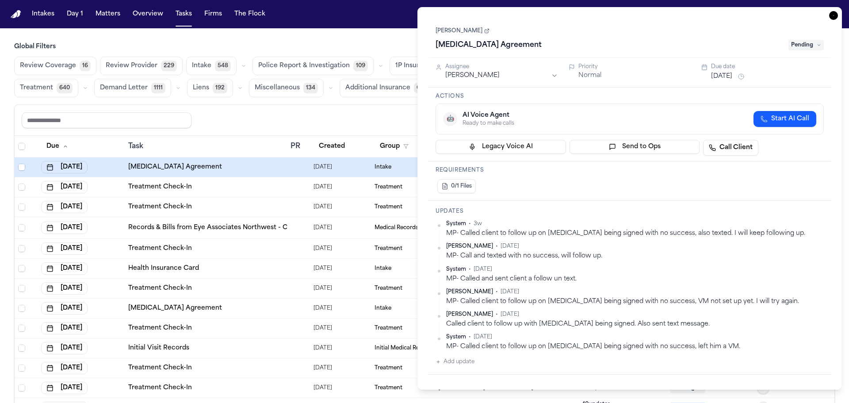
click at [672, 100] on div "Actions 🤖 AI Voice Agent Ready to make calls Start AI Call Legacy Voice AI Send…" at bounding box center [630, 125] width 403 height 74
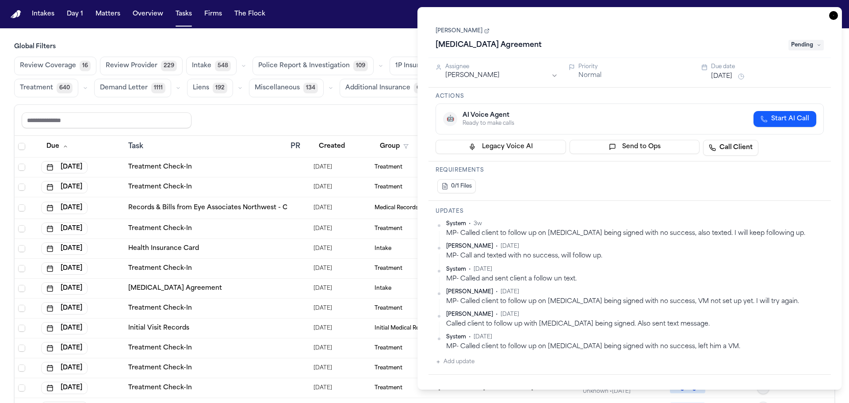
click at [833, 15] on icon "button" at bounding box center [833, 15] width 9 height 9
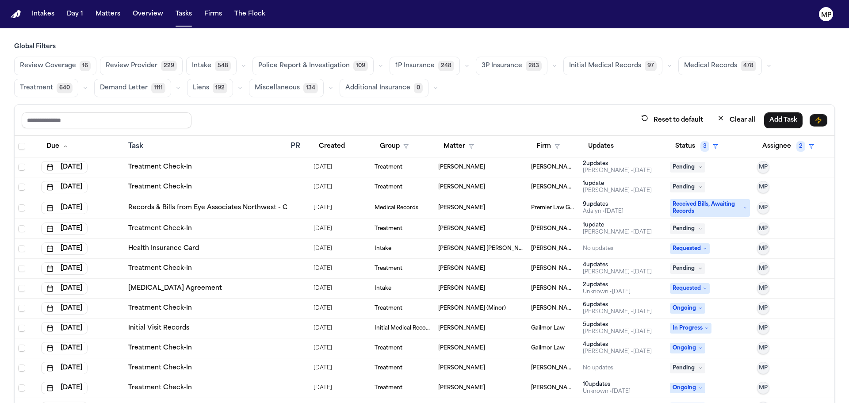
click at [246, 165] on div "Treatment Check-In" at bounding box center [205, 167] width 155 height 9
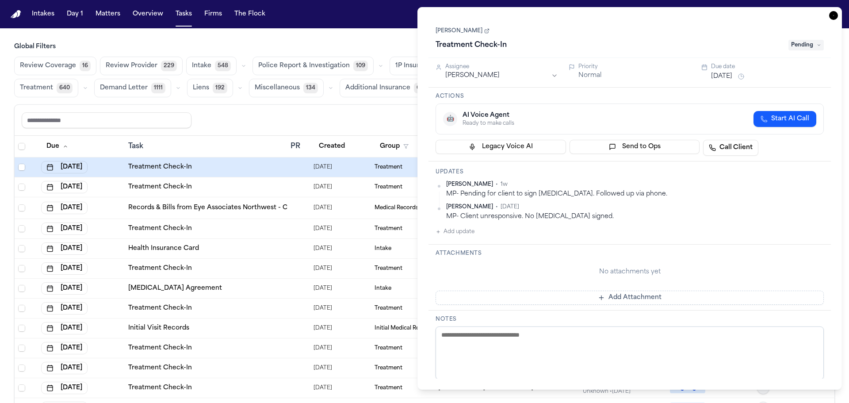
click at [713, 76] on button "Aug 13, 2025" at bounding box center [721, 76] width 21 height 9
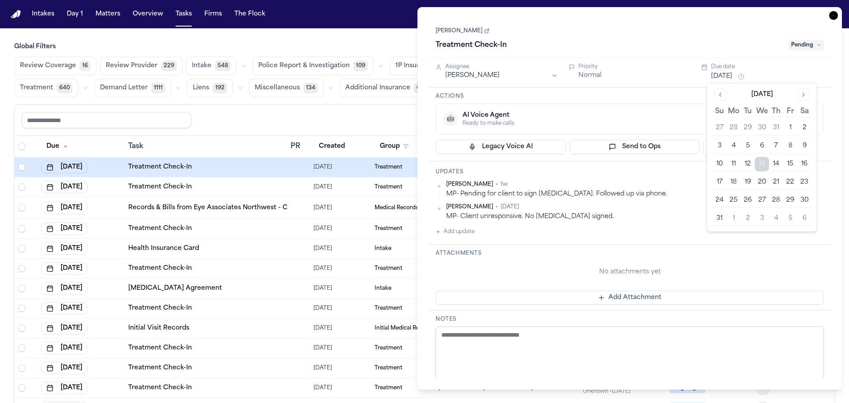
click at [779, 163] on button "14" at bounding box center [776, 164] width 14 height 14
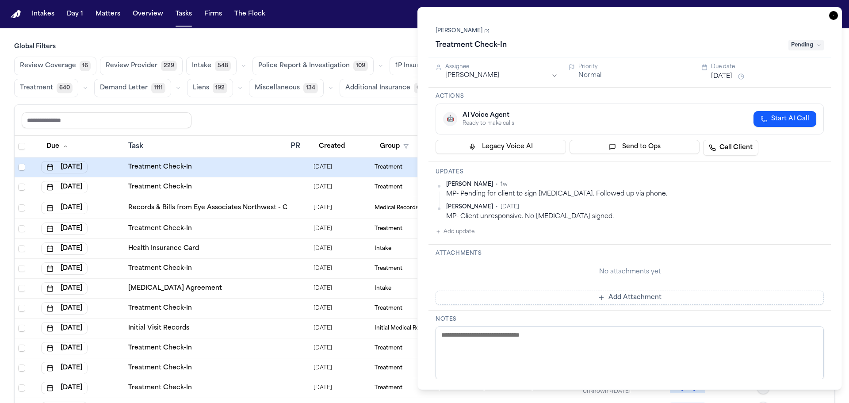
click at [629, 85] on div "Assignee Michelle Pimienta Priority Normal Due date Aug 14, 2025" at bounding box center [630, 73] width 403 height 30
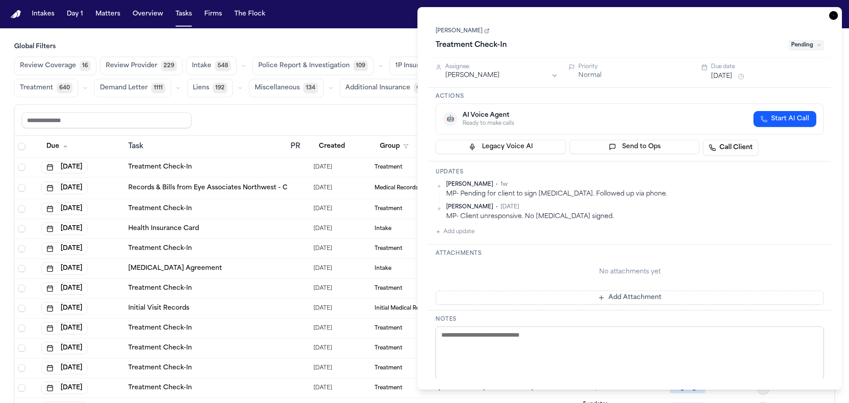
click at [835, 14] on icon "button" at bounding box center [833, 15] width 9 height 9
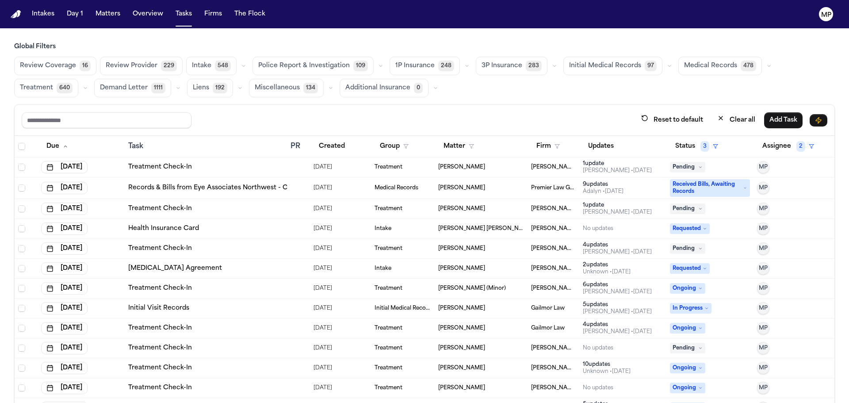
click at [217, 173] on td "Treatment Check-In" at bounding box center [206, 167] width 162 height 20
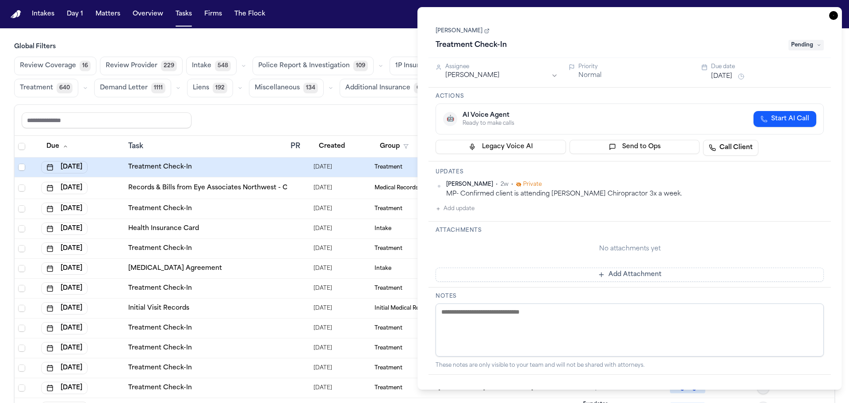
click at [733, 79] on button "Aug 13, 2025" at bounding box center [721, 76] width 21 height 9
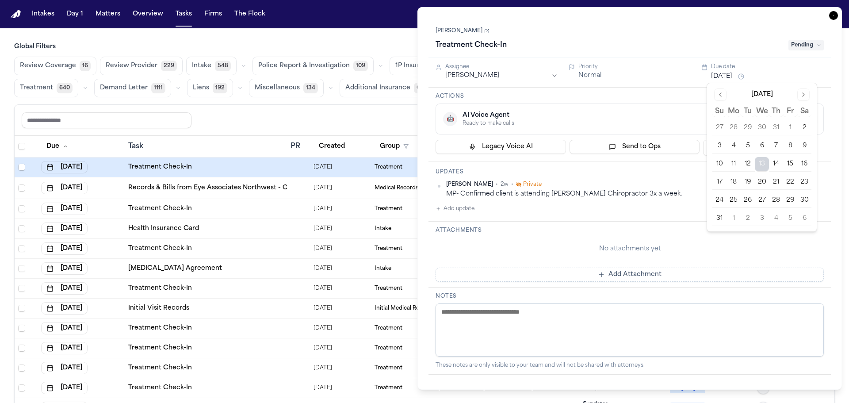
click at [736, 182] on button "18" at bounding box center [734, 182] width 14 height 14
click at [655, 106] on div "🤖 AI Voice Agent Ready to make calls Start AI Call" at bounding box center [630, 119] width 388 height 31
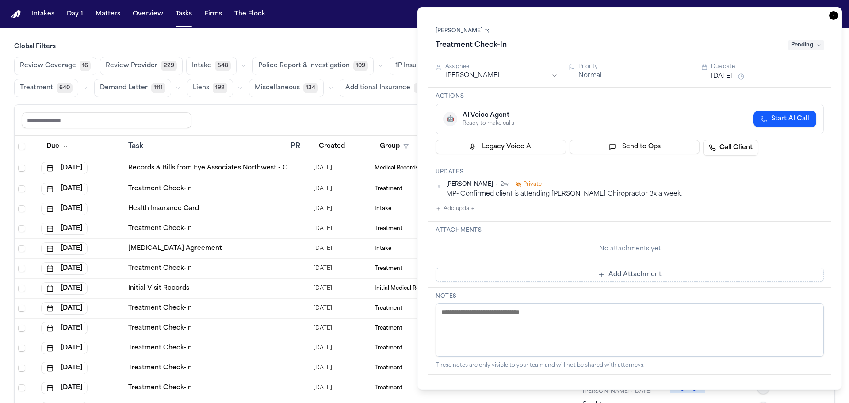
click at [836, 16] on icon "button" at bounding box center [833, 15] width 9 height 9
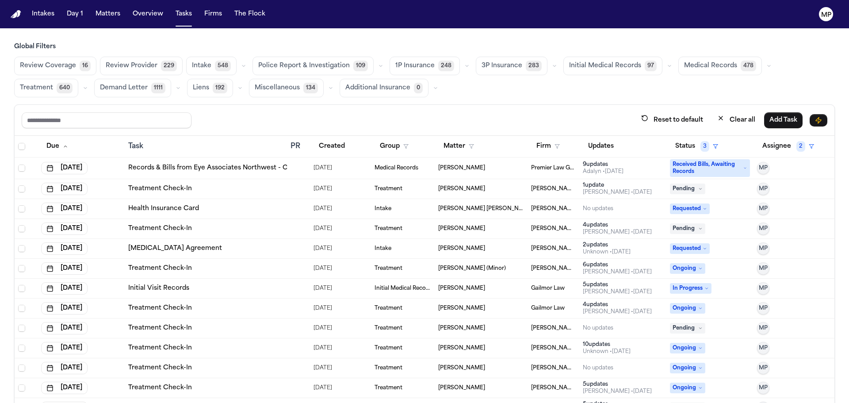
click at [506, 173] on td "[PERSON_NAME]" at bounding box center [481, 168] width 93 height 22
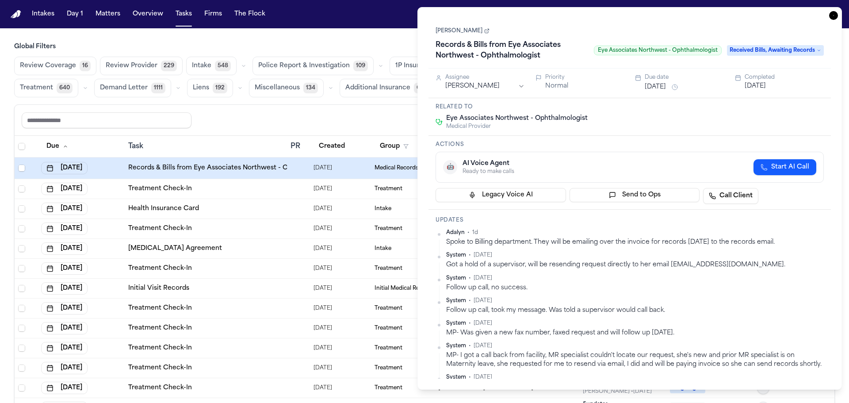
click at [664, 86] on button "Aug 13, 2025" at bounding box center [655, 87] width 21 height 9
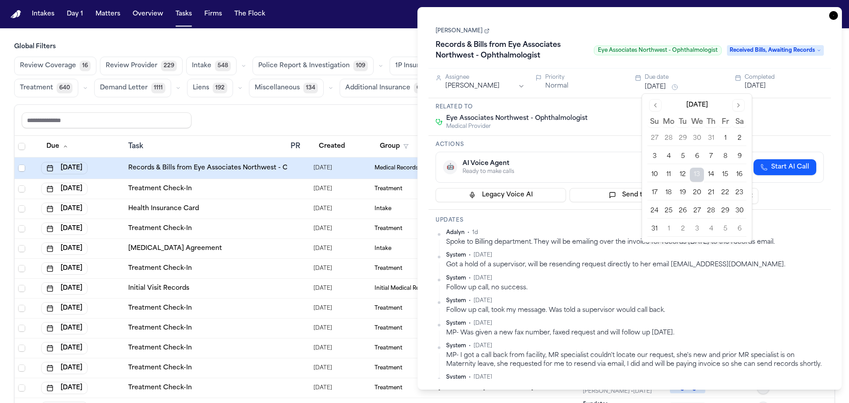
click at [787, 121] on div "Eye Associates Northwest - Ophthalmologist Medical Provider" at bounding box center [630, 122] width 388 height 16
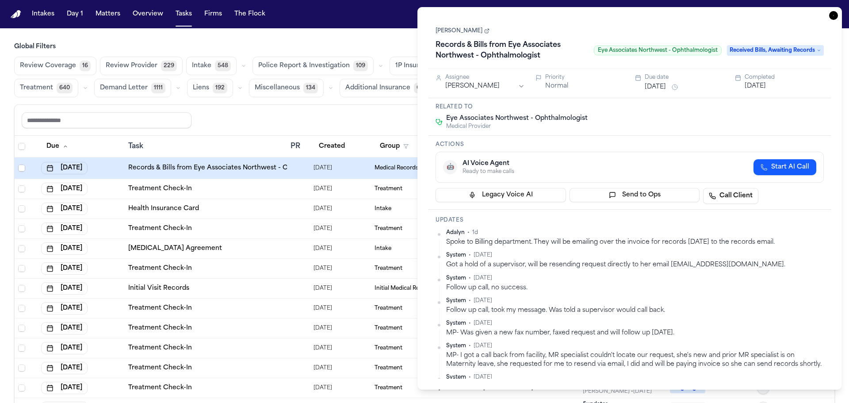
click at [664, 92] on div "Assignee Michelle Pimienta Priority Normal Due date Aug 13, 2025 Completed May …" at bounding box center [630, 84] width 403 height 30
click at [665, 87] on button "Aug 13, 2025" at bounding box center [655, 87] width 21 height 9
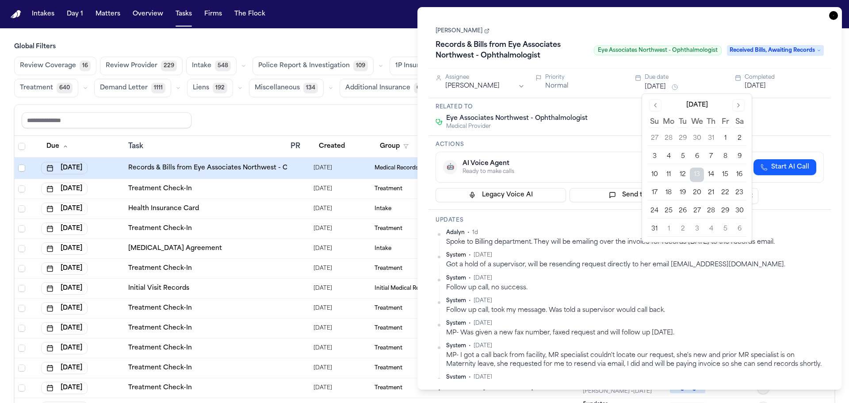
click at [708, 175] on button "14" at bounding box center [711, 175] width 14 height 14
click at [611, 142] on h3 "Actions" at bounding box center [630, 144] width 388 height 7
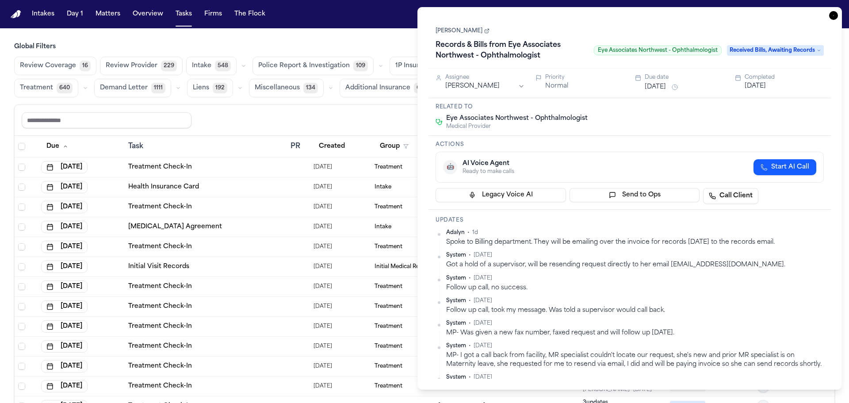
click at [834, 20] on div "Task Details Sharon Jones Records & Bills from Eye Associates Northwest - Ophth…" at bounding box center [630, 198] width 425 height 383
click at [834, 18] on icon "button" at bounding box center [833, 15] width 9 height 9
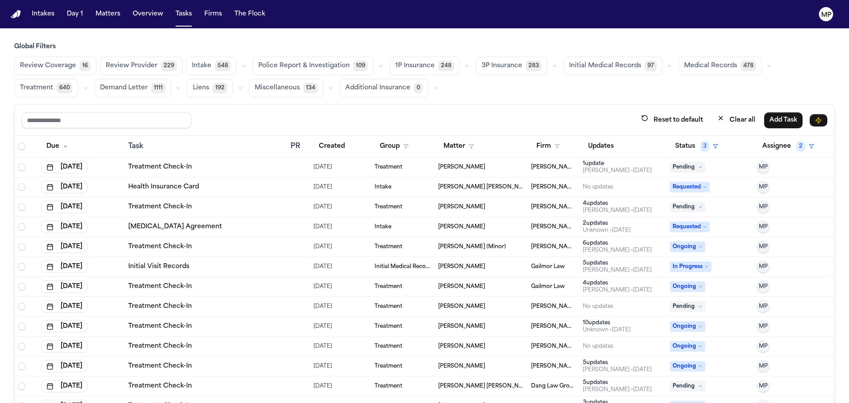
click at [287, 170] on td at bounding box center [298, 167] width 23 height 20
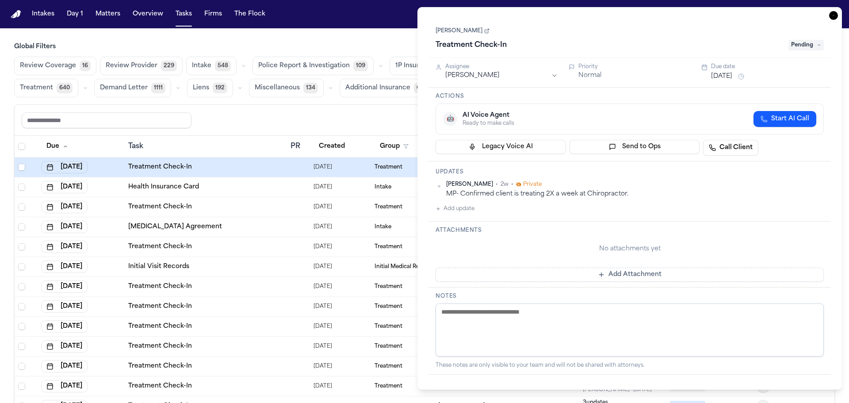
click at [725, 76] on button "Aug 13, 2025" at bounding box center [721, 76] width 21 height 9
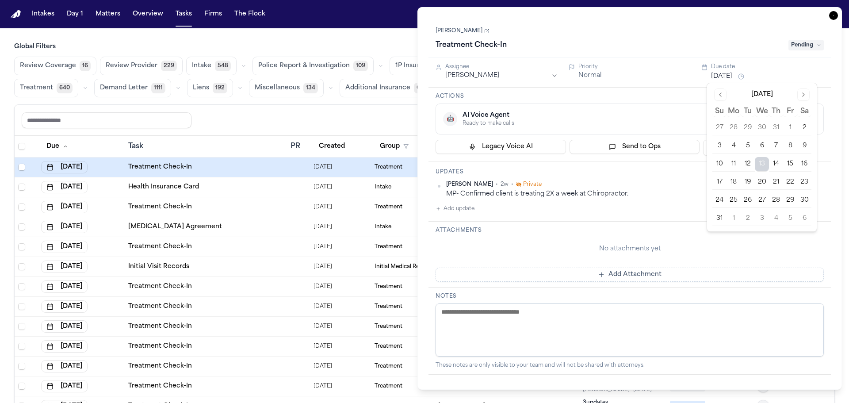
click at [733, 186] on button "18" at bounding box center [734, 182] width 14 height 14
click at [658, 123] on div "🤖 AI Voice Agent Ready to make calls Start AI Call" at bounding box center [629, 119] width 373 height 16
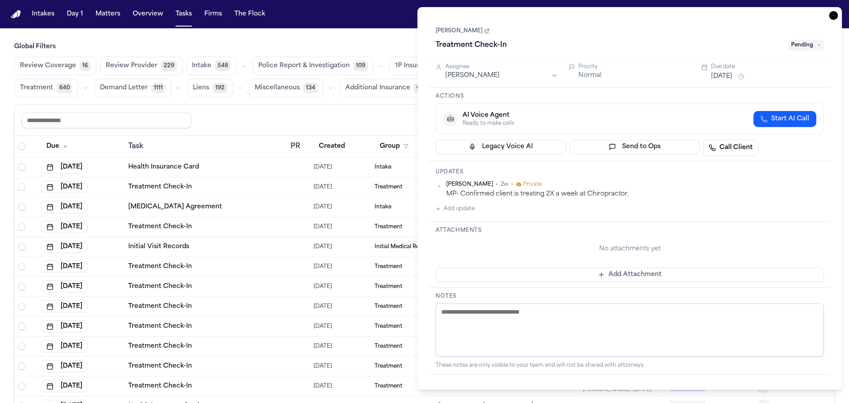
click at [833, 13] on icon "button" at bounding box center [833, 15] width 9 height 9
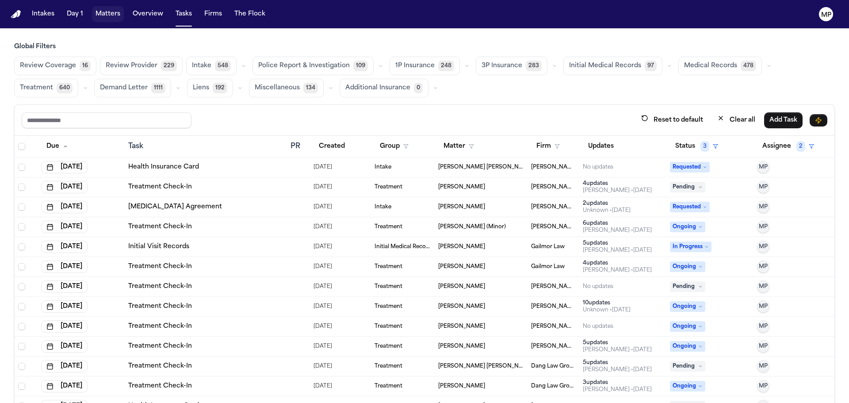
click at [107, 15] on button "Matters" at bounding box center [108, 14] width 32 height 16
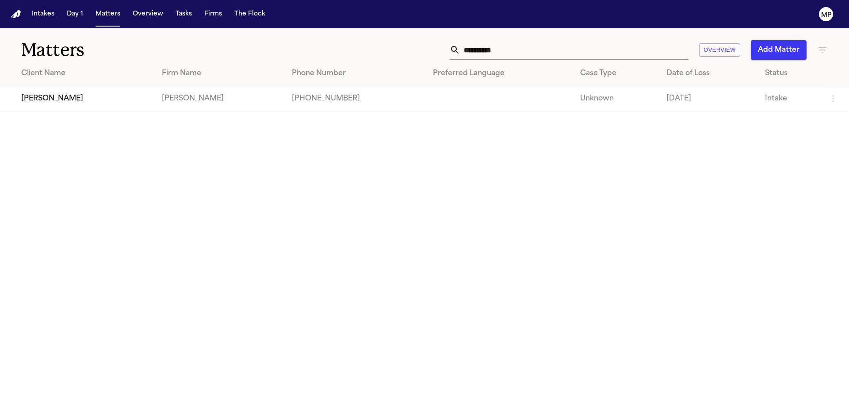
drag, startPoint x: 523, startPoint y: 51, endPoint x: 234, endPoint y: 56, distance: 289.3
click at [234, 56] on div "**********" at bounding box center [424, 44] width 849 height 33
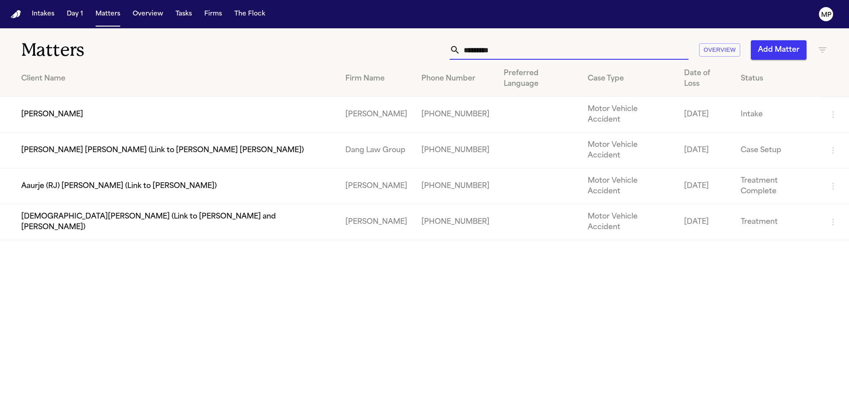
type input "*********"
click at [251, 100] on td "[PERSON_NAME]" at bounding box center [169, 115] width 338 height 36
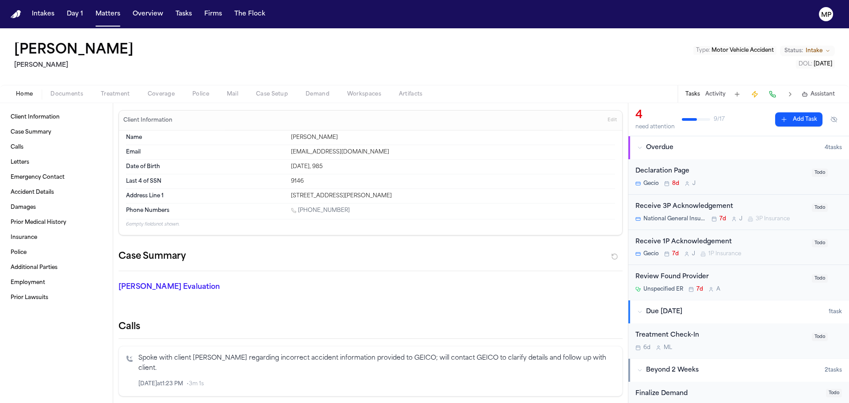
click at [748, 203] on div "Receive 3P Acknowledgement" at bounding box center [721, 207] width 171 height 10
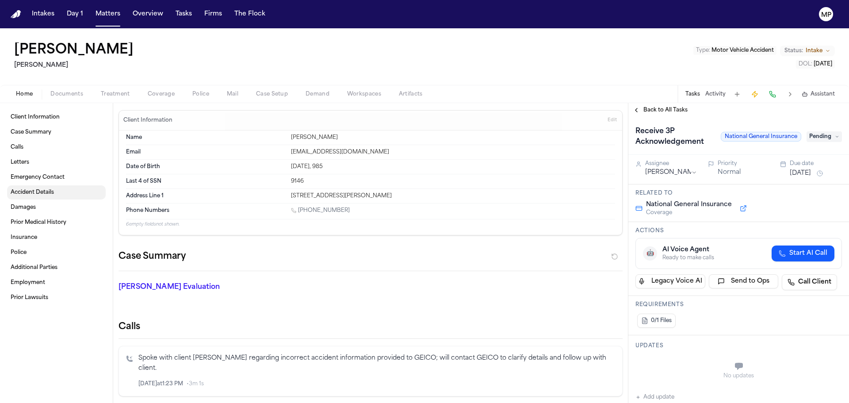
click at [42, 195] on span "Accident Details" at bounding box center [32, 192] width 43 height 7
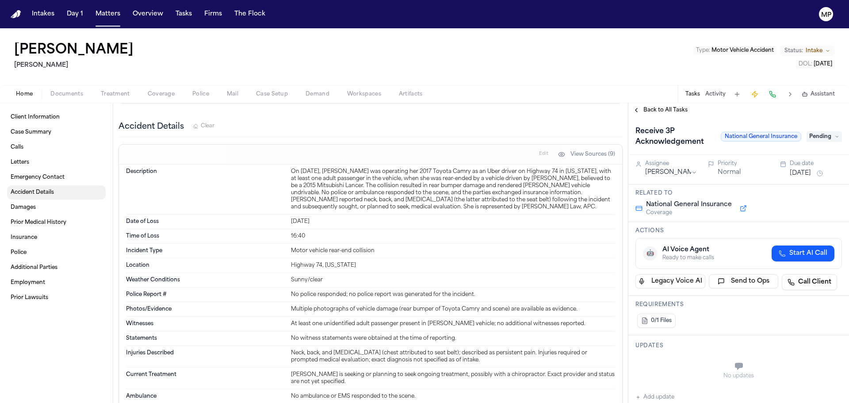
scroll to position [866, 0]
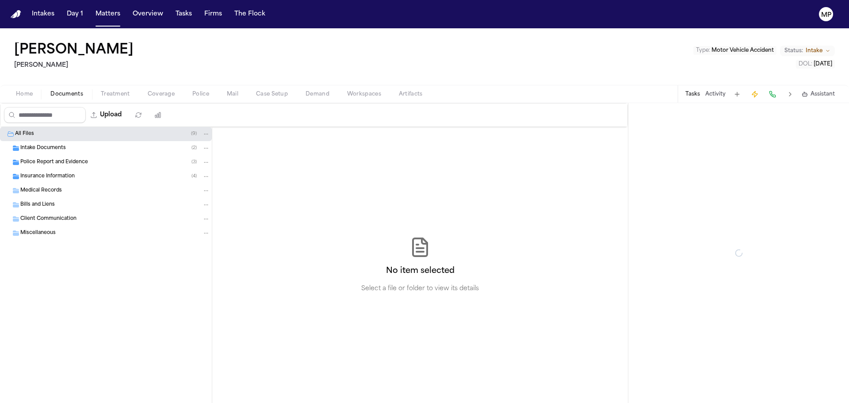
click at [75, 94] on span "Documents" at bounding box center [66, 94] width 33 height 7
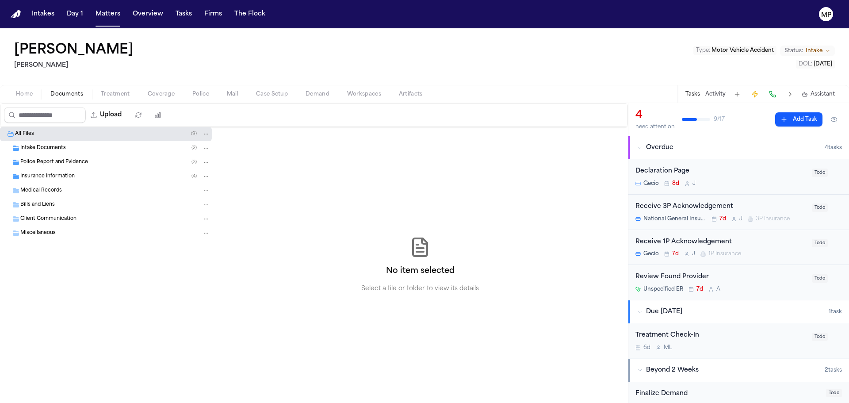
click at [84, 177] on div "Insurance Information ( 4 )" at bounding box center [115, 177] width 190 height 8
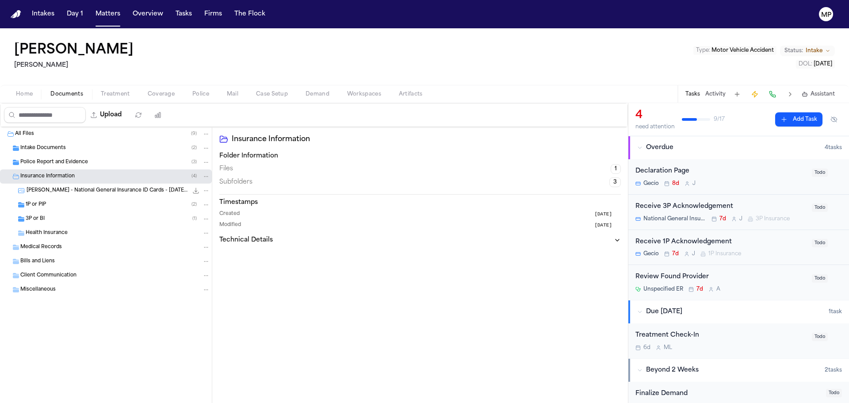
click at [83, 213] on div "3P or BI ( 1 )" at bounding box center [106, 219] width 212 height 14
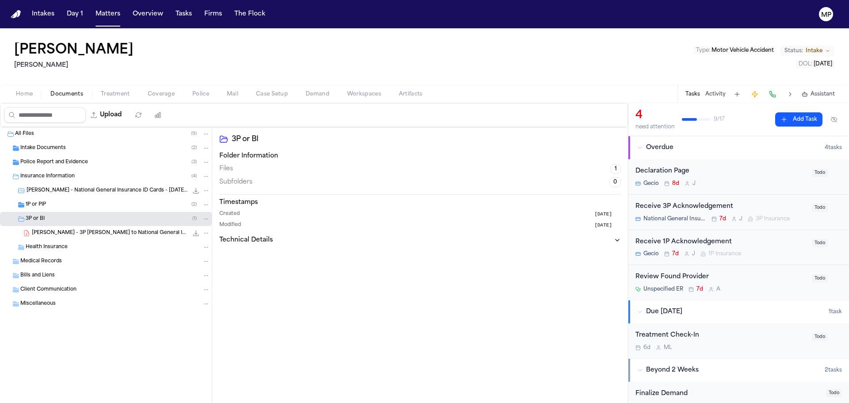
click at [93, 231] on span "A. Hernandez - 3P LOR to National General Insurance - 8.5.25" at bounding box center [110, 234] width 156 height 8
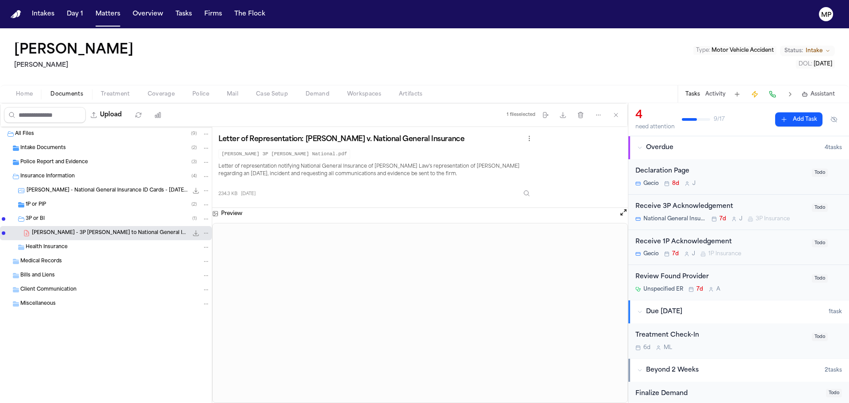
click at [17, 96] on span "Home" at bounding box center [24, 94] width 17 height 7
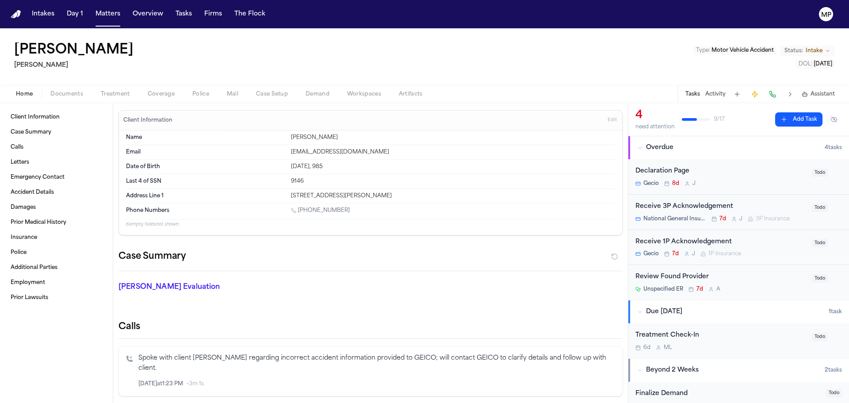
click at [61, 96] on span "Documents" at bounding box center [66, 94] width 33 height 7
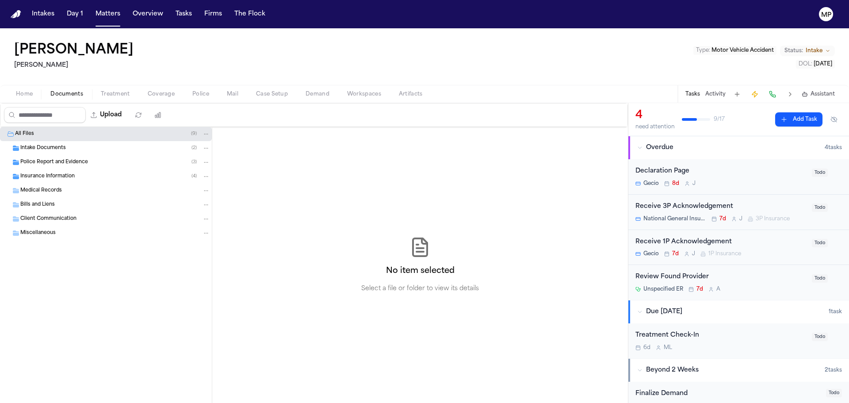
click at [52, 234] on span "Miscellaneous" at bounding box center [37, 234] width 35 height 8
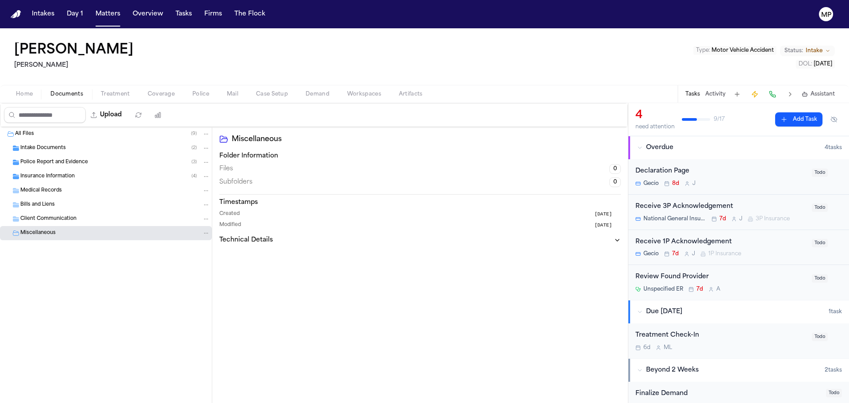
click at [61, 176] on span "Insurance Information" at bounding box center [47, 177] width 54 height 8
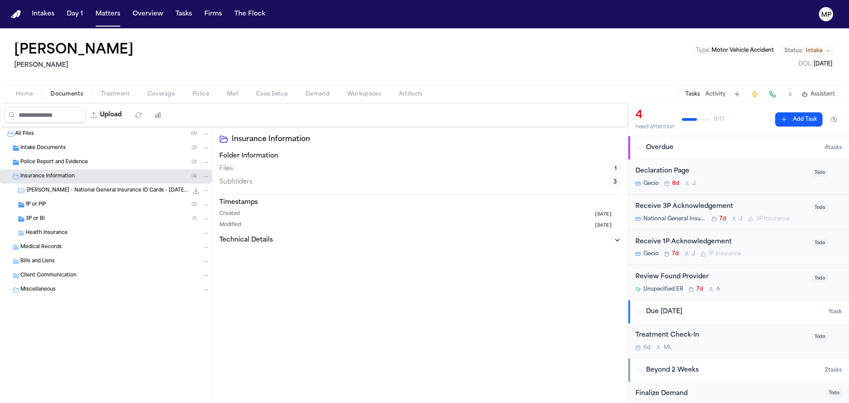
click at [64, 161] on span "Police Report and Evidence" at bounding box center [54, 163] width 68 height 8
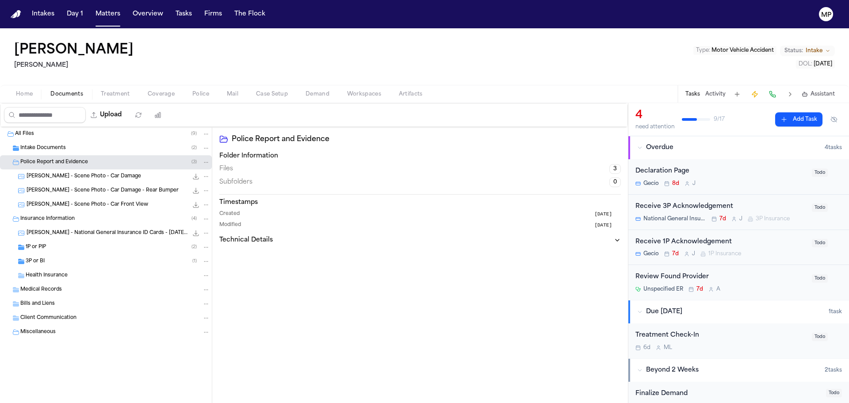
click at [61, 176] on span "A. Hernandez - Scene Photo - Car Damage" at bounding box center [84, 177] width 115 height 8
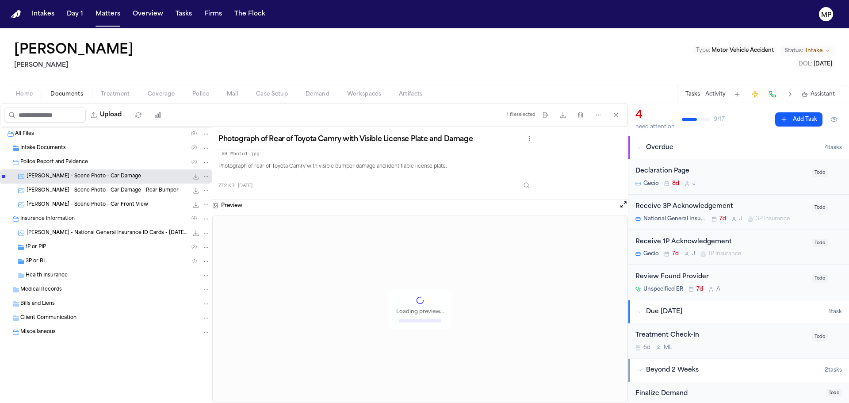
click at [61, 189] on span "A. Hernandez - Scene Photo - Car Damage - Rear Bumper" at bounding box center [103, 191] width 152 height 8
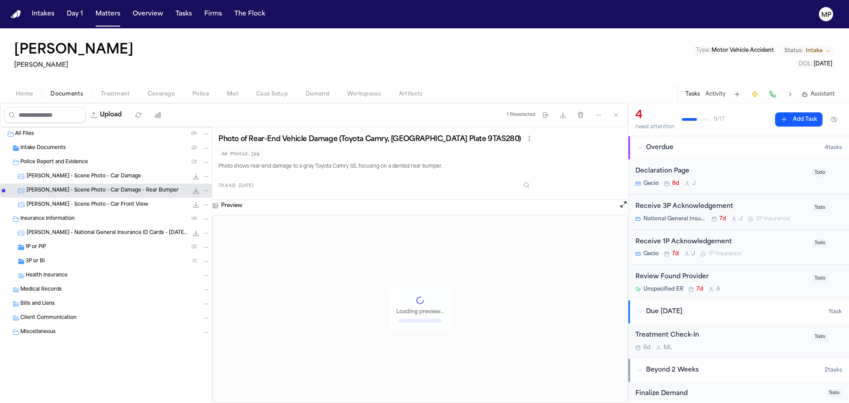
click at [62, 204] on span "A. Hernandez - Scene Photo - Car Front View" at bounding box center [88, 205] width 122 height 8
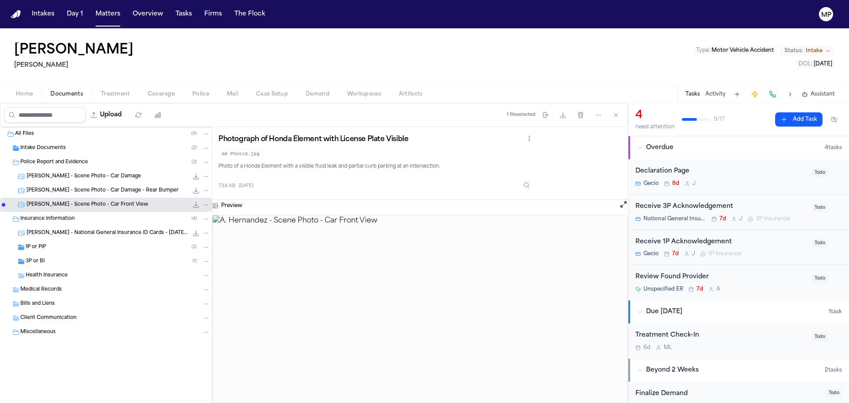
click at [56, 147] on span "Intake Documents" at bounding box center [43, 149] width 46 height 8
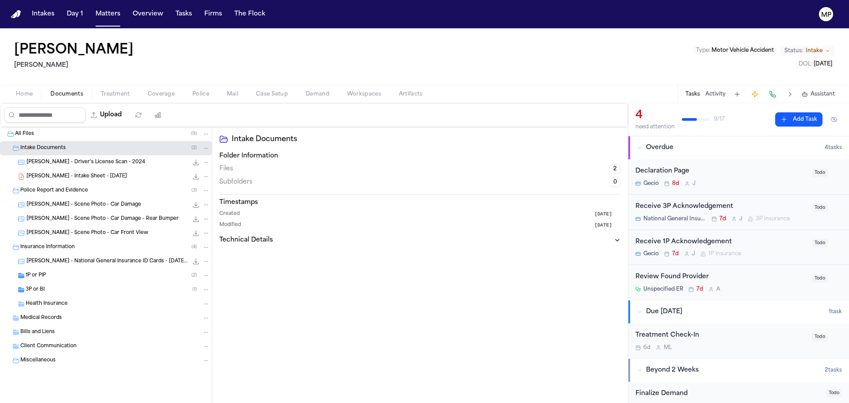
click at [58, 176] on span "A. Hernandez - Intake Sheet - 8.5.25" at bounding box center [77, 177] width 100 height 8
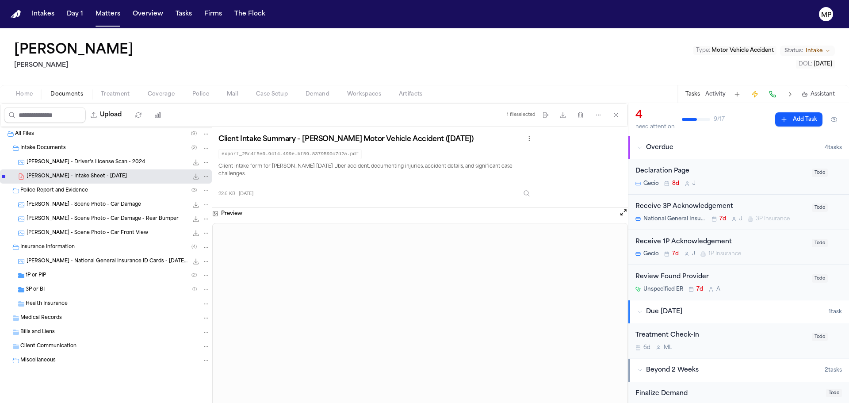
click at [26, 94] on span "Home" at bounding box center [24, 94] width 17 height 7
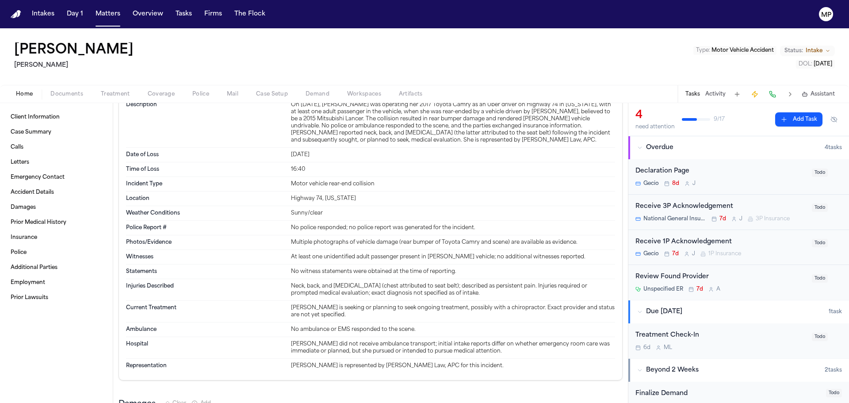
scroll to position [840, 0]
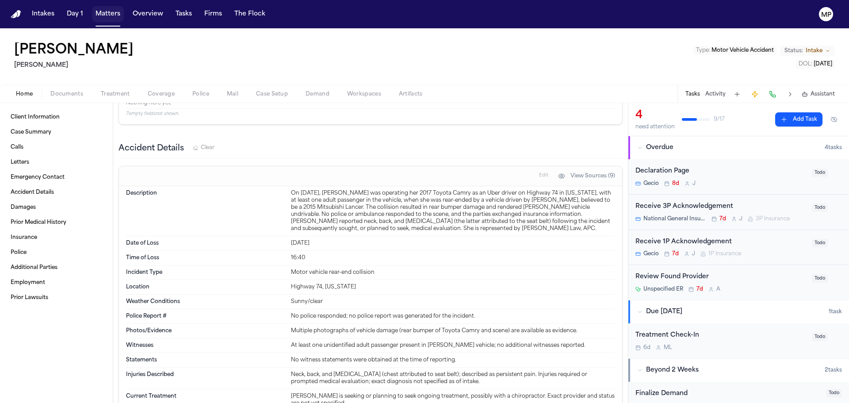
click at [99, 15] on button "Matters" at bounding box center [108, 14] width 32 height 16
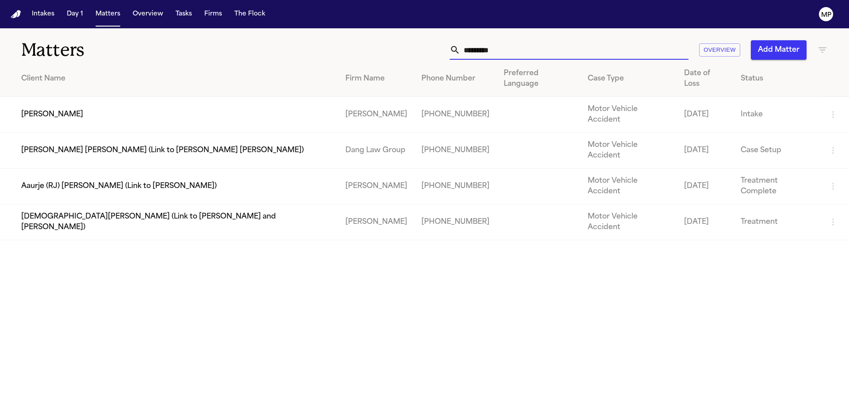
drag, startPoint x: 409, startPoint y: 39, endPoint x: 299, endPoint y: 31, distance: 110.9
click at [299, 31] on div "Matters ********* Overview Add Matter" at bounding box center [424, 44] width 849 height 33
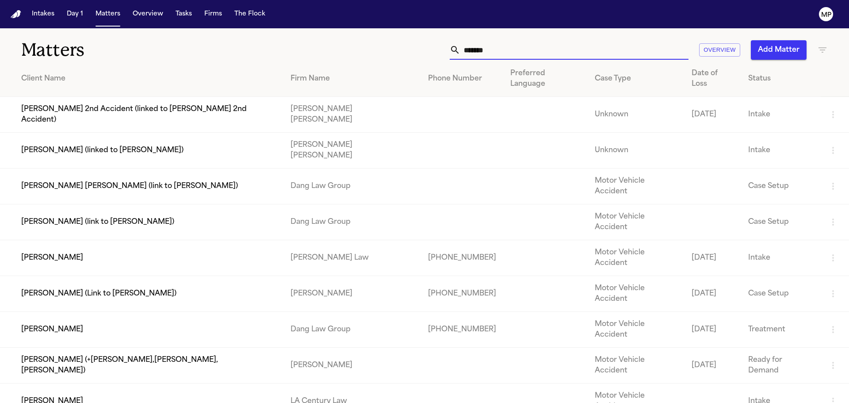
type input "*******"
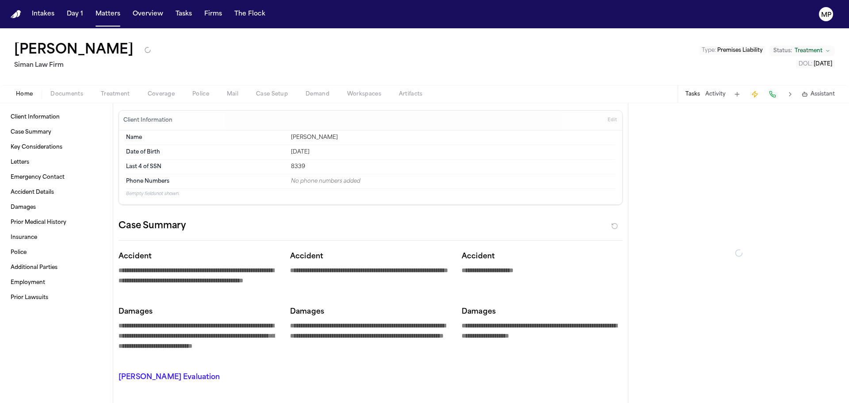
type textarea "*"
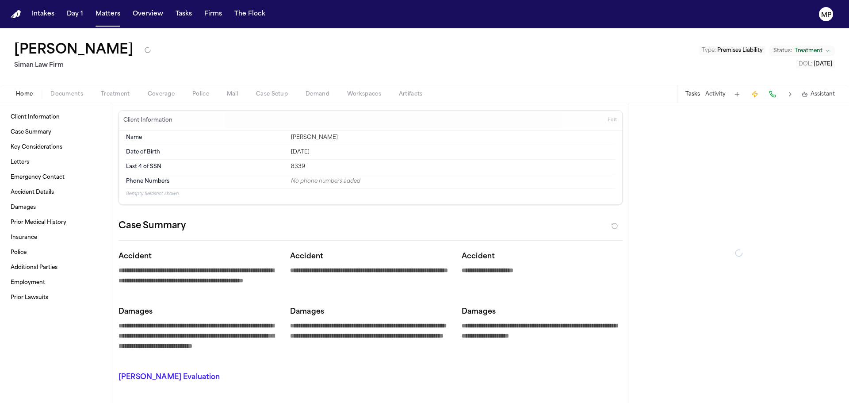
type textarea "*"
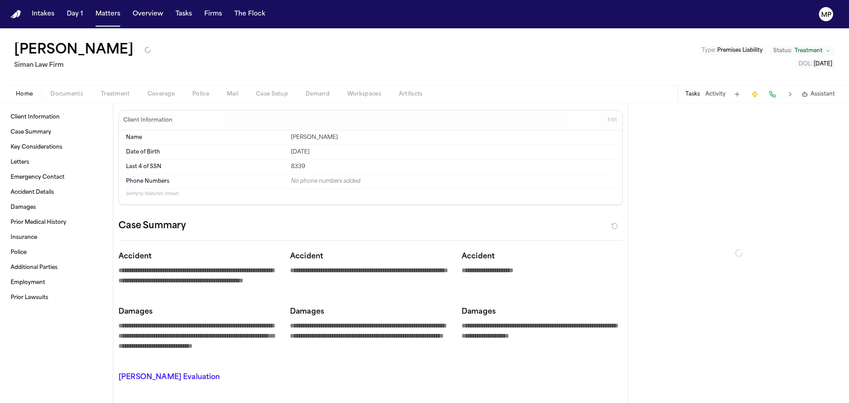
type textarea "*"
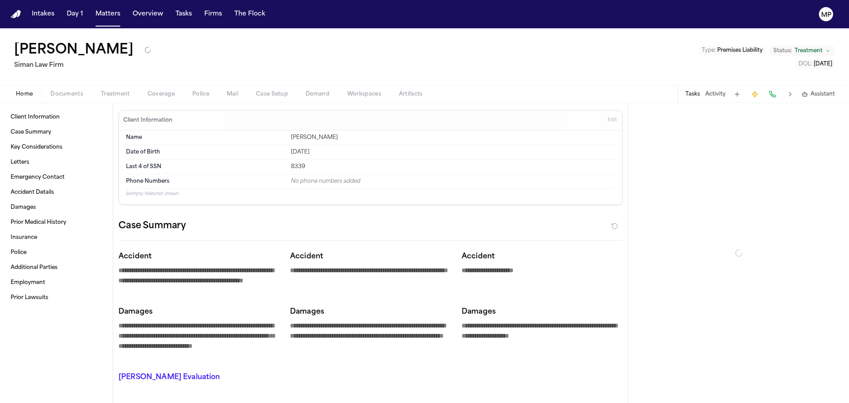
type textarea "*"
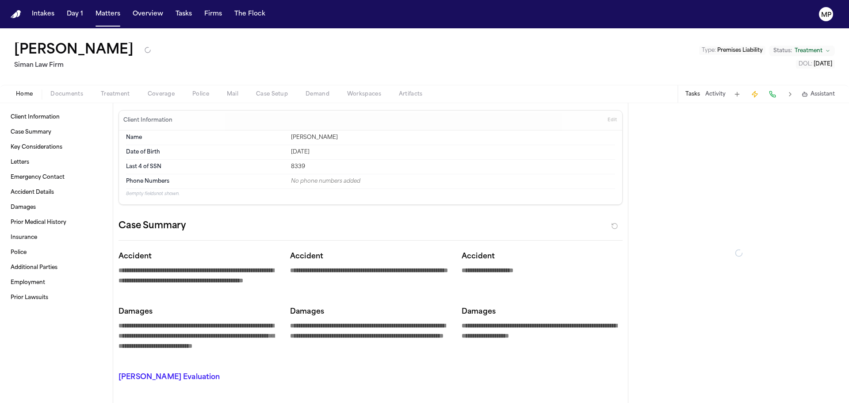
type textarea "*"
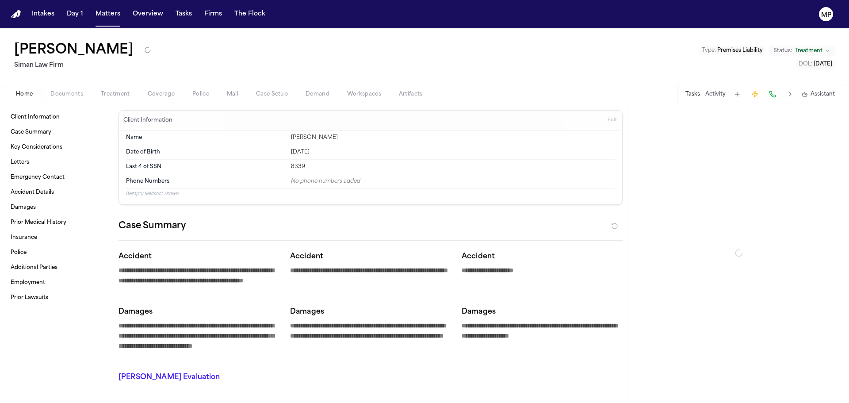
type textarea "*"
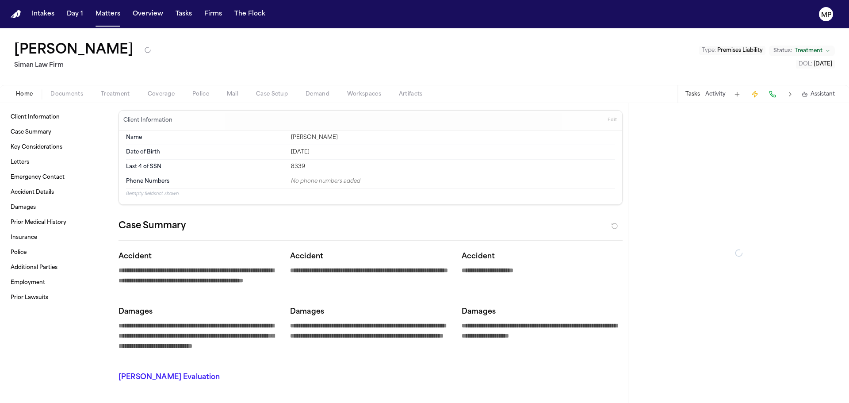
type textarea "*"
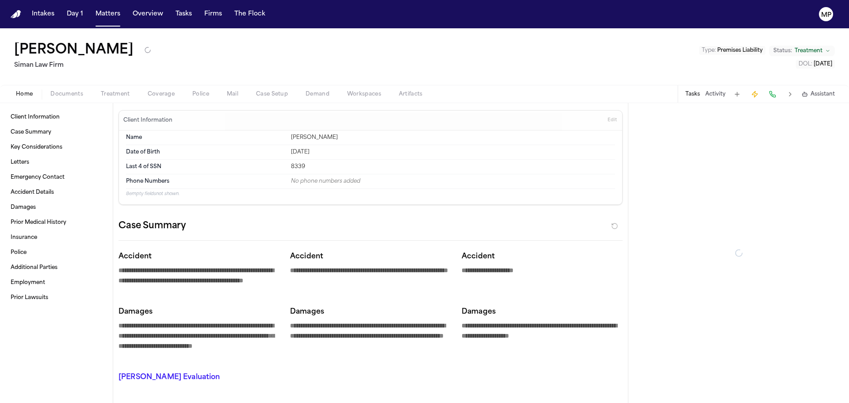
type textarea "*"
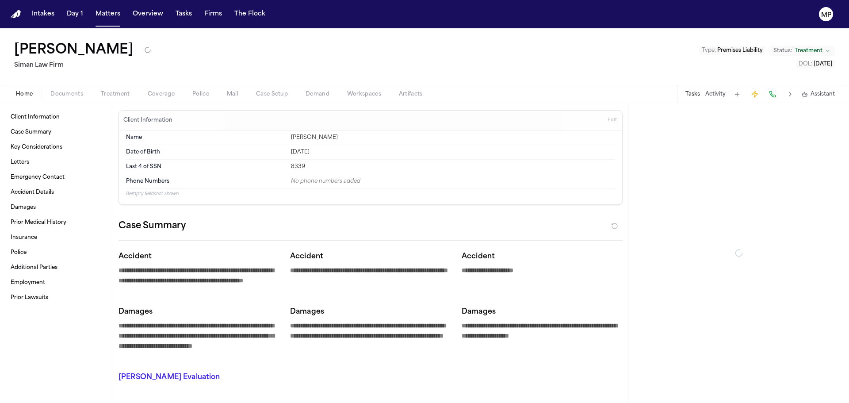
type textarea "*"
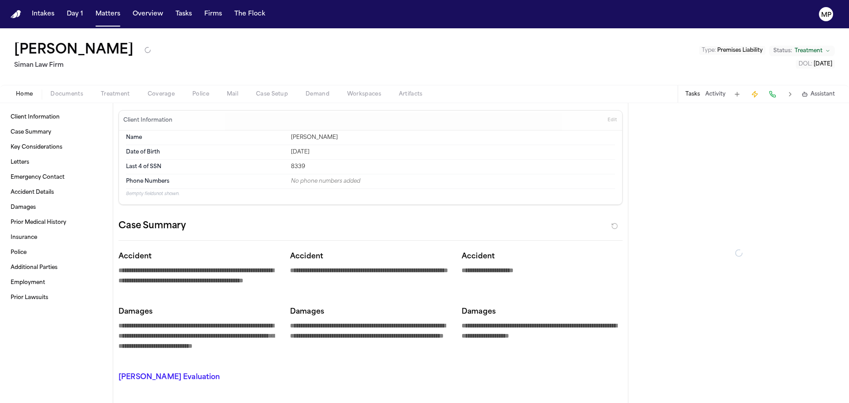
type textarea "*"
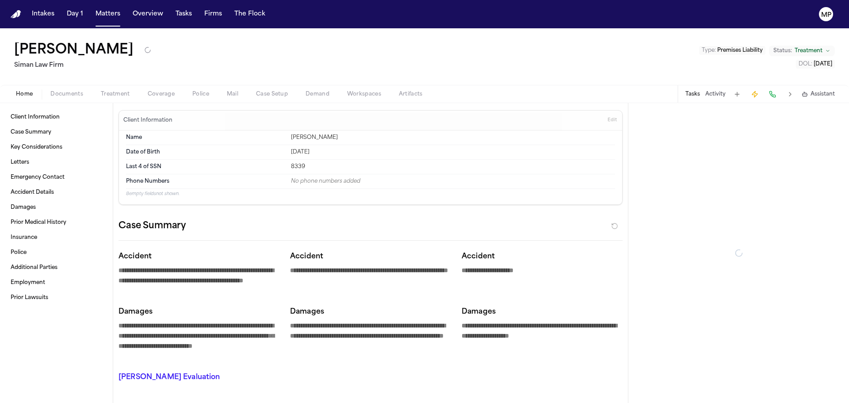
type textarea "*"
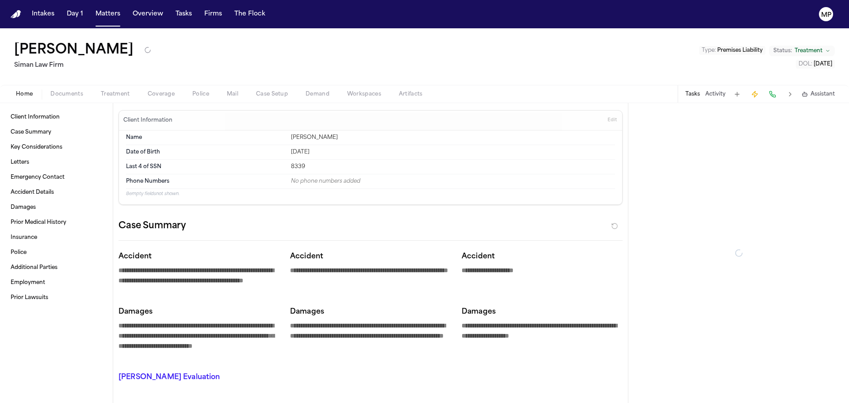
type textarea "*"
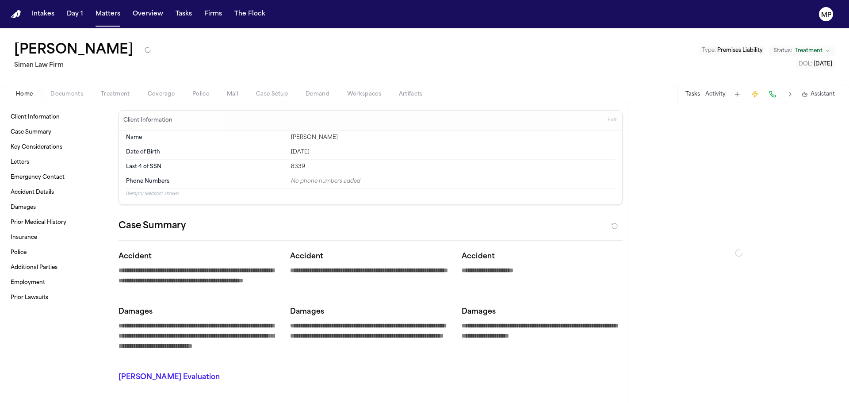
type textarea "*"
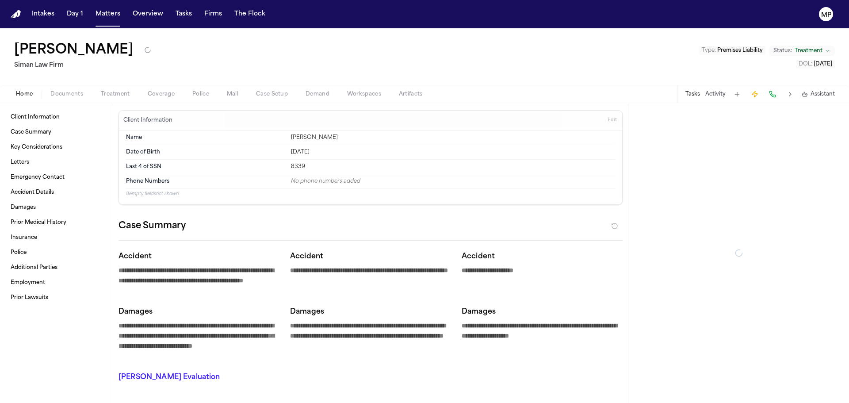
type textarea "*"
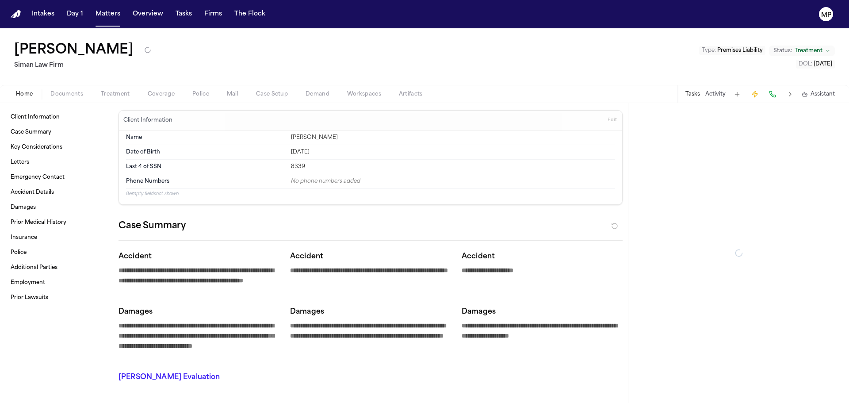
type textarea "*"
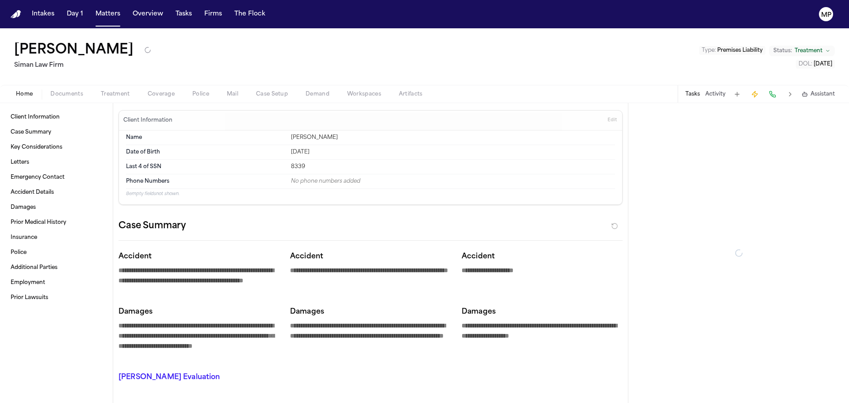
type textarea "*"
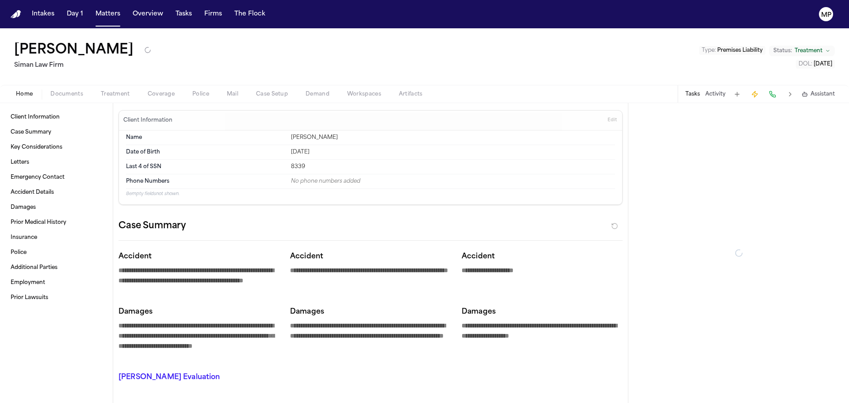
type textarea "*"
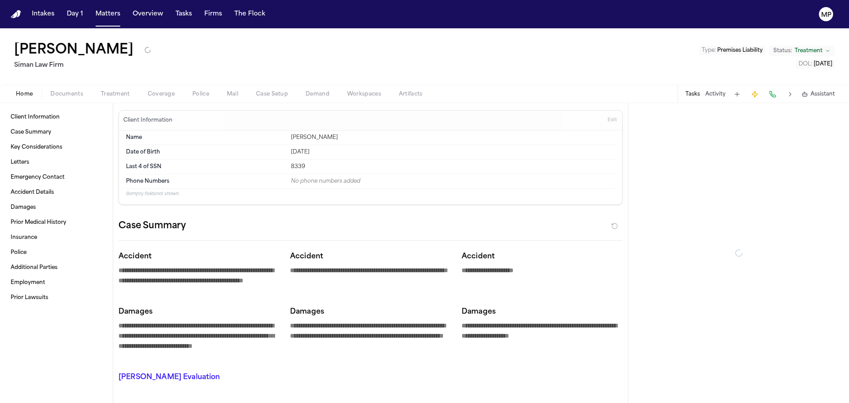
type textarea "*"
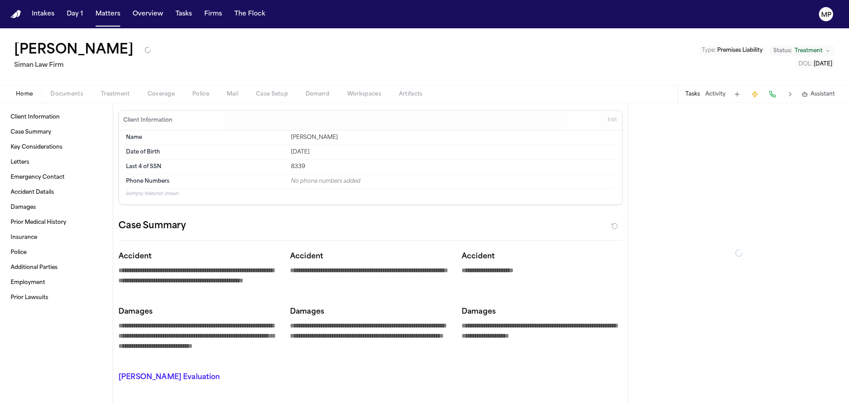
type textarea "*"
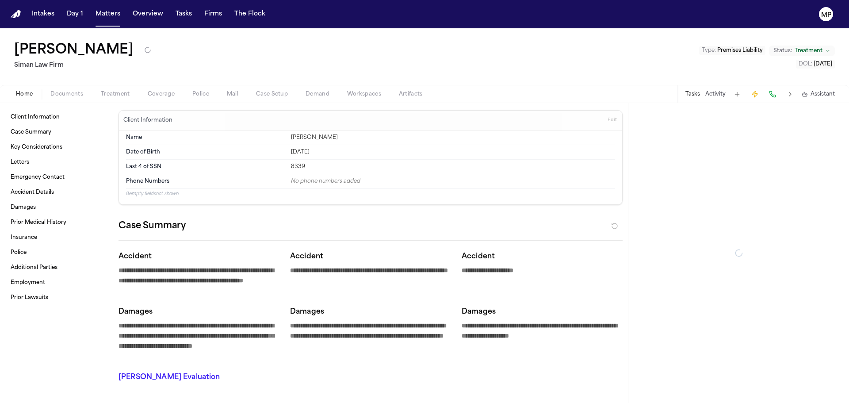
type textarea "*"
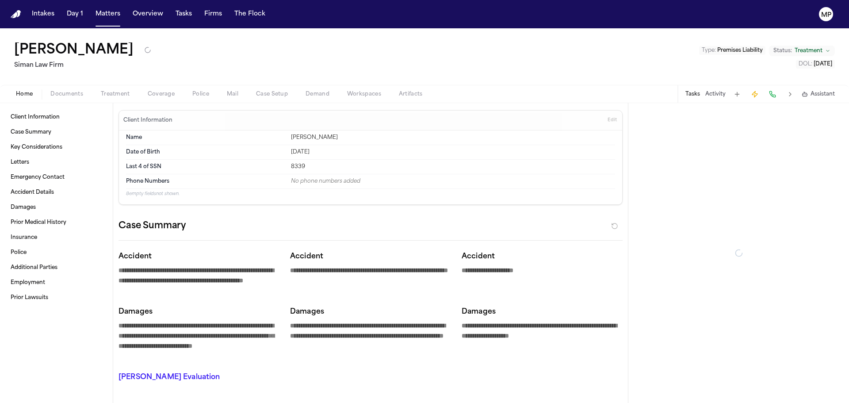
type textarea "*"
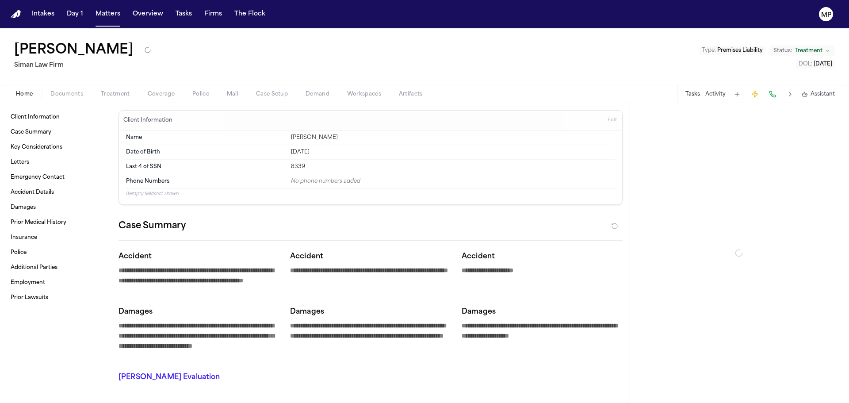
type textarea "*"
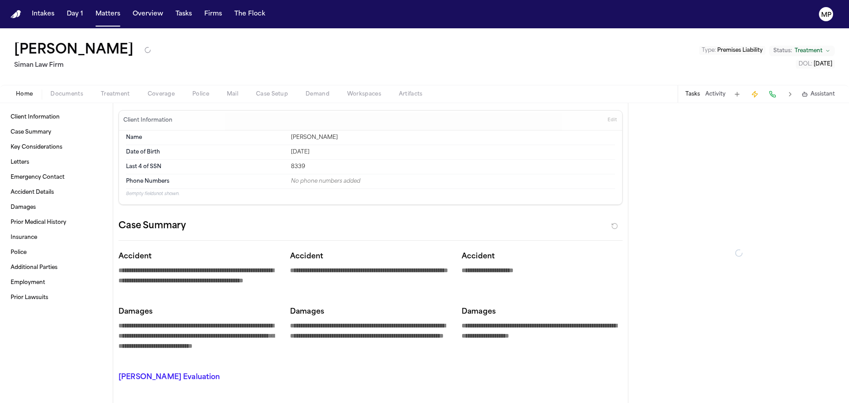
type textarea "*"
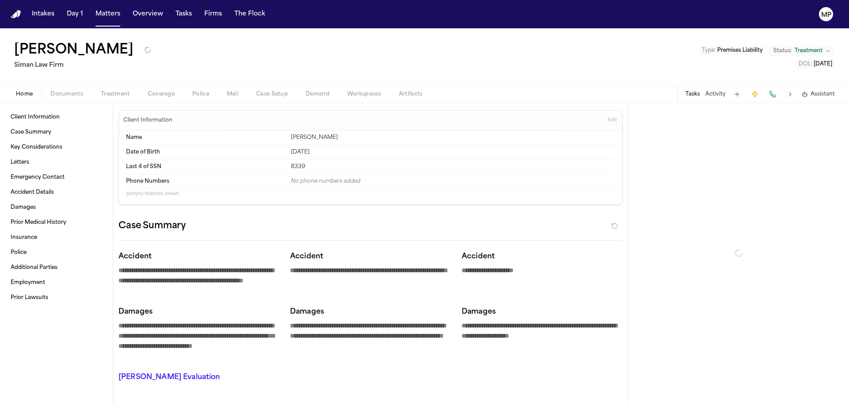
type textarea "*"
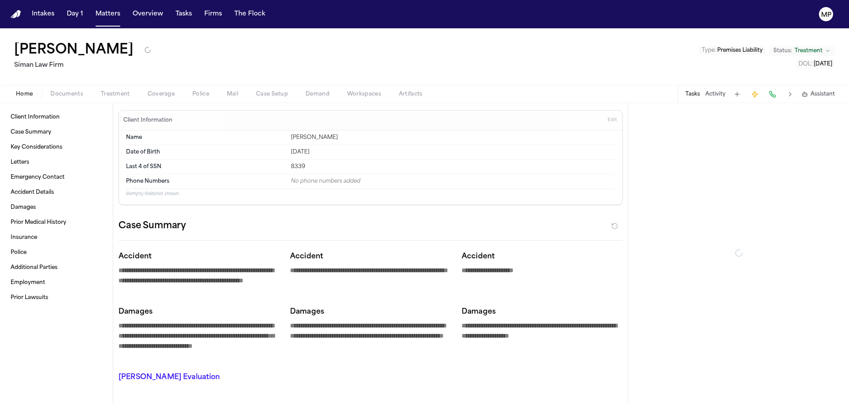
type textarea "*"
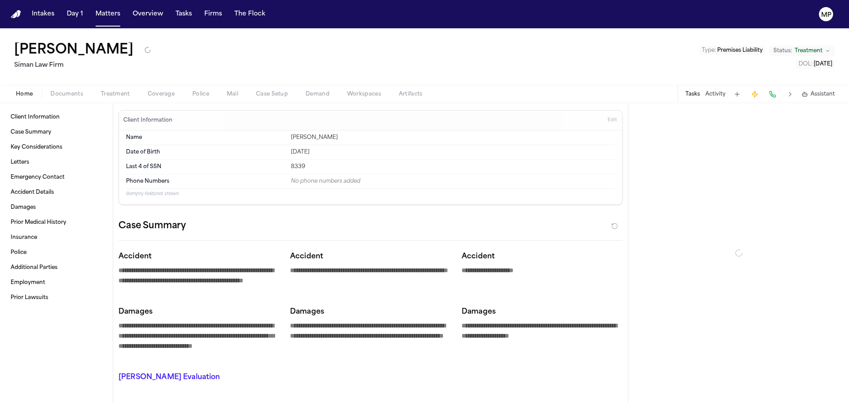
type textarea "*"
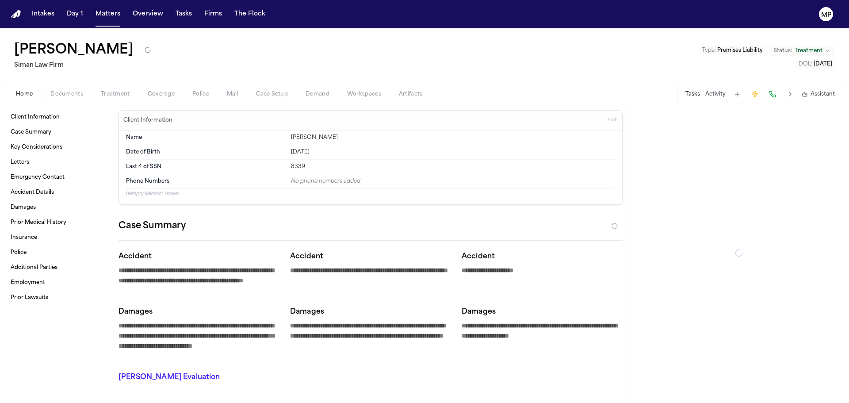
type textarea "*"
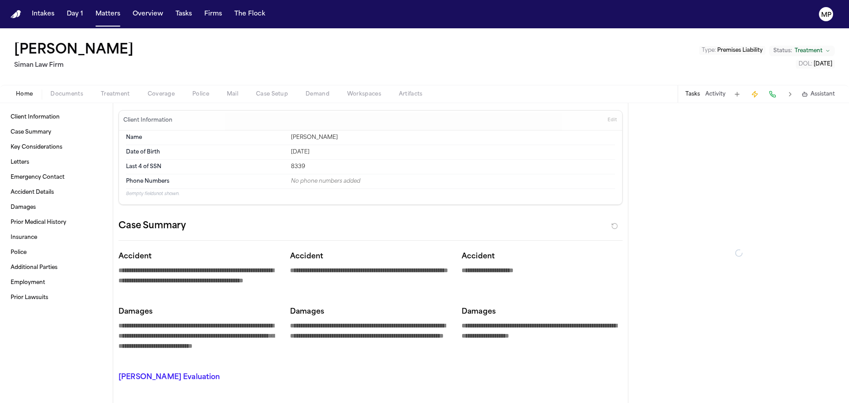
type textarea "*"
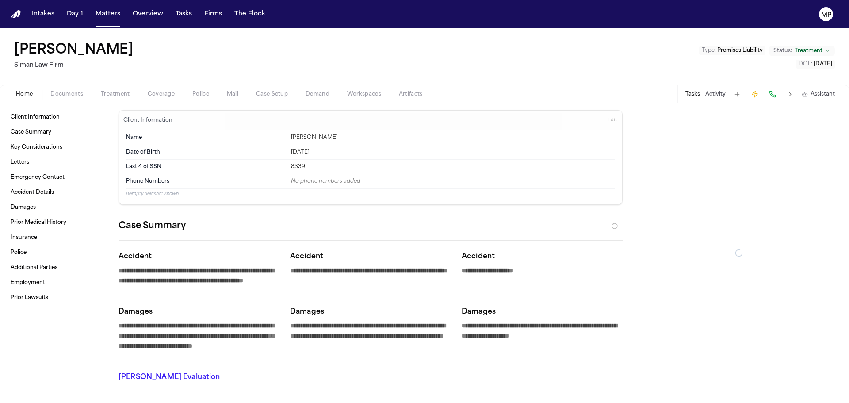
type textarea "*"
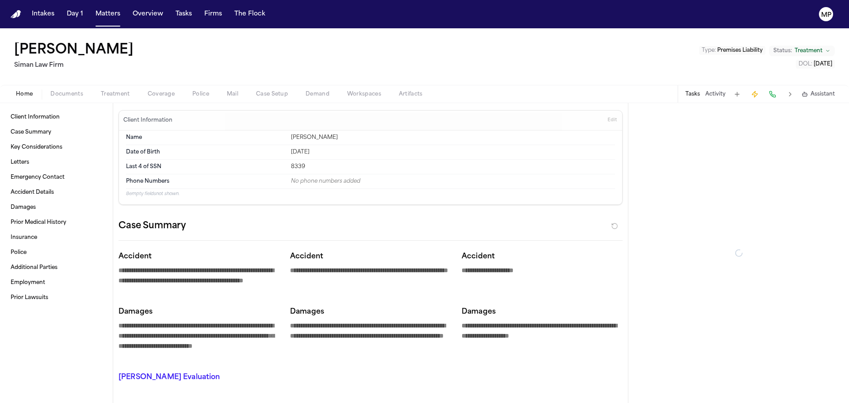
type textarea "*"
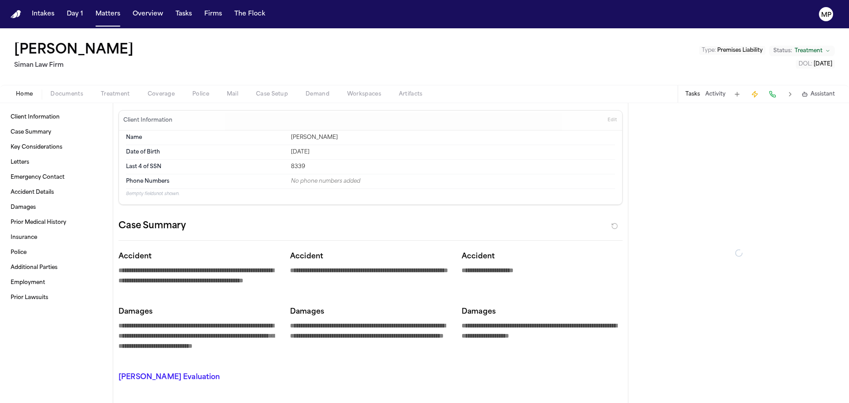
type textarea "*"
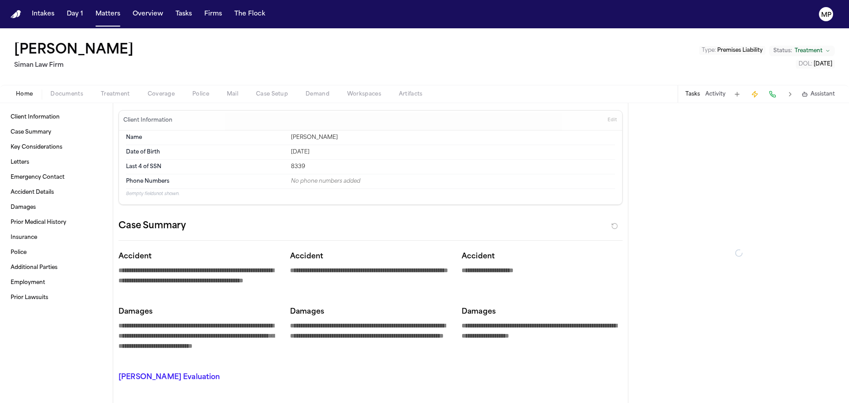
type textarea "*"
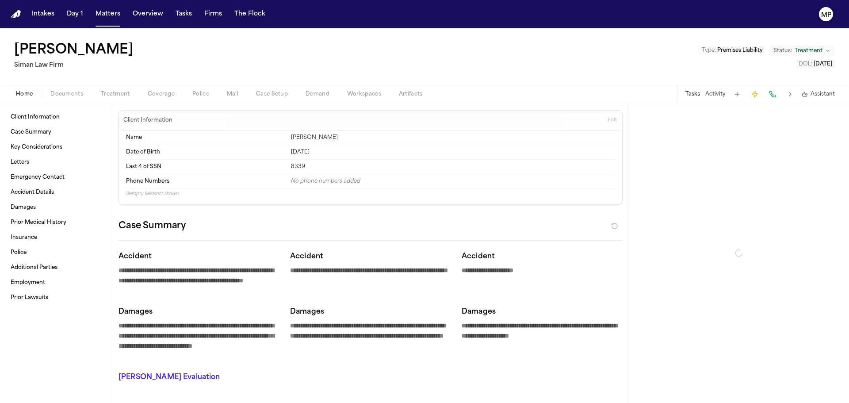
type textarea "*"
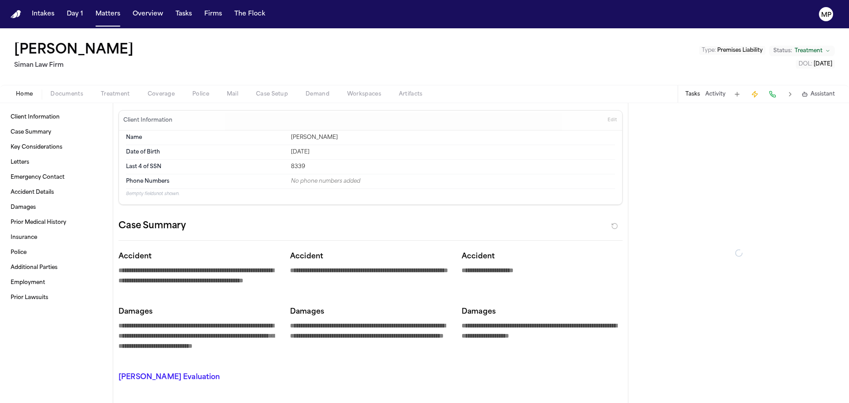
type textarea "*"
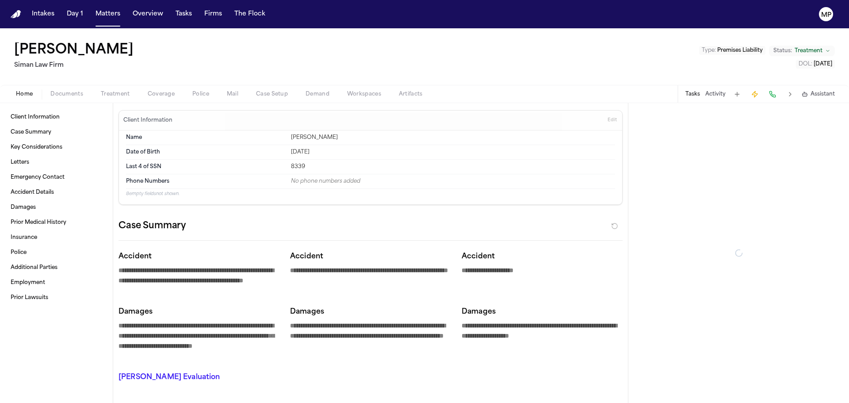
type textarea "*"
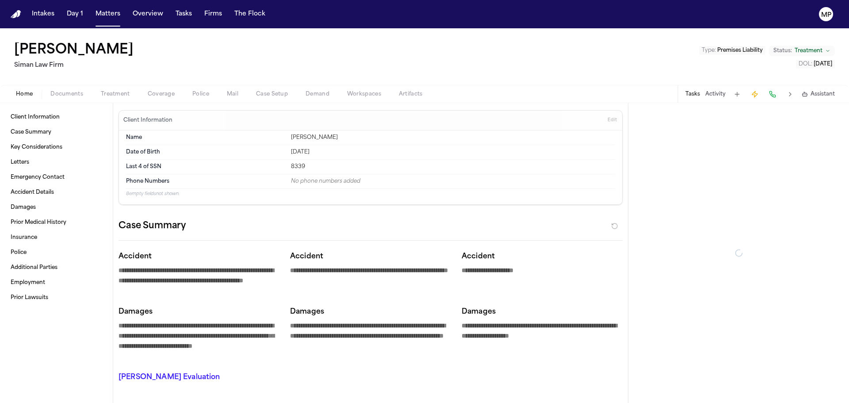
type textarea "*"
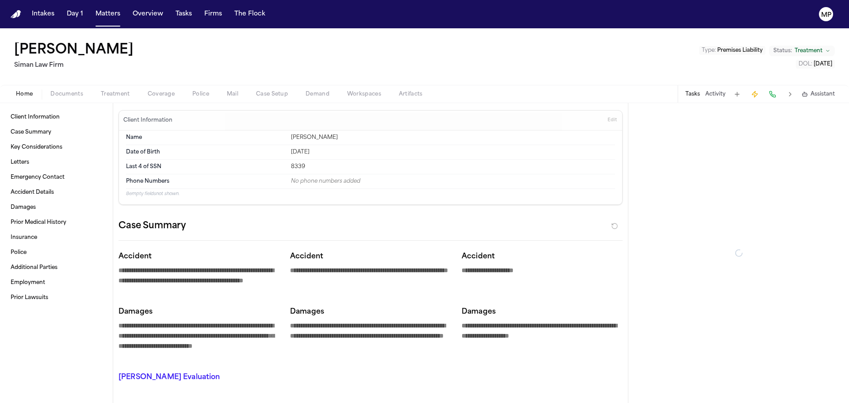
type textarea "*"
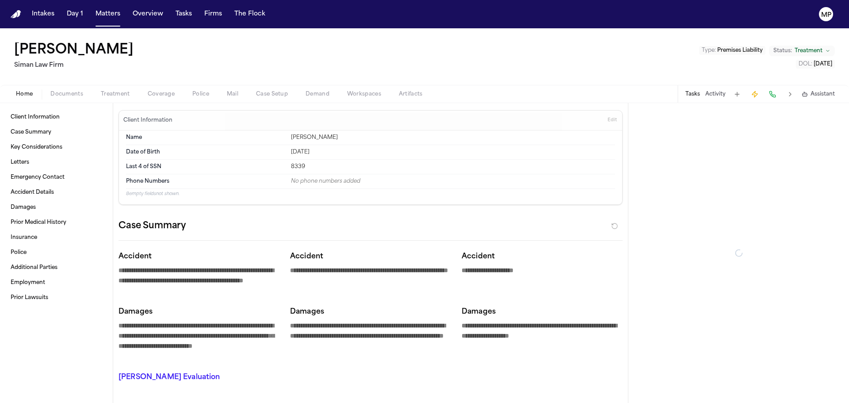
type textarea "*"
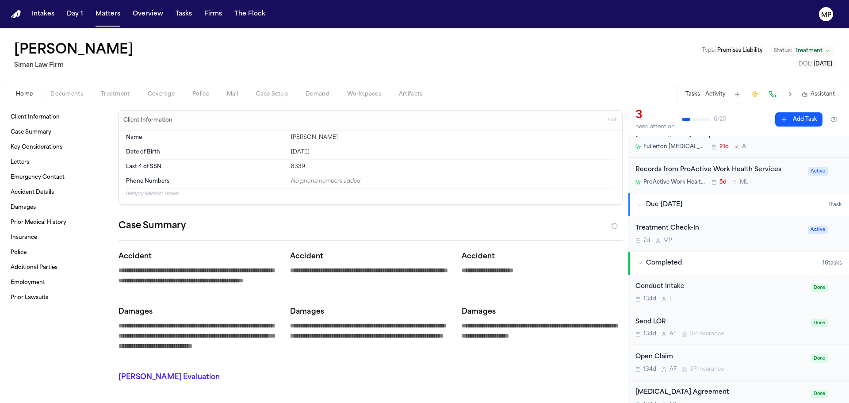
scroll to position [88, 0]
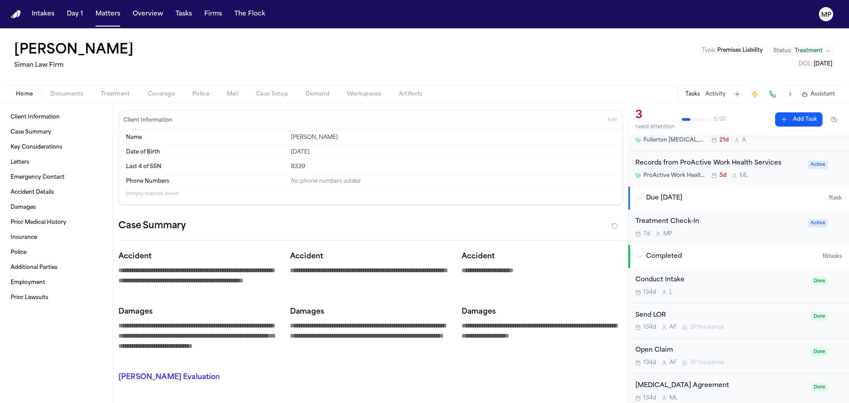
click at [730, 217] on div "Treatment Check-In" at bounding box center [719, 222] width 167 height 10
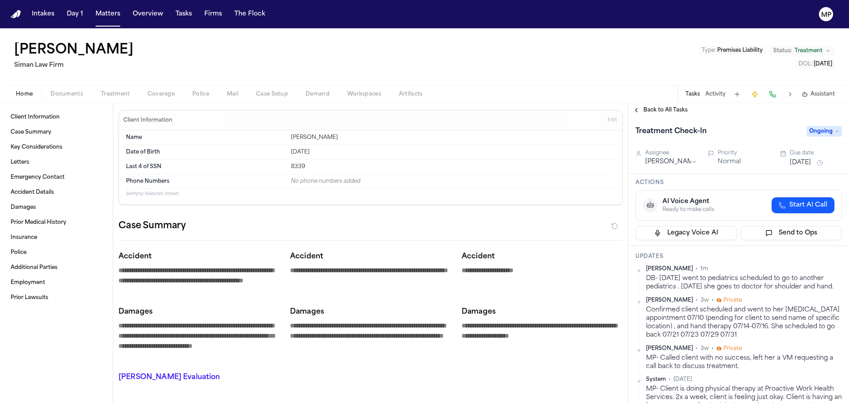
click at [635, 110] on button "Back to All Tasks" at bounding box center [661, 110] width 64 height 7
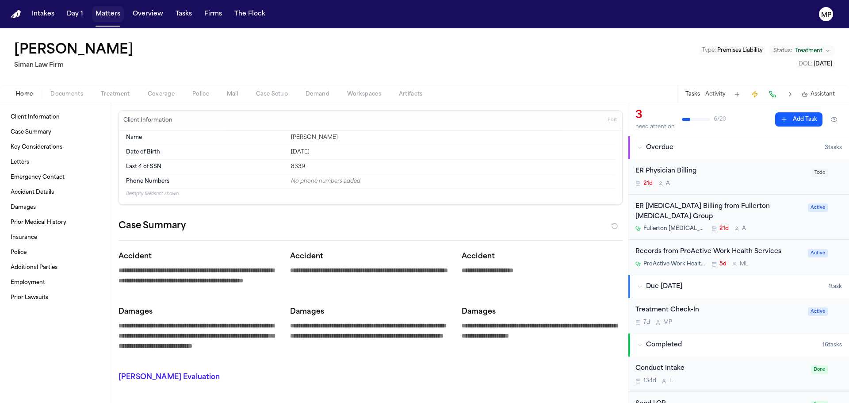
click at [101, 21] on button "Matters" at bounding box center [108, 14] width 32 height 16
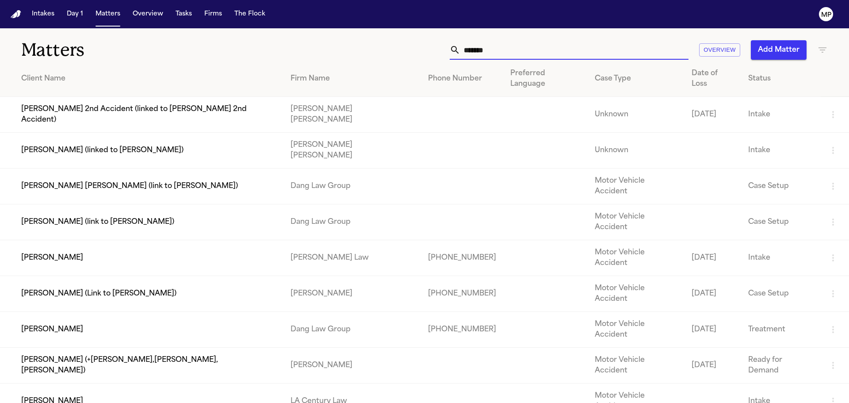
drag, startPoint x: 403, startPoint y: 38, endPoint x: 330, endPoint y: 27, distance: 73.8
click at [316, 35] on div "Matters ******* Overview Add Matter" at bounding box center [424, 44] width 849 height 33
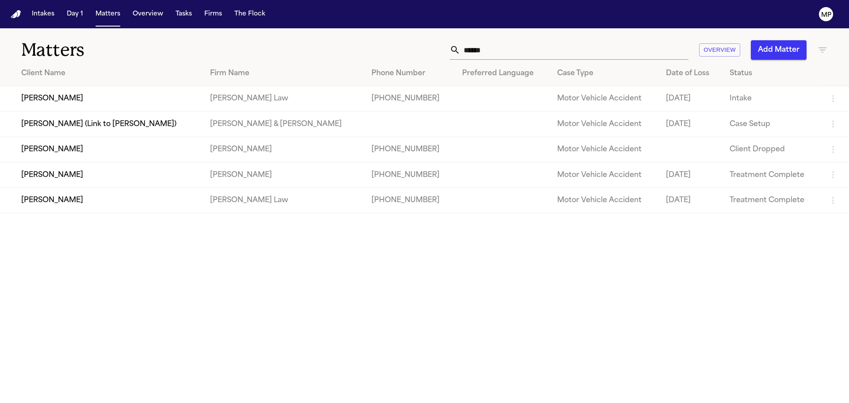
click at [133, 150] on td "[PERSON_NAME]" at bounding box center [101, 149] width 203 height 25
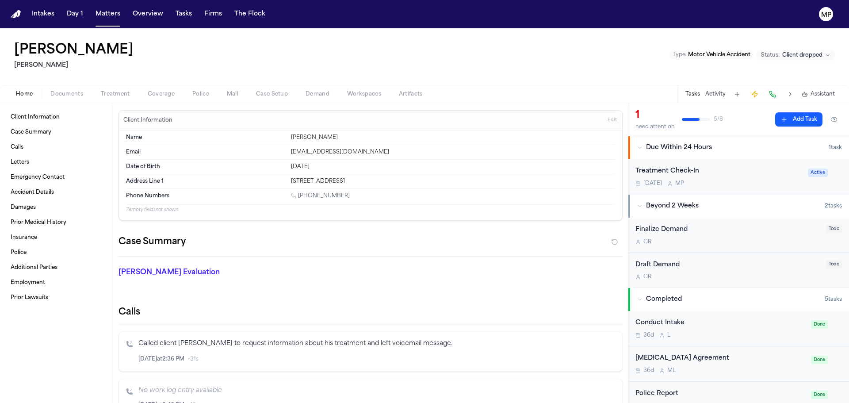
click at [760, 180] on div "Today M P" at bounding box center [719, 183] width 167 height 7
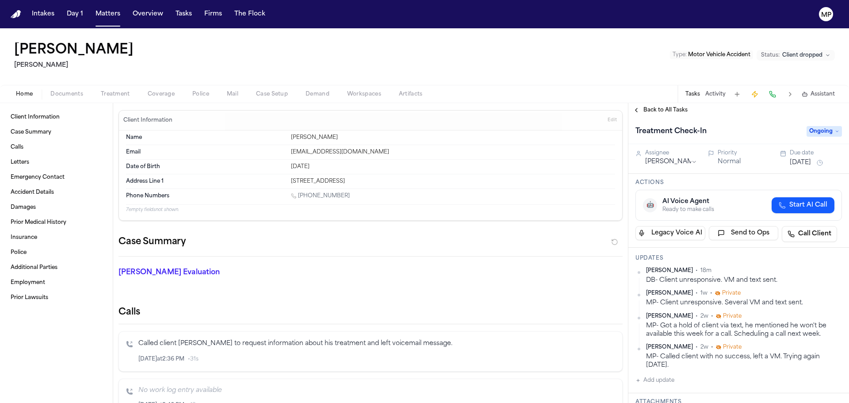
click at [830, 133] on span "Ongoing" at bounding box center [824, 131] width 35 height 11
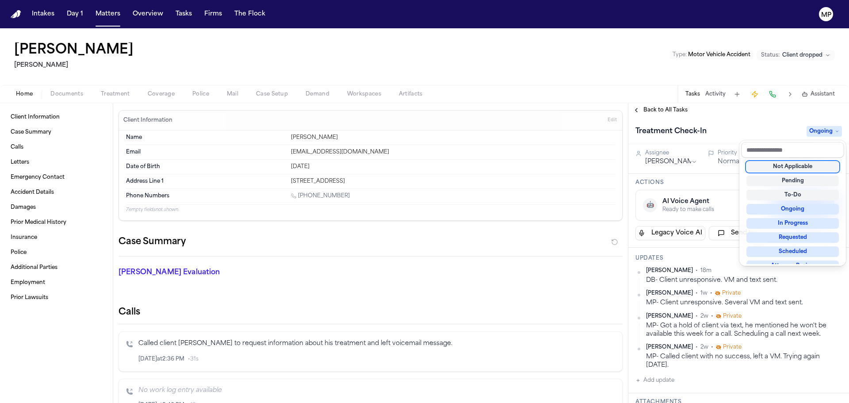
click at [818, 165] on div "Not Applicable" at bounding box center [793, 166] width 92 height 11
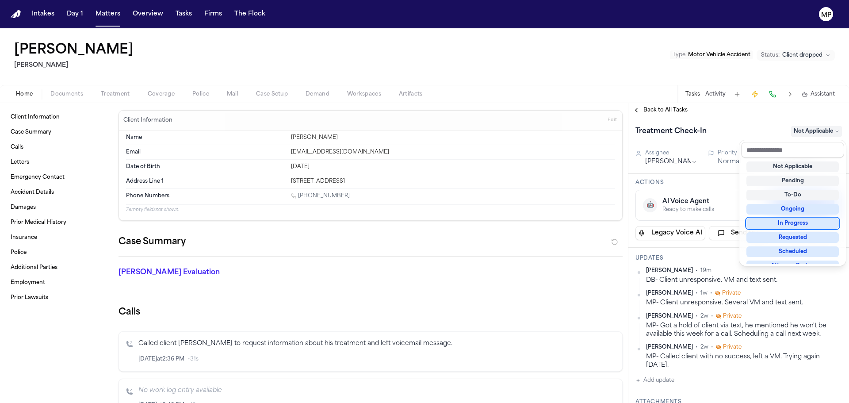
click at [710, 259] on div "Treatment Check-In Not Applicable Assignee Michelle Pimienta Priority Normal Du…" at bounding box center [739, 260] width 221 height 286
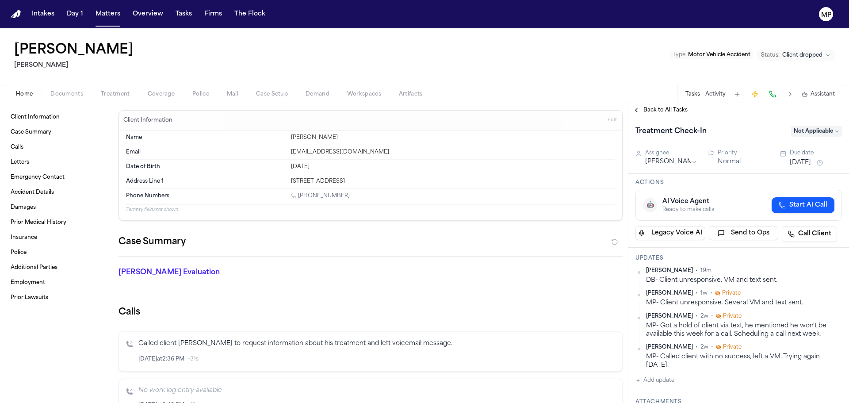
scroll to position [44, 0]
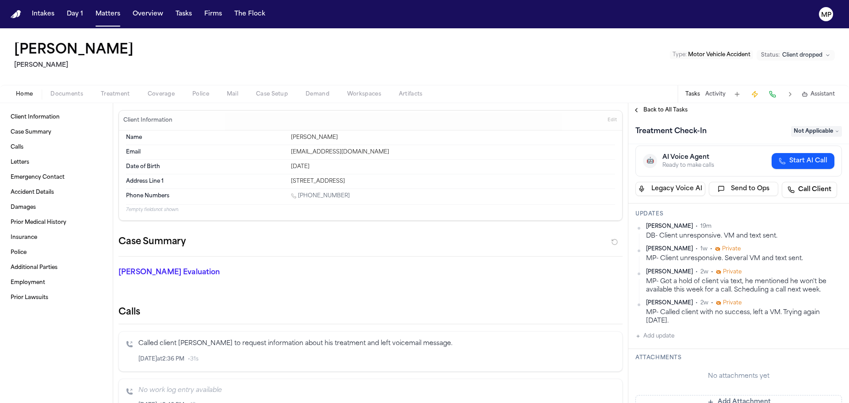
click at [653, 332] on button "Add update" at bounding box center [655, 336] width 39 height 11
click at [685, 342] on textarea "Add your update" at bounding box center [744, 343] width 189 height 18
click at [821, 368] on button "Add" at bounding box center [830, 364] width 18 height 11
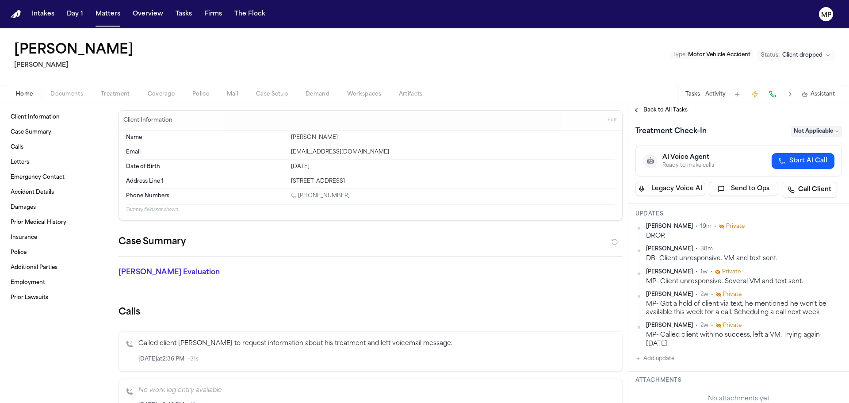
click at [123, 15] on div "Intakes Day 1 Matters Overview Tasks Firms The Flock" at bounding box center [148, 14] width 241 height 16
click at [109, 15] on button "Matters" at bounding box center [108, 14] width 32 height 16
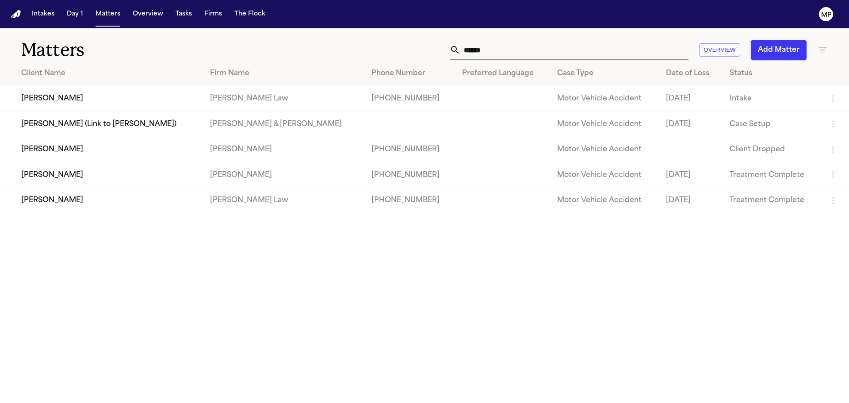
drag, startPoint x: 506, startPoint y: 41, endPoint x: 398, endPoint y: 35, distance: 107.6
click at [398, 35] on div "Matters ****** Overview Add Matter" at bounding box center [424, 44] width 849 height 33
drag, startPoint x: 505, startPoint y: 54, endPoint x: 419, endPoint y: 38, distance: 86.8
click at [419, 40] on div "Matters ****** Overview Add Matter" at bounding box center [424, 44] width 849 height 33
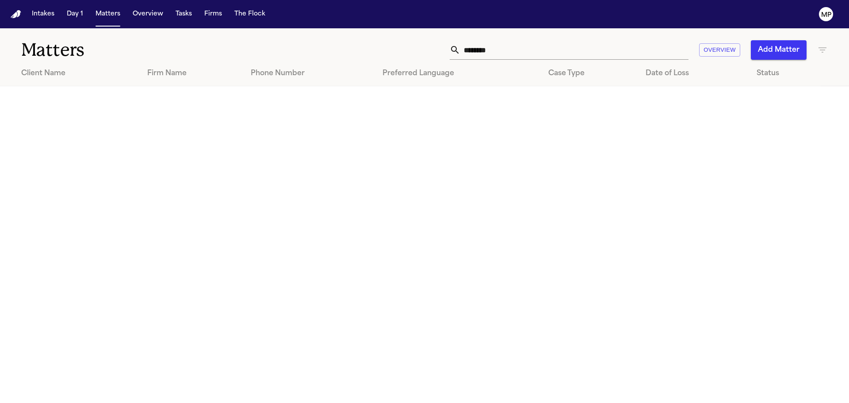
click at [613, 47] on input "********" at bounding box center [574, 49] width 228 height 19
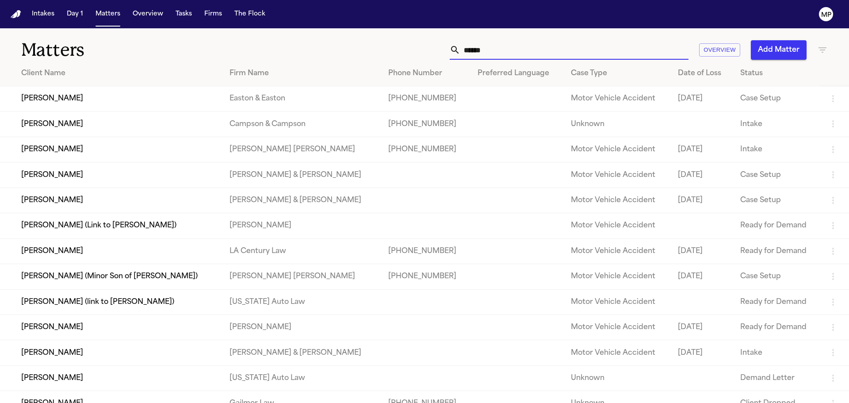
scroll to position [39, 0]
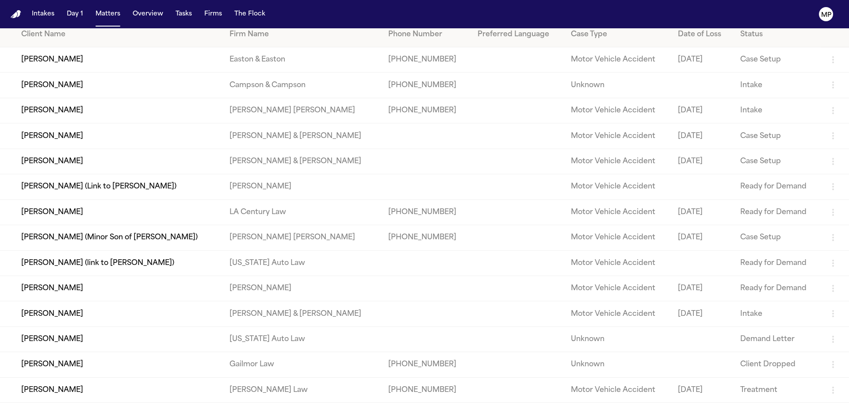
type input "******"
click at [191, 242] on td "[PERSON_NAME] (Minor Son of [PERSON_NAME])" at bounding box center [111, 237] width 222 height 25
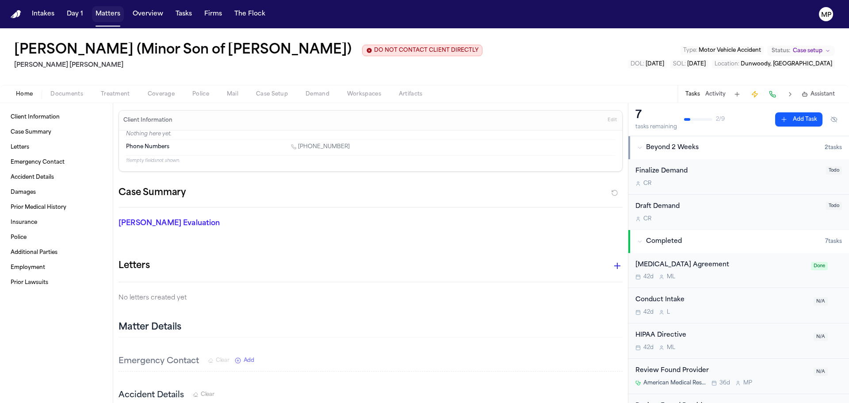
click at [115, 20] on button "Matters" at bounding box center [108, 14] width 32 height 16
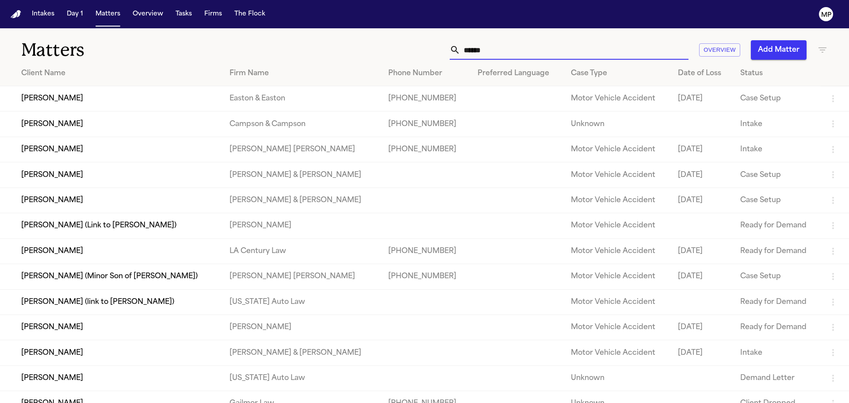
drag, startPoint x: 474, startPoint y: 51, endPoint x: 265, endPoint y: 11, distance: 212.6
click at [265, 11] on div "Intakes Day 1 Matters Overview Tasks Firms The Flock MP Matters ****** Overview…" at bounding box center [424, 201] width 849 height 403
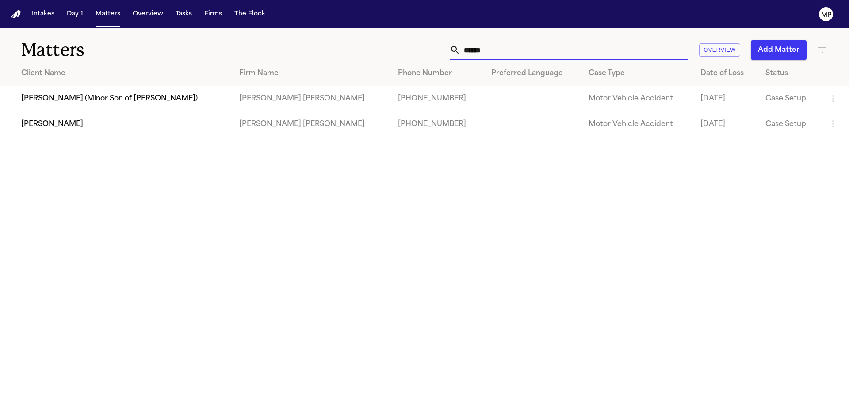
type input "*****"
click at [101, 128] on td "[PERSON_NAME]" at bounding box center [116, 123] width 232 height 25
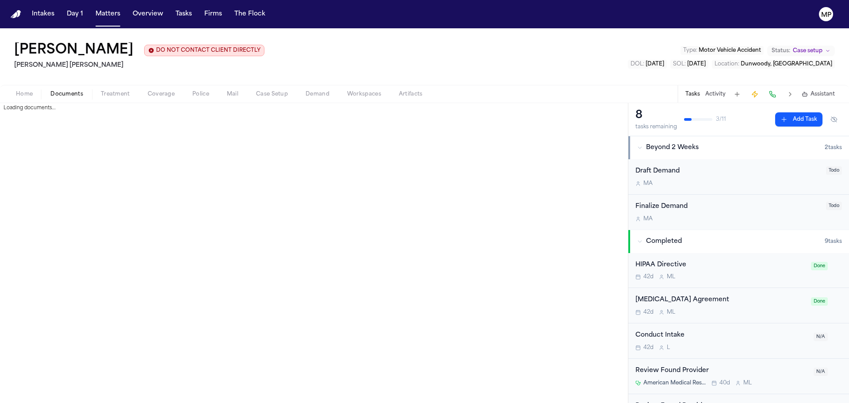
click at [63, 95] on span "Documents" at bounding box center [66, 94] width 33 height 7
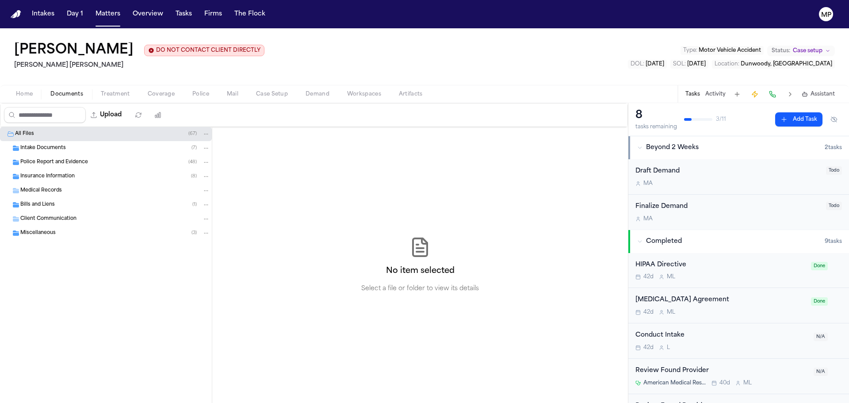
click at [29, 93] on span "Home" at bounding box center [24, 94] width 17 height 7
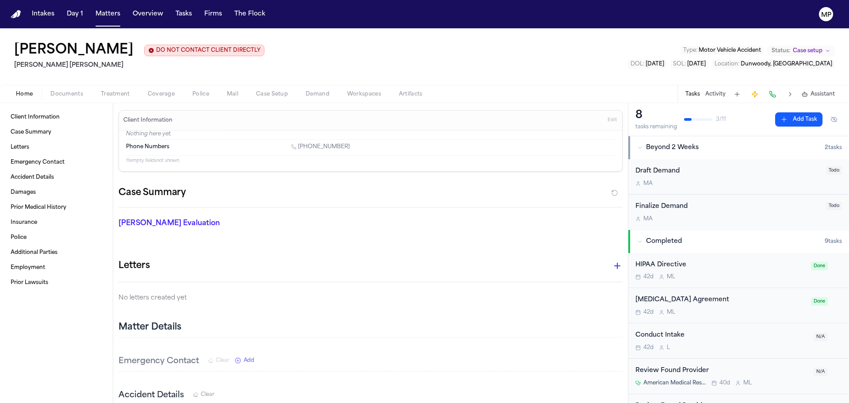
drag, startPoint x: 125, startPoint y: 23, endPoint x: 112, endPoint y: 25, distance: 12.9
click at [124, 23] on nav "Intakes Day 1 Matters Overview Tasks Firms The Flock MP" at bounding box center [424, 14] width 849 height 28
click at [111, 24] on nav "Intakes Day 1 Matters Overview Tasks Firms The Flock MP" at bounding box center [424, 14] width 849 height 28
click at [111, 17] on button "Matters" at bounding box center [108, 14] width 32 height 16
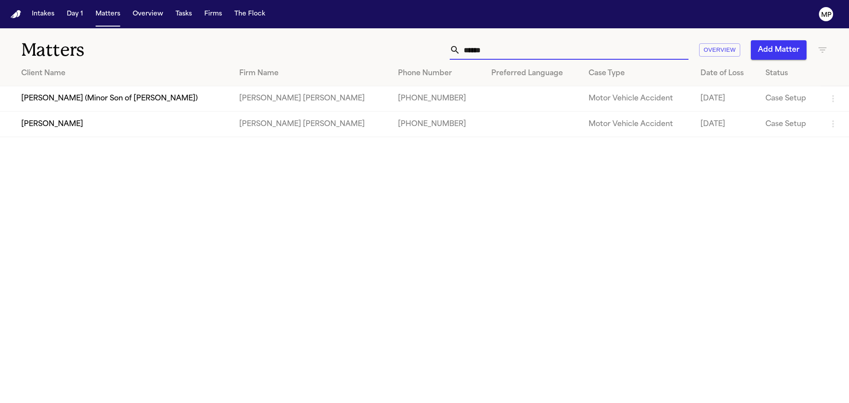
drag, startPoint x: 469, startPoint y: 45, endPoint x: 243, endPoint y: 31, distance: 226.1
click at [243, 31] on div "Matters ***** Overview Add Matter" at bounding box center [424, 44] width 849 height 33
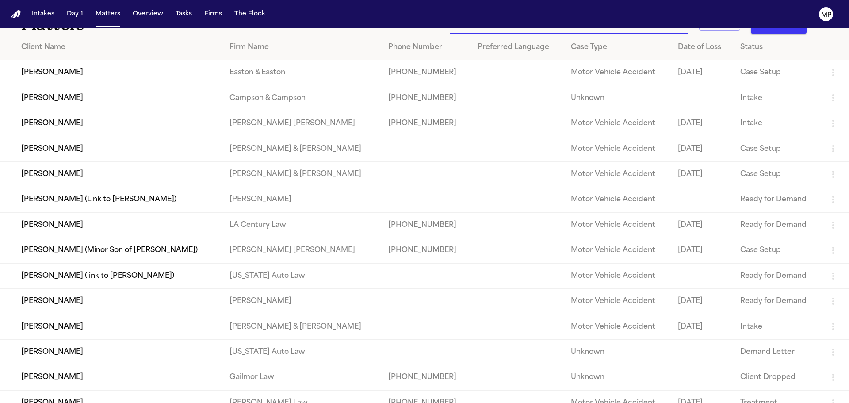
scroll to position [39, 0]
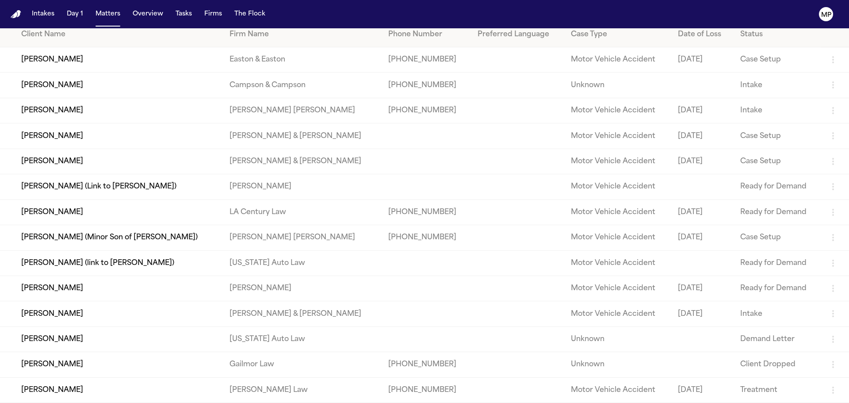
type input "******"
click at [104, 239] on td "[PERSON_NAME] (Minor Son of [PERSON_NAME])" at bounding box center [111, 237] width 222 height 25
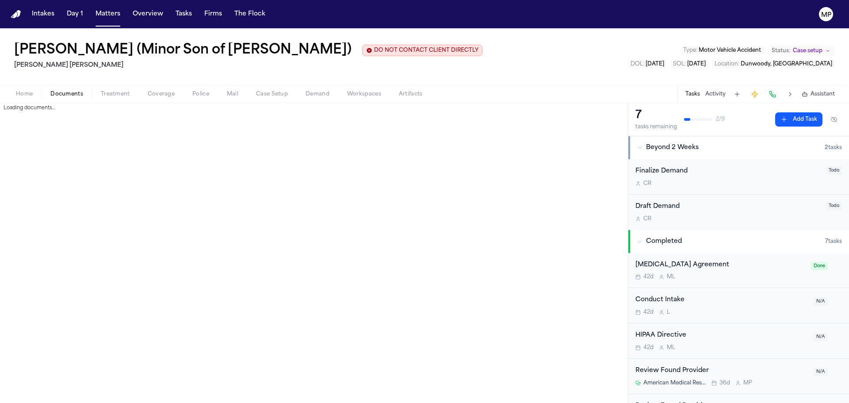
click at [58, 98] on button "Documents" at bounding box center [67, 94] width 50 height 11
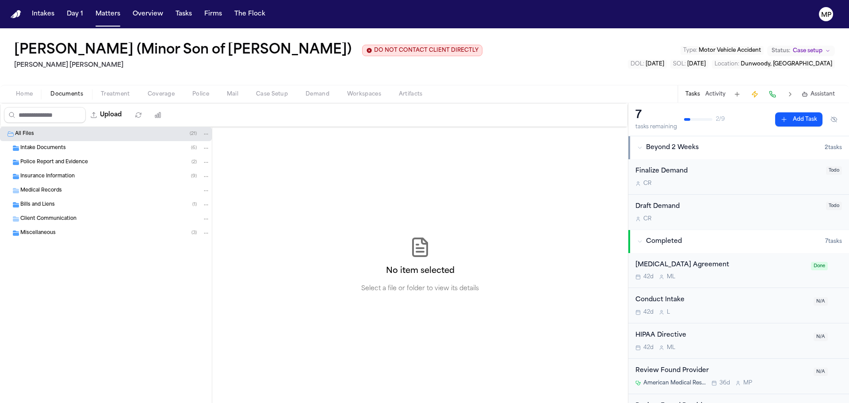
click at [55, 149] on span "Intake Documents" at bounding box center [43, 149] width 46 height 8
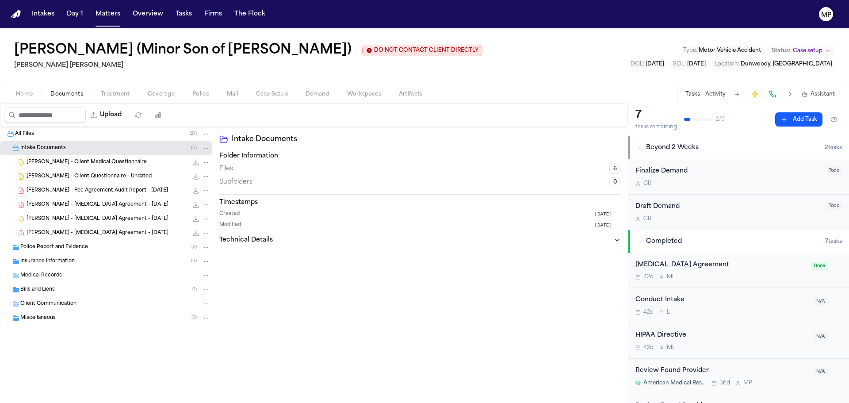
click at [69, 173] on span "[PERSON_NAME] - Client Questionnaire - Undated" at bounding box center [89, 177] width 125 height 8
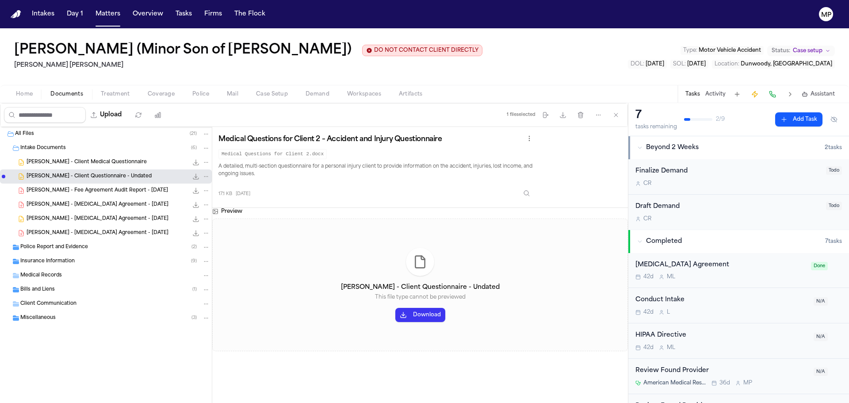
click at [414, 315] on button "Download" at bounding box center [420, 315] width 50 height 14
click at [58, 203] on span "[PERSON_NAME] - [MEDICAL_DATA] Agreement - [DATE]" at bounding box center [98, 205] width 142 height 8
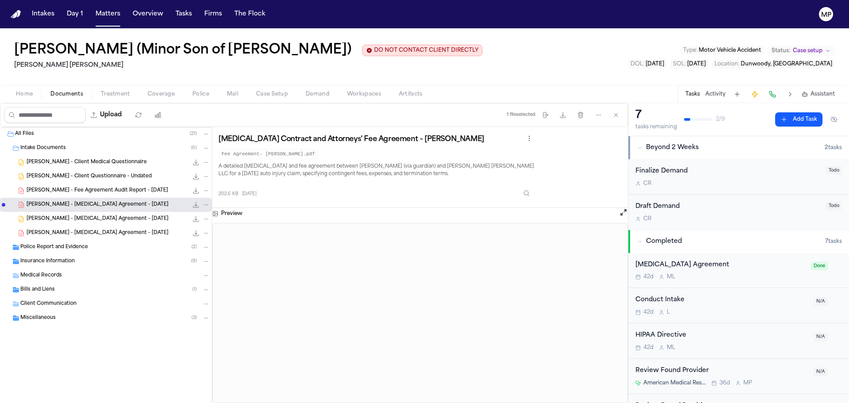
click at [65, 233] on span "[PERSON_NAME] - [MEDICAL_DATA] Agreement - [DATE]" at bounding box center [98, 234] width 142 height 8
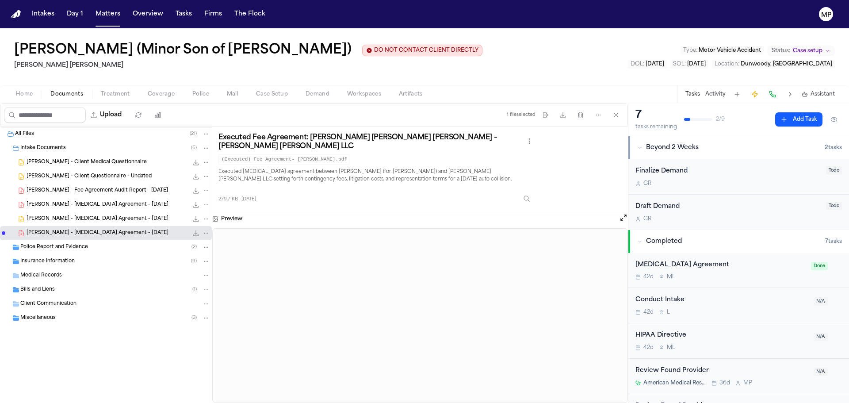
click at [98, 207] on span "[PERSON_NAME] - [MEDICAL_DATA] Agreement - [DATE]" at bounding box center [98, 205] width 142 height 8
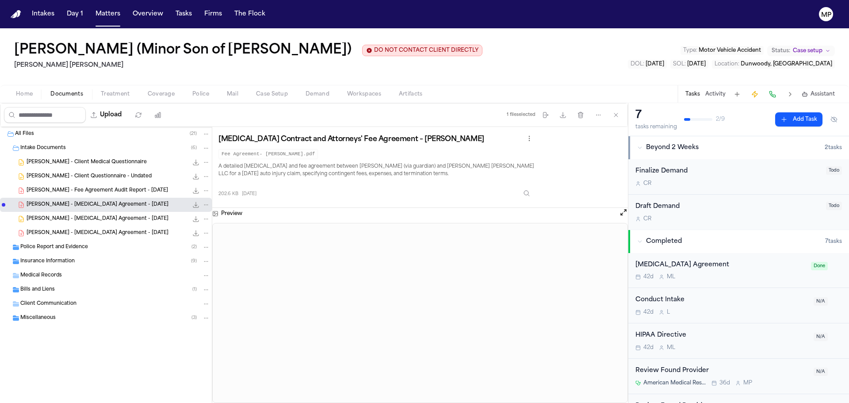
click at [88, 218] on span "[PERSON_NAME] - [MEDICAL_DATA] Agreement - [DATE]" at bounding box center [98, 219] width 142 height 8
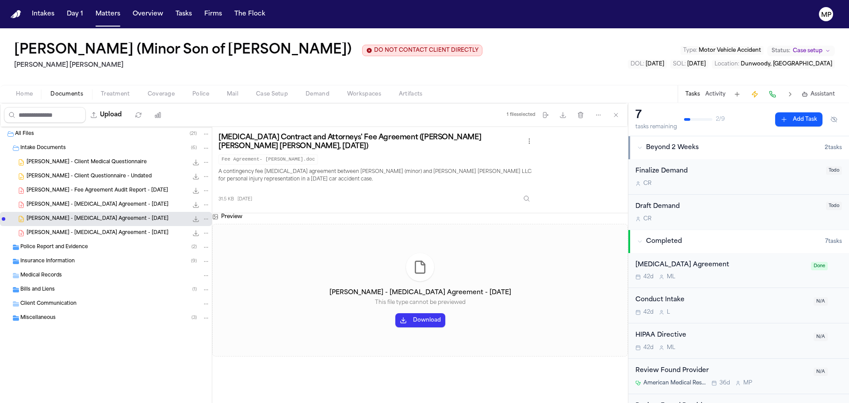
click at [99, 244] on div "Police Report and Evidence ( 2 )" at bounding box center [115, 247] width 190 height 8
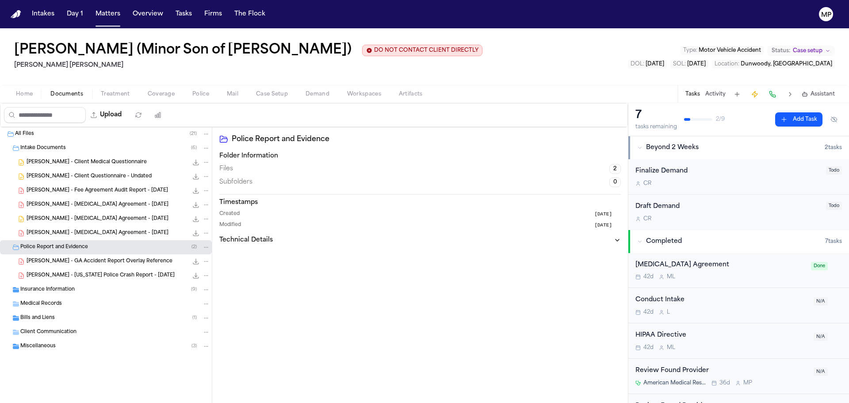
click at [104, 262] on span "[PERSON_NAME] - GA Accident Report Overlay Reference" at bounding box center [100, 262] width 146 height 8
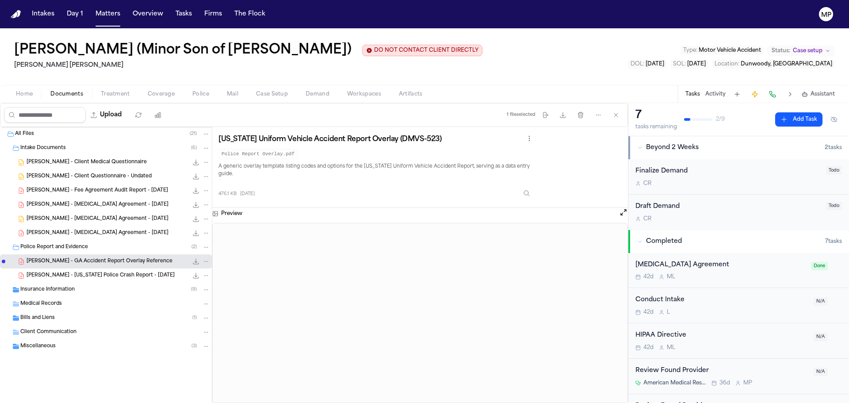
click at [93, 274] on span "[PERSON_NAME] - [US_STATE] Police Crash Report - [DATE]" at bounding box center [101, 276] width 148 height 8
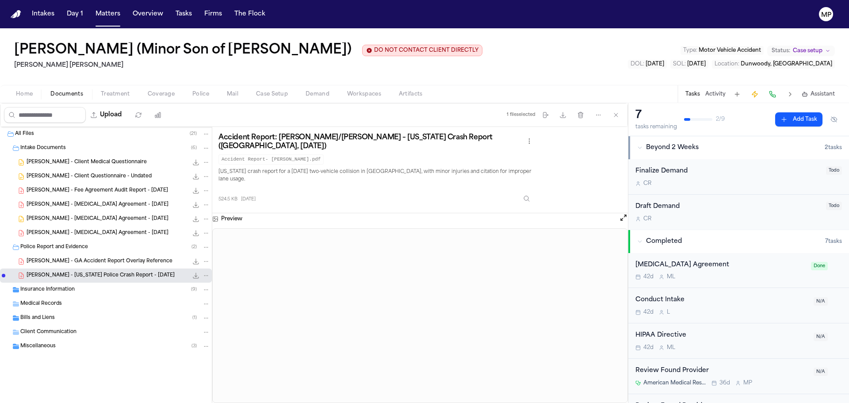
click at [84, 256] on div "[PERSON_NAME] - GA Accident Report Overlay Reference 476.1 KB • PDF" at bounding box center [106, 261] width 212 height 14
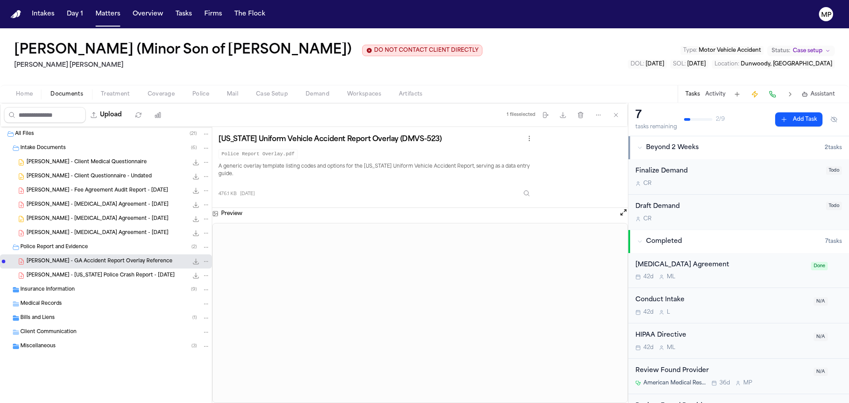
click at [81, 235] on span "[PERSON_NAME] - [MEDICAL_DATA] Agreement - [DATE]" at bounding box center [98, 234] width 142 height 8
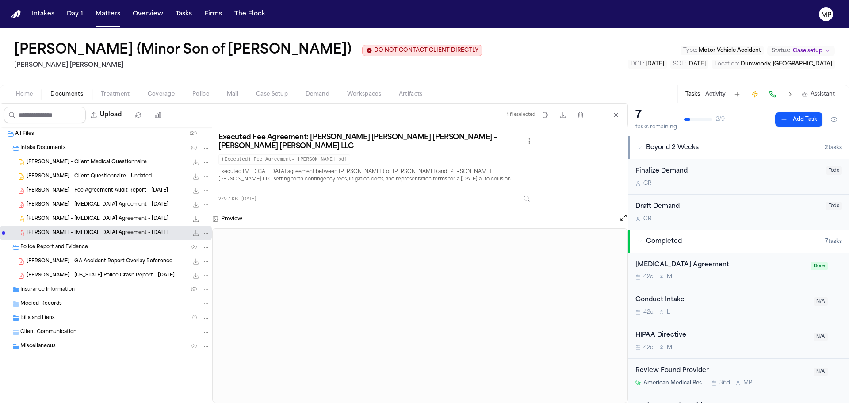
click at [74, 190] on span "[PERSON_NAME] - Fee Agreement Audit Report - [DATE]" at bounding box center [98, 191] width 142 height 8
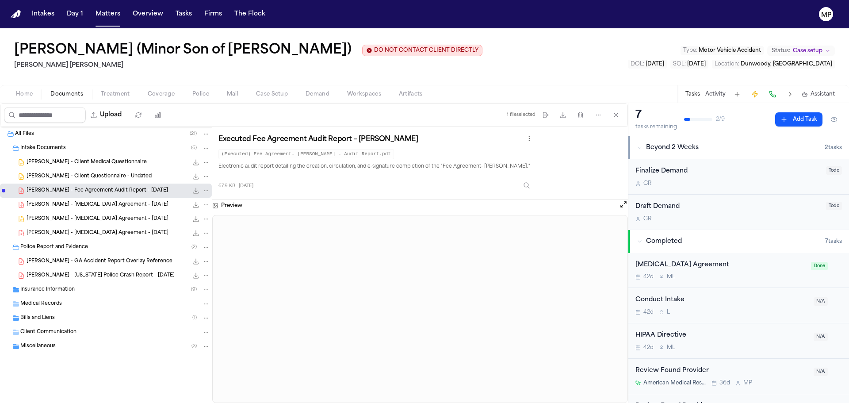
click at [89, 202] on span "[PERSON_NAME] - [MEDICAL_DATA] Agreement - [DATE]" at bounding box center [98, 205] width 142 height 8
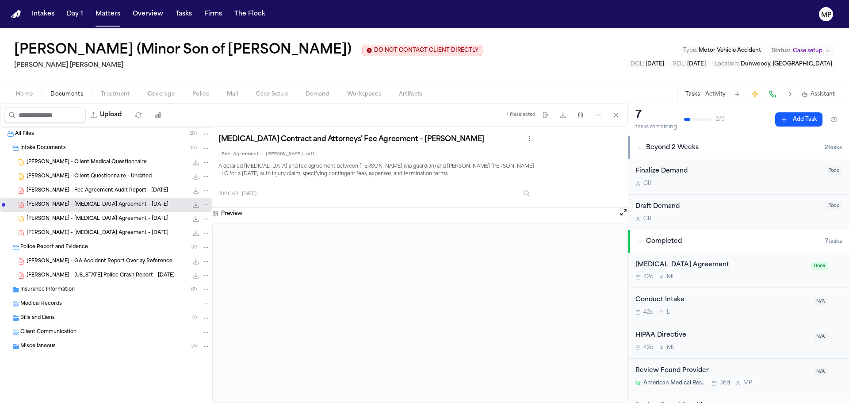
click at [87, 210] on div "[PERSON_NAME] - [MEDICAL_DATA] Agreement - [DATE] 202.6 KB • PDF" at bounding box center [106, 205] width 212 height 14
click at [87, 220] on span "[PERSON_NAME] - [MEDICAL_DATA] Agreement - [DATE]" at bounding box center [98, 219] width 142 height 8
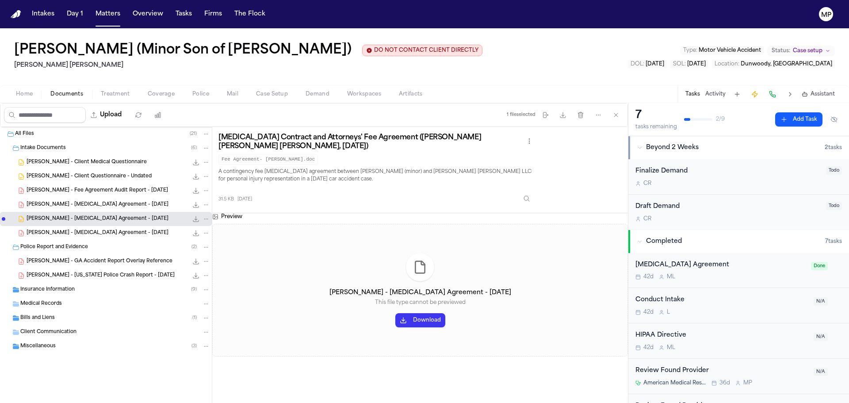
click at [87, 229] on div "[PERSON_NAME] - [MEDICAL_DATA] Agreement - [DATE] 279.7 KB • PDF" at bounding box center [119, 233] width 184 height 9
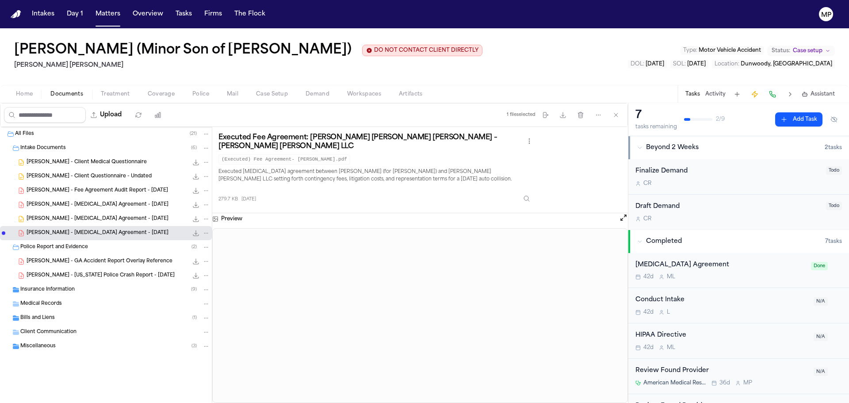
click at [90, 161] on span "[PERSON_NAME] - Client Medical Questionnaire" at bounding box center [87, 163] width 120 height 8
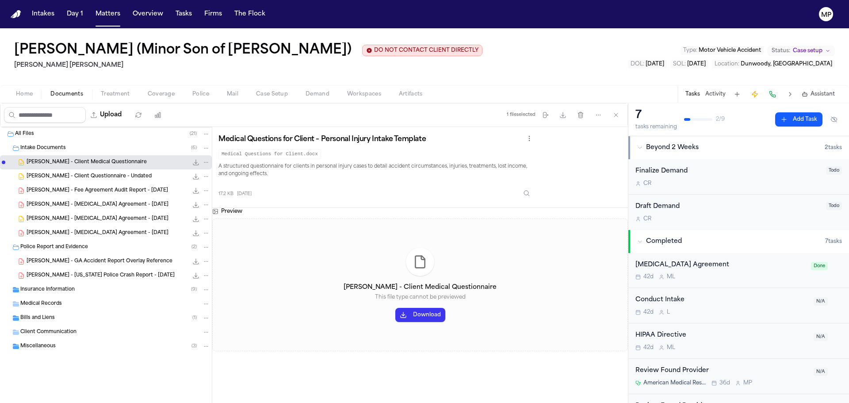
click at [70, 292] on span "Insurance Information" at bounding box center [47, 290] width 54 height 8
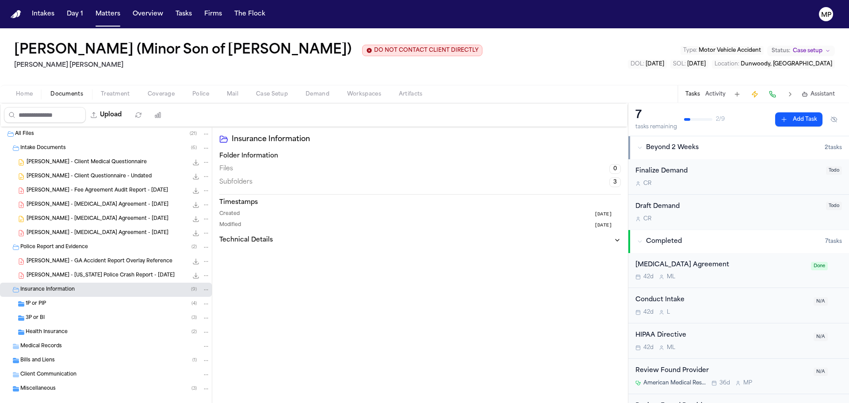
scroll to position [13, 0]
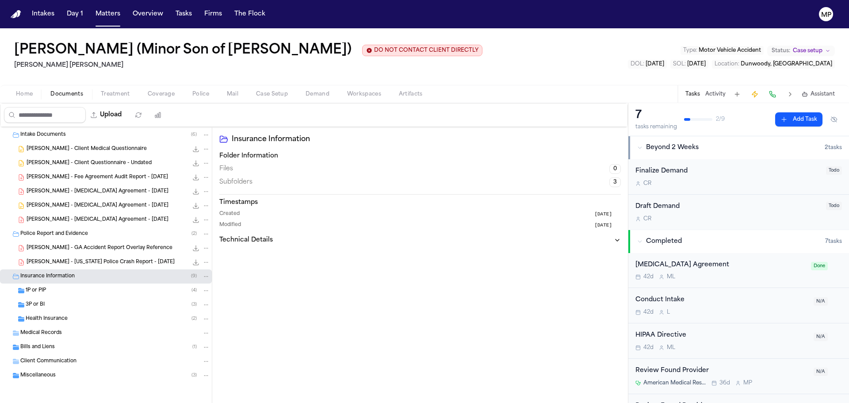
click at [82, 323] on div "Health Insurance ( 2 )" at bounding box center [106, 319] width 212 height 14
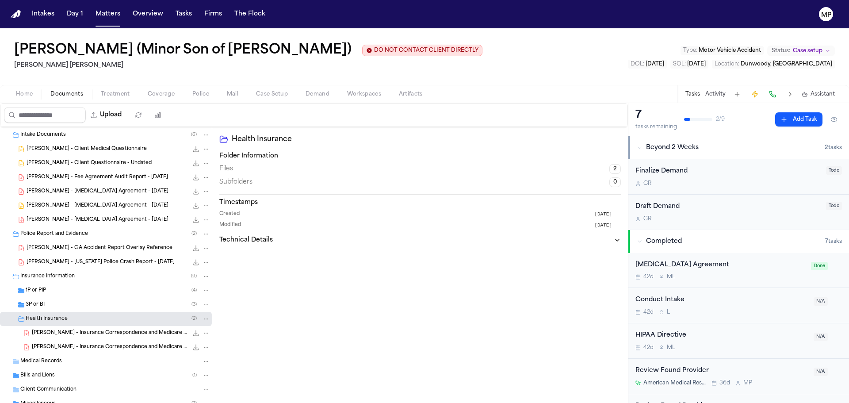
click at [97, 331] on span "[PERSON_NAME] - Insurance Correspondence and Medicare Form from Auto-Owners - […" at bounding box center [110, 334] width 156 height 8
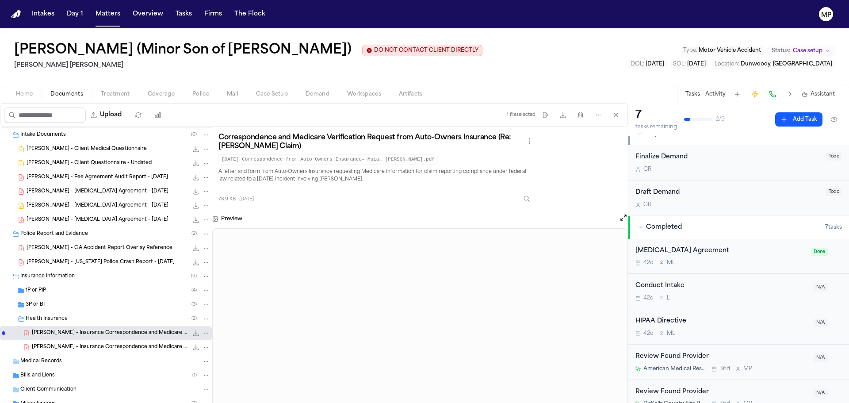
scroll to position [96, 0]
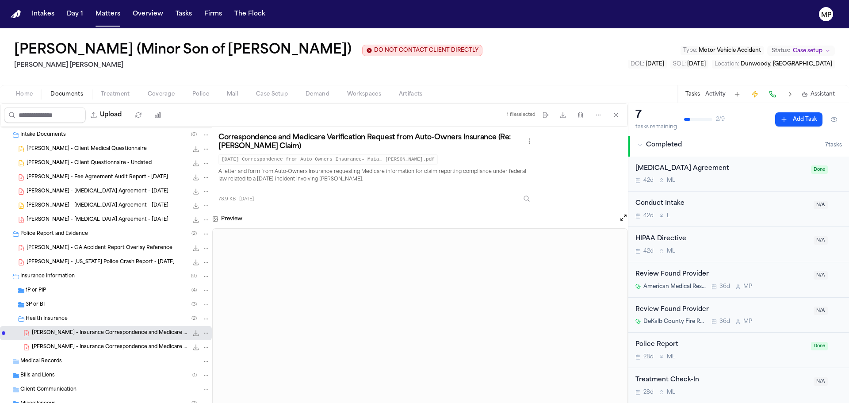
click at [61, 345] on span "[PERSON_NAME] - Insurance Correspondence and Medicare Verification Form from Au…" at bounding box center [110, 348] width 156 height 8
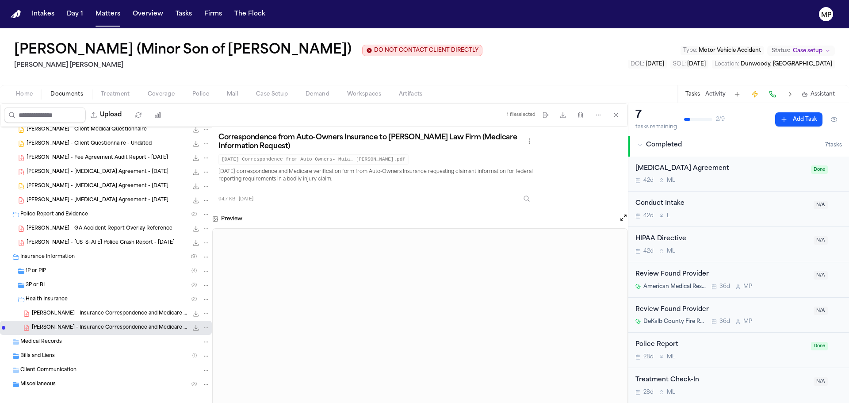
scroll to position [42, 0]
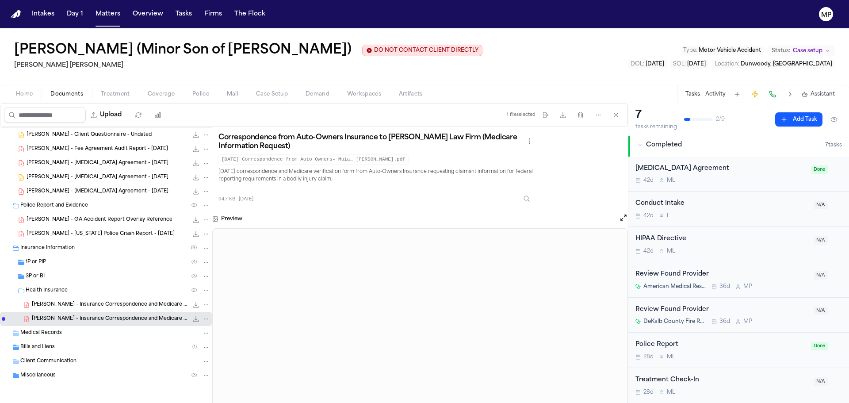
click at [79, 374] on div "Miscellaneous ( 3 )" at bounding box center [115, 376] width 190 height 8
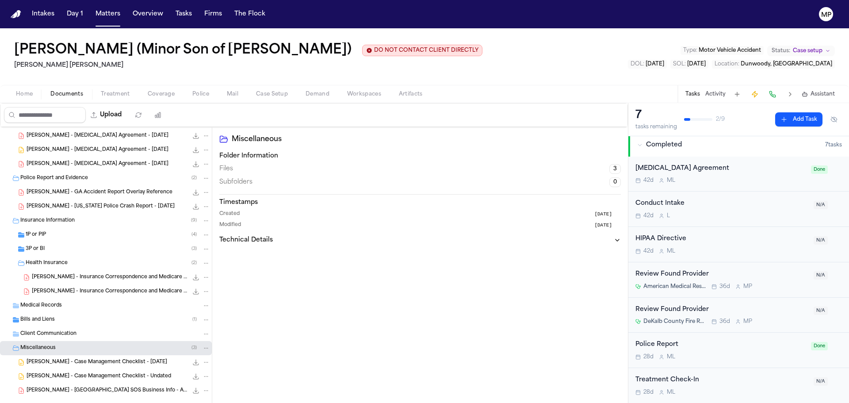
scroll to position [84, 0]
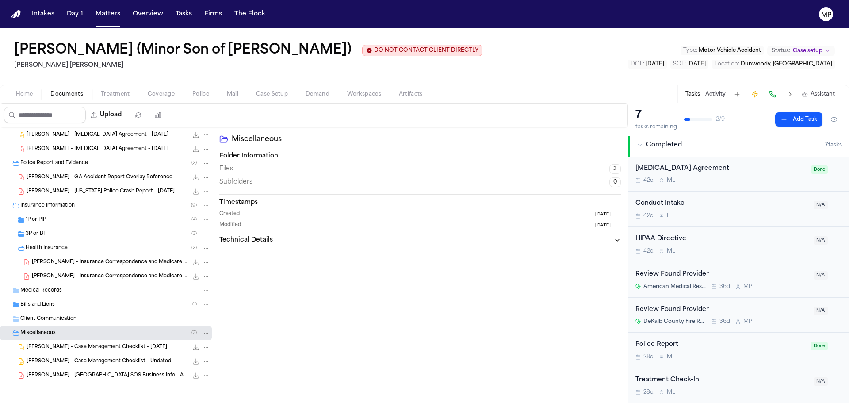
click at [101, 346] on span "[PERSON_NAME] - Case Management Checklist - [DATE]" at bounding box center [97, 348] width 141 height 8
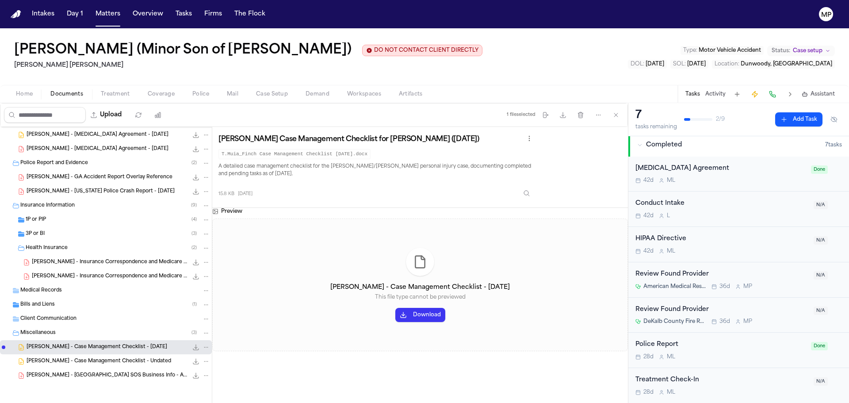
click at [102, 359] on span "[PERSON_NAME] - Case Management Checklist - Undated" at bounding box center [99, 362] width 145 height 8
click at [102, 372] on span "[PERSON_NAME] - [GEOGRAPHIC_DATA] SOS Business Info - Atlanta Contractor and Cr…" at bounding box center [107, 376] width 161 height 8
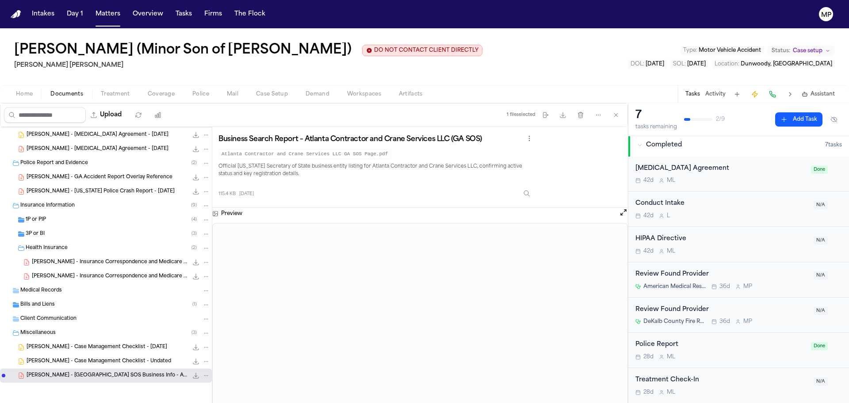
click at [51, 304] on span "Bills and Liens" at bounding box center [37, 305] width 35 height 8
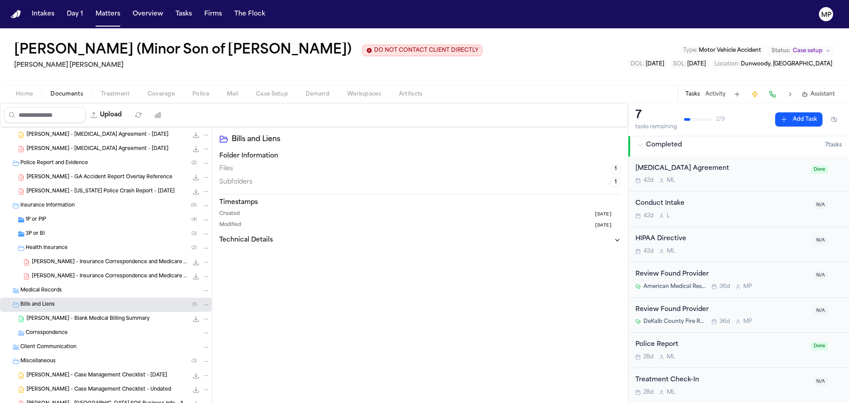
click at [51, 317] on span "[PERSON_NAME] - Blank Medical Billing Summary" at bounding box center [88, 319] width 123 height 8
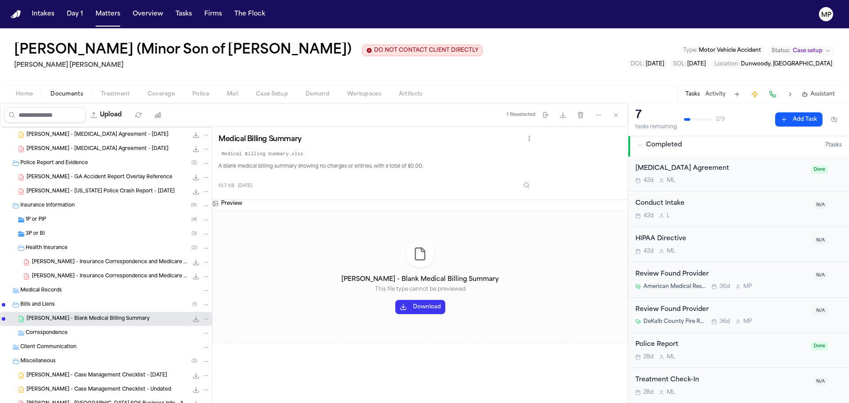
click at [420, 311] on button "Download" at bounding box center [420, 307] width 50 height 14
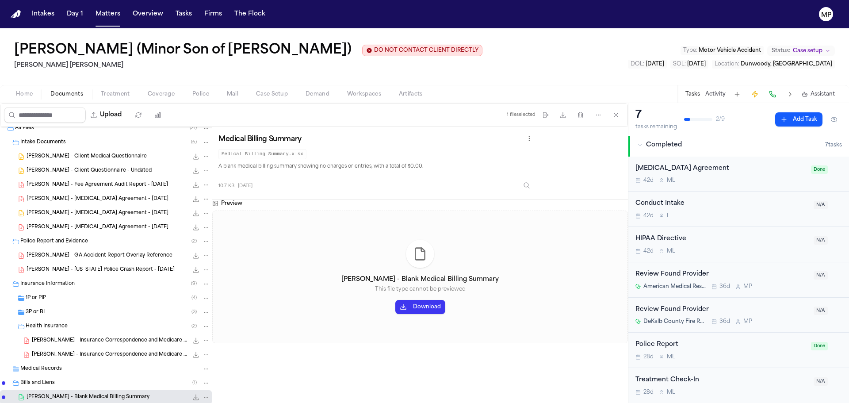
scroll to position [0, 0]
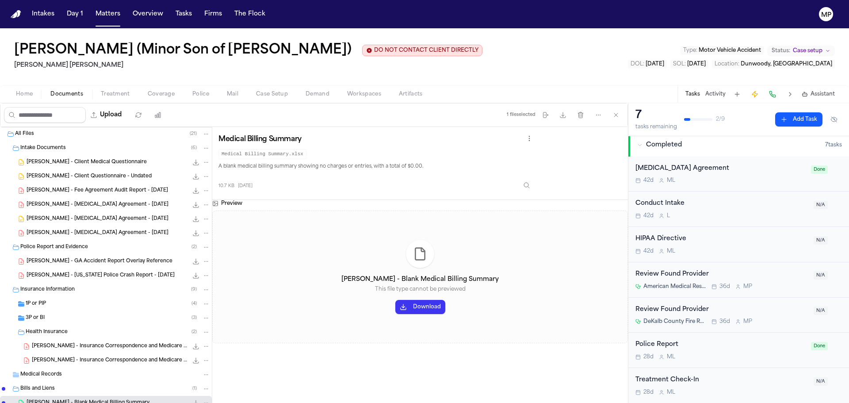
click at [64, 143] on div "Intake Documents ( 6 )" at bounding box center [106, 148] width 212 height 14
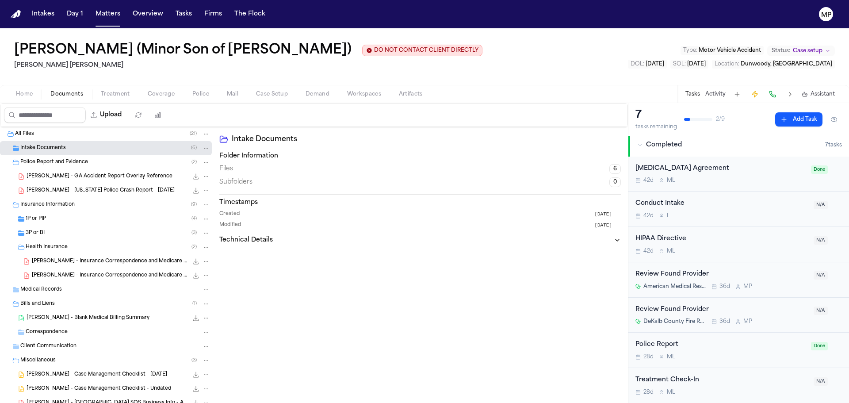
click at [63, 161] on span "Police Report and Evidence" at bounding box center [54, 163] width 68 height 8
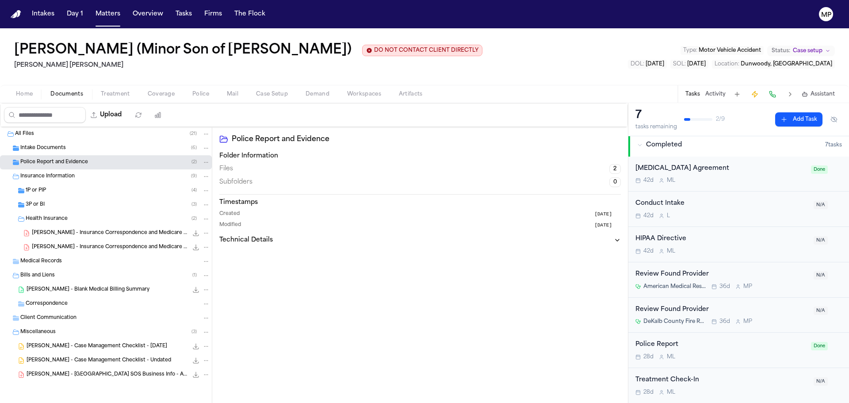
click at [63, 183] on div "Insurance Information ( 9 )" at bounding box center [106, 176] width 212 height 14
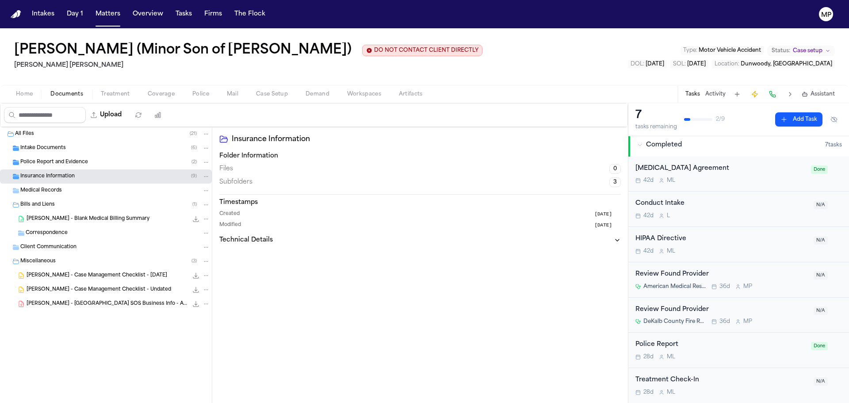
click at [109, 274] on span "[PERSON_NAME] - Case Management Checklist - [DATE]" at bounding box center [97, 276] width 141 height 8
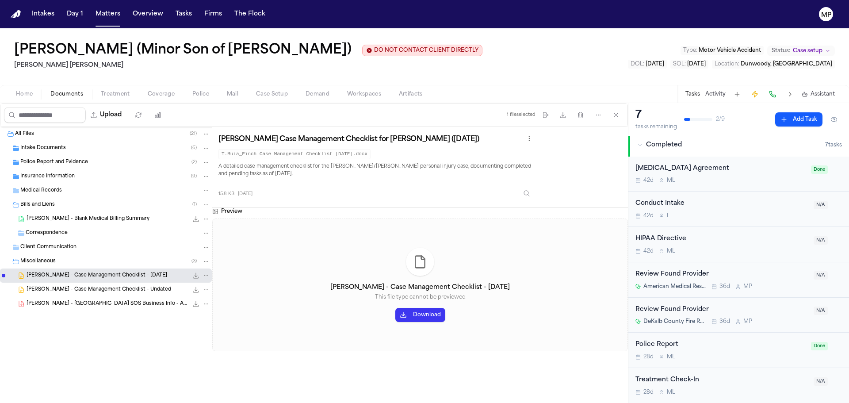
click at [110, 291] on span "[PERSON_NAME] - Case Management Checklist - Undated" at bounding box center [99, 290] width 145 height 8
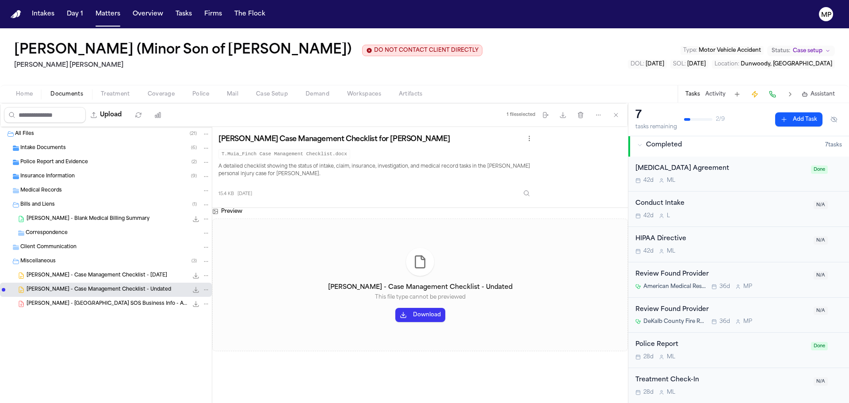
click at [110, 301] on span "[PERSON_NAME] - [GEOGRAPHIC_DATA] SOS Business Info - Atlanta Contractor and Cr…" at bounding box center [107, 304] width 161 height 8
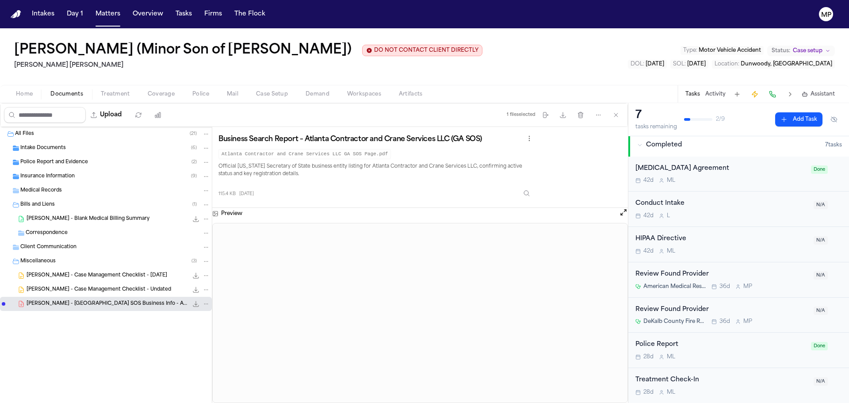
click at [74, 203] on div "Bills and Liens ( 1 )" at bounding box center [115, 205] width 190 height 8
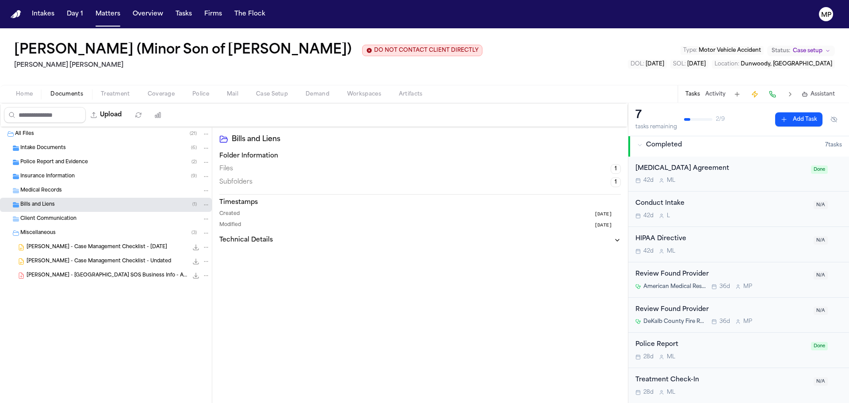
click at [73, 232] on div "Miscellaneous ( 3 )" at bounding box center [115, 233] width 190 height 8
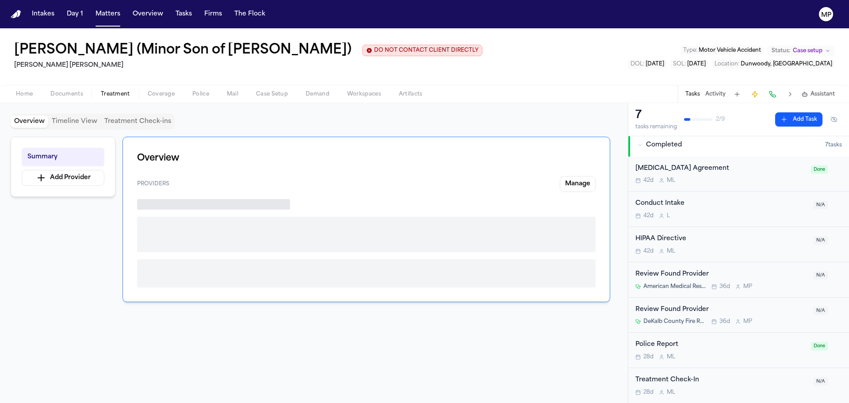
click at [124, 95] on span "Treatment" at bounding box center [115, 94] width 29 height 7
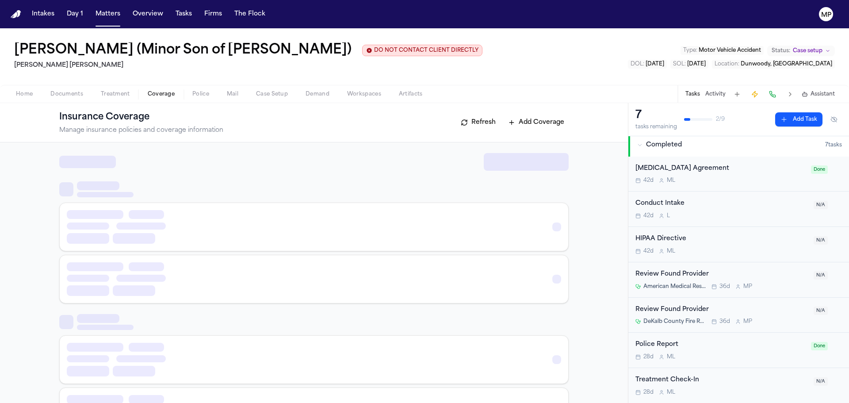
click at [165, 95] on span "Coverage" at bounding box center [161, 94] width 27 height 7
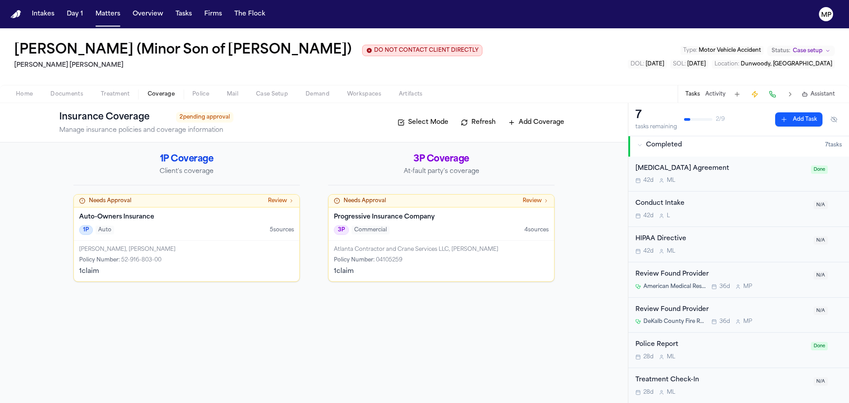
click at [115, 93] on span "Treatment" at bounding box center [115, 94] width 29 height 7
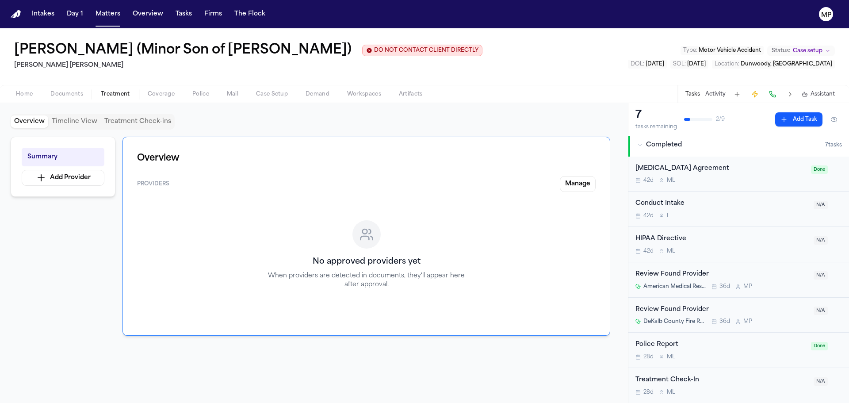
click at [69, 93] on span "Documents" at bounding box center [66, 94] width 33 height 7
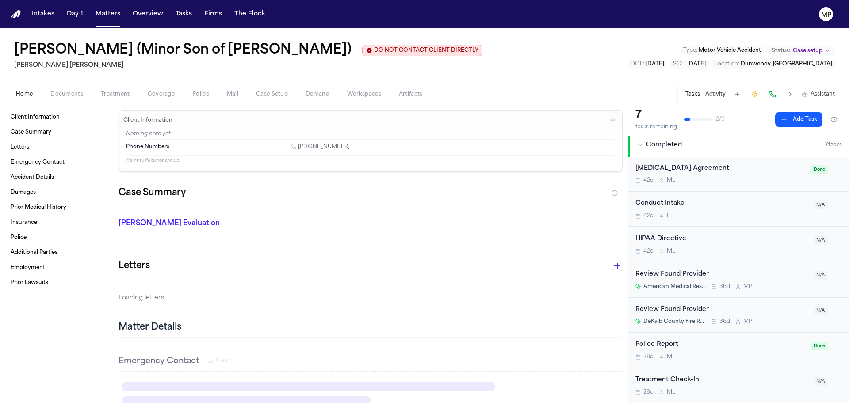
click at [24, 92] on span "Home" at bounding box center [24, 94] width 17 height 7
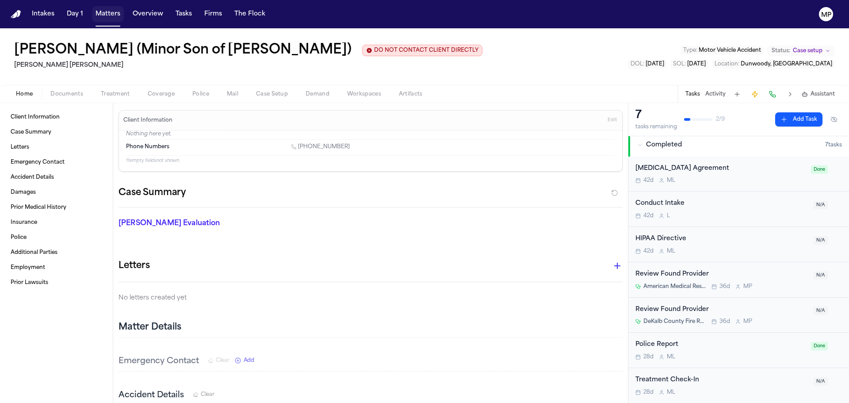
click at [95, 15] on button "Matters" at bounding box center [108, 14] width 32 height 16
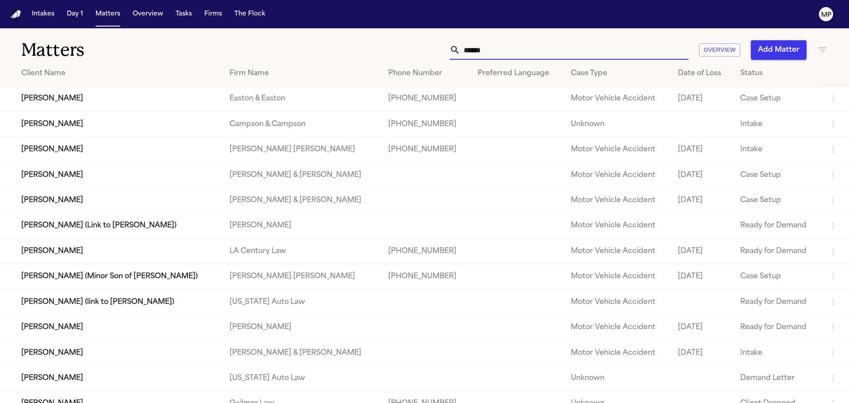
drag, startPoint x: 549, startPoint y: 50, endPoint x: 320, endPoint y: 14, distance: 232.4
click at [320, 14] on div "Intakes Day 1 Matters Overview Tasks Firms The Flock MP Matters ****** Overview…" at bounding box center [424, 201] width 849 height 403
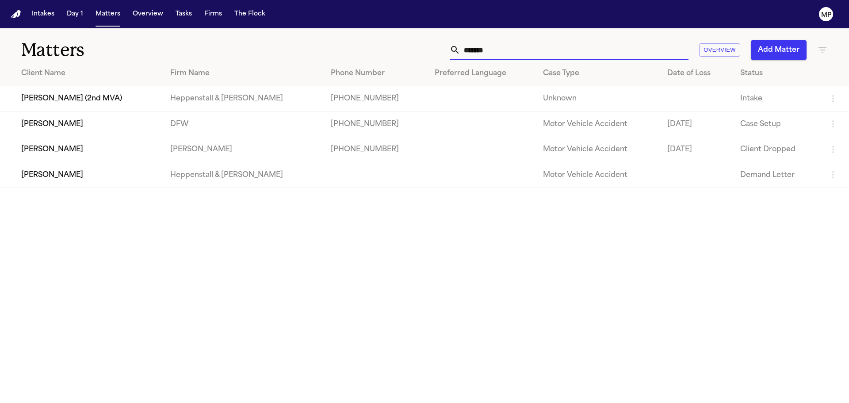
type input "*******"
click at [112, 105] on td "[PERSON_NAME] (2nd MVA)" at bounding box center [81, 98] width 163 height 25
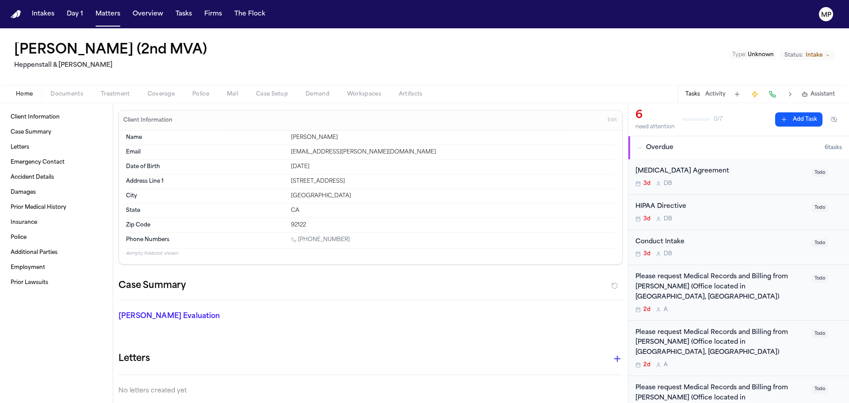
click at [733, 184] on div "3d D B" at bounding box center [721, 183] width 171 height 7
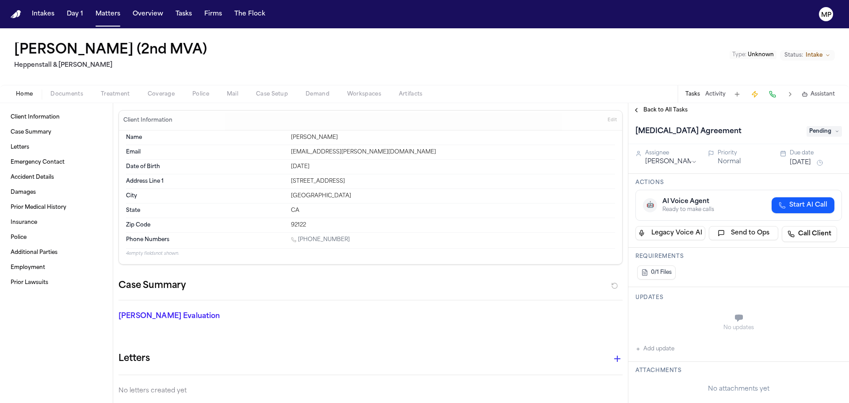
click at [823, 128] on span "Pending" at bounding box center [824, 131] width 35 height 11
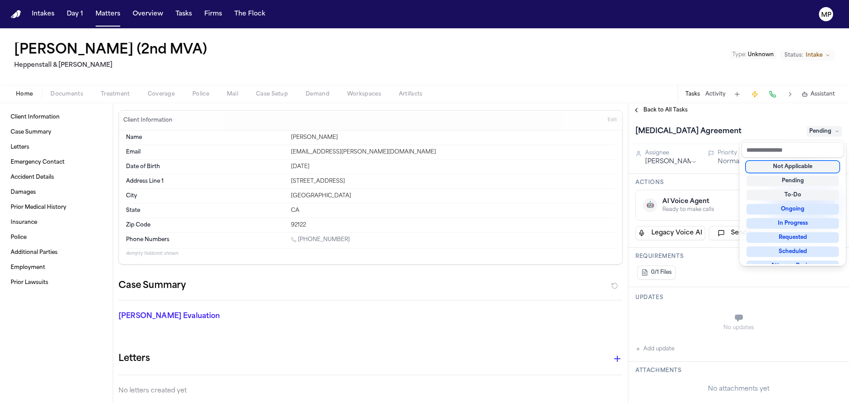
click at [808, 167] on div "Not Applicable" at bounding box center [793, 166] width 92 height 11
click at [636, 110] on div "Back to All Tasks [MEDICAL_DATA] Agreement Not Applicable Assignee [PERSON_NAME…" at bounding box center [739, 253] width 221 height 300
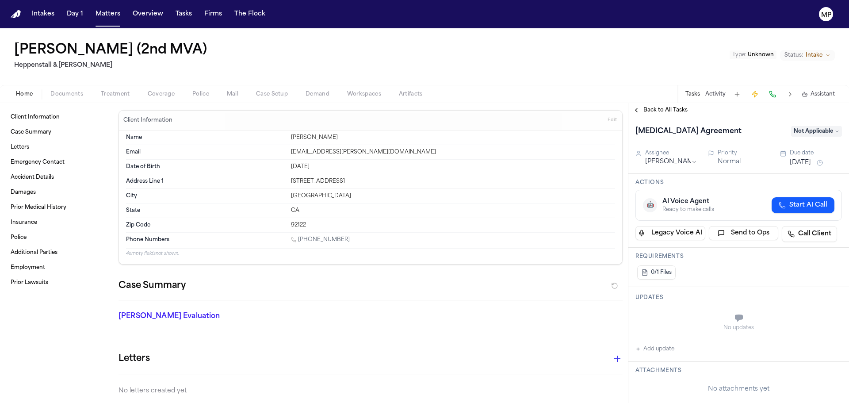
click at [638, 111] on button "Back to All Tasks" at bounding box center [661, 110] width 64 height 7
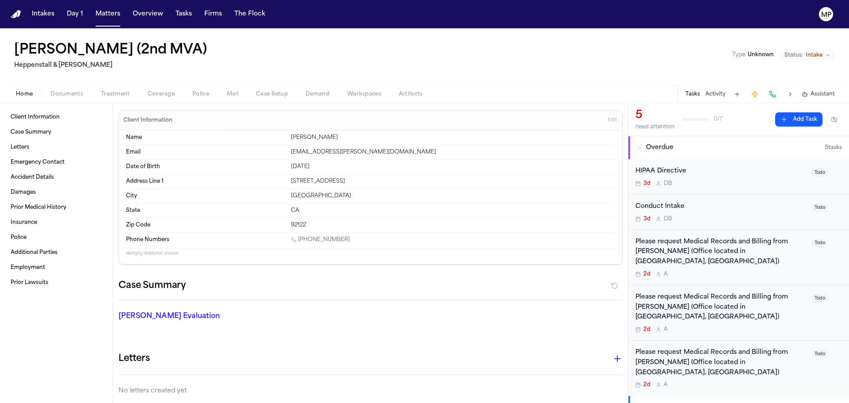
click at [779, 178] on div "HIPAA Directive 3d D B" at bounding box center [721, 176] width 171 height 21
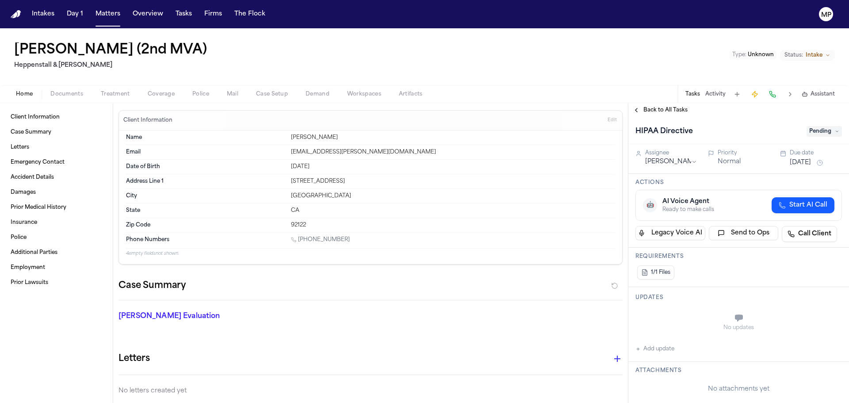
click at [829, 131] on span "Pending" at bounding box center [824, 131] width 35 height 11
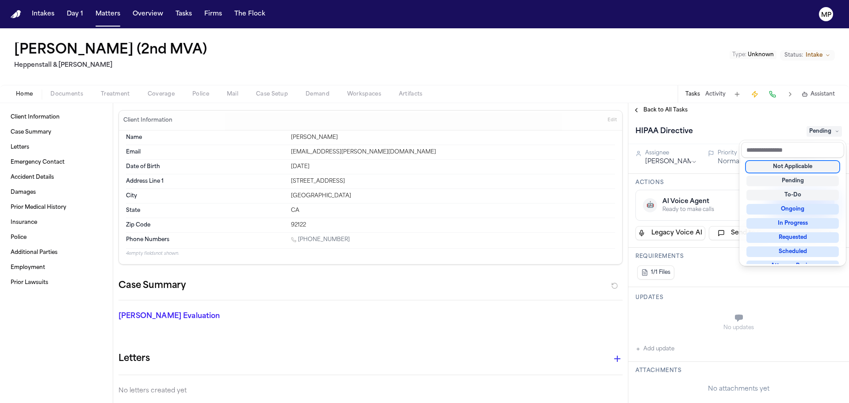
click at [797, 165] on div "Not Applicable" at bounding box center [793, 166] width 92 height 11
click at [636, 110] on div "Back to All Tasks HIPAA Directive Not Applicable Assignee [PERSON_NAME] Priorit…" at bounding box center [739, 253] width 221 height 300
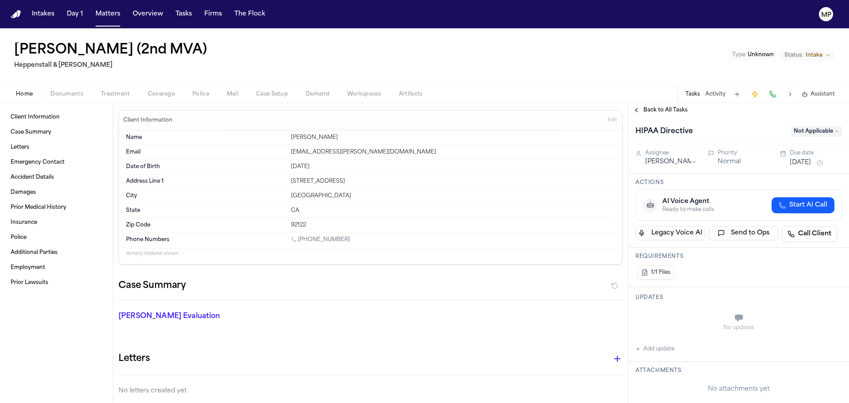
click at [636, 110] on button "Back to All Tasks" at bounding box center [661, 110] width 64 height 7
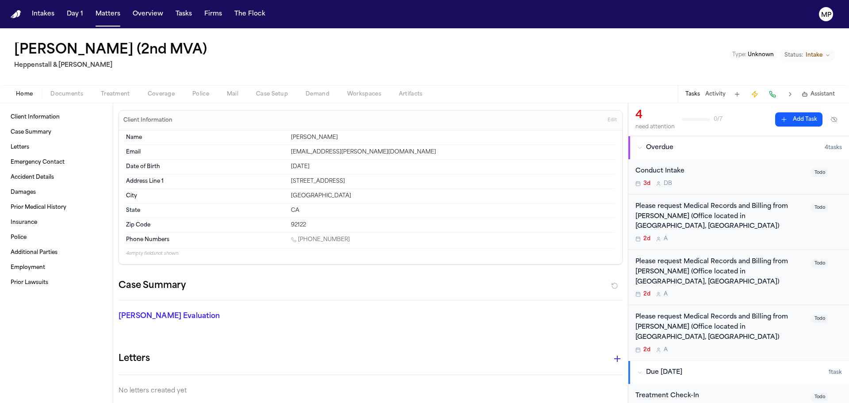
click at [748, 170] on div "Conduct Intake" at bounding box center [721, 171] width 171 height 10
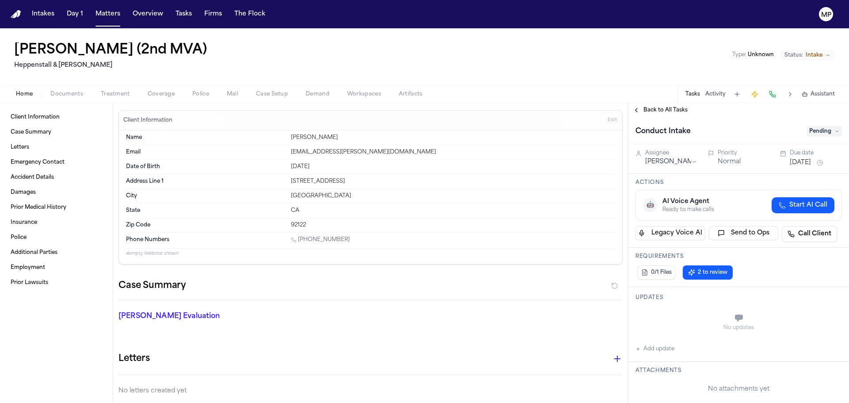
click at [832, 131] on span "Pending" at bounding box center [824, 131] width 35 height 11
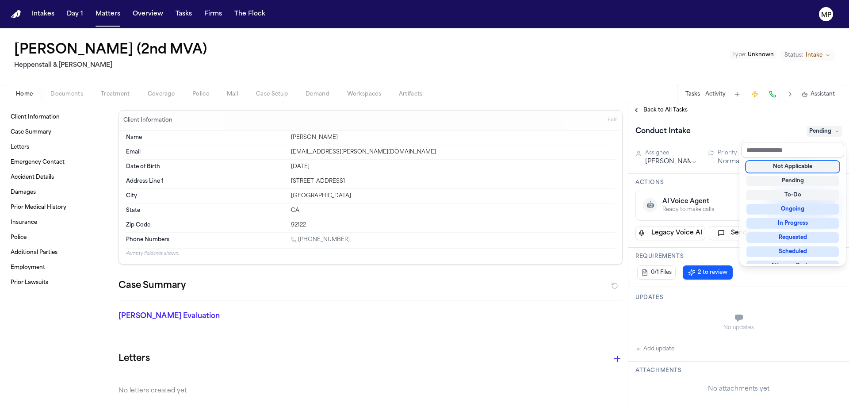
click at [805, 168] on div "Not Applicable" at bounding box center [793, 166] width 92 height 11
click at [763, 121] on div "Conduct Intake Not Applicable" at bounding box center [739, 130] width 221 height 27
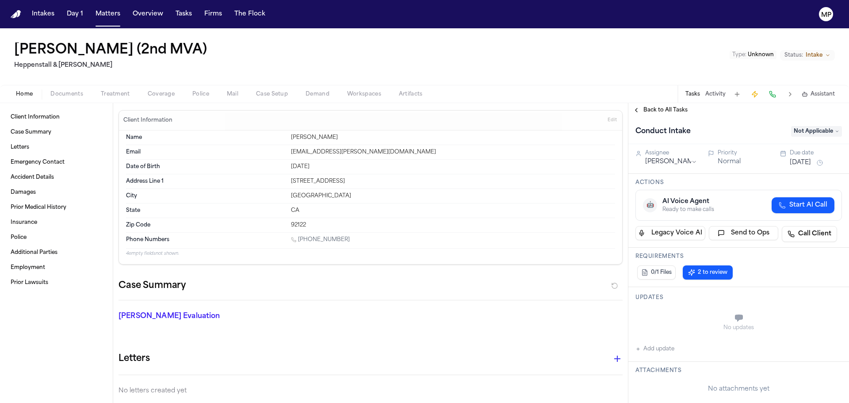
click at [644, 108] on span "Back to All Tasks" at bounding box center [666, 110] width 44 height 7
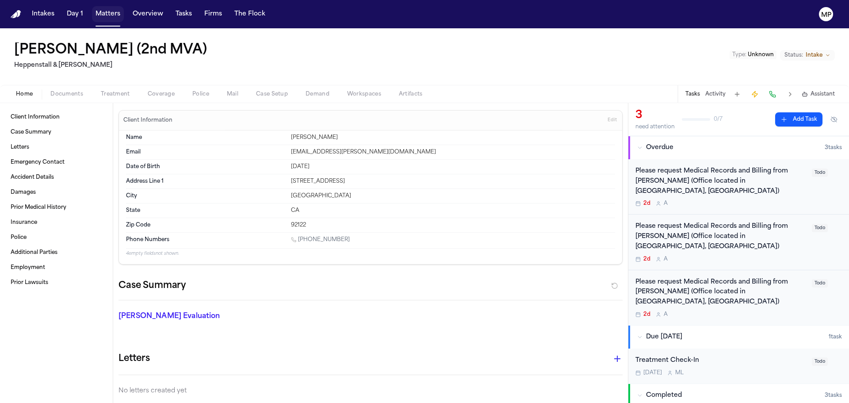
click at [108, 18] on button "Matters" at bounding box center [108, 14] width 32 height 16
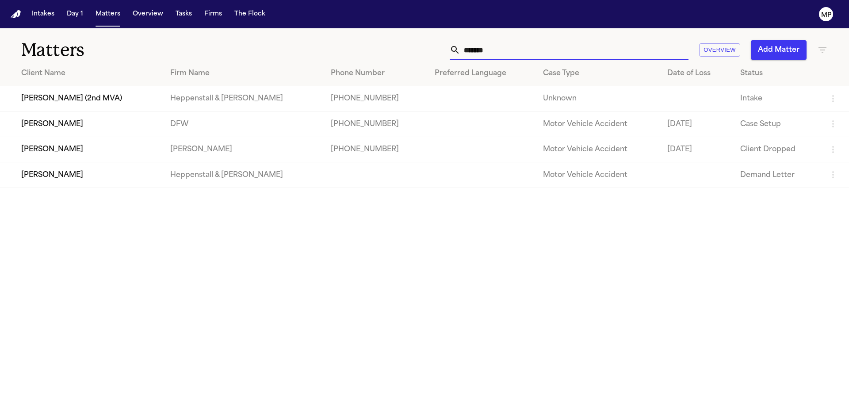
drag, startPoint x: 505, startPoint y: 47, endPoint x: 380, endPoint y: 26, distance: 127.5
click at [380, 26] on div "Intakes Day 1 Matters Overview Tasks Firms The Flock MP Matters ******* Overvie…" at bounding box center [424, 201] width 849 height 403
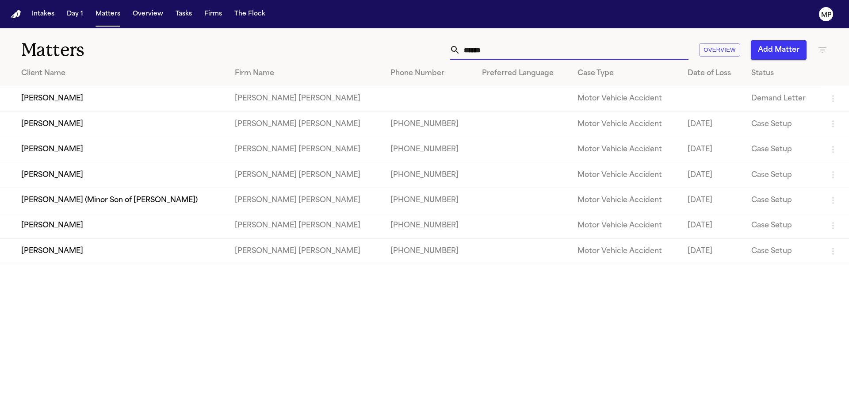
type input "******"
